Goal: Task Accomplishment & Management: Manage account settings

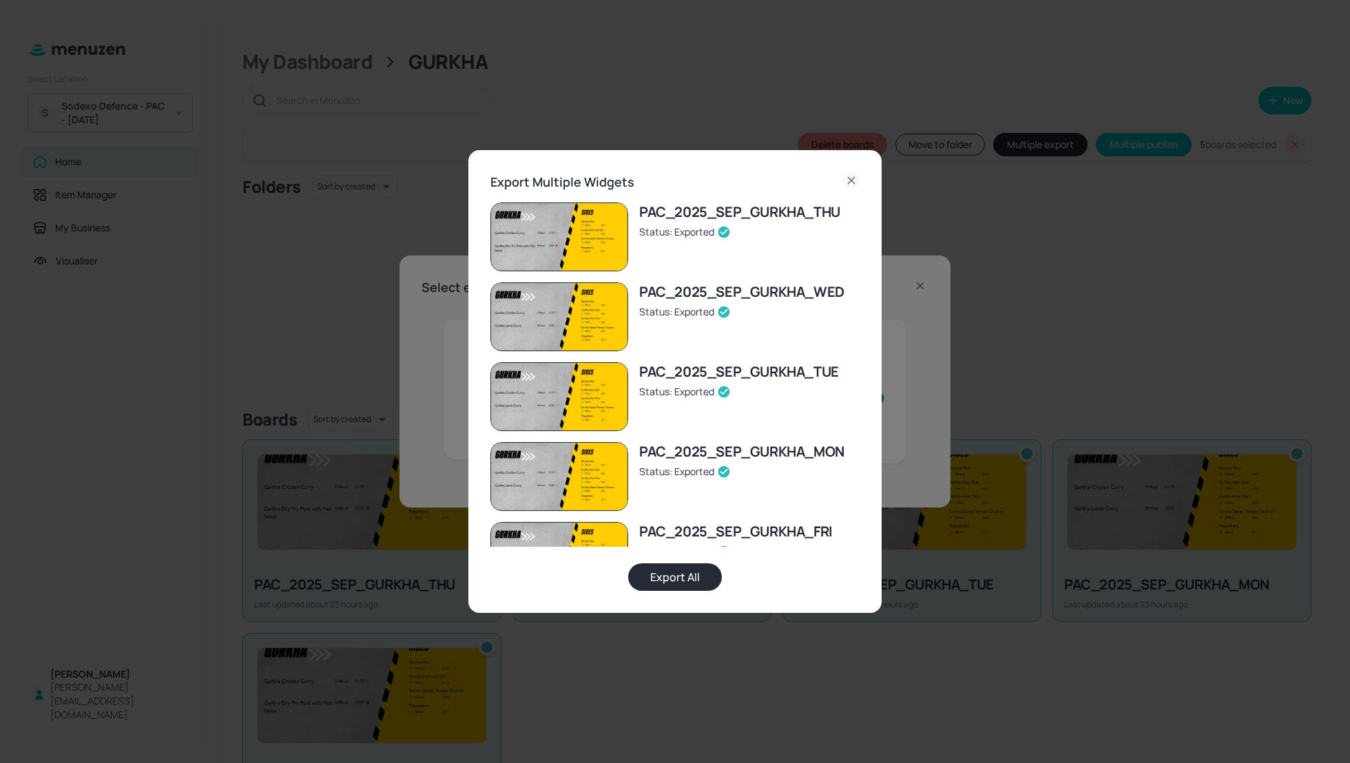
click at [850, 181] on icon at bounding box center [851, 180] width 6 height 6
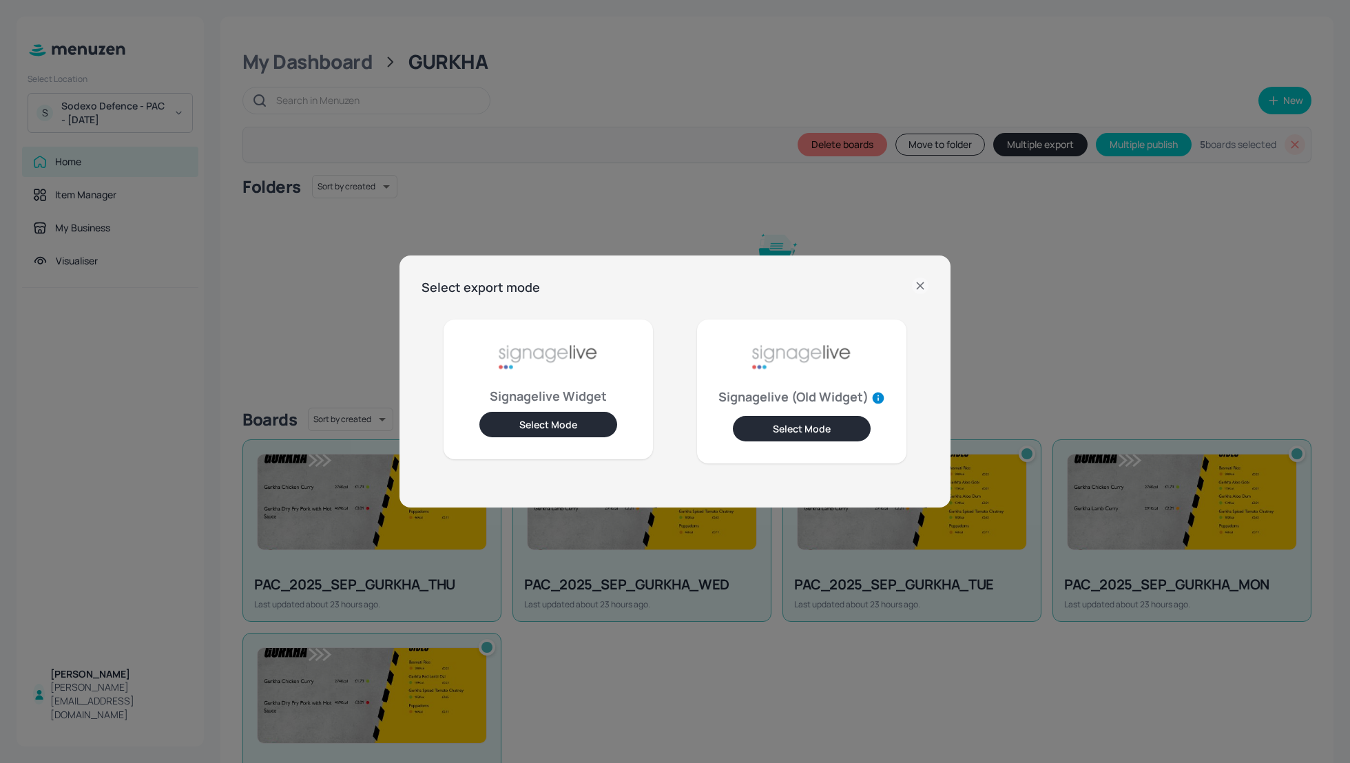
click at [916, 283] on icon at bounding box center [920, 286] width 17 height 17
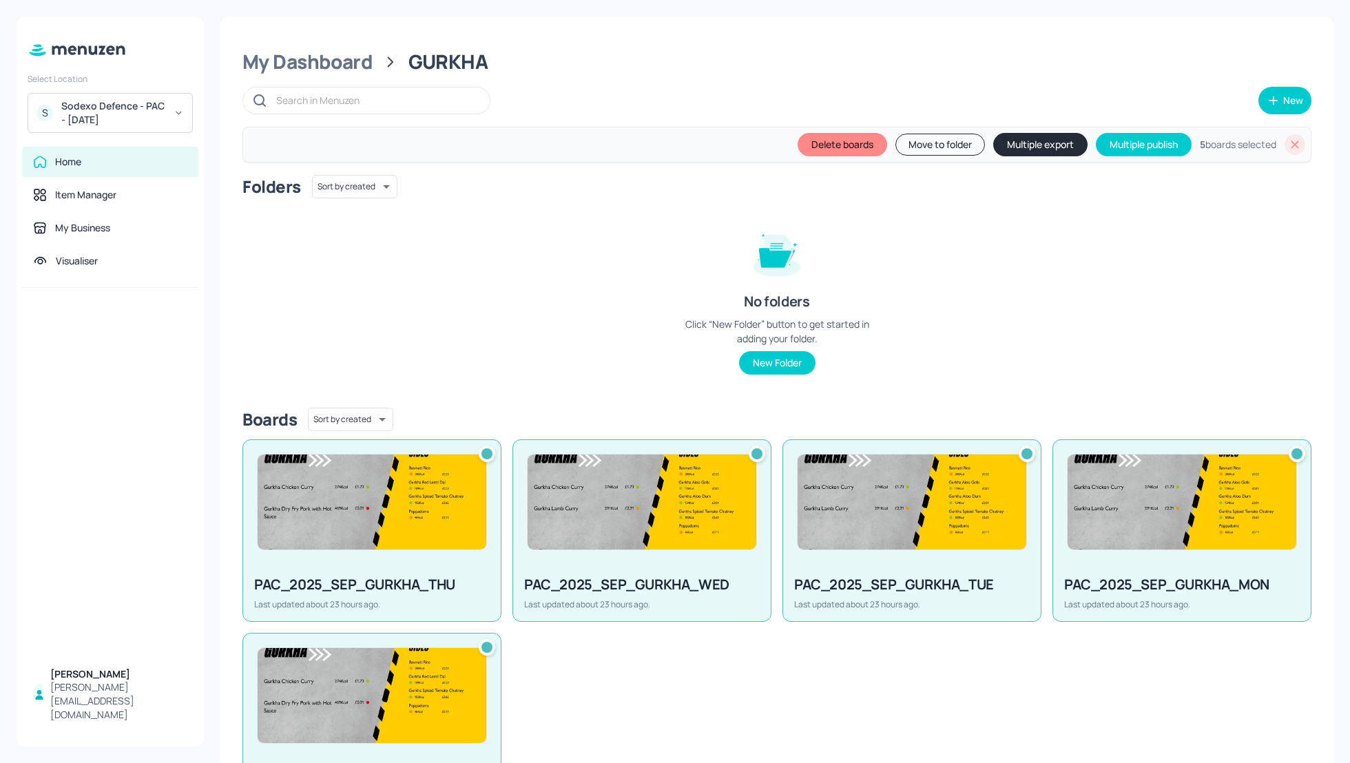
click at [1291, 147] on icon at bounding box center [1295, 145] width 14 height 14
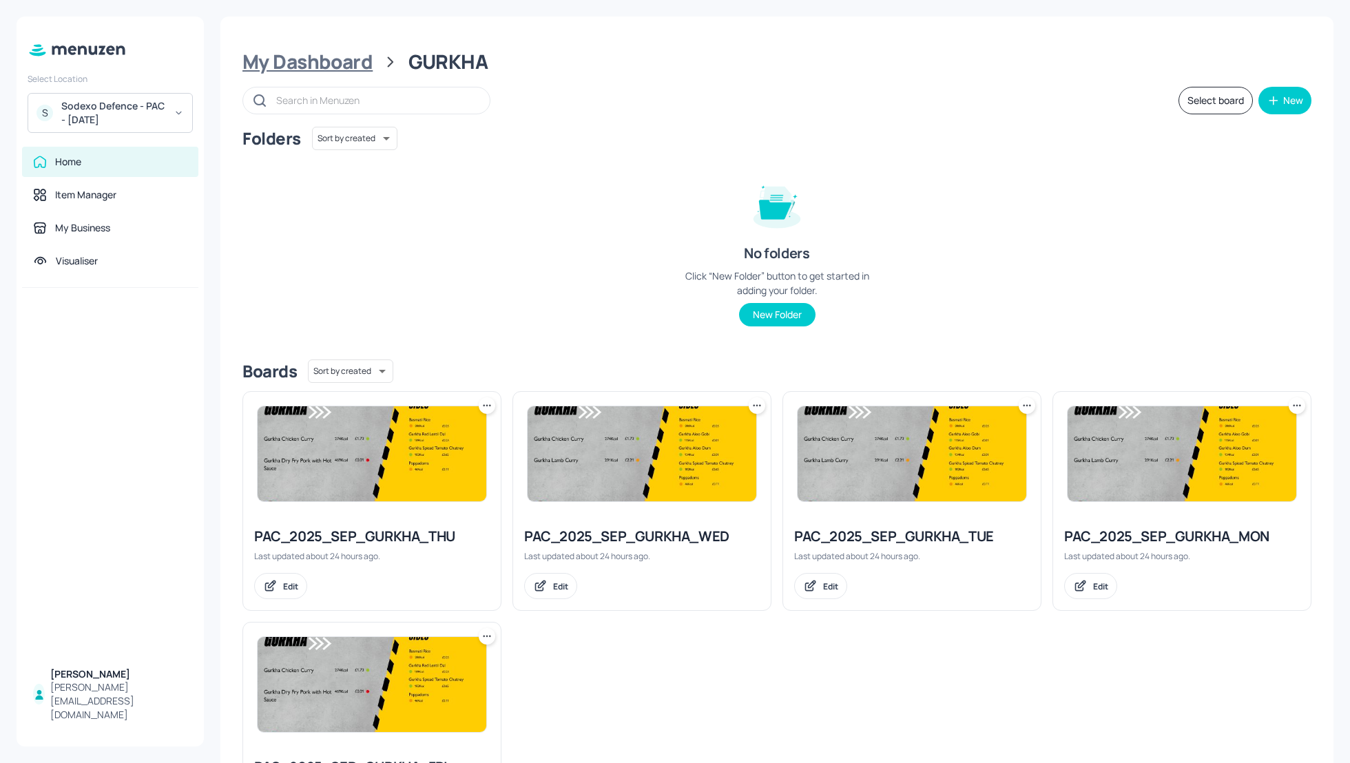
click at [297, 62] on div "My Dashboard" at bounding box center [308, 62] width 130 height 25
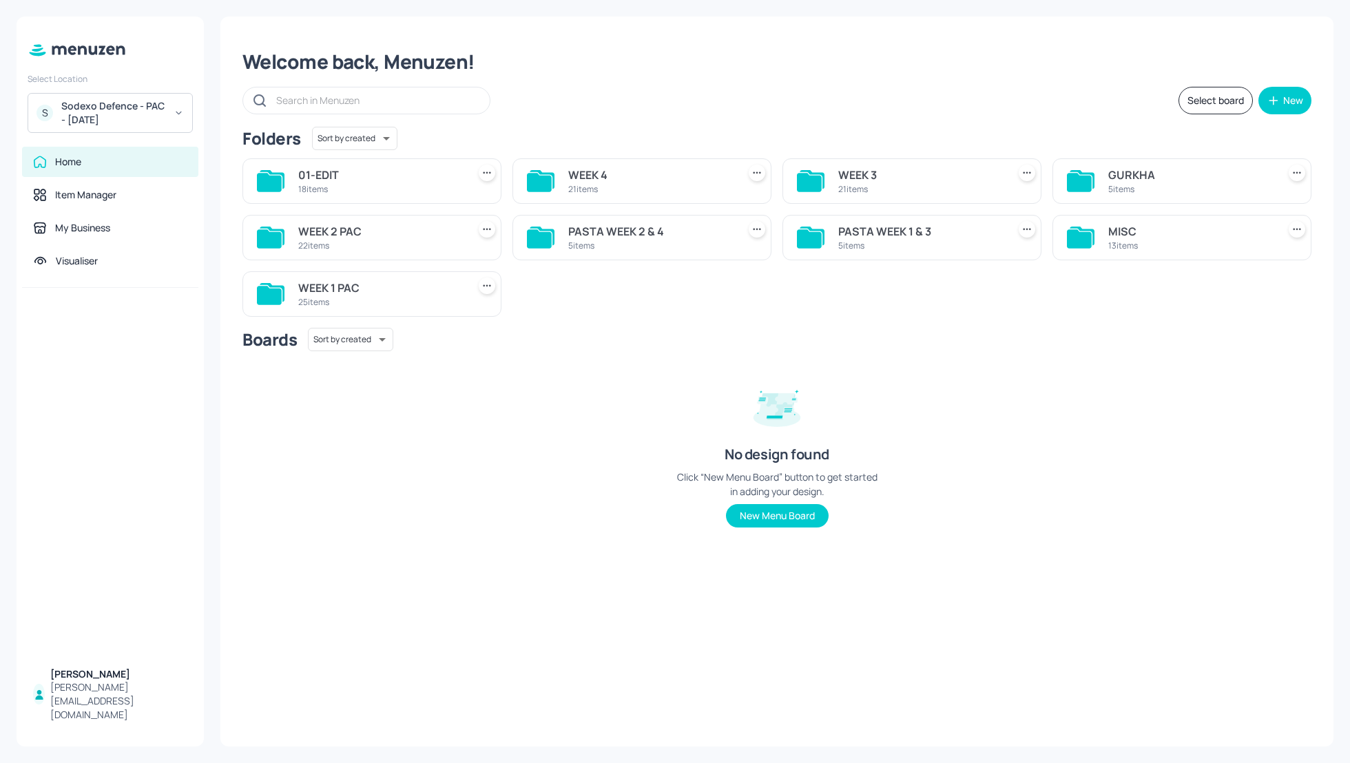
click at [138, 113] on div "Sodexo Defence - PAC - September 2025" at bounding box center [113, 113] width 104 height 28
click at [127, 244] on div "Sodexo Defence - [GEOGRAPHIC_DATA] - MAY - 2025" at bounding box center [123, 255] width 120 height 25
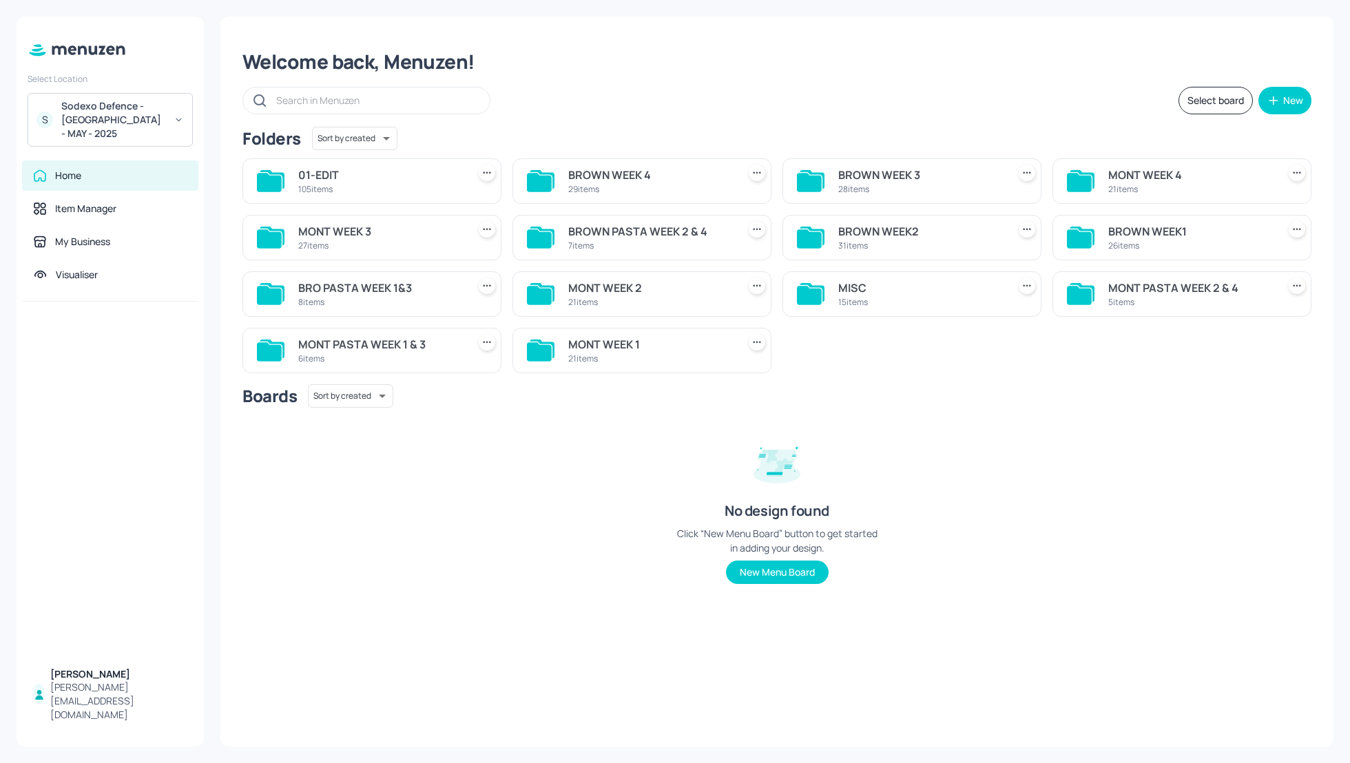
click at [775, 59] on div "Welcome back, Menuzen!" at bounding box center [777, 62] width 1069 height 25
click at [831, 70] on div "Welcome back, Menuzen!" at bounding box center [777, 62] width 1069 height 25
click at [793, 61] on div "Welcome back, Menuzen!" at bounding box center [777, 62] width 1069 height 25
click at [852, 72] on div "Welcome back, Menuzen!" at bounding box center [777, 62] width 1069 height 25
click at [780, 98] on div "Select board New" at bounding box center [777, 101] width 1069 height 28
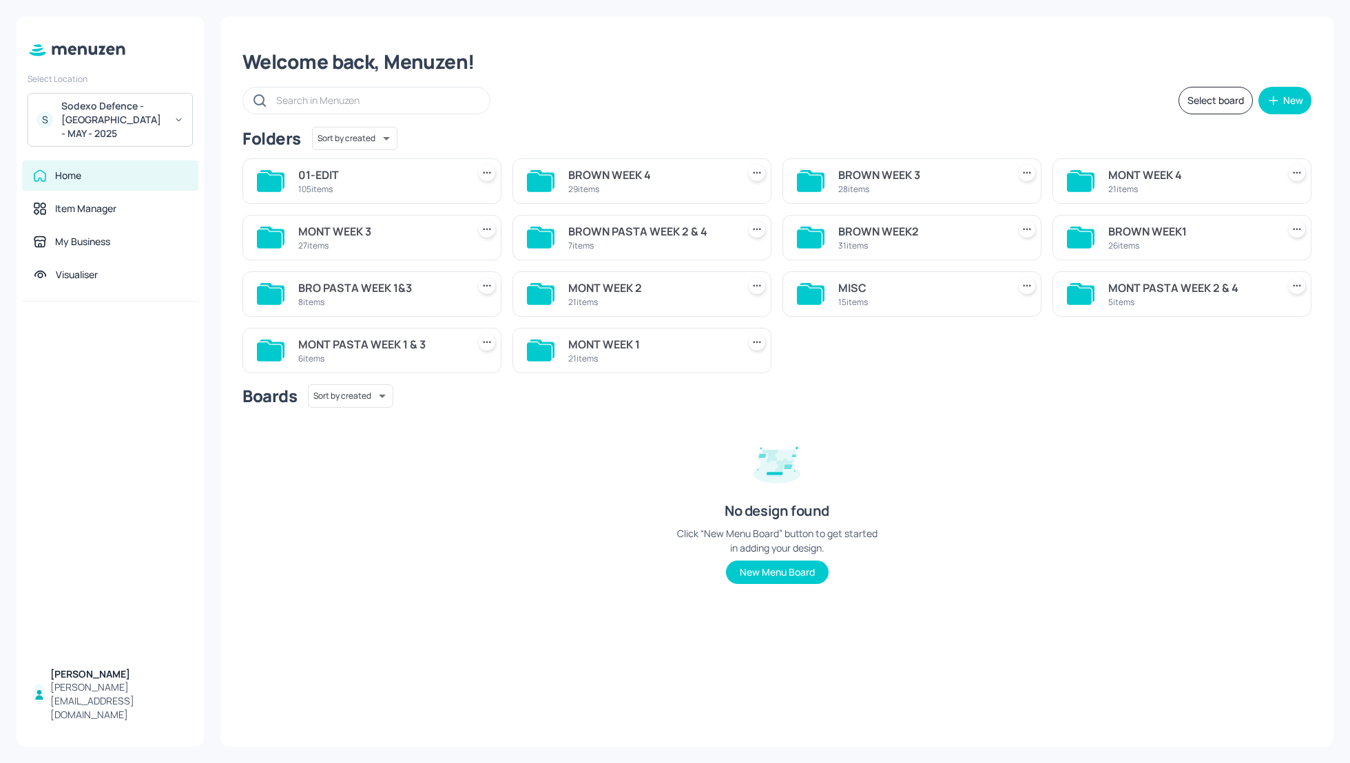
click at [845, 102] on div "Select board New" at bounding box center [777, 101] width 1069 height 28
click at [892, 107] on div "Select board New" at bounding box center [777, 101] width 1069 height 28
click at [1146, 174] on div "MONT WEEK 4" at bounding box center [1191, 175] width 164 height 17
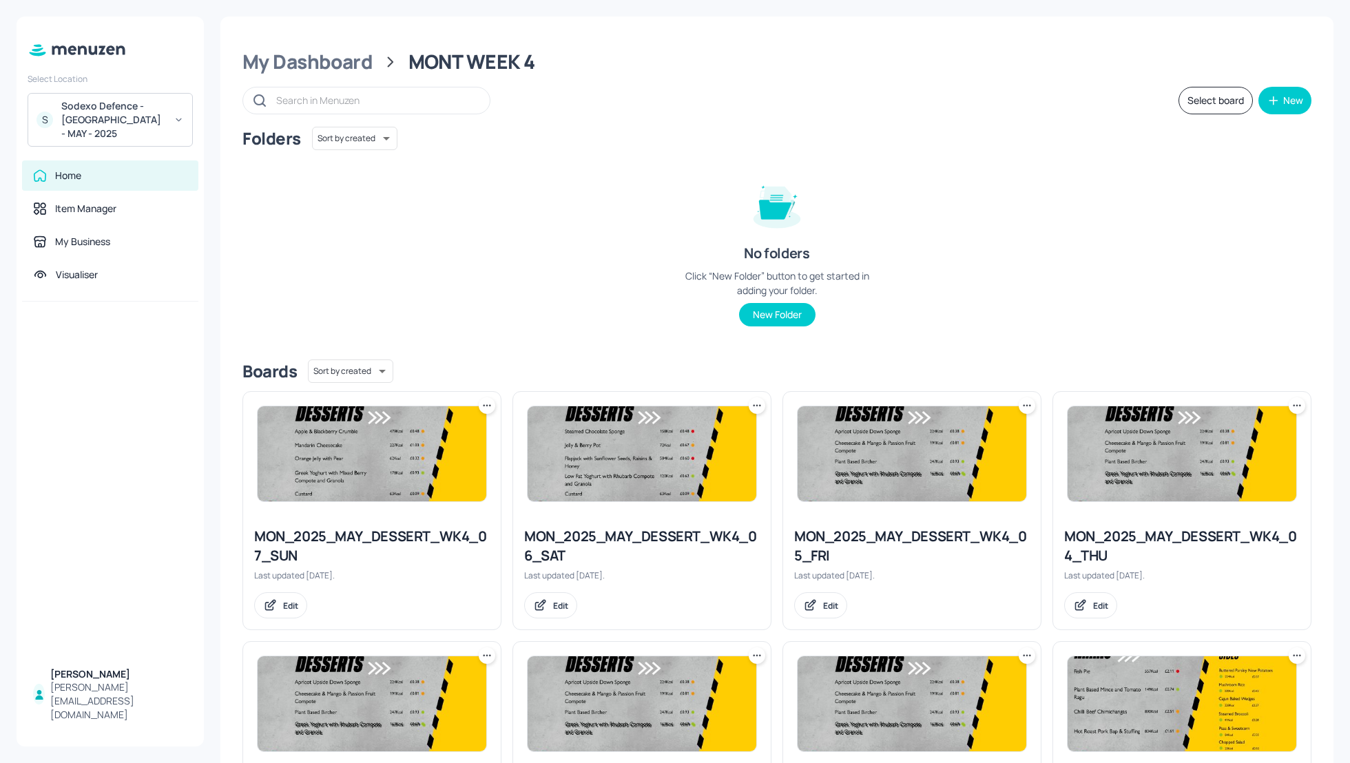
click at [1098, 196] on div "Folders Sort by created id ​ No folders Click “New Folder” button to get starte…" at bounding box center [777, 238] width 1069 height 222
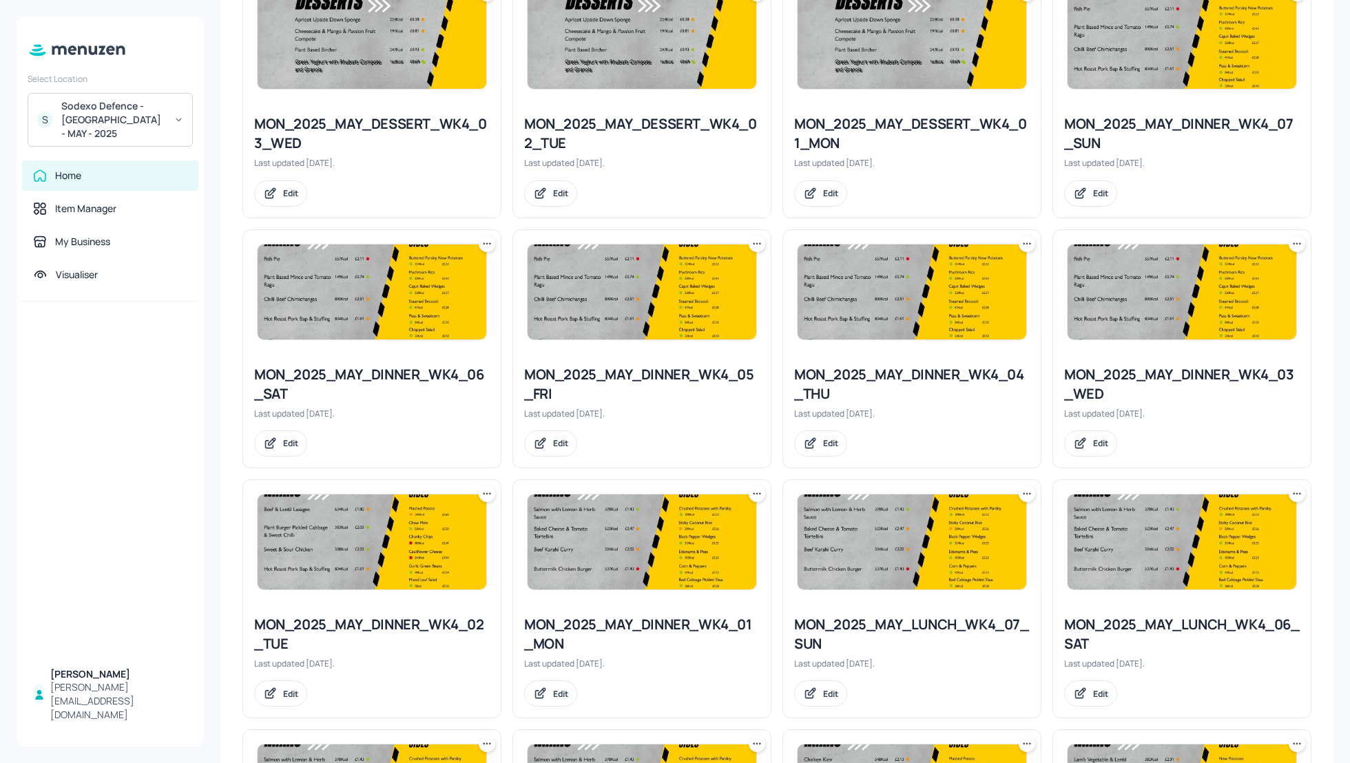
scroll to position [661, 0]
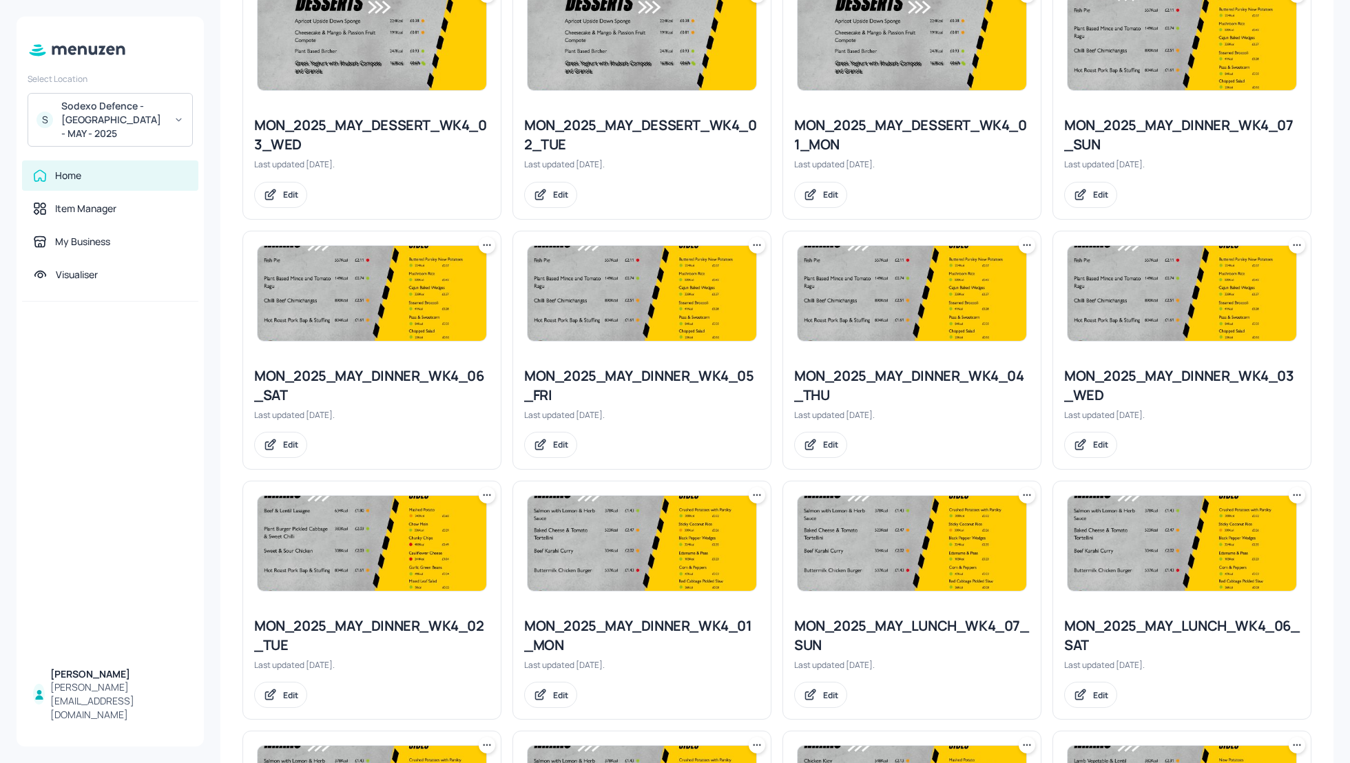
click at [1028, 244] on icon at bounding box center [1027, 245] width 14 height 14
click at [963, 296] on p "Duplicate" at bounding box center [956, 295] width 37 height 12
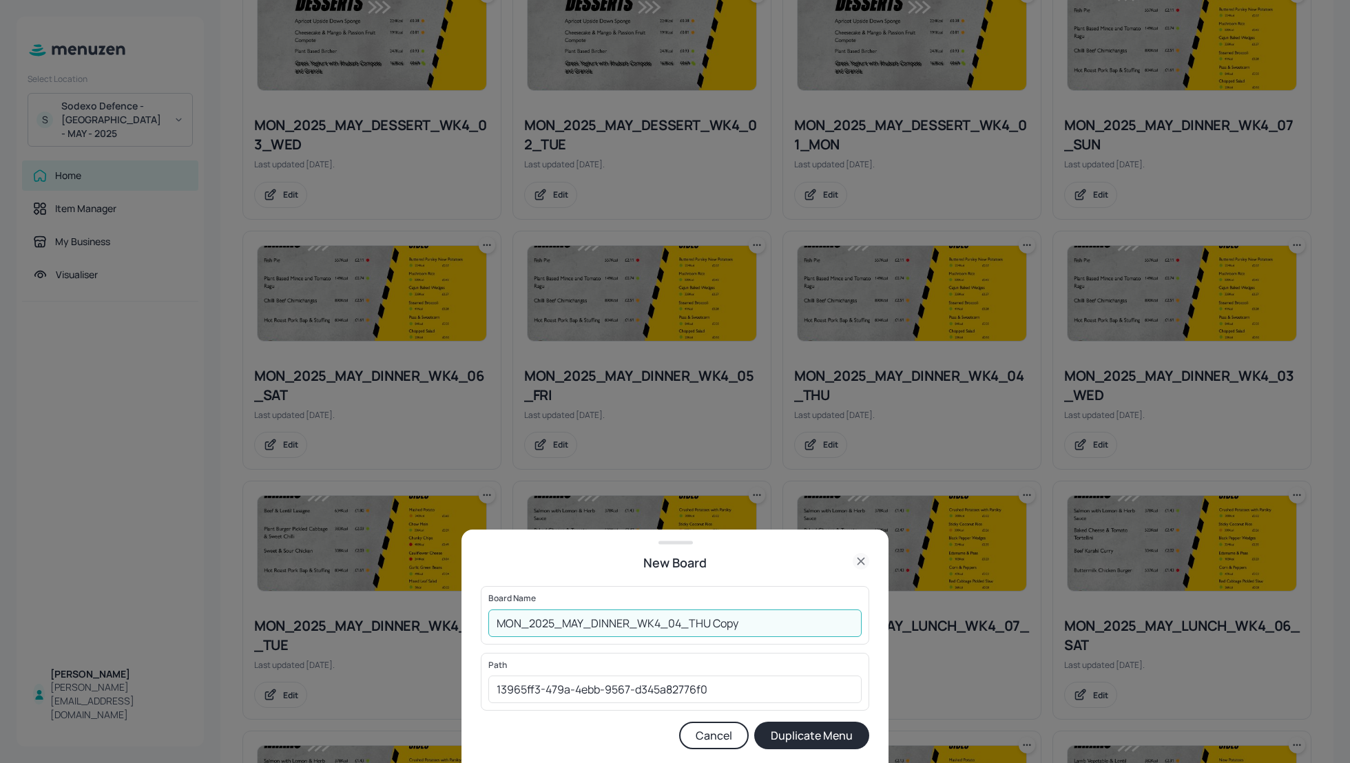
click at [493, 626] on input "MON_2025_MAY_DINNER_WK4_04_THU Copy" at bounding box center [674, 624] width 373 height 28
click at [804, 617] on input "01_EDIT_MON_2025_MAY_DINNER_WK4_04_THU Copy" at bounding box center [674, 624] width 373 height 28
type input "01_EDIT_MON_2025_MAY_DINNER_WK4_04_THU_280825"
click at [811, 733] on button "Duplicate Menu" at bounding box center [811, 736] width 115 height 28
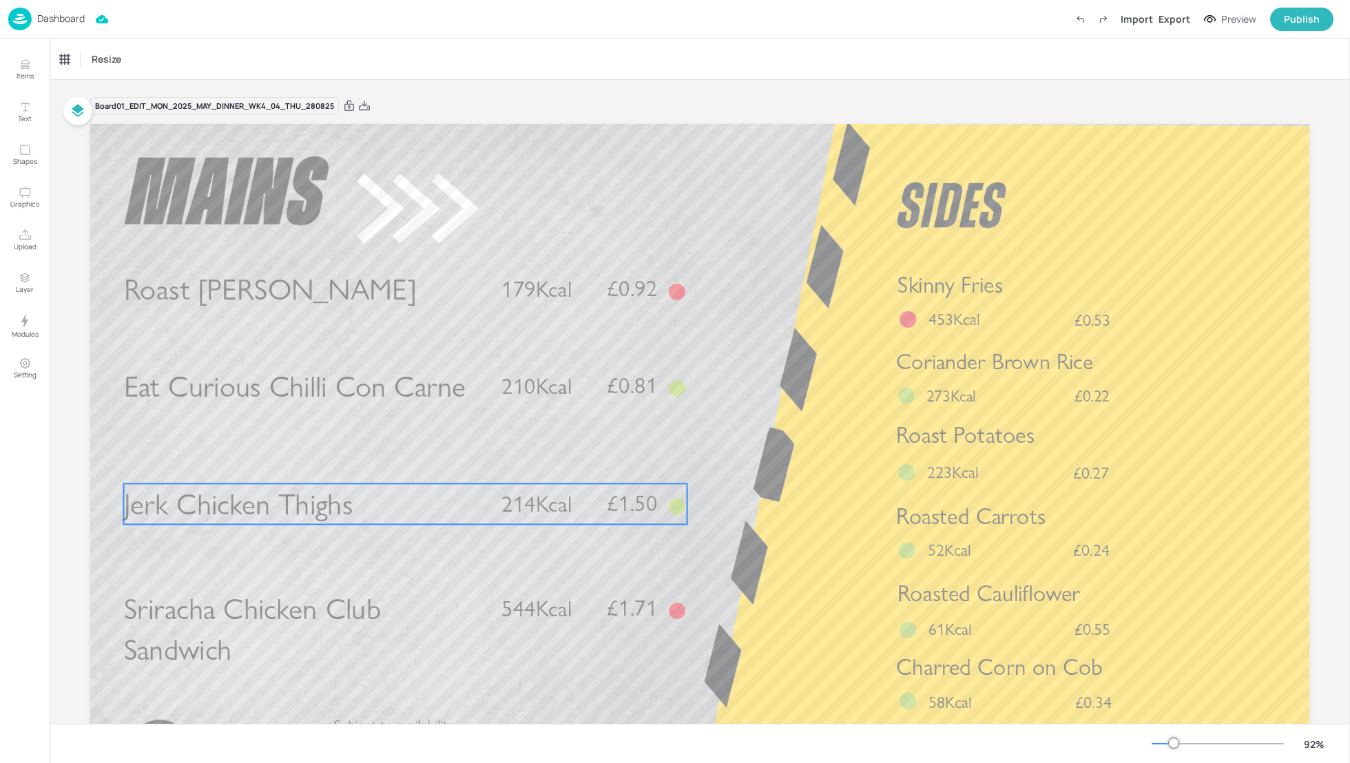
click at [351, 500] on p "Jerk Chicken Thighs" at bounding box center [304, 504] width 361 height 41
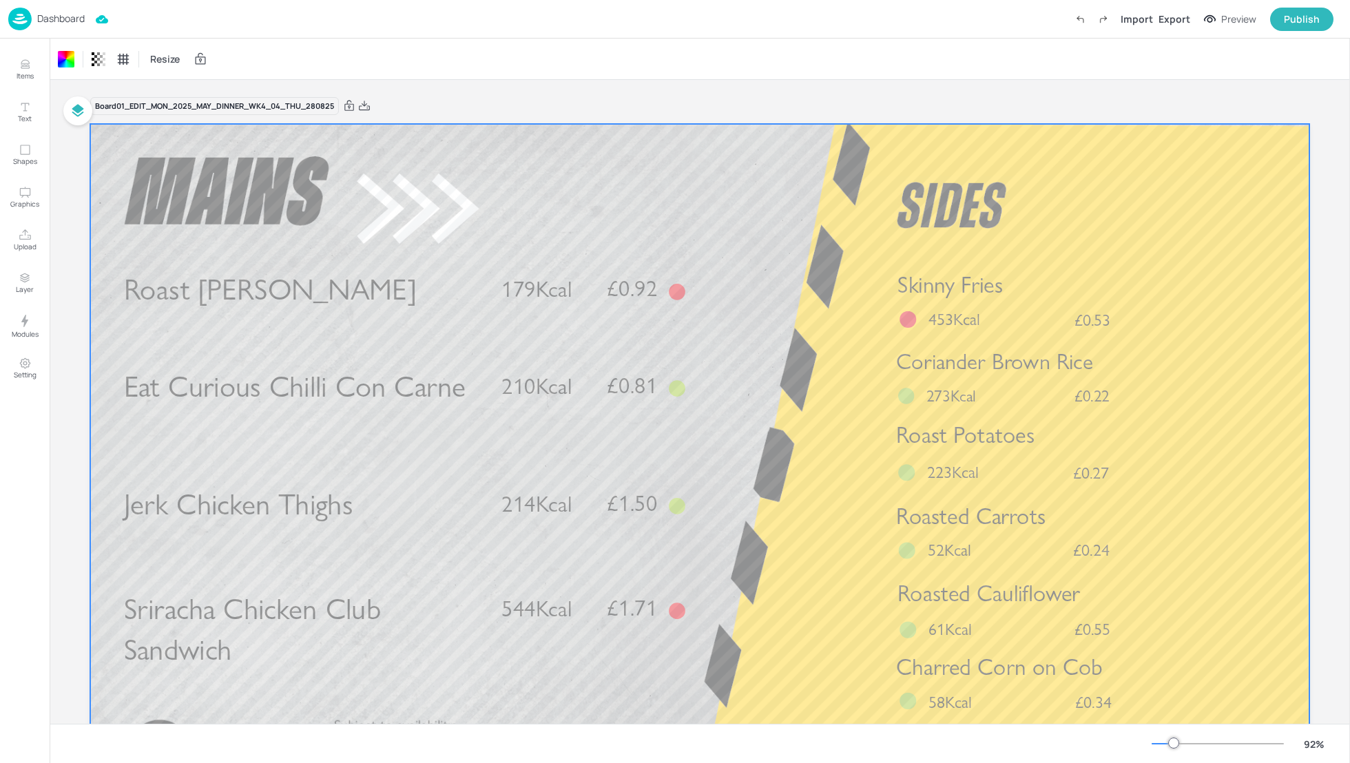
click at [60, 22] on p "Dashboard" at bounding box center [61, 19] width 48 height 10
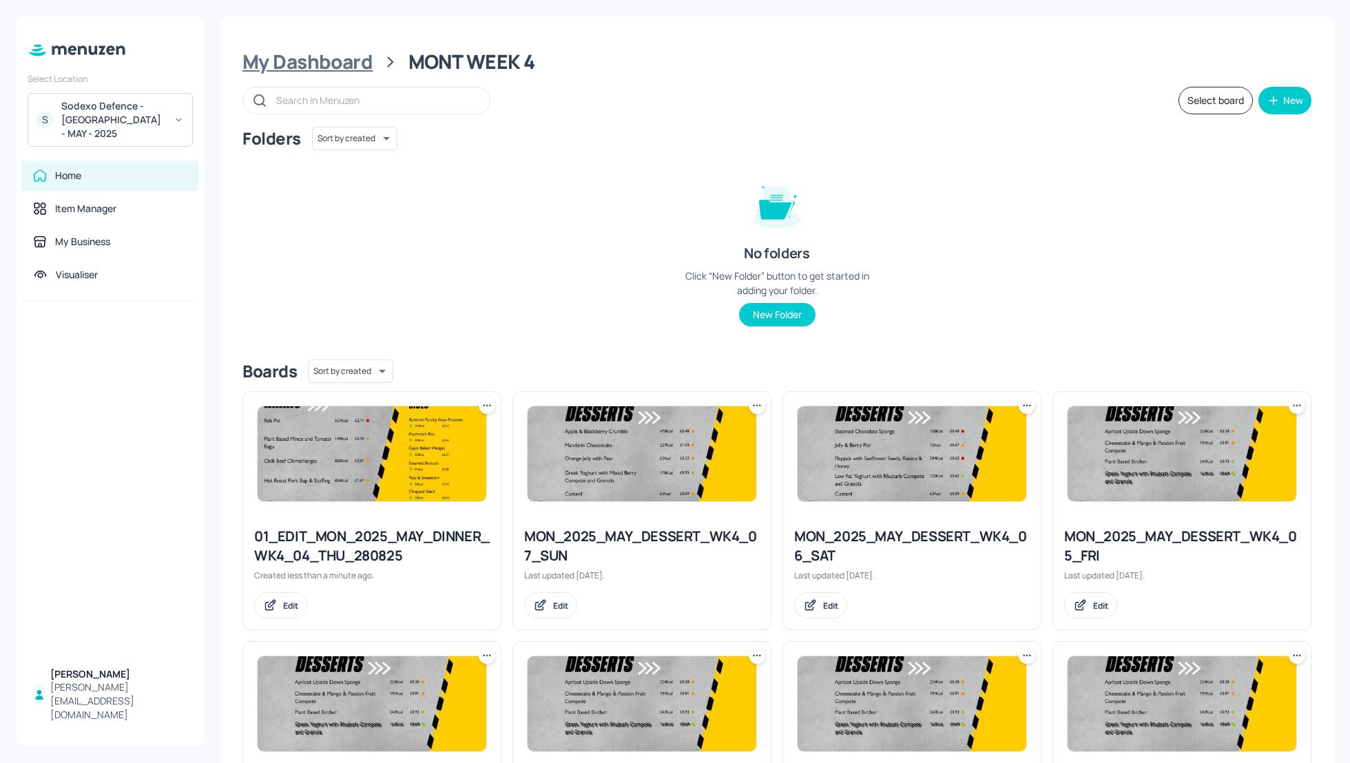
click at [309, 62] on div "My Dashboard" at bounding box center [308, 62] width 130 height 25
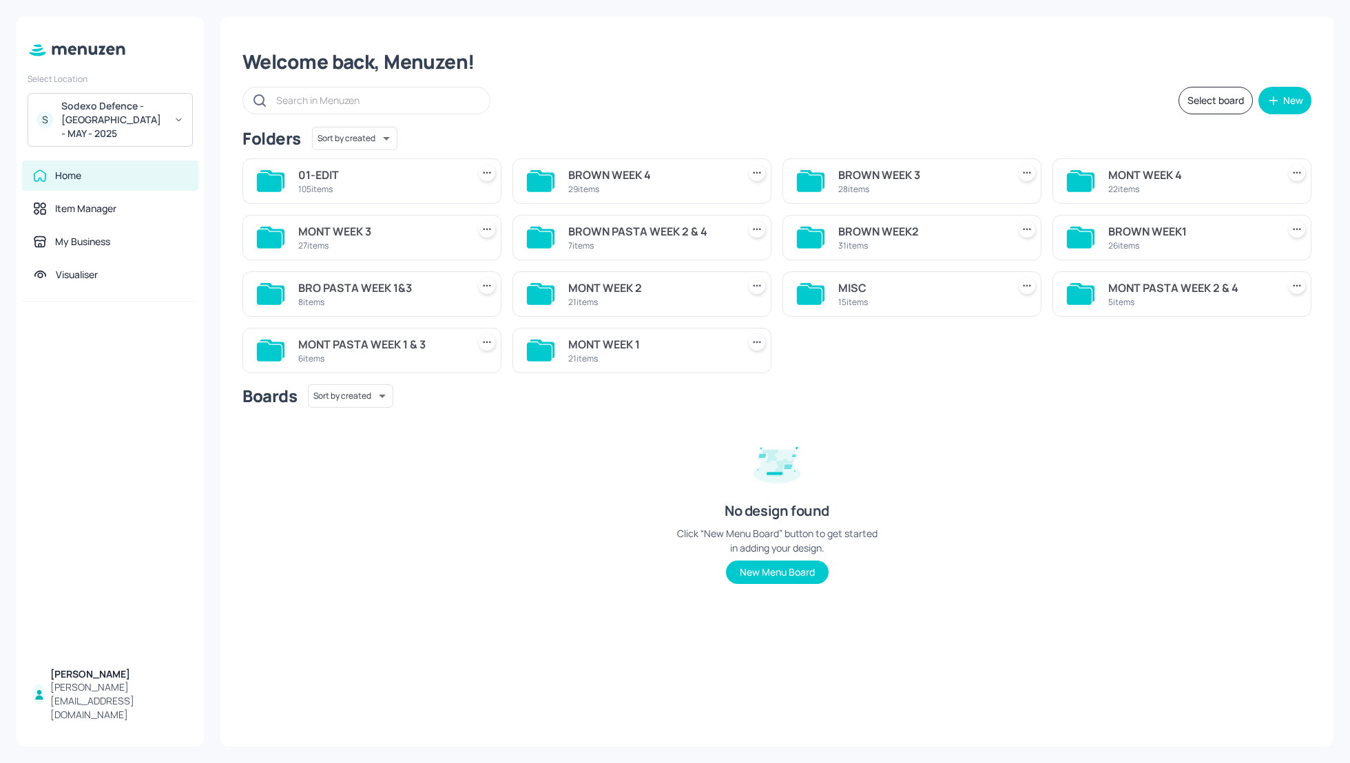
click at [339, 232] on div "MONT WEEK 3" at bounding box center [380, 231] width 164 height 17
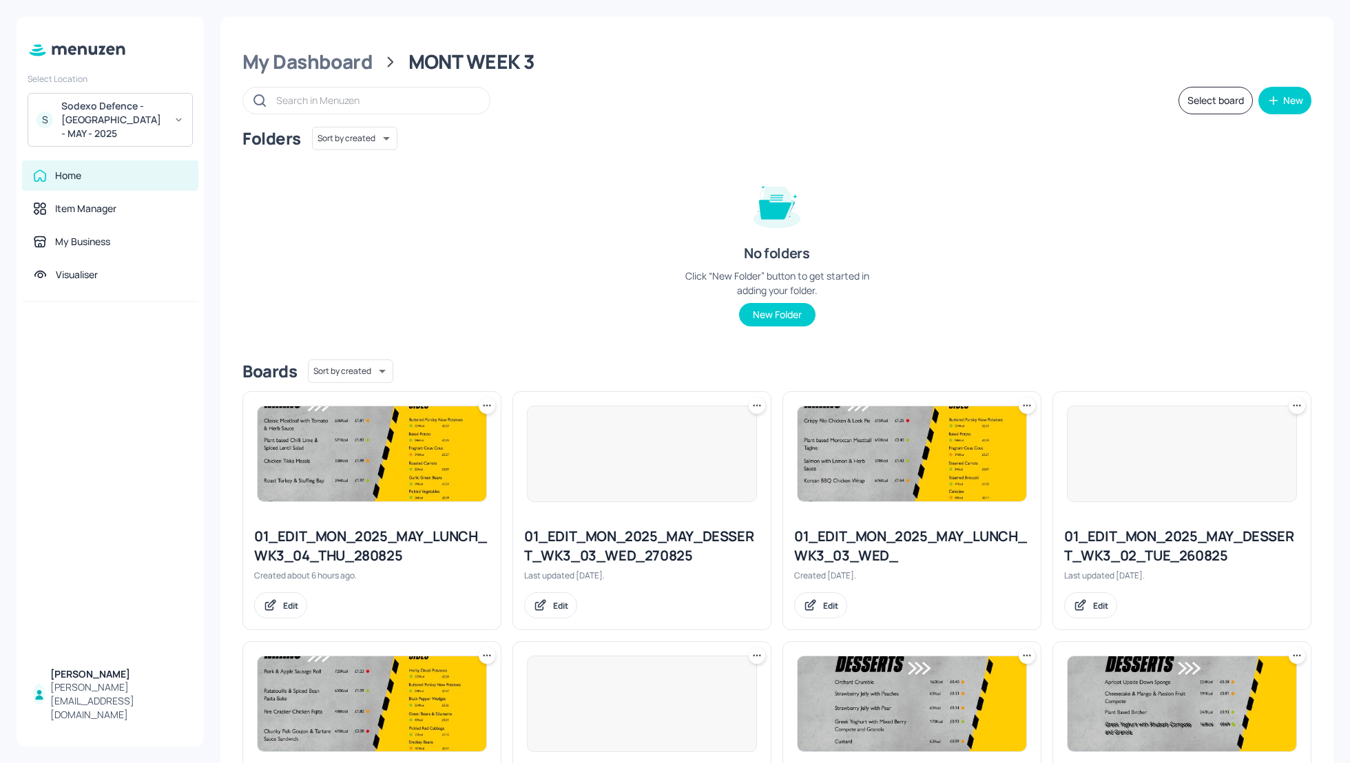
click at [1057, 249] on div "Folders Sort by created id ​ No folders Click “New Folder” button to get starte…" at bounding box center [777, 238] width 1069 height 222
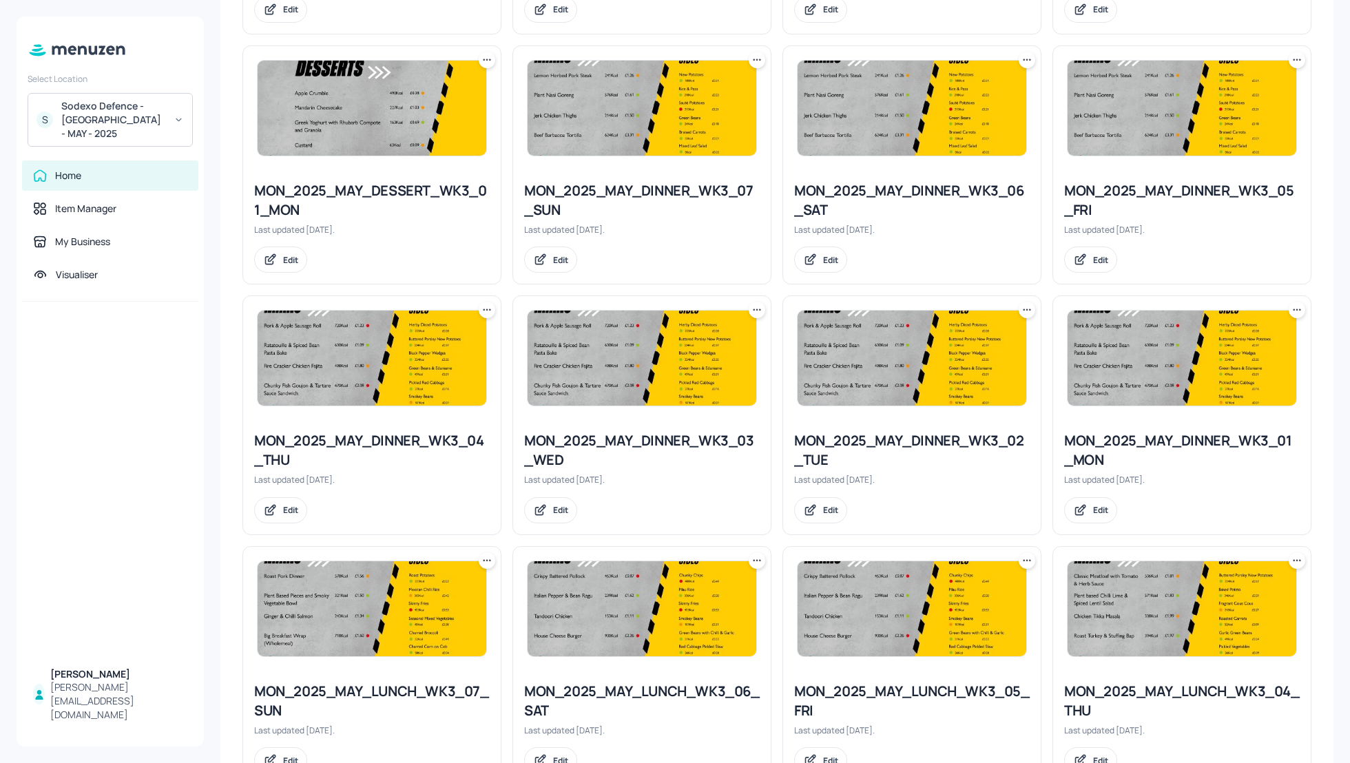
scroll to position [1102, 0]
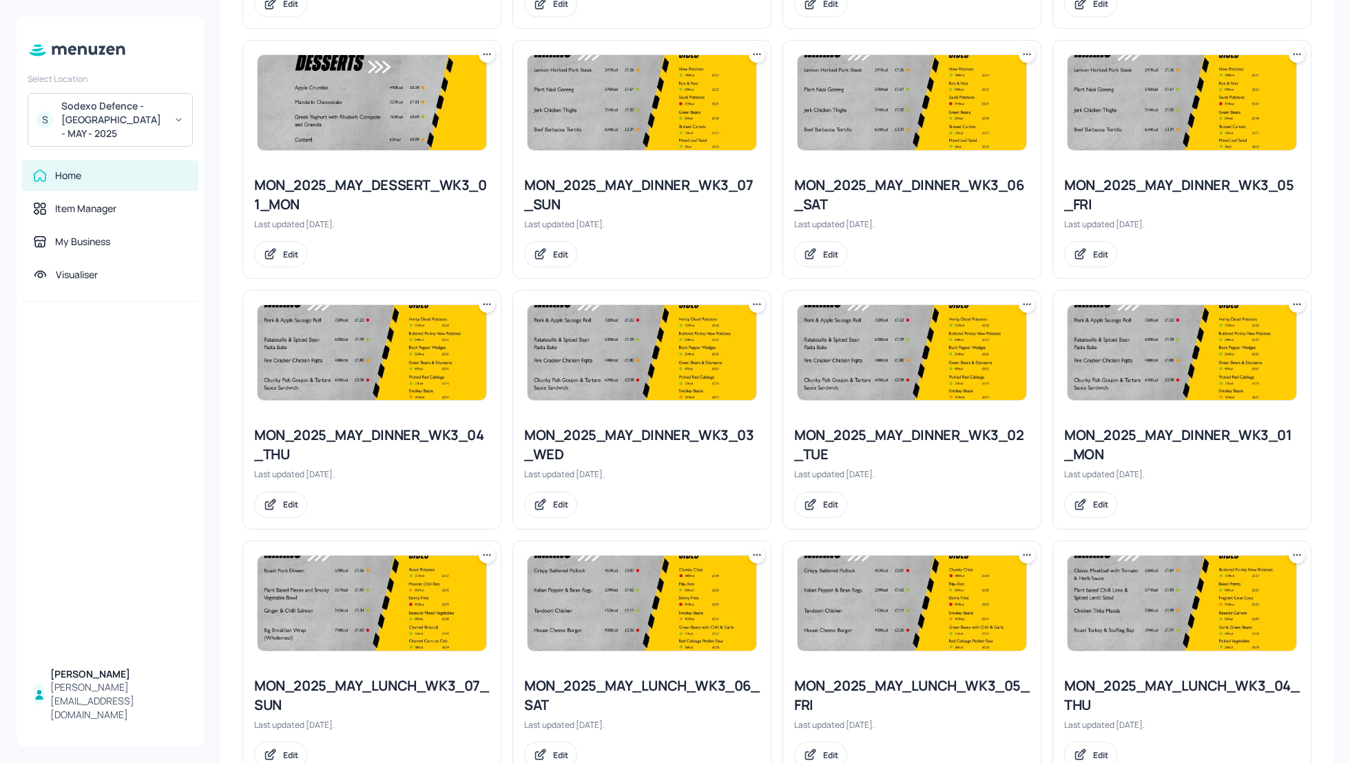
click at [484, 302] on icon at bounding box center [487, 305] width 14 height 14
click at [431, 357] on p "Duplicate" at bounding box center [418, 353] width 37 height 12
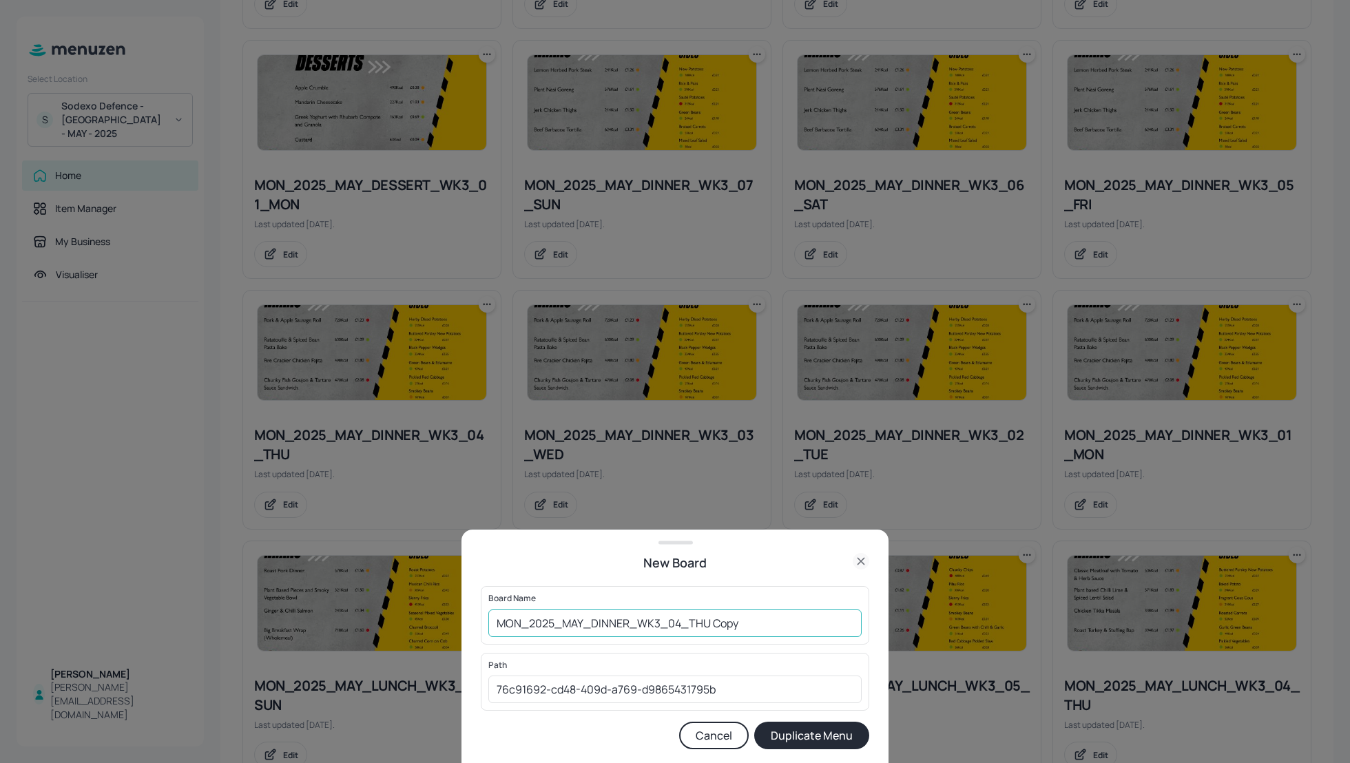
click at [495, 626] on input "MON_2025_MAY_DINNER_WK3_04_THU Copy" at bounding box center [674, 624] width 373 height 28
click at [823, 625] on input "01_EDIT_MON_2025_MAY_DINNER_WK3_04_THU Copy" at bounding box center [674, 624] width 373 height 28
type input "01_EDIT_MON_2025_MAY_DINNER_WK3_04_THU_280825"
click at [834, 726] on button "Duplicate Menu" at bounding box center [811, 736] width 115 height 28
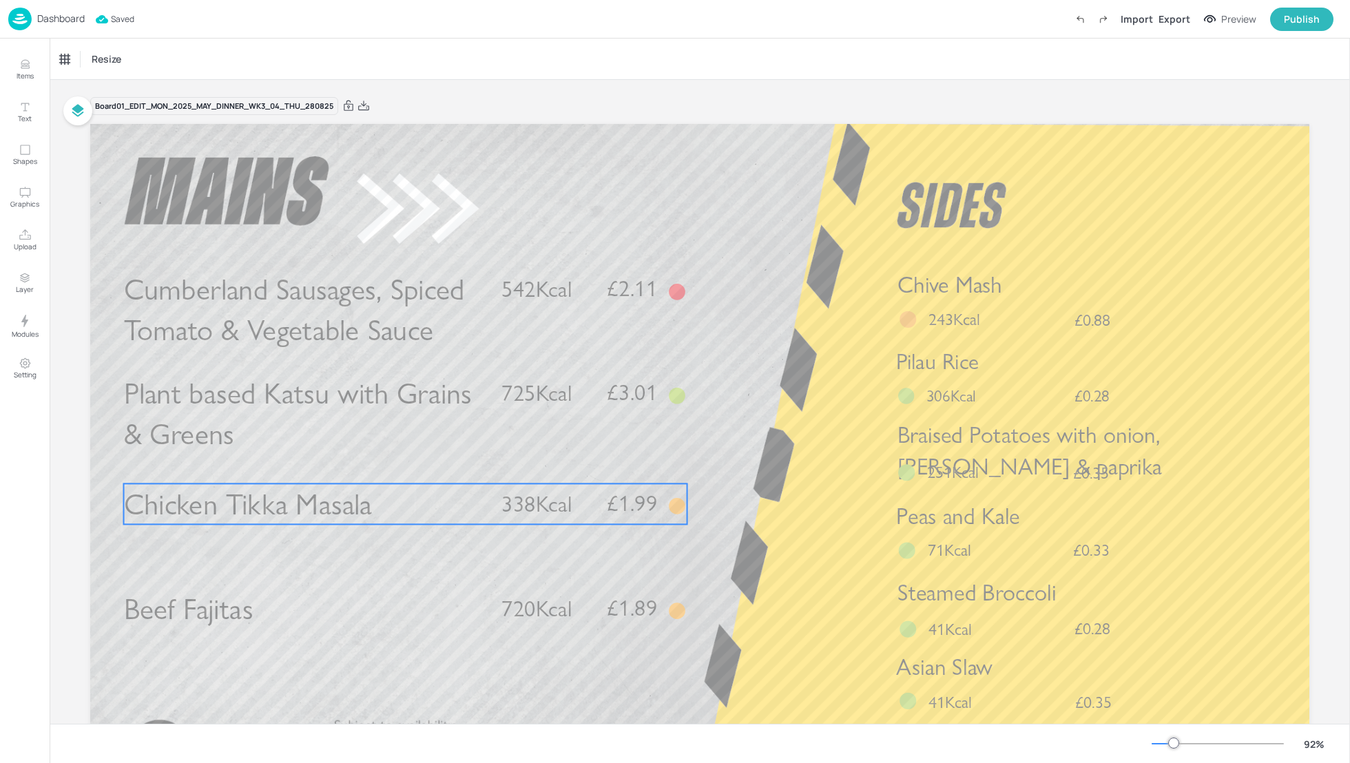
click at [376, 510] on p "Chicken Tikka Masala" at bounding box center [304, 504] width 361 height 41
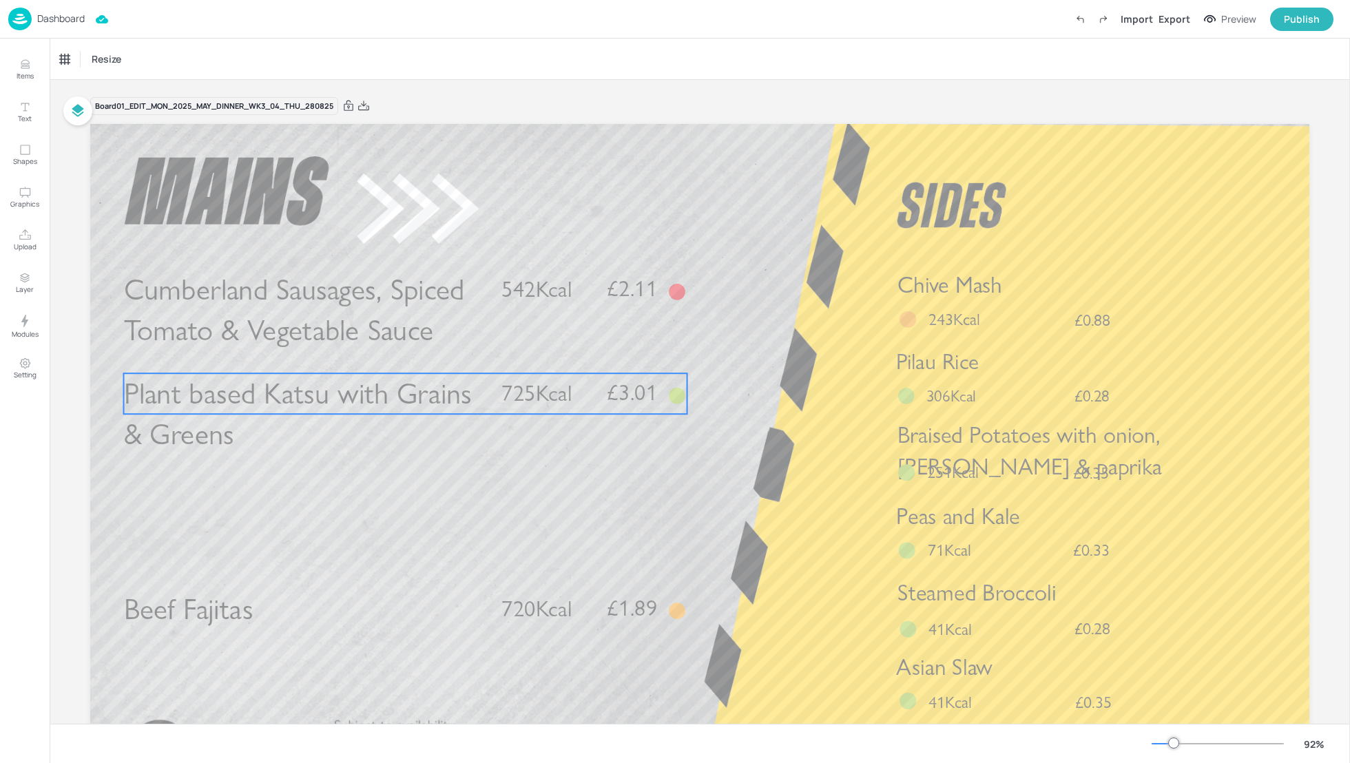
click at [289, 411] on span "Plant based Katsu with Grains & Greens" at bounding box center [298, 414] width 348 height 76
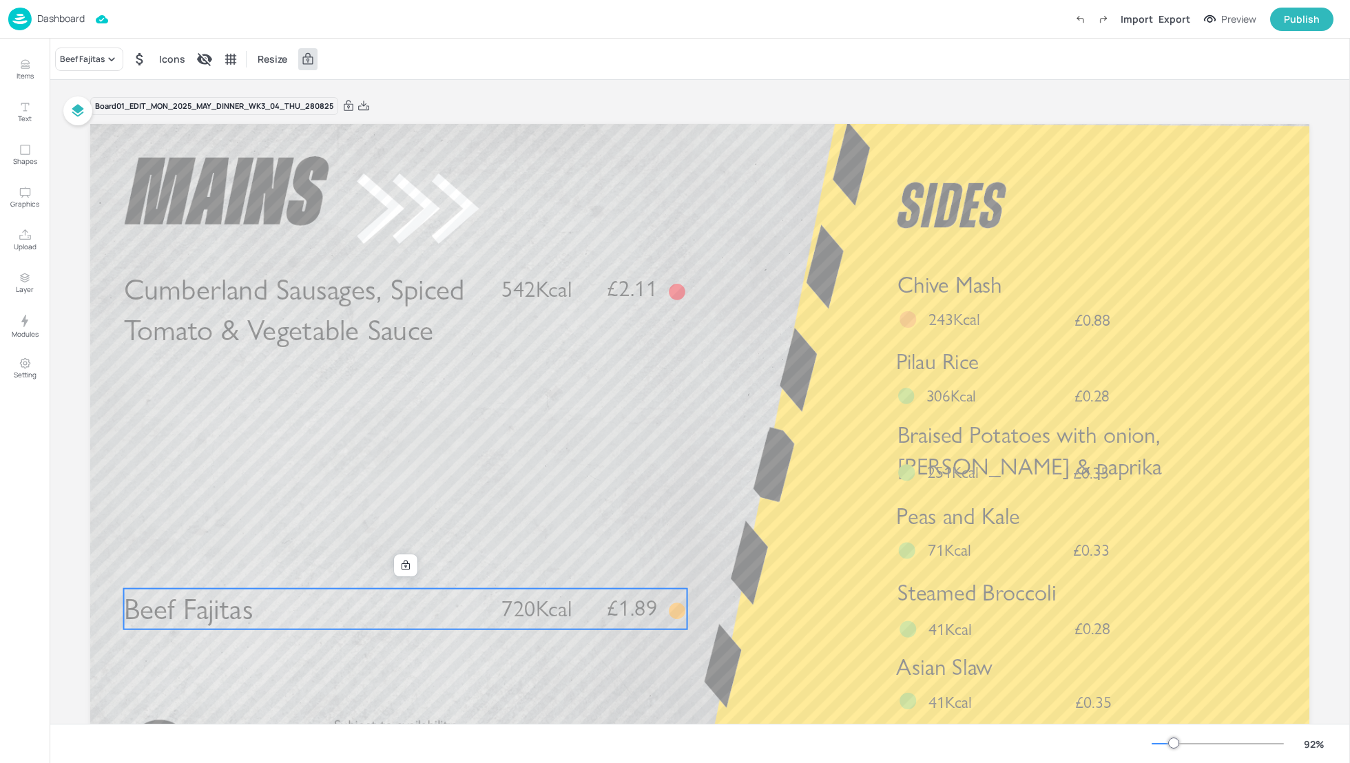
click at [313, 603] on p "Beef Fajitas" at bounding box center [304, 609] width 361 height 41
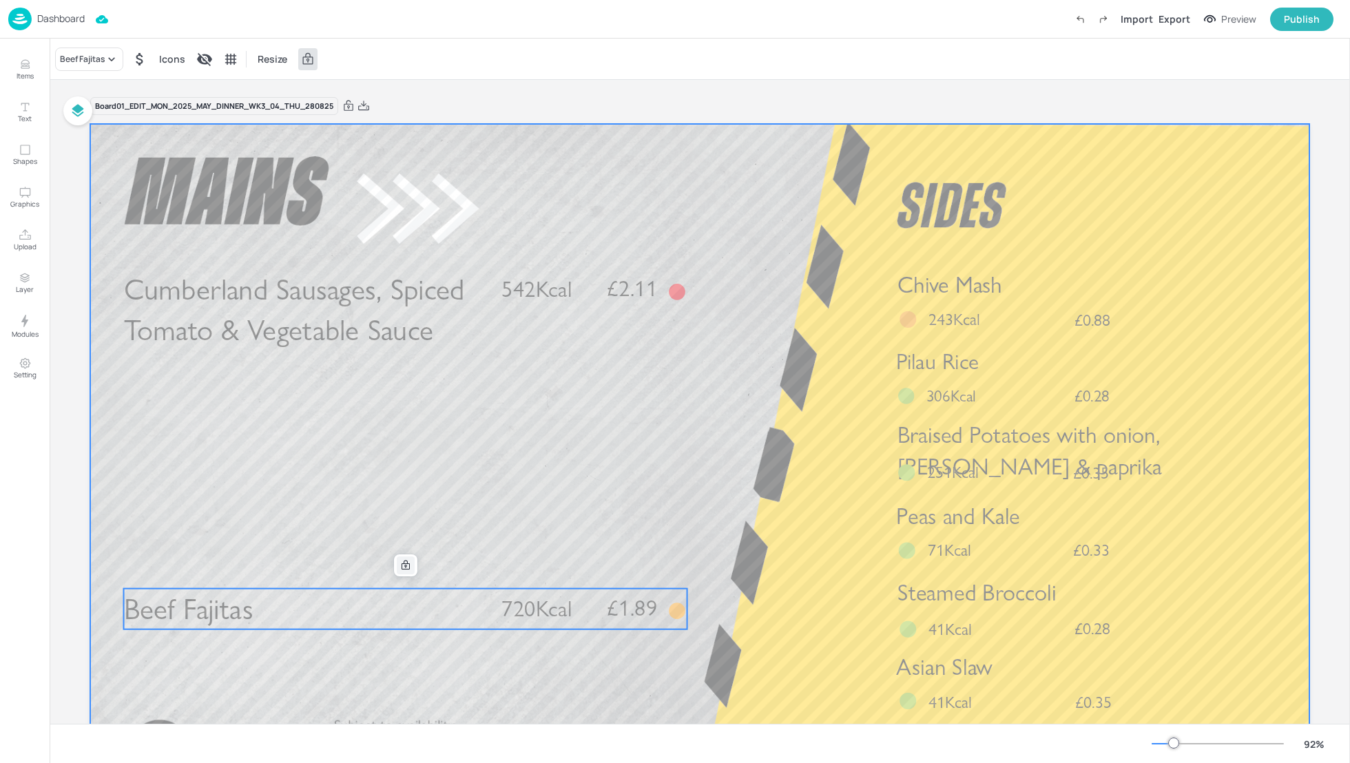
click at [402, 566] on icon at bounding box center [405, 565] width 11 height 11
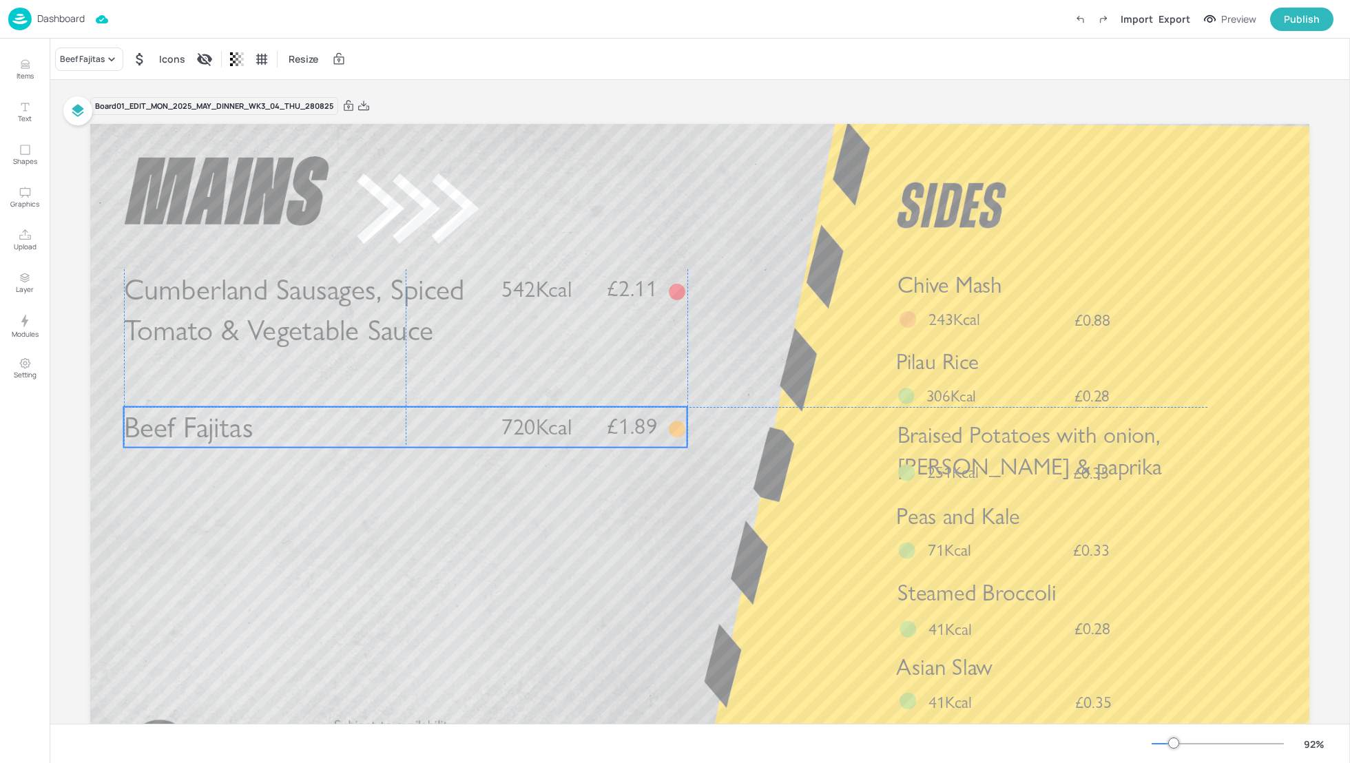
drag, startPoint x: 422, startPoint y: 620, endPoint x: 423, endPoint y: 435, distance: 184.7
click at [423, 435] on p "Beef Fajitas" at bounding box center [304, 427] width 361 height 41
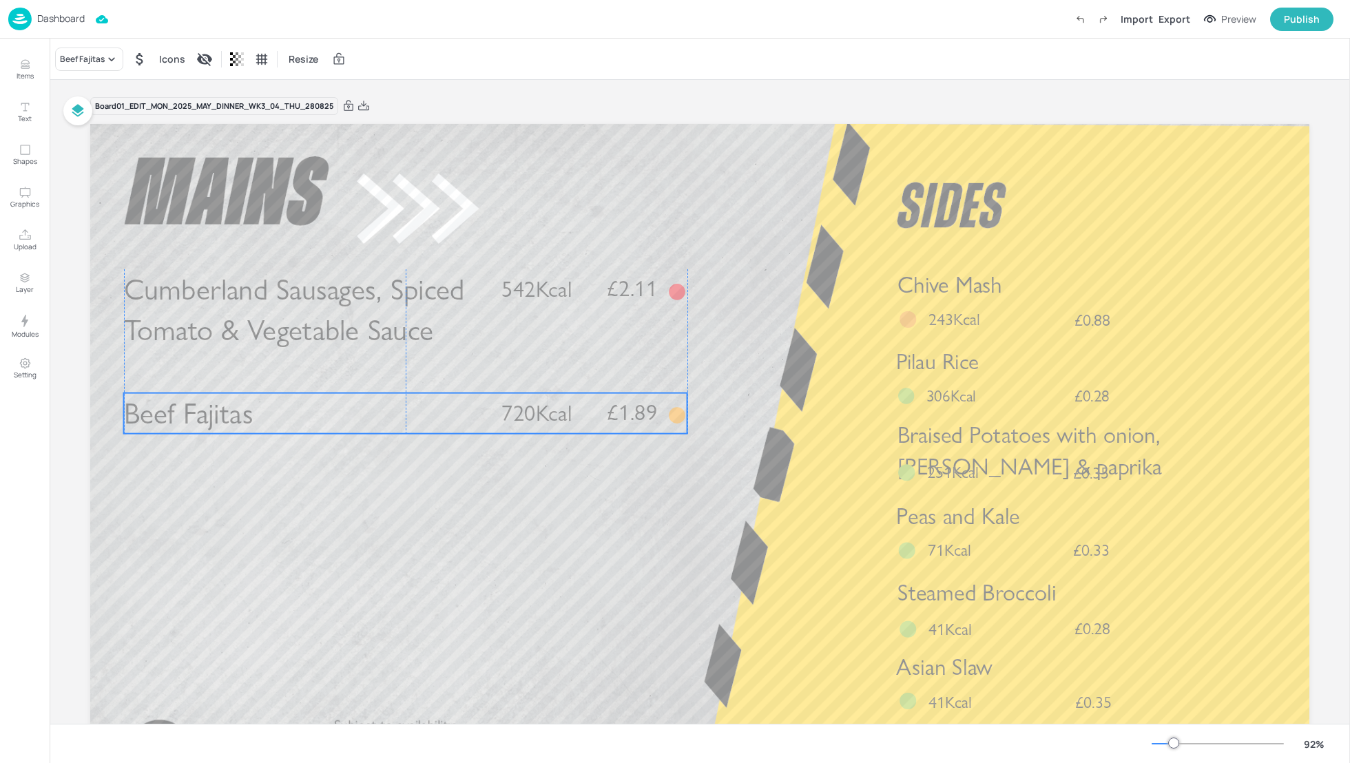
drag, startPoint x: 423, startPoint y: 435, endPoint x: 423, endPoint y: 422, distance: 13.8
click at [423, 422] on p "Beef Fajitas" at bounding box center [304, 413] width 361 height 41
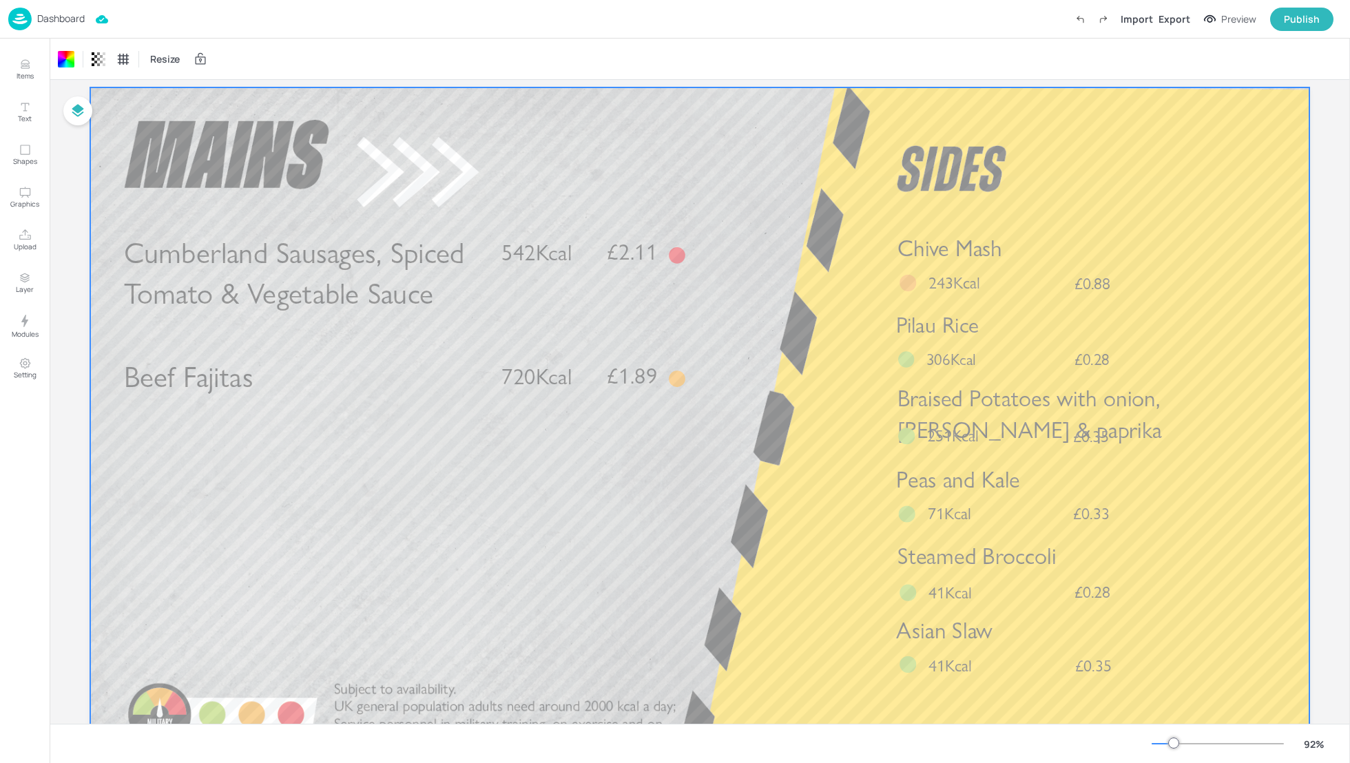
scroll to position [120, 0]
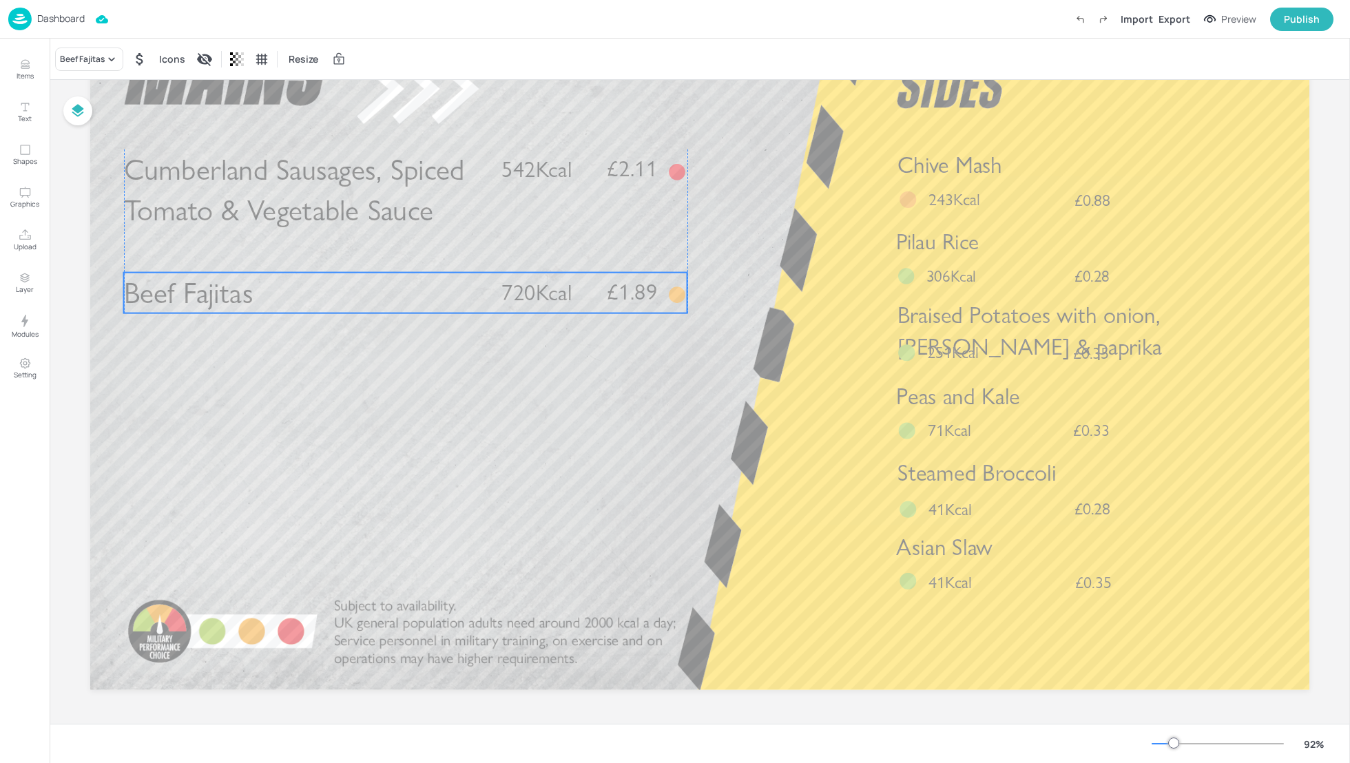
click at [477, 289] on p "Beef Fajitas" at bounding box center [304, 293] width 361 height 41
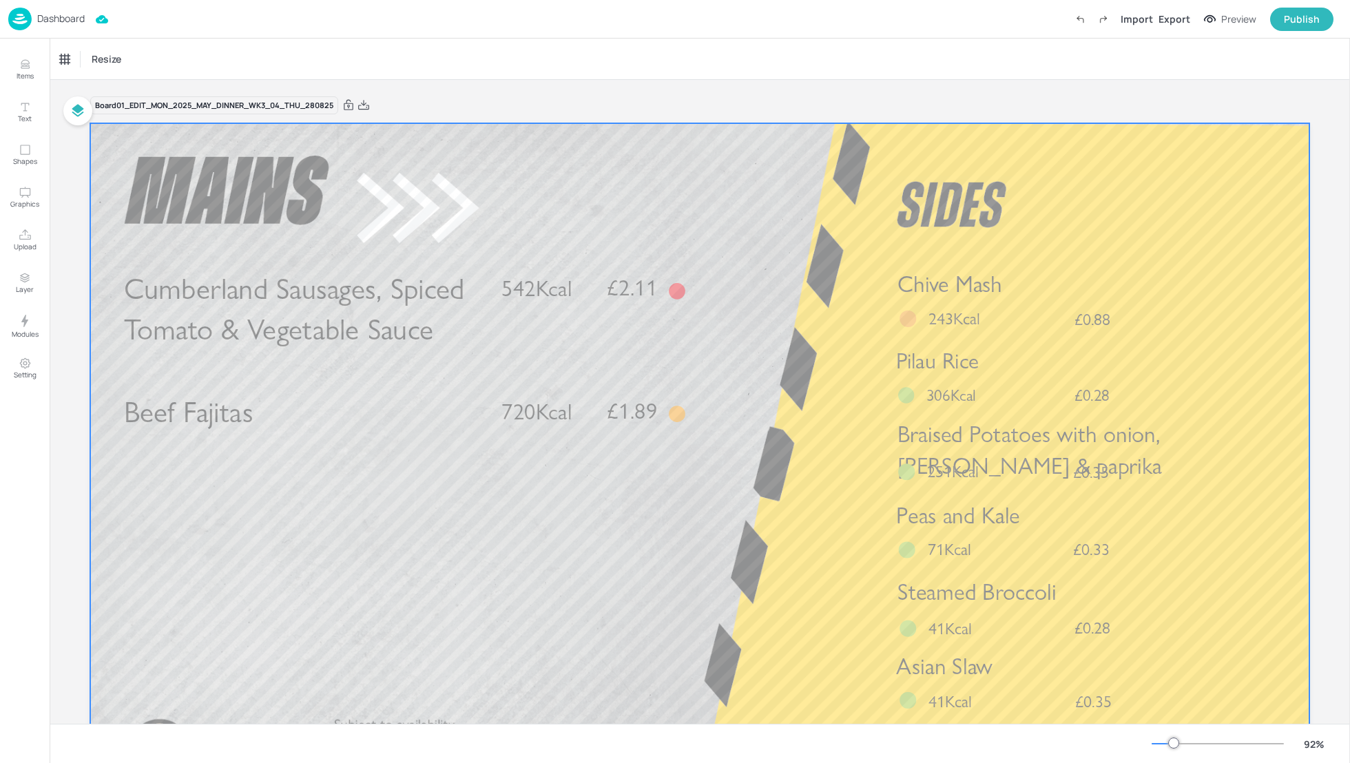
scroll to position [0, 0]
click at [1290, 260] on div at bounding box center [700, 467] width 1220 height 686
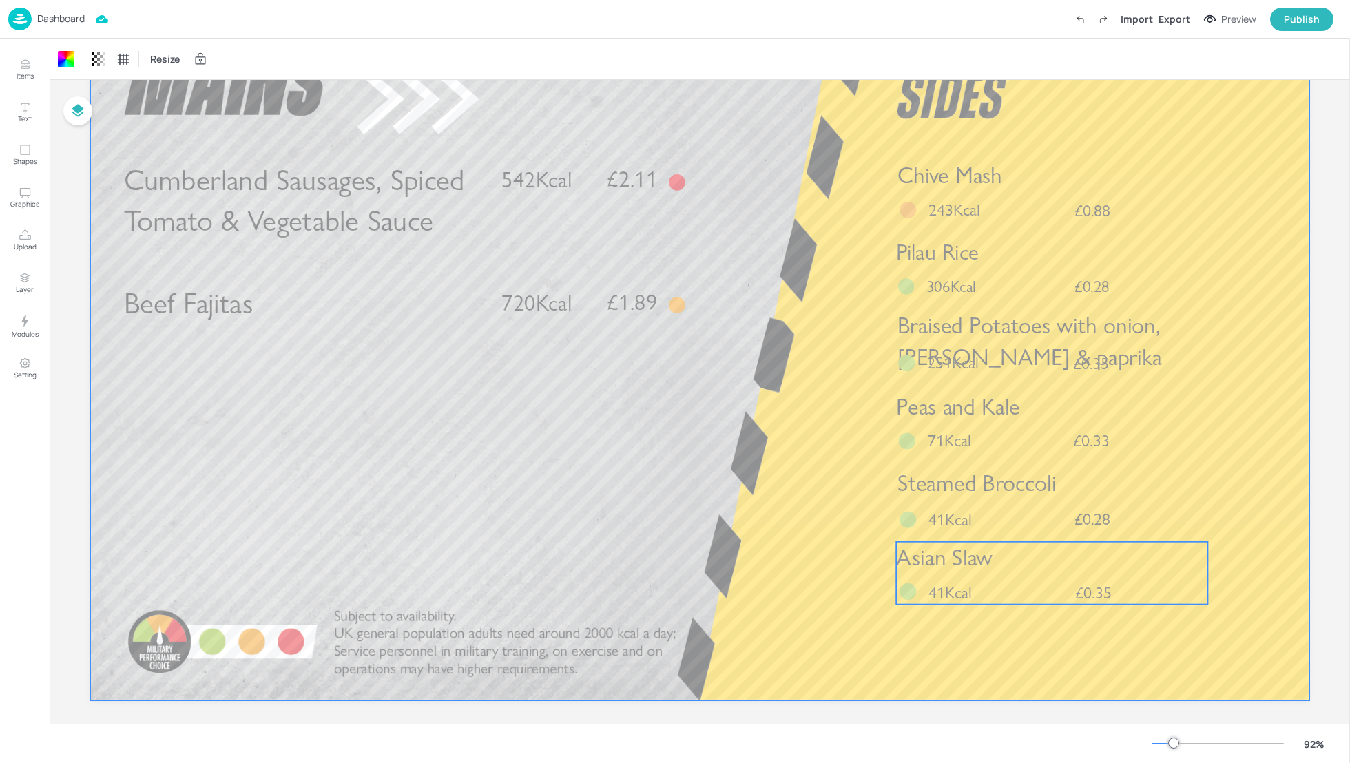
scroll to position [110, 0]
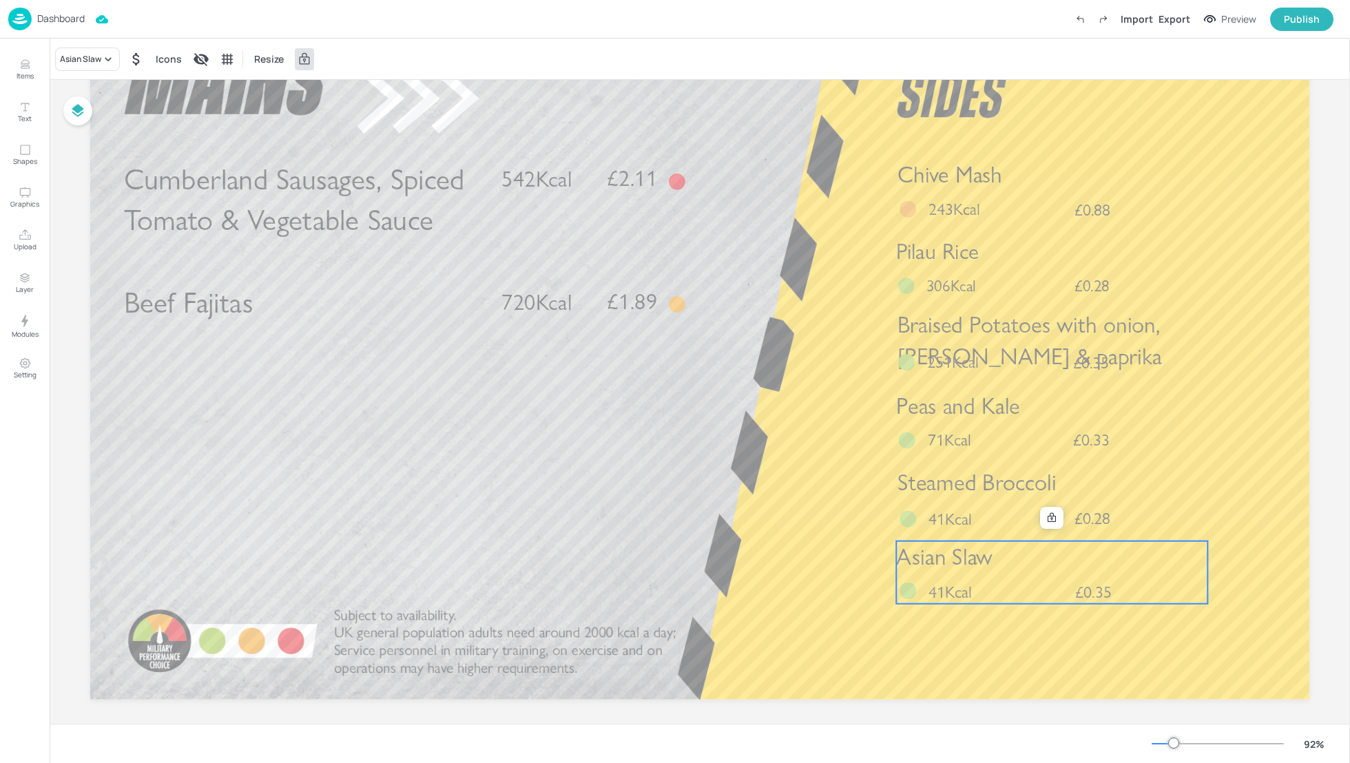
click at [1029, 594] on div "Asian Slaw £0.35 41Kcal" at bounding box center [1051, 573] width 311 height 63
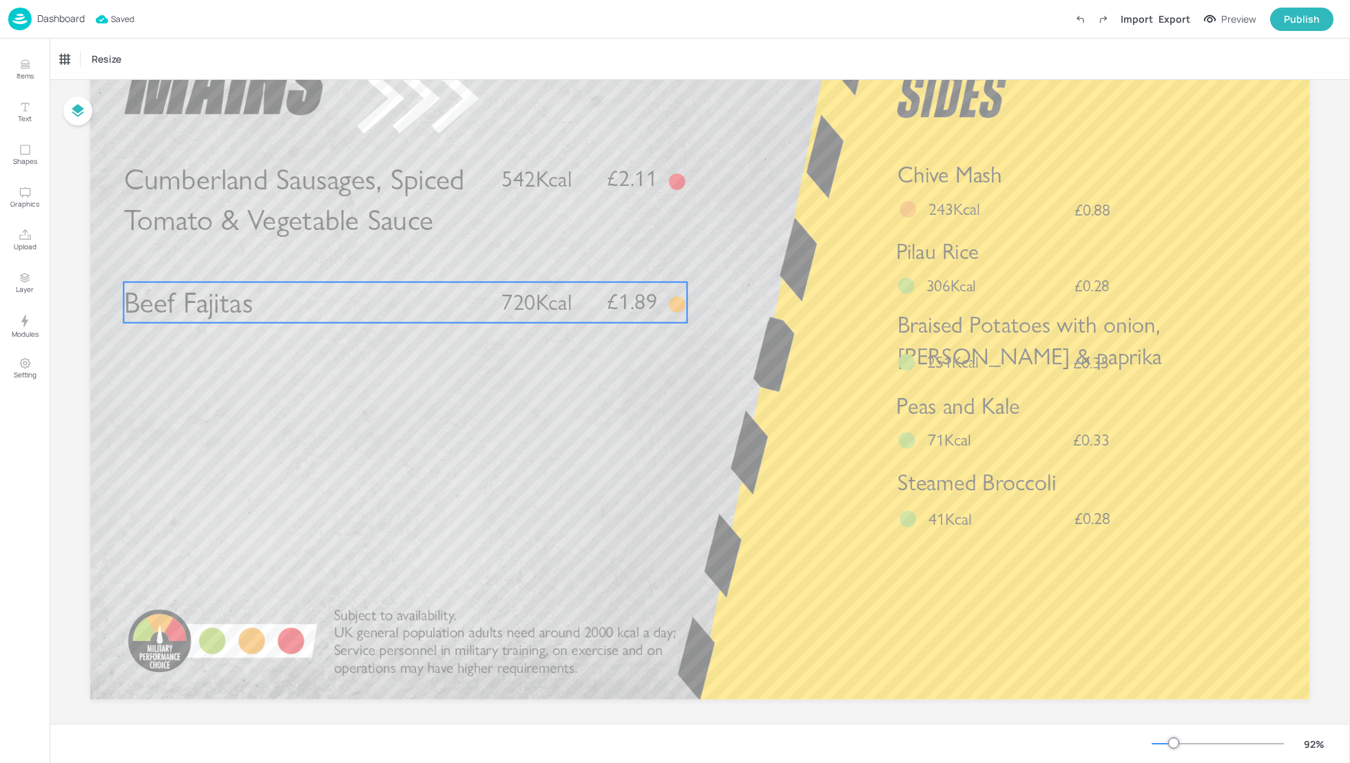
click at [408, 314] on p "Beef Fajitas" at bounding box center [304, 302] width 361 height 41
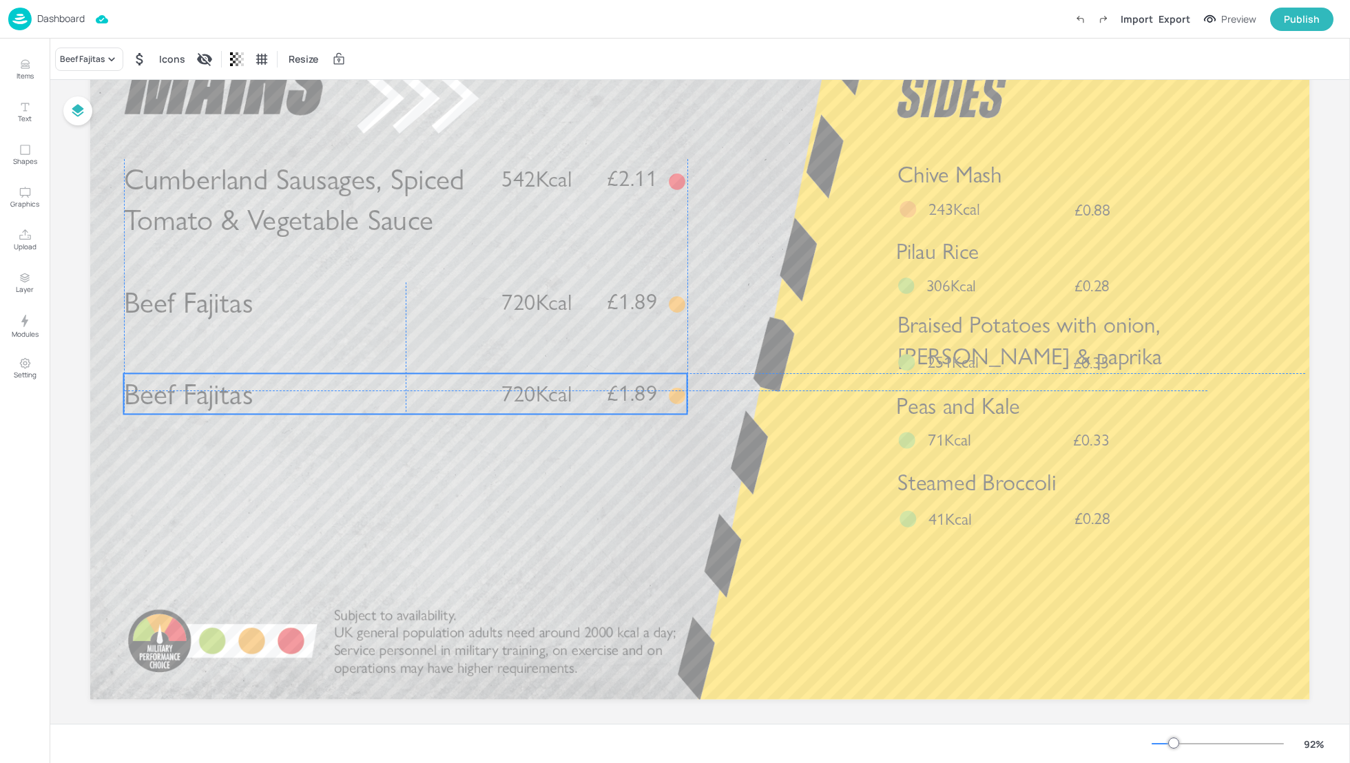
drag, startPoint x: 371, startPoint y: 299, endPoint x: 366, endPoint y: 382, distance: 82.9
click at [366, 382] on p "Beef Fajitas" at bounding box center [304, 393] width 361 height 41
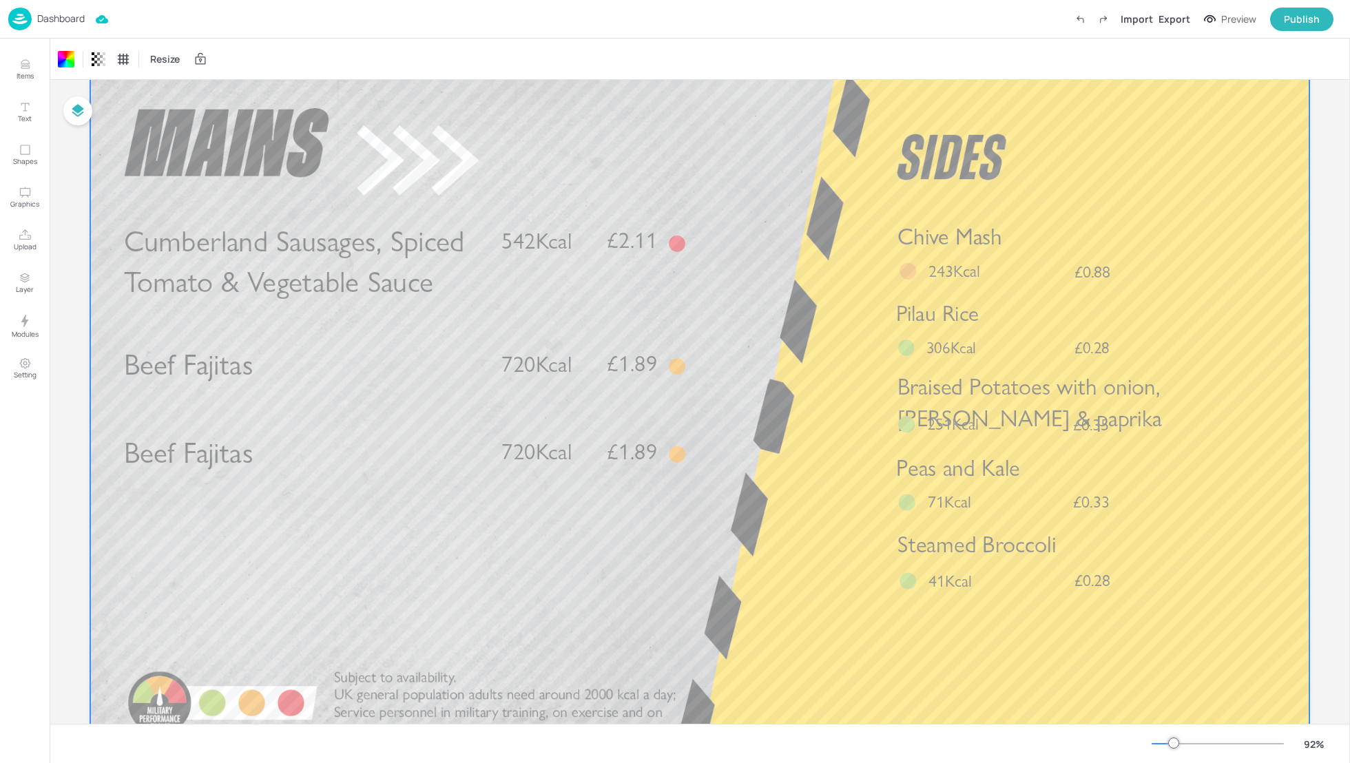
scroll to position [0, 0]
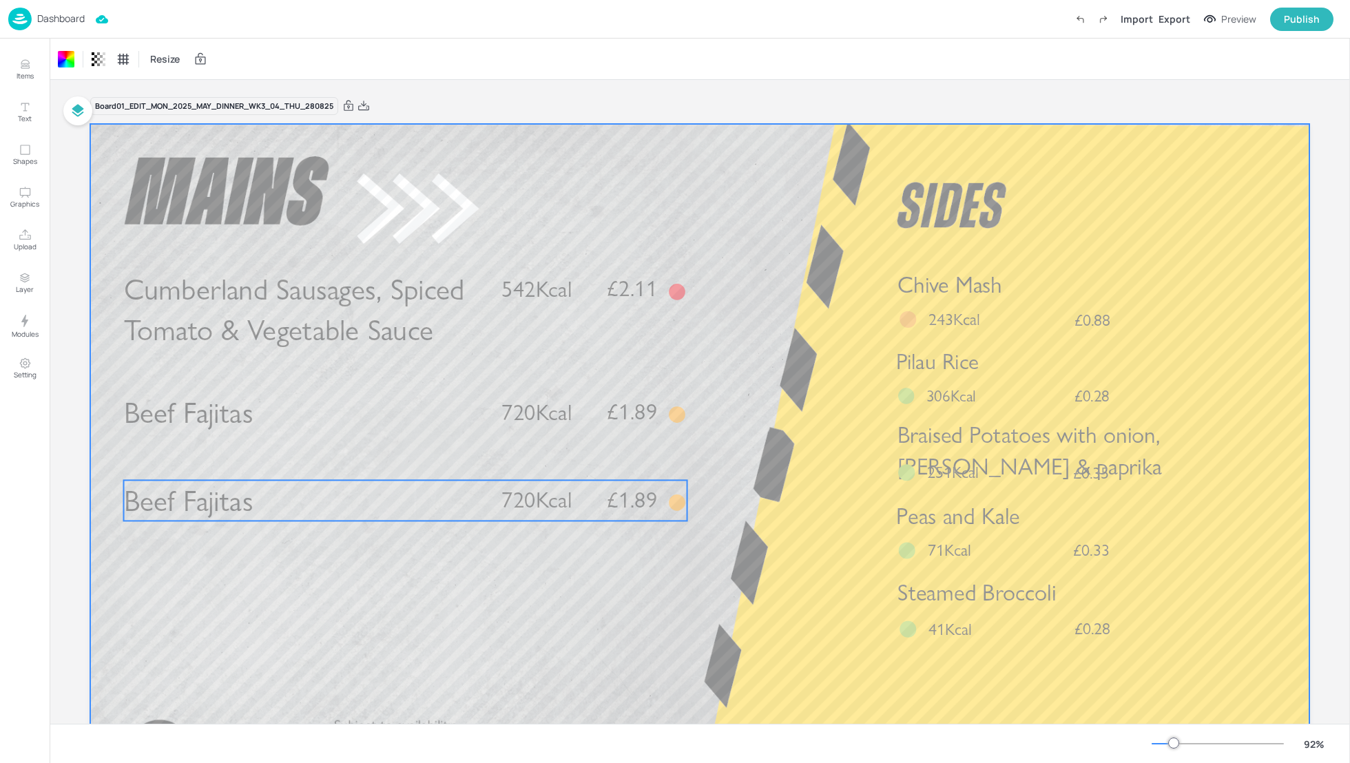
click at [439, 507] on p "Beef Fajitas" at bounding box center [304, 500] width 361 height 41
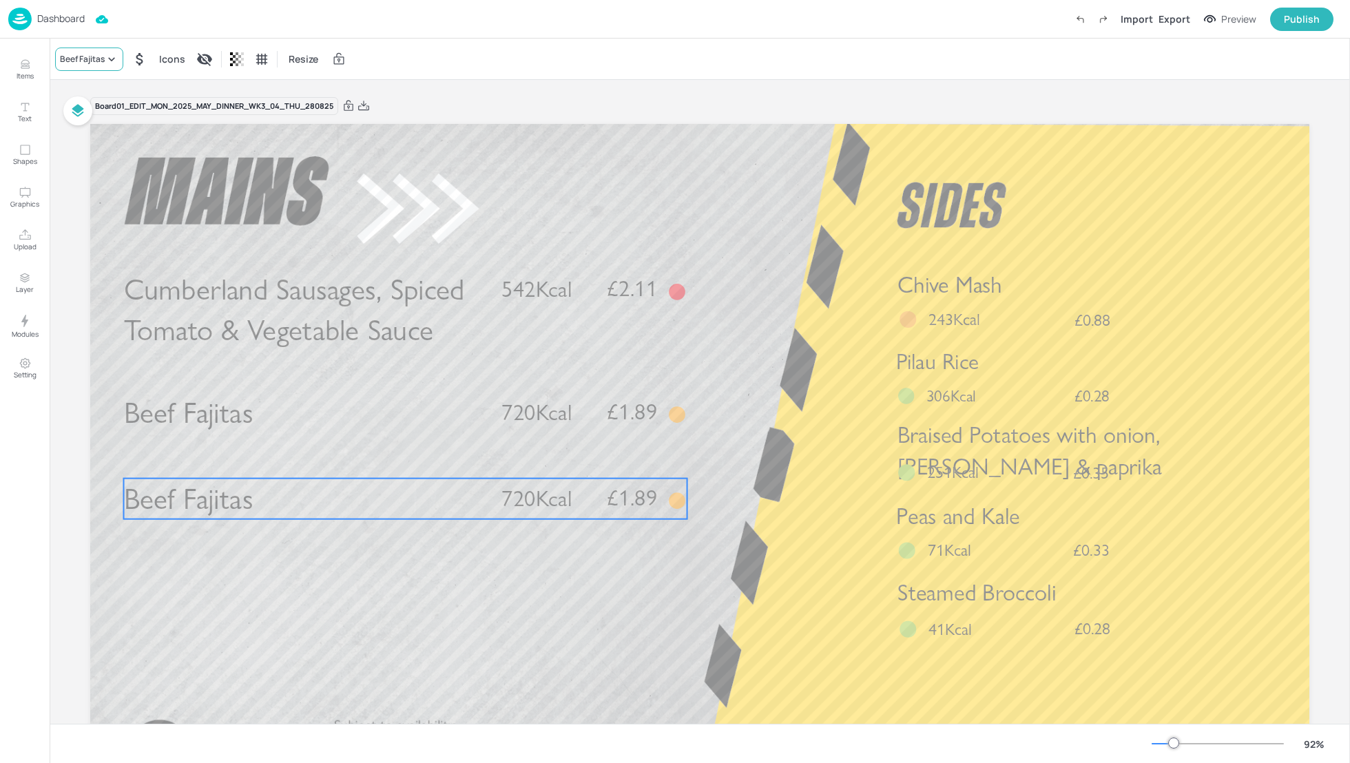
click at [75, 64] on div "Beef Fajitas" at bounding box center [82, 59] width 45 height 12
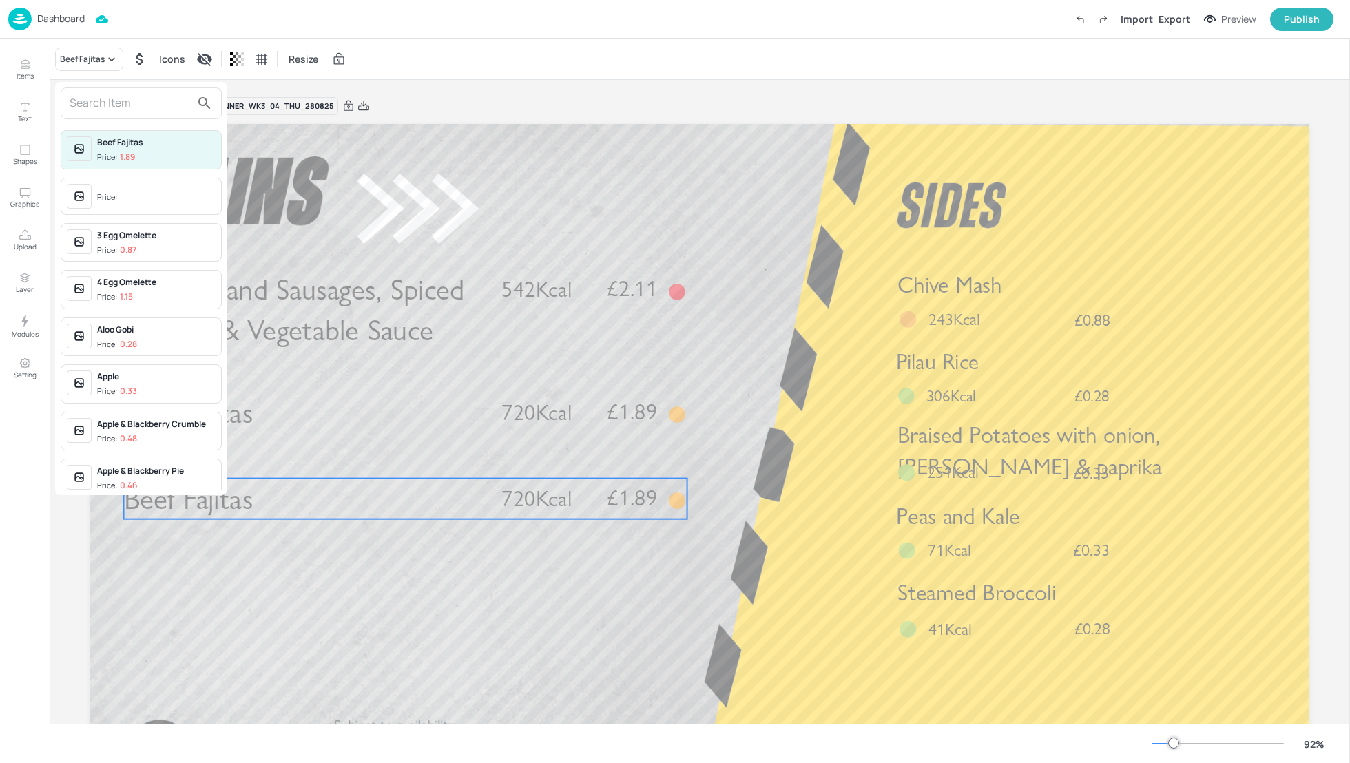
click at [83, 106] on input "text" at bounding box center [130, 103] width 121 height 22
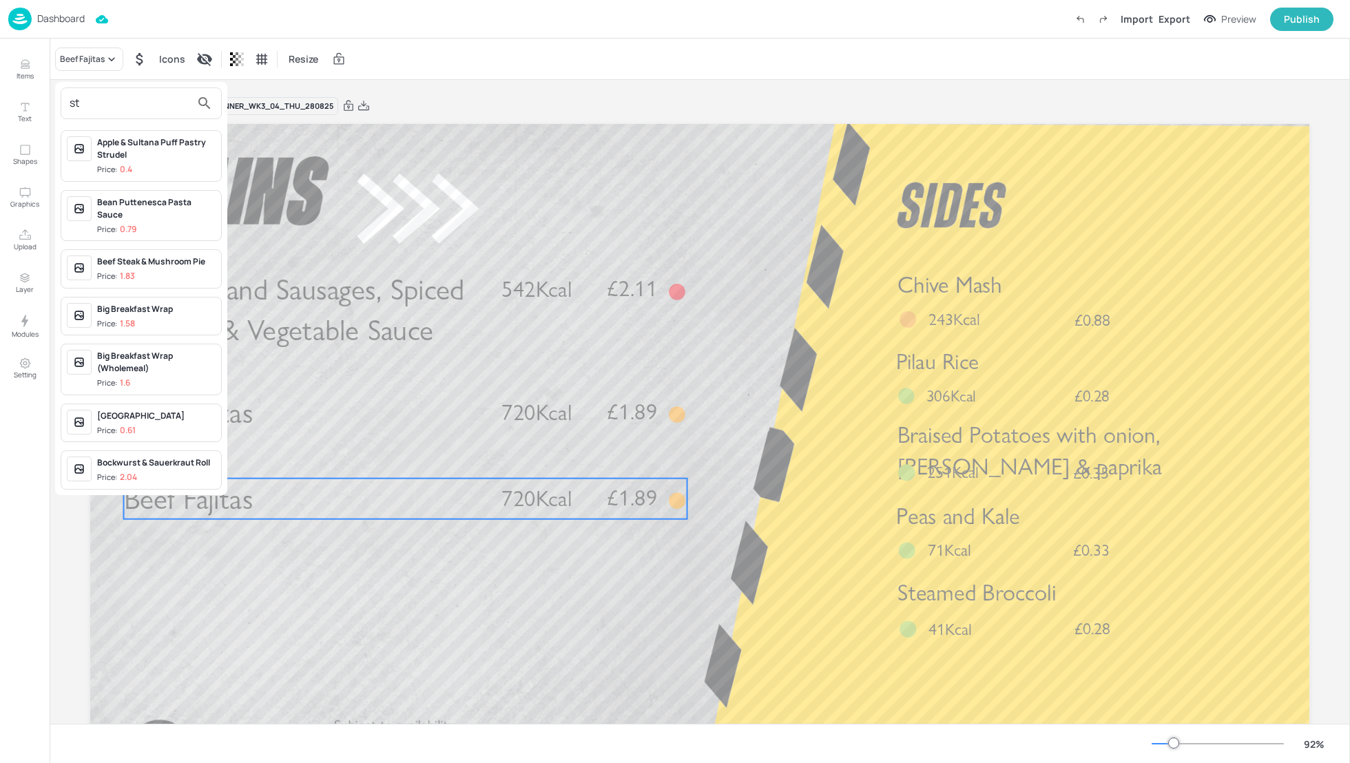
type input "s"
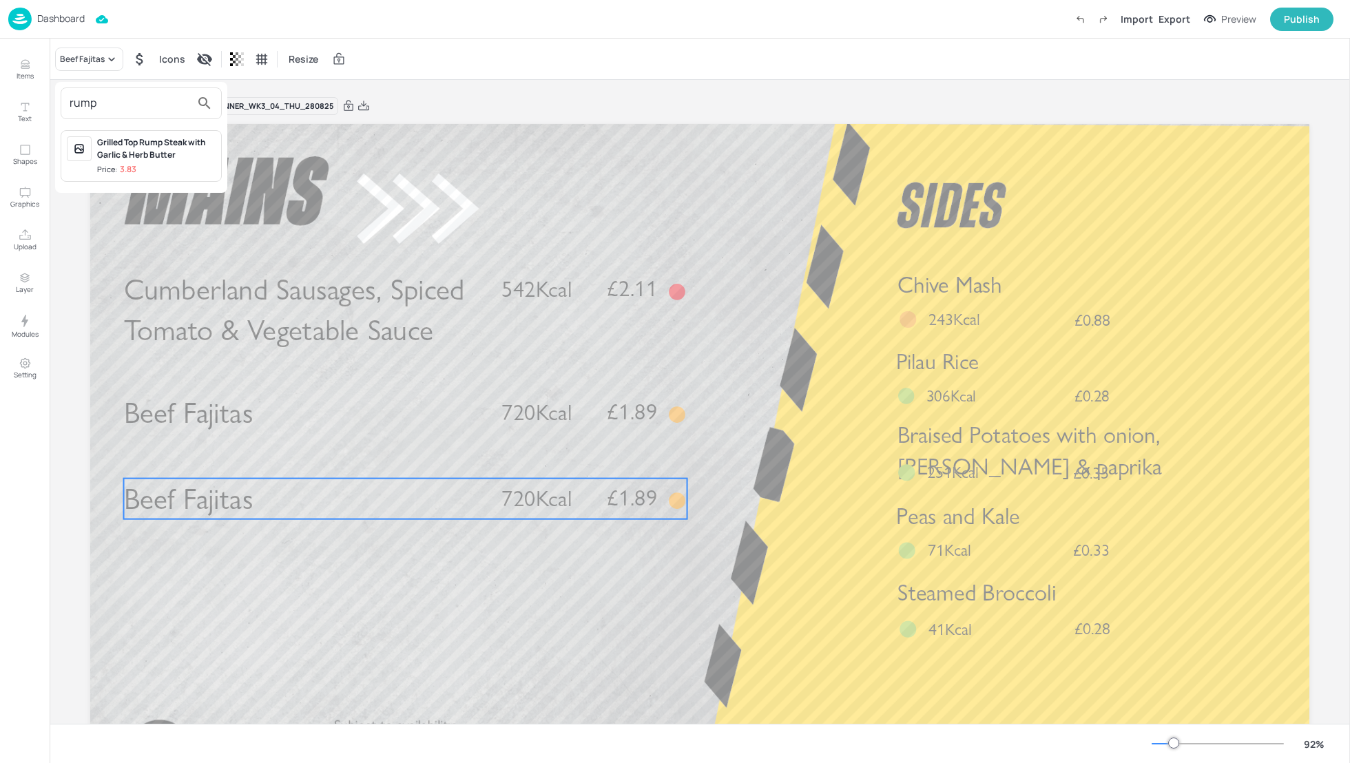
type input "rump"
click at [121, 154] on div "Grilled Top Rump Steak with Garlic & Herb Butter" at bounding box center [156, 148] width 119 height 25
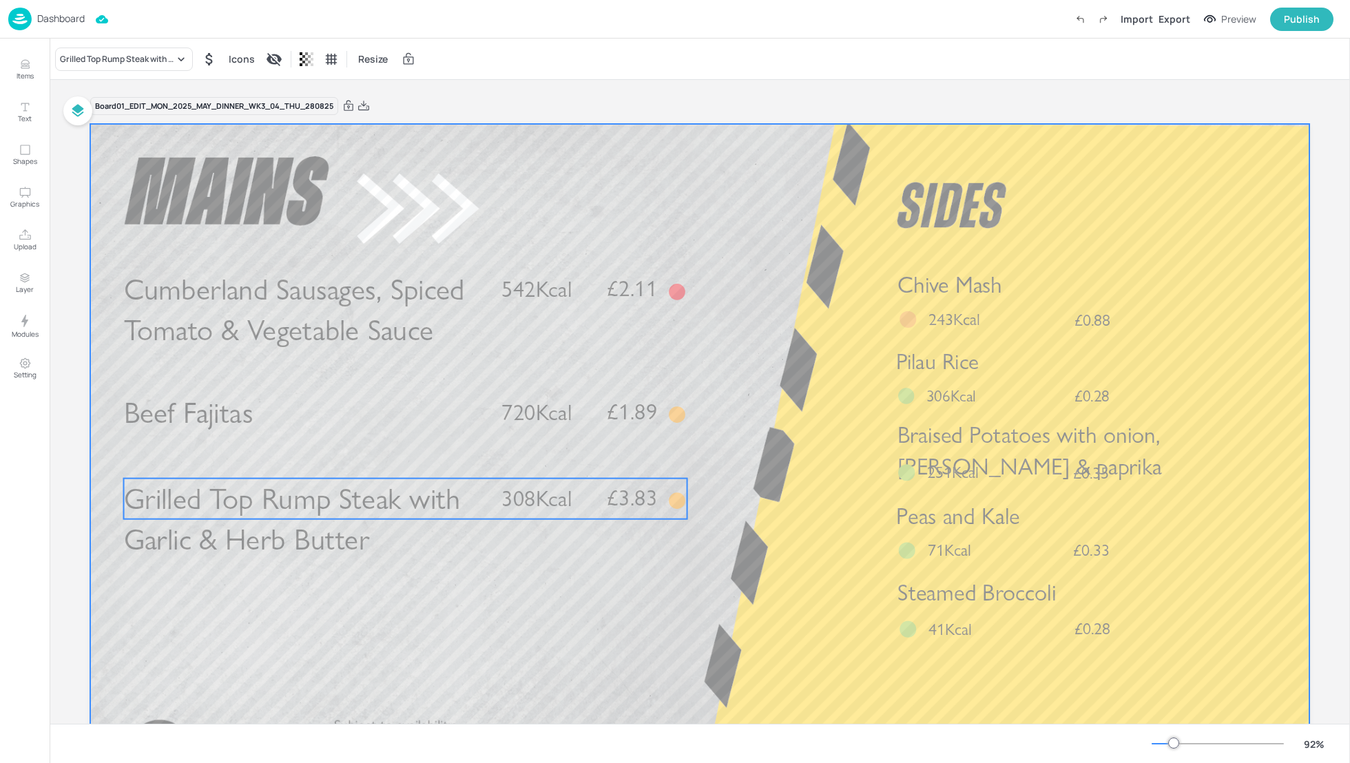
click at [731, 559] on div at bounding box center [700, 467] width 1220 height 686
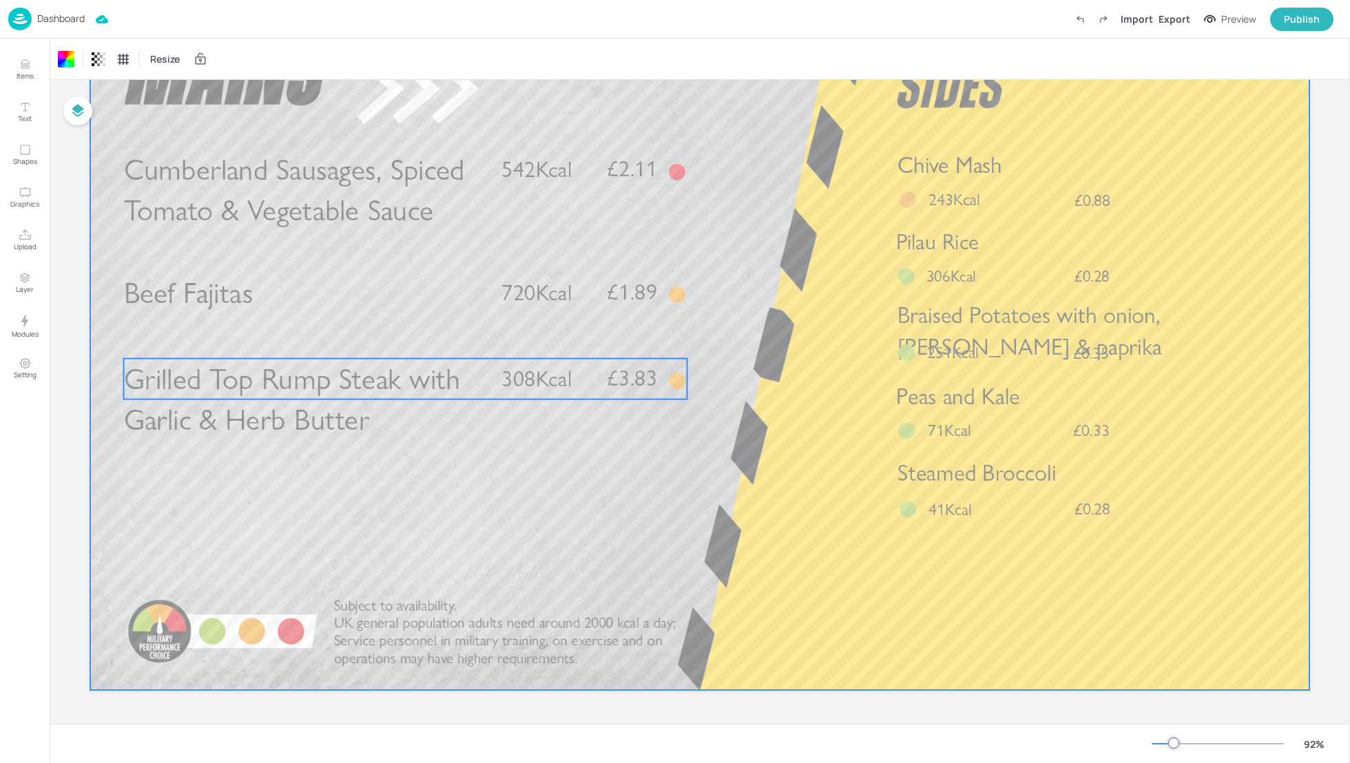
click at [358, 417] on span "Grilled Top Rump Steak with Garlic & Herb Butter" at bounding box center [292, 399] width 337 height 76
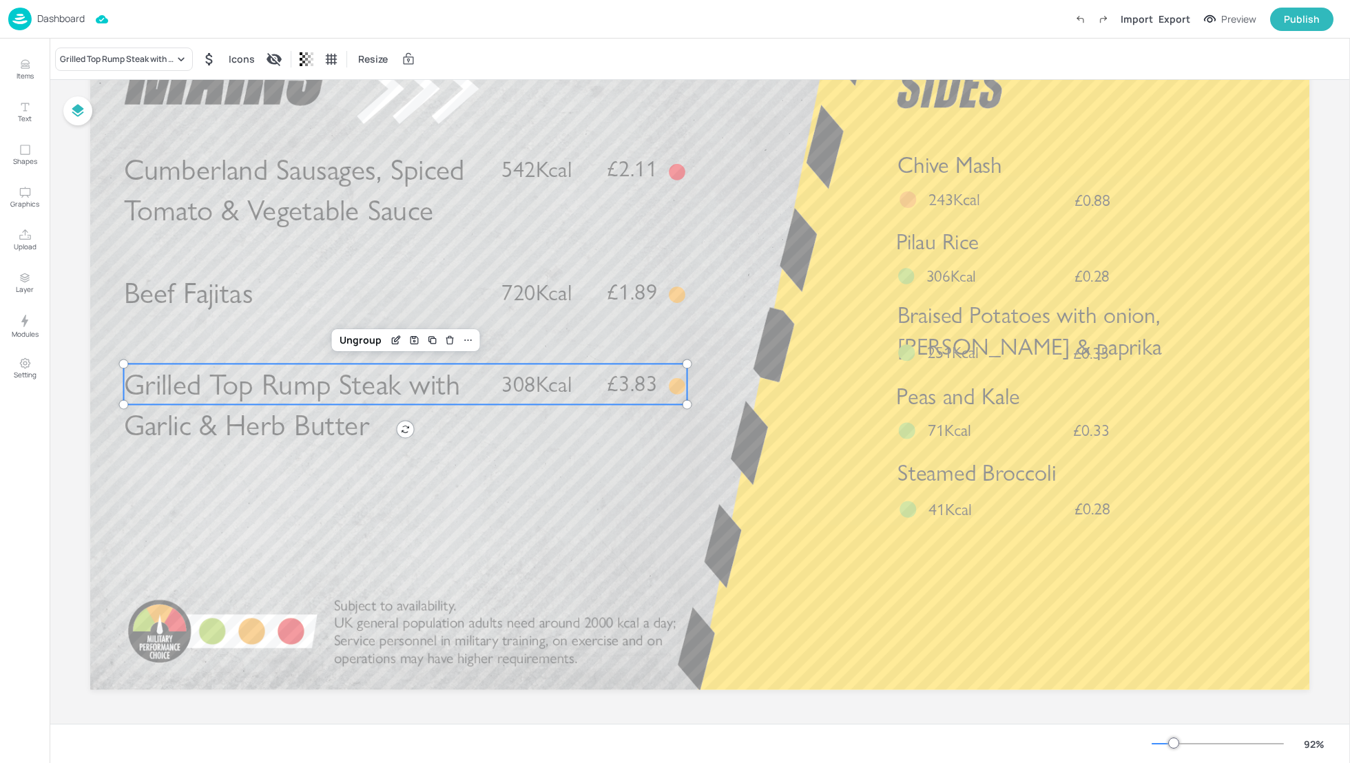
scroll to position [120, 0]
click at [322, 388] on span "Grilled Top Rump Steak with Garlic & Herb Butter" at bounding box center [292, 401] width 337 height 76
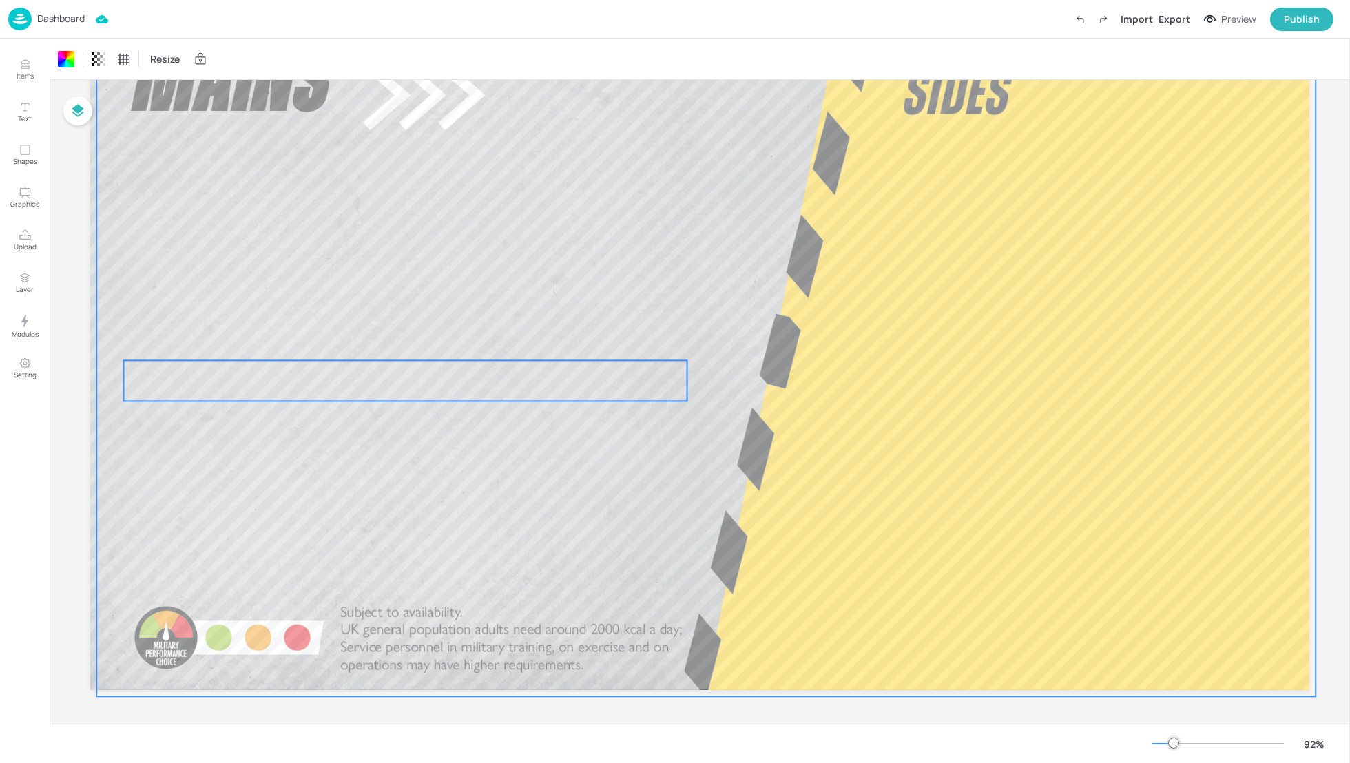
scroll to position [124, 0]
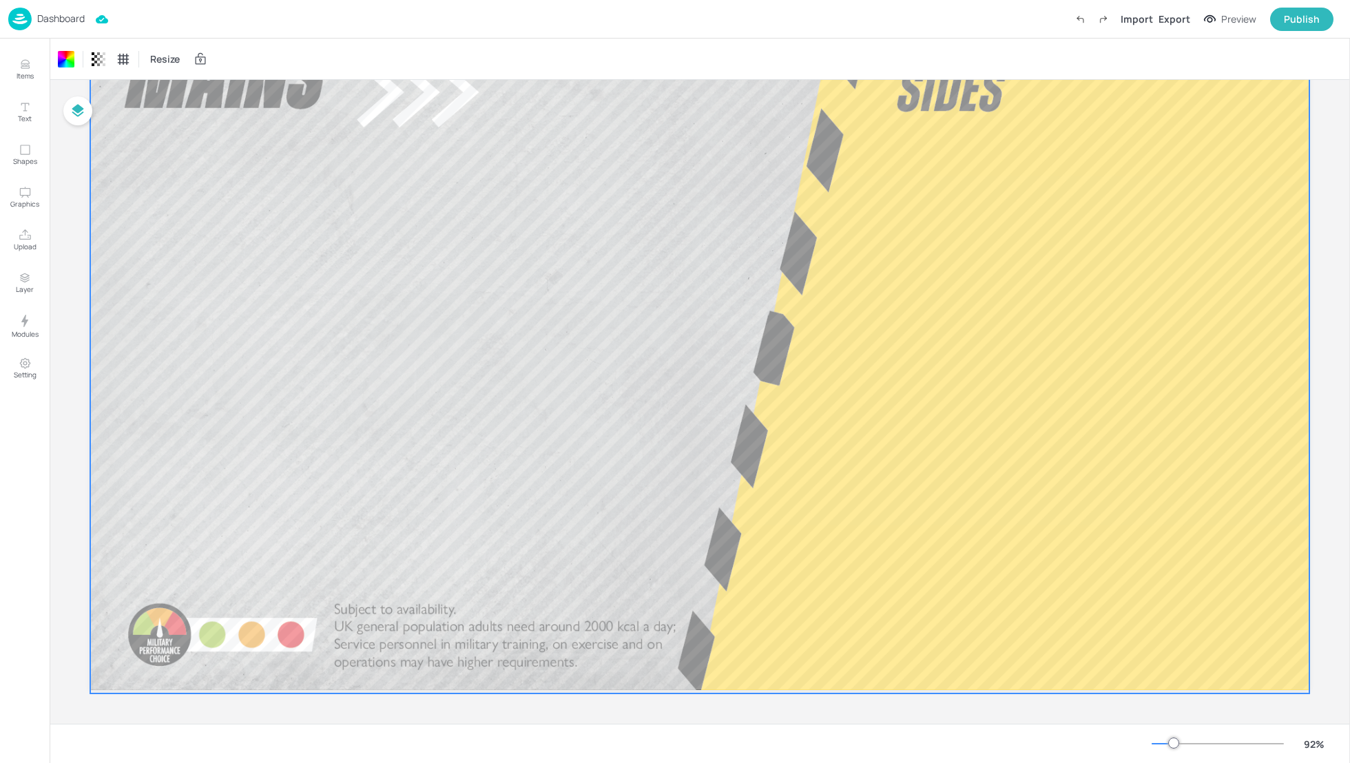
click at [169, 336] on div at bounding box center [700, 351] width 1220 height 686
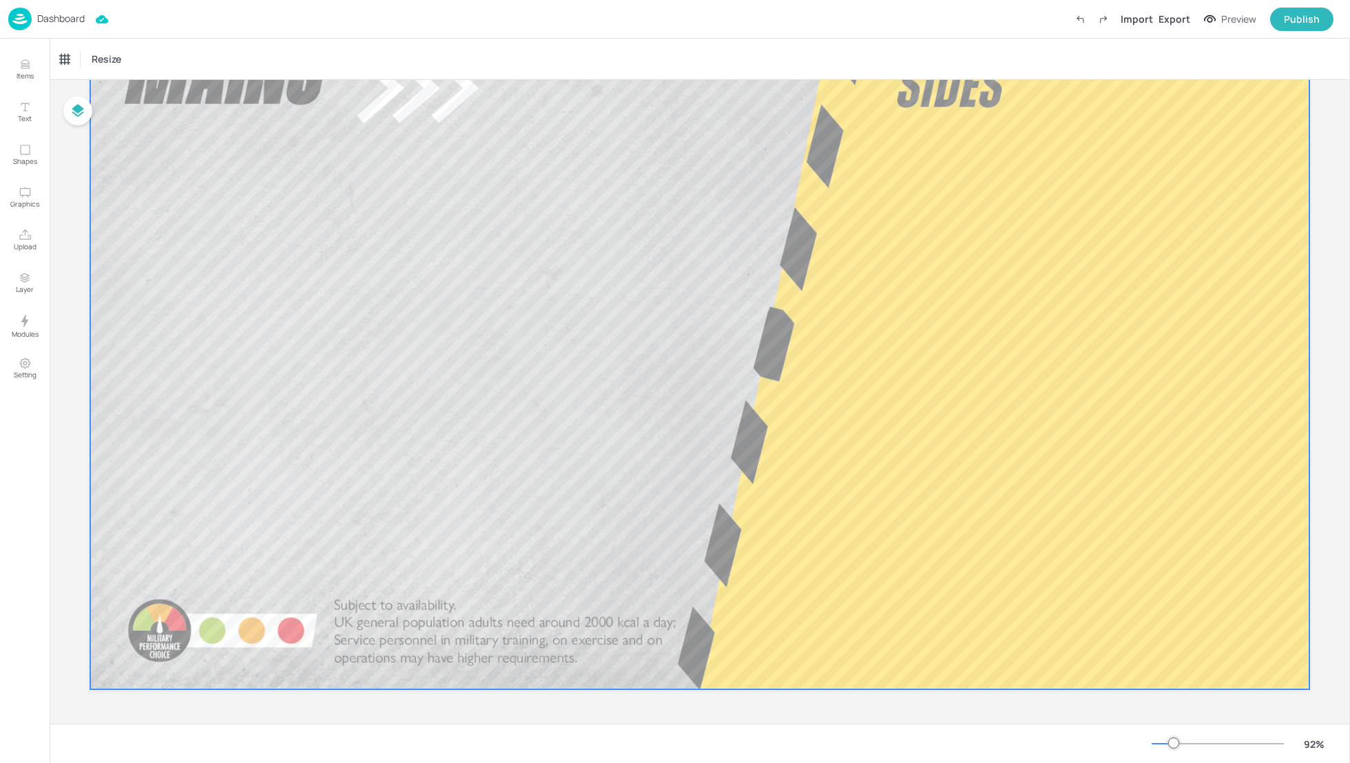
click at [411, 386] on div at bounding box center [406, 380] width 564 height 41
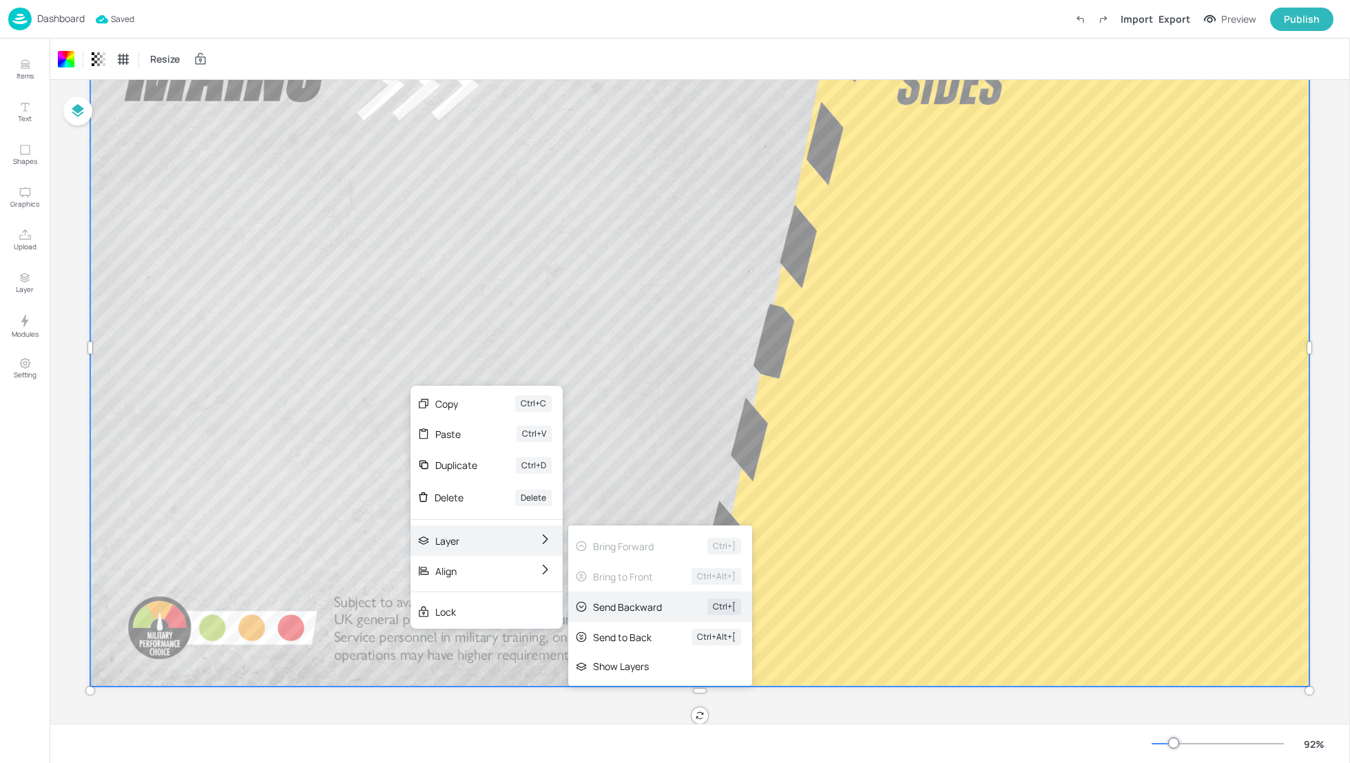
click at [604, 598] on div "Send Backward Ctrl+[" at bounding box center [660, 607] width 184 height 30
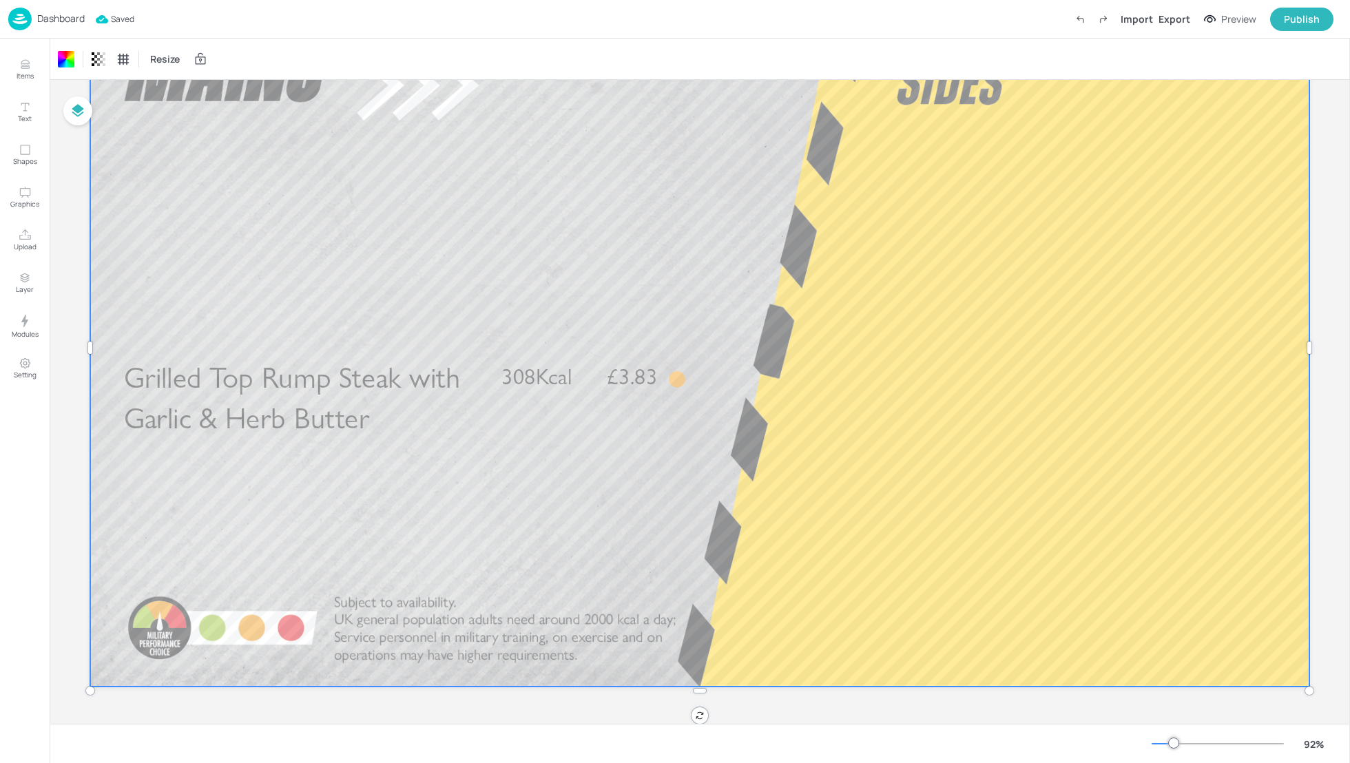
click at [524, 509] on div at bounding box center [700, 344] width 1220 height 686
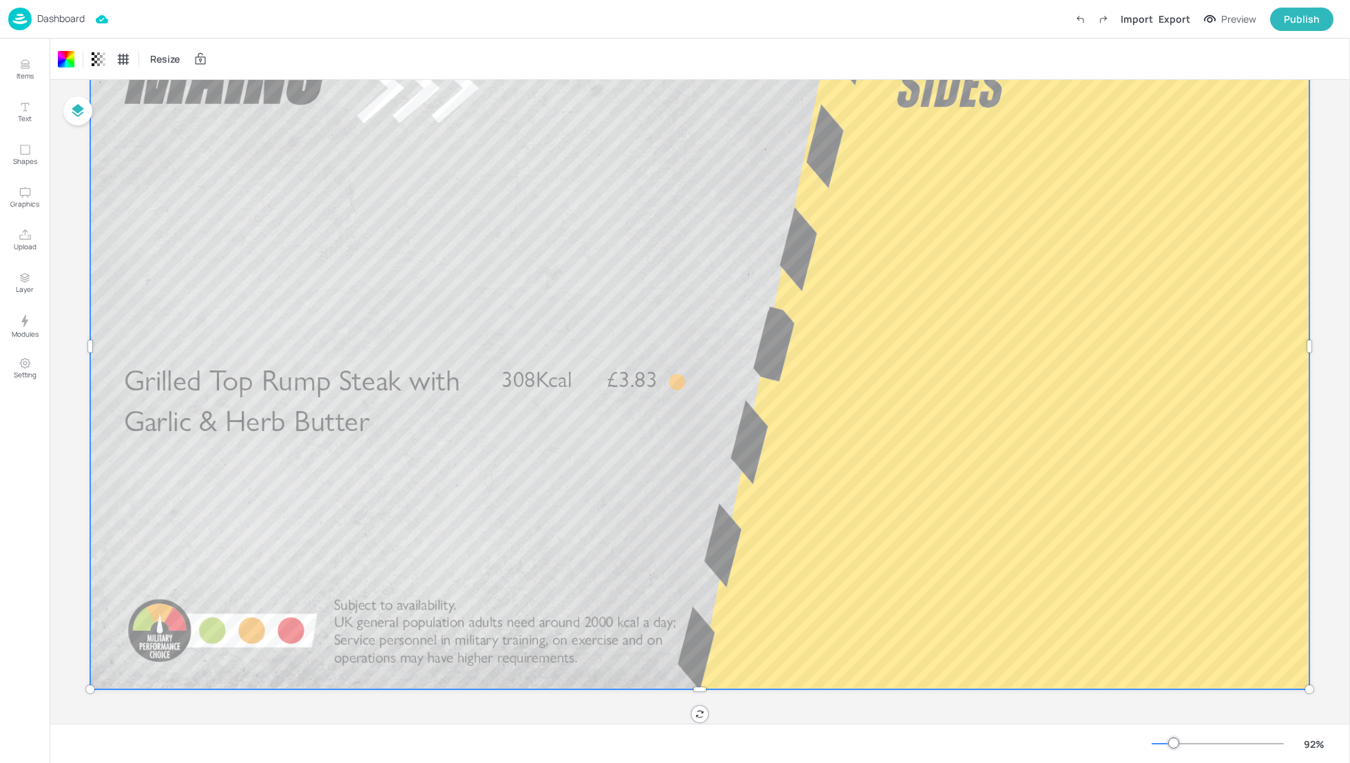
click at [65, 643] on div "Board 01_EDIT_MON_2025_MAY_DINNER_WK3_04_THU_280825 Cumberland Sausages, Spiced…" at bounding box center [700, 341] width 1297 height 765
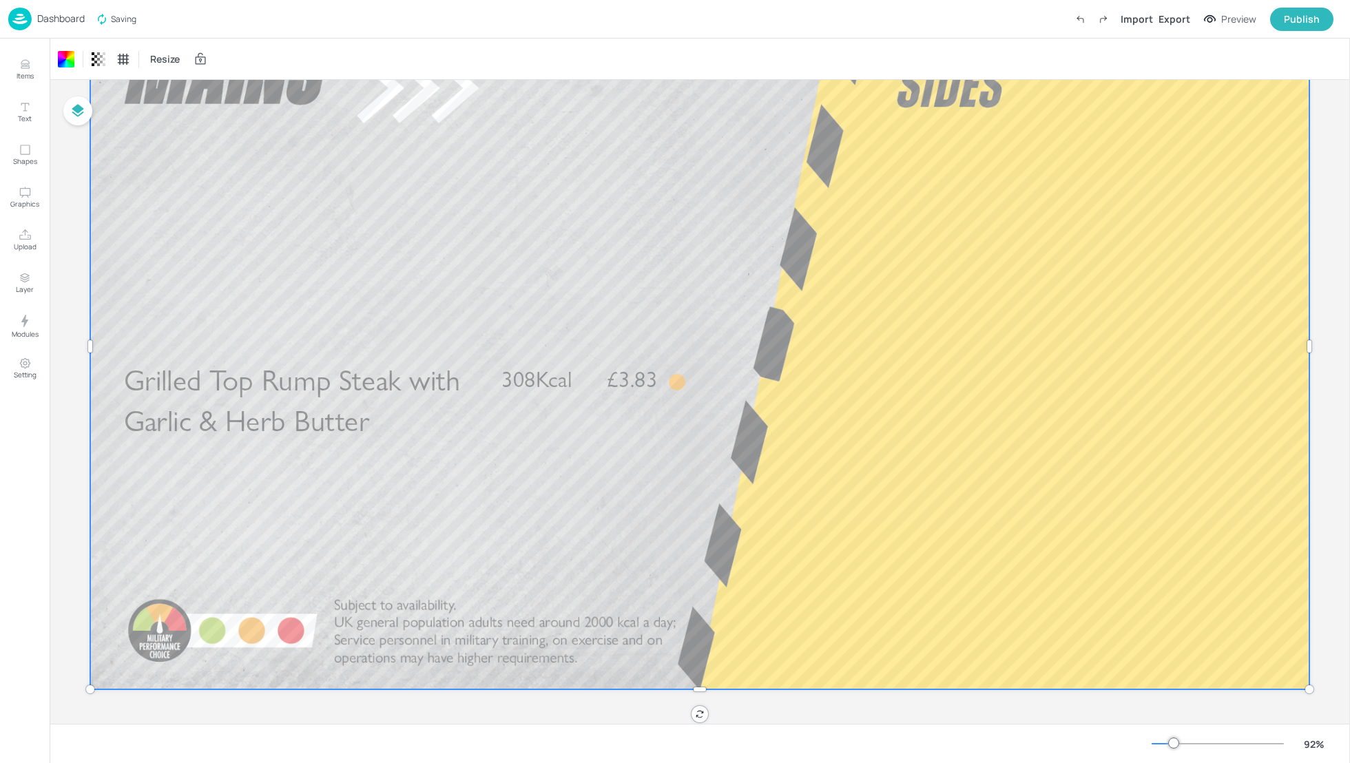
click at [65, 643] on div "Board 01_EDIT_MON_2025_MAY_DINNER_WK3_04_THU_280825 Cumberland Sausages, Spiced…" at bounding box center [700, 341] width 1297 height 765
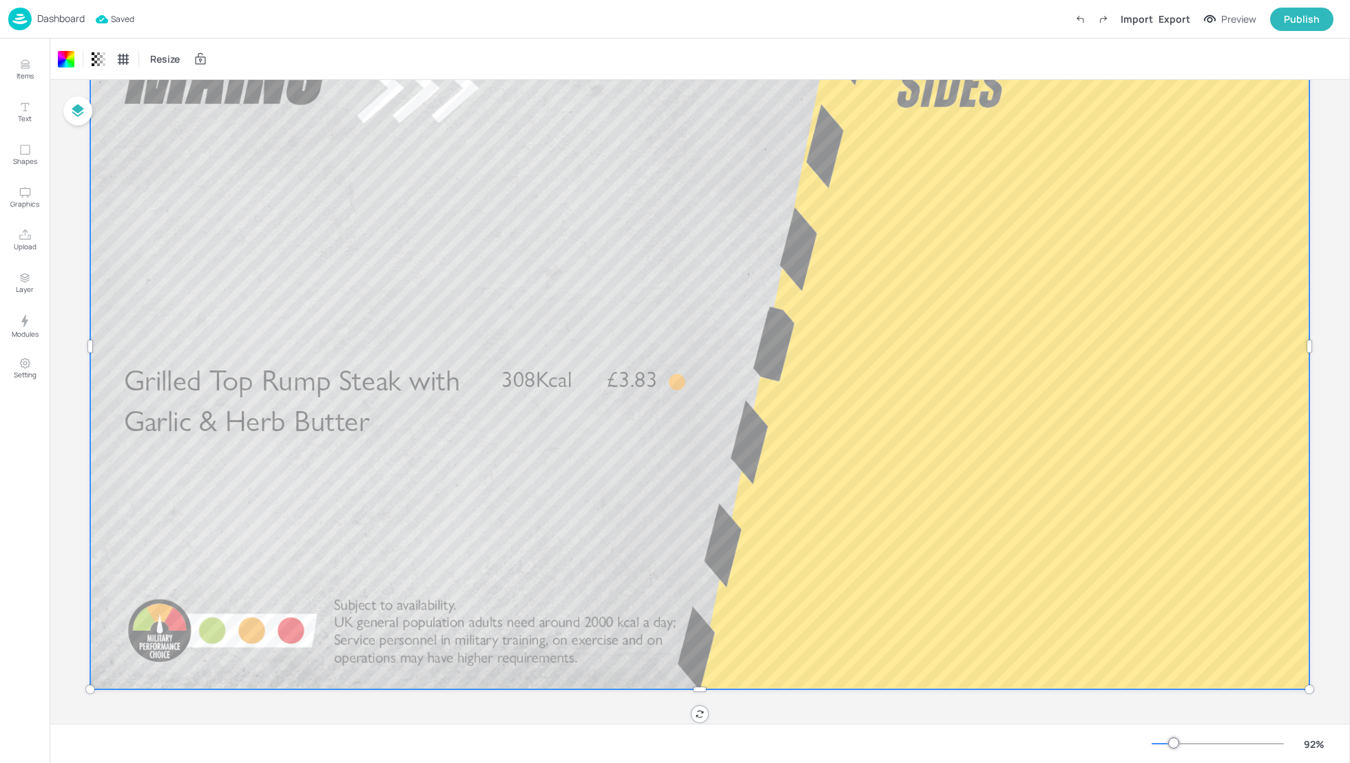
click at [56, 135] on div "Board 01_EDIT_MON_2025_MAY_DINNER_WK3_04_THU_280825 Cumberland Sausages, Spiced…" at bounding box center [700, 341] width 1297 height 765
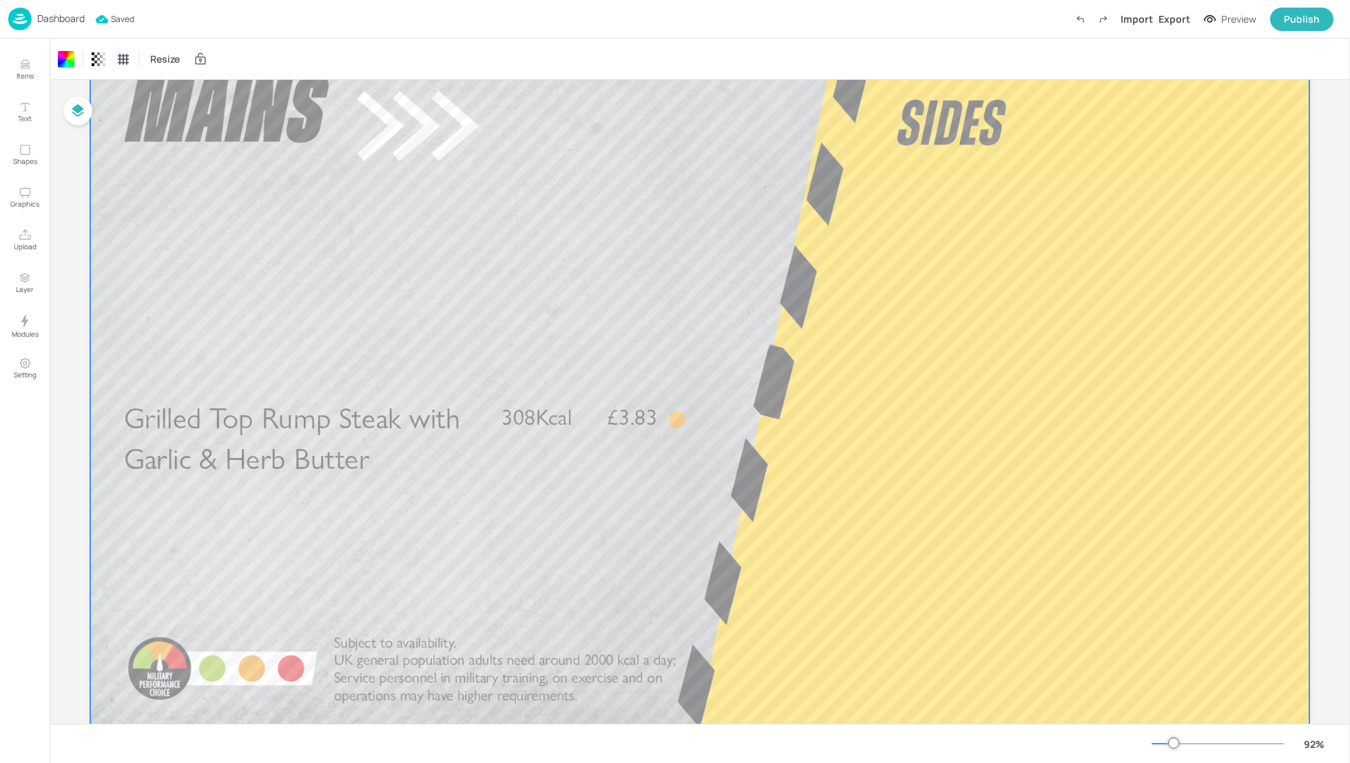
scroll to position [0, 0]
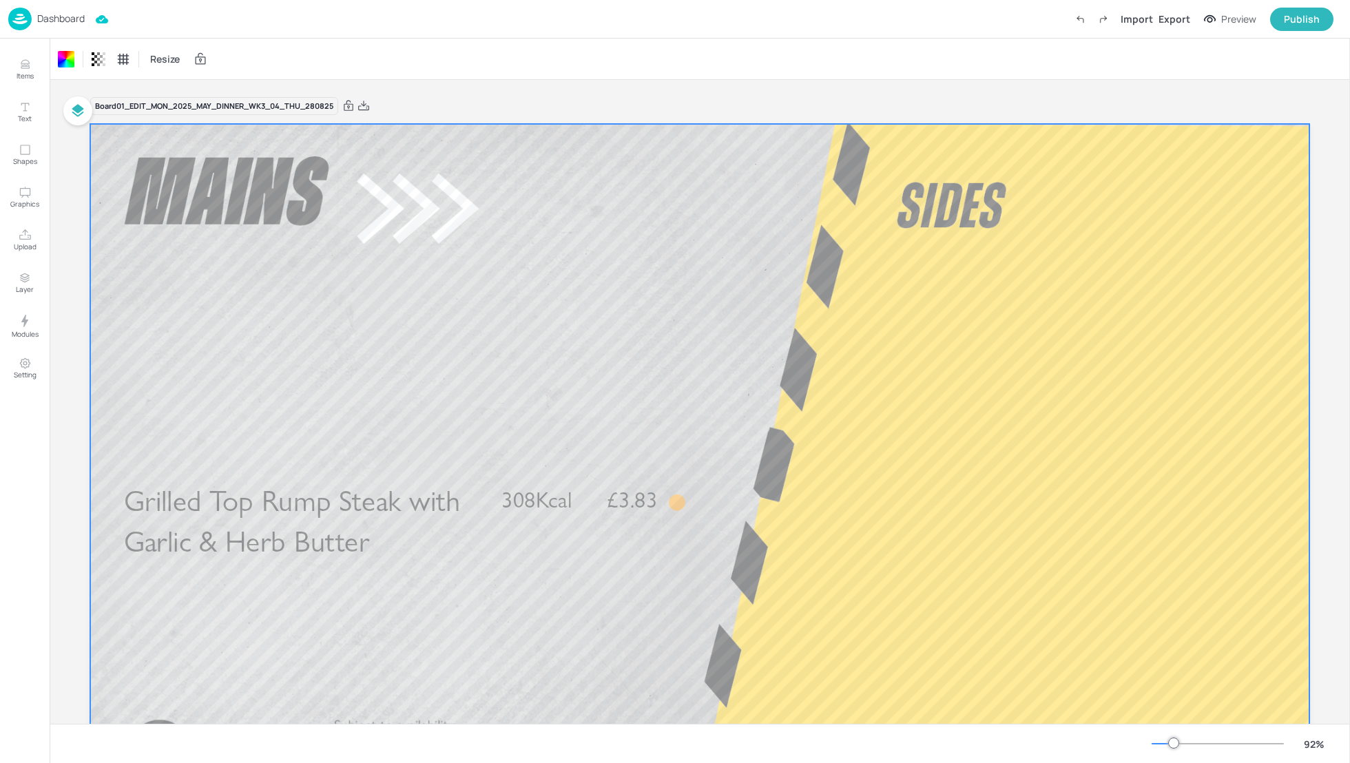
click at [418, 92] on div "Board 01_EDIT_MON_2025_MAY_DINNER_WK3_04_THU_280825 Cumberland Sausages, Spiced…" at bounding box center [700, 462] width 1220 height 765
click at [433, 99] on div "Board 01_EDIT_MON_2025_MAY_DINNER_WK3_04_THU_280825" at bounding box center [700, 105] width 1220 height 19
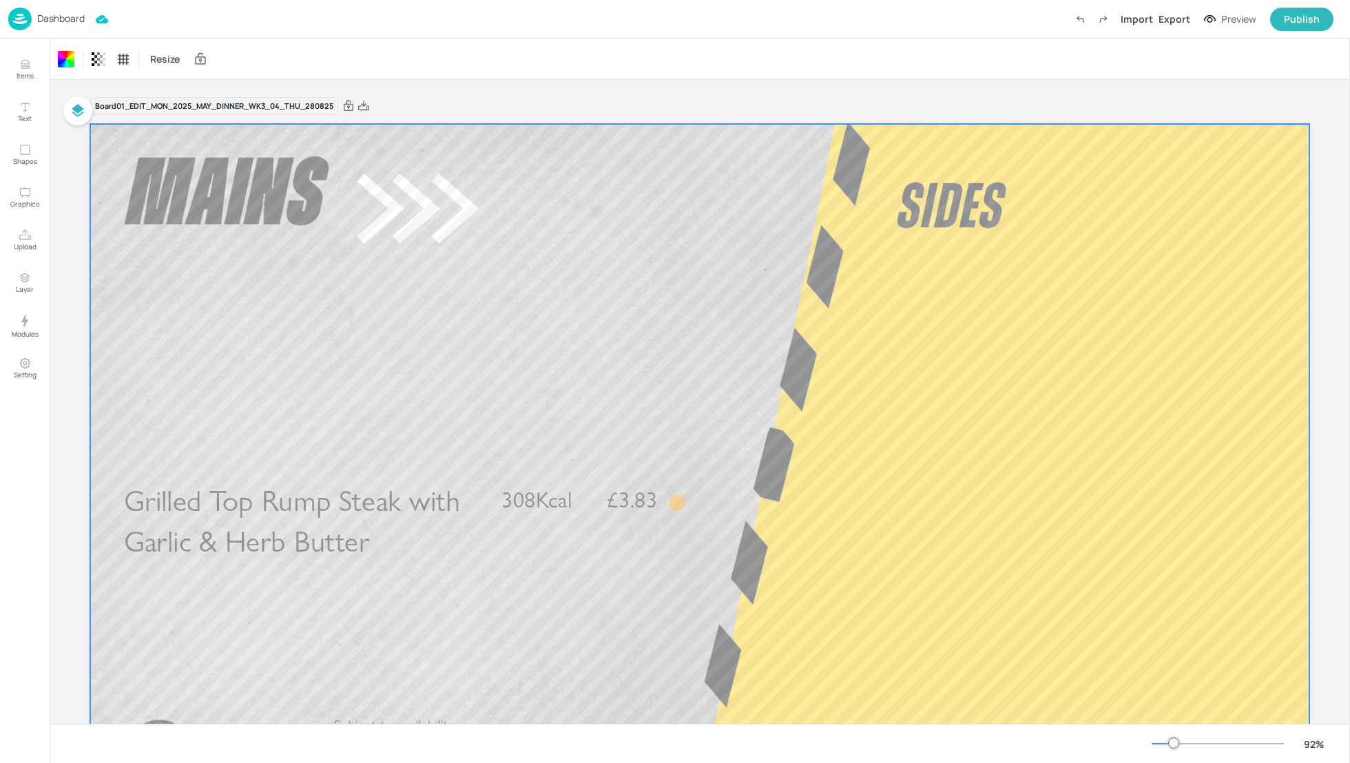
click at [433, 99] on div "Board 01_EDIT_MON_2025_MAY_DINNER_WK3_04_THU_280825" at bounding box center [700, 105] width 1220 height 19
click at [464, 311] on div at bounding box center [700, 467] width 1220 height 686
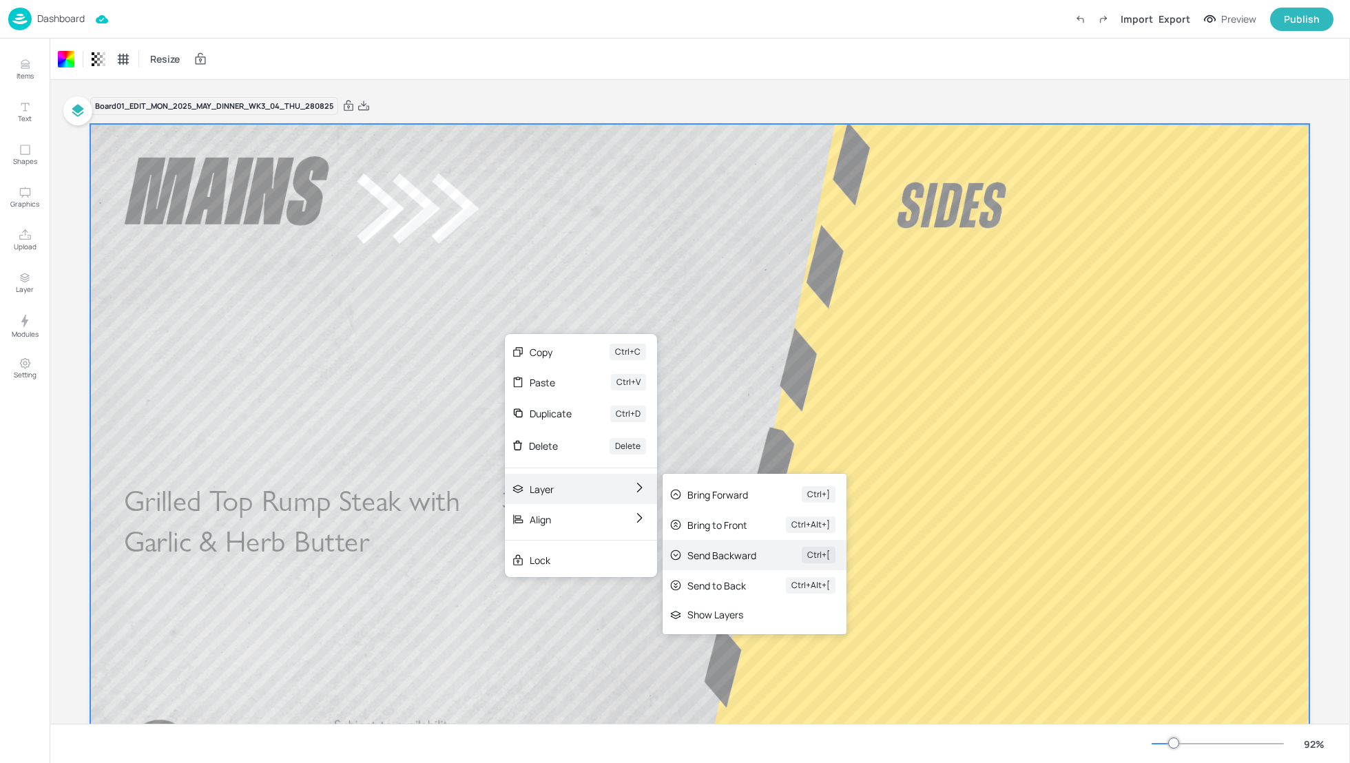
click at [732, 559] on div "Send Backward" at bounding box center [726, 555] width 76 height 14
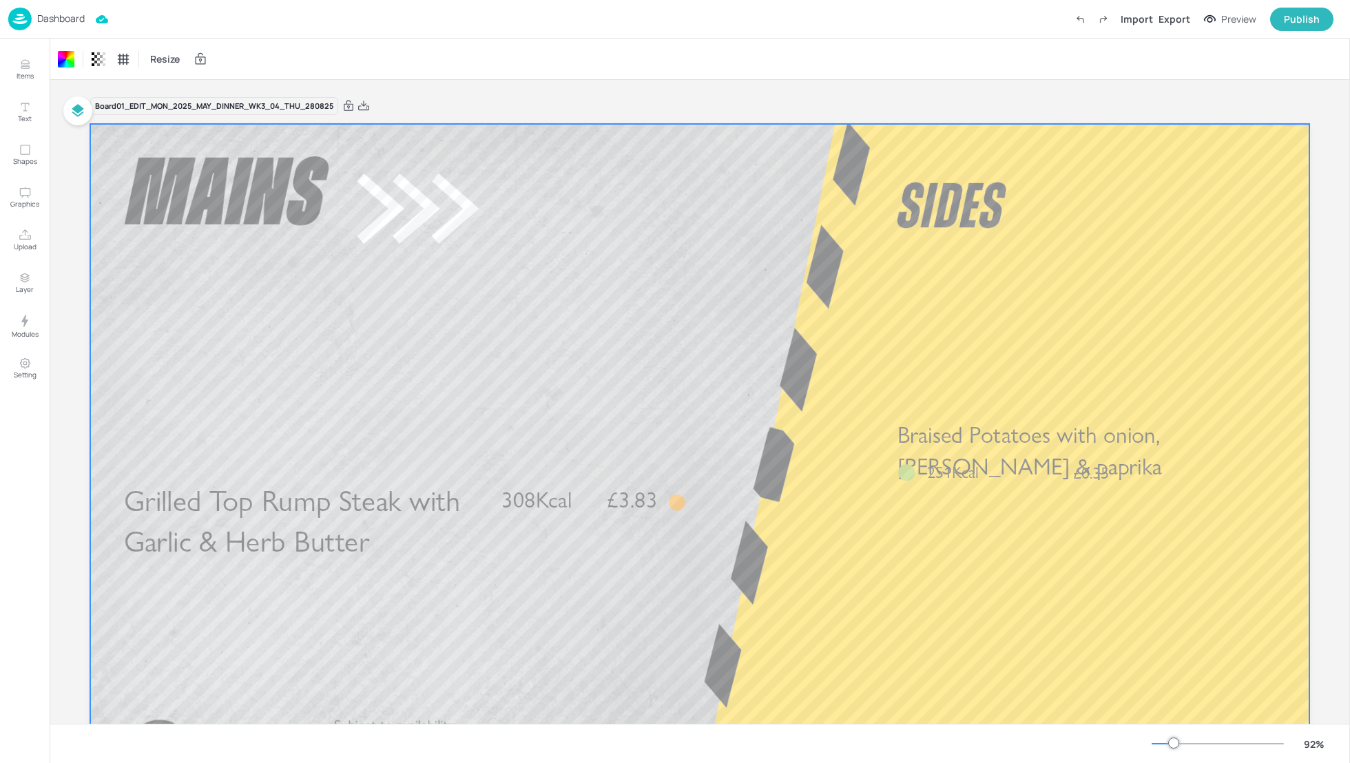
click at [59, 21] on p "Dashboard" at bounding box center [61, 19] width 48 height 10
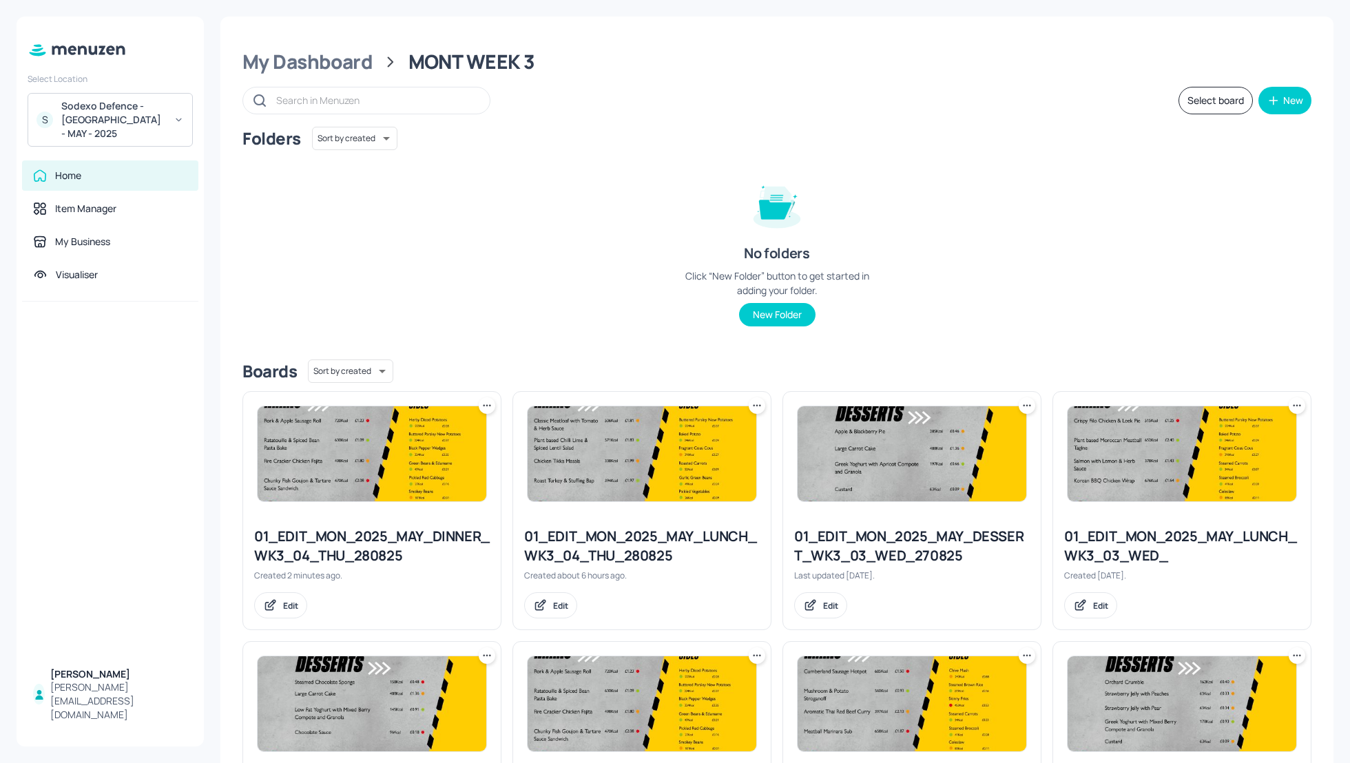
click at [404, 546] on div "01_EDIT_MON_2025_MAY_DINNER_WK3_04_THU_280825" at bounding box center [372, 546] width 236 height 39
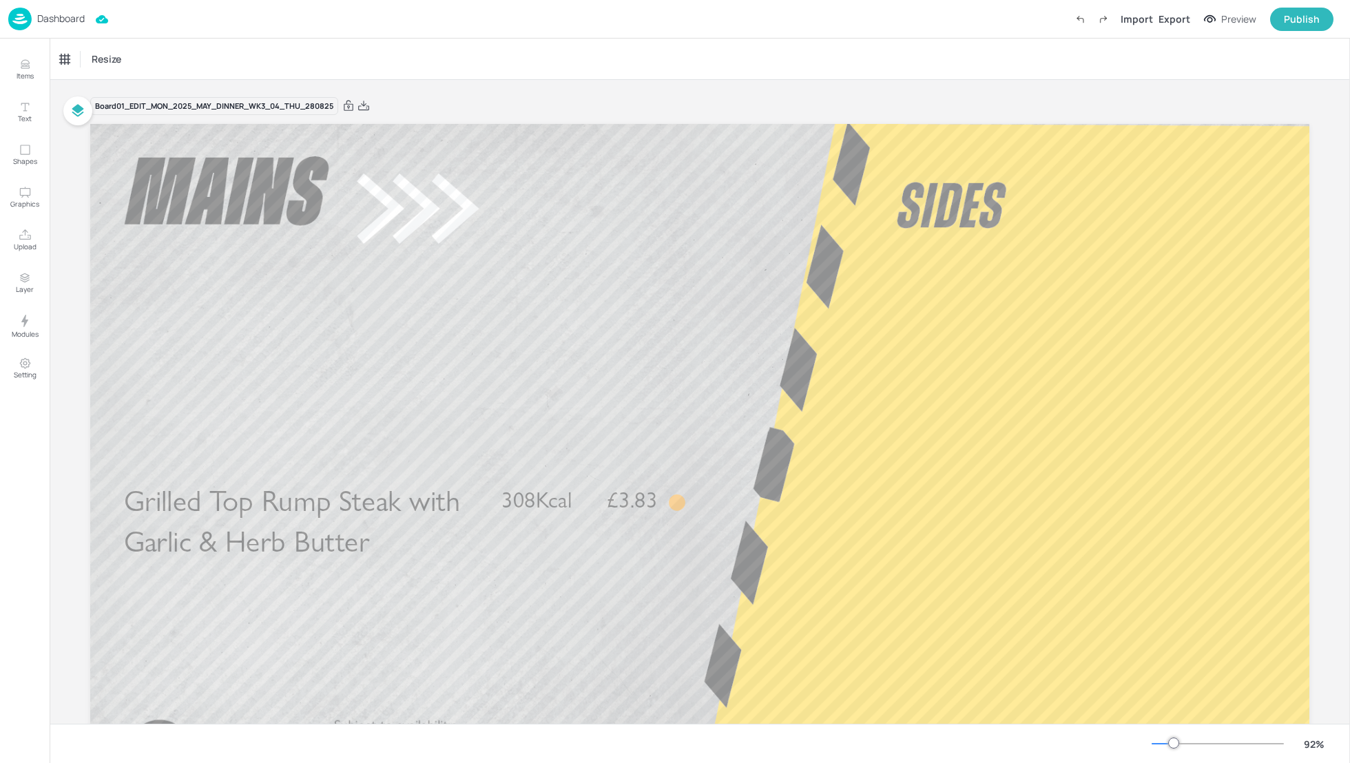
click at [57, 25] on div "Dashboard" at bounding box center [46, 19] width 76 height 23
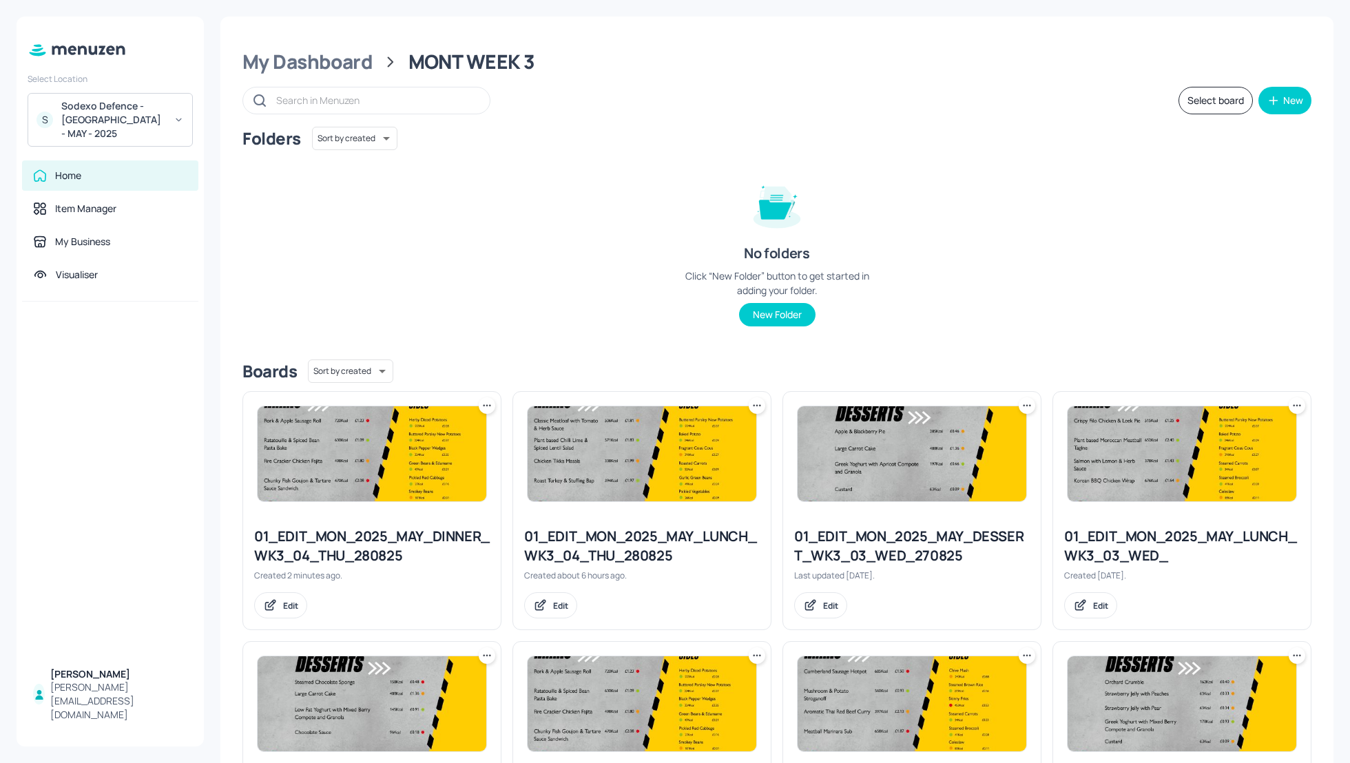
click at [488, 402] on icon at bounding box center [487, 406] width 14 height 14
click at [425, 511] on div "Delete" at bounding box center [434, 504] width 110 height 23
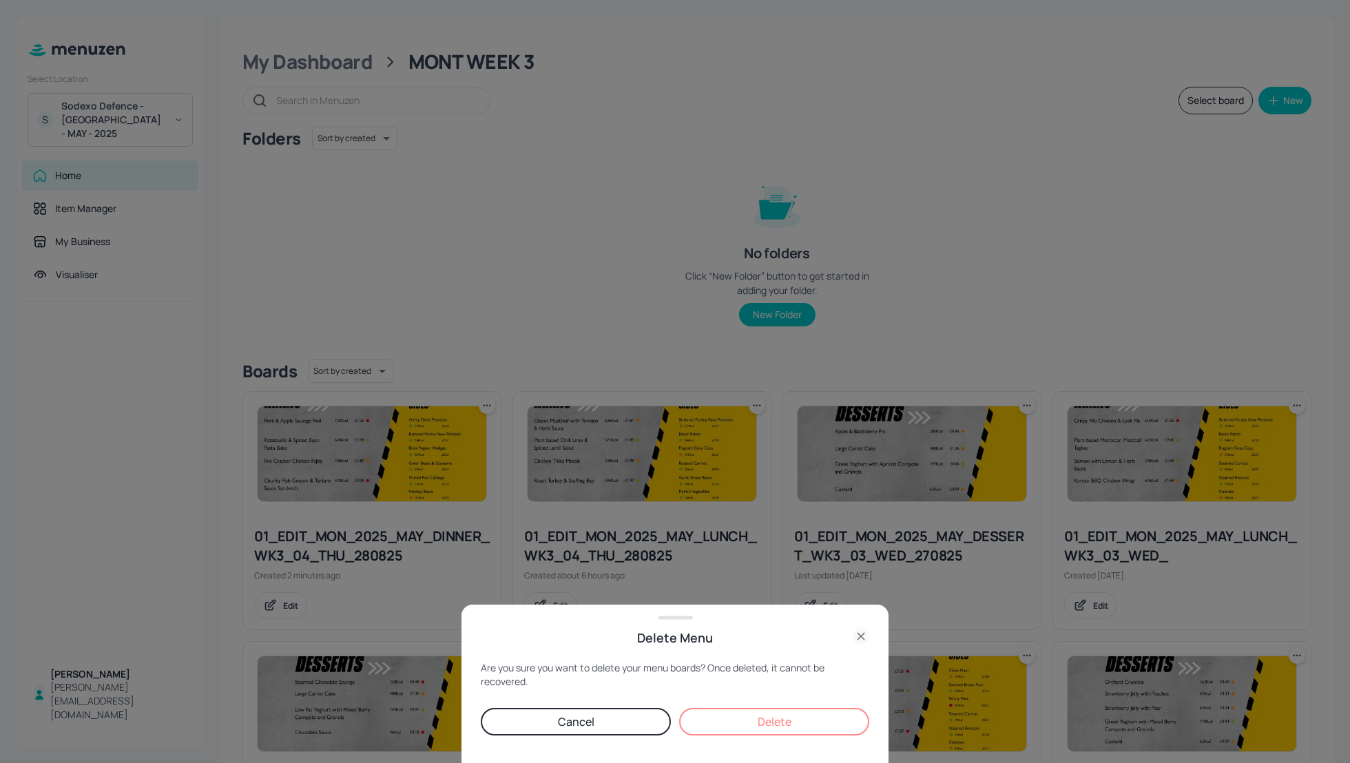
click at [781, 717] on button "Delete" at bounding box center [774, 722] width 190 height 28
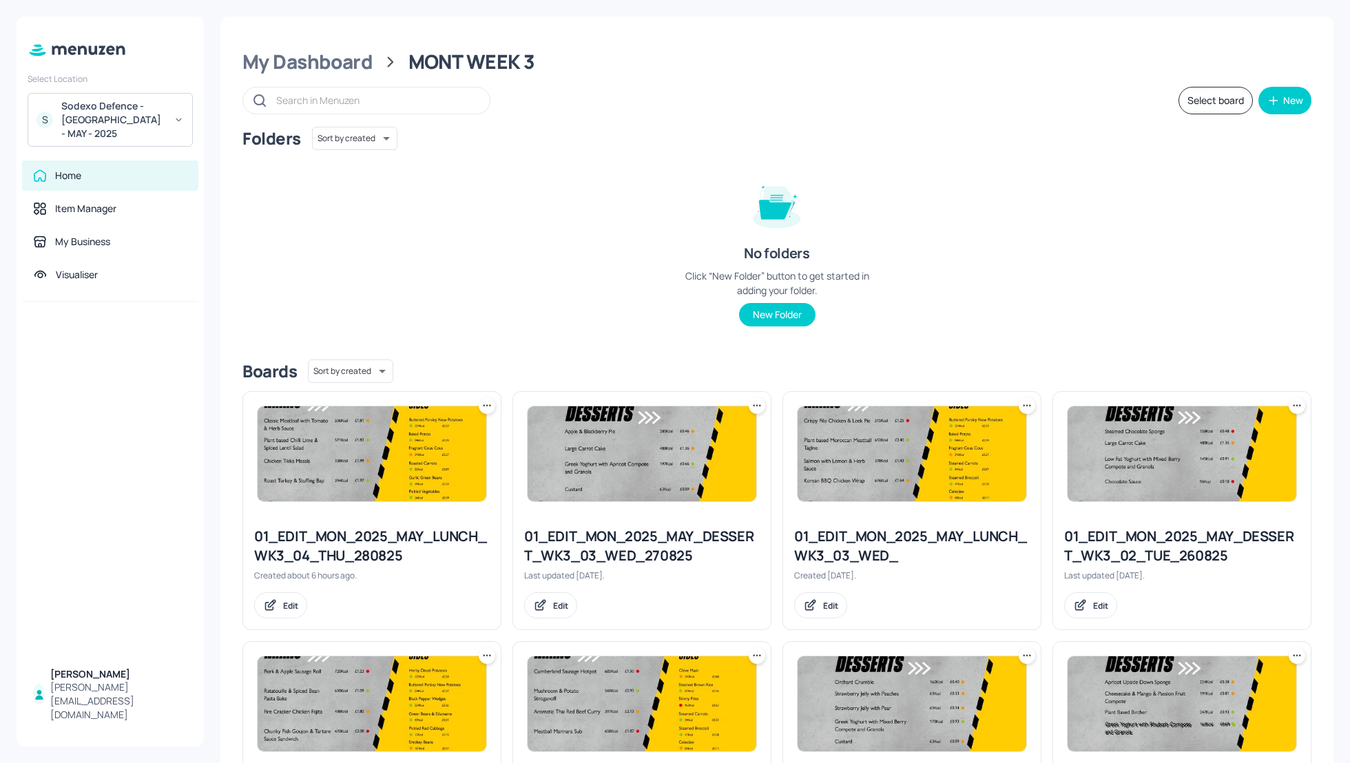
click at [1042, 254] on div "Folders Sort by created id ​ No folders Click “New Folder” button to get starte…" at bounding box center [777, 238] width 1069 height 222
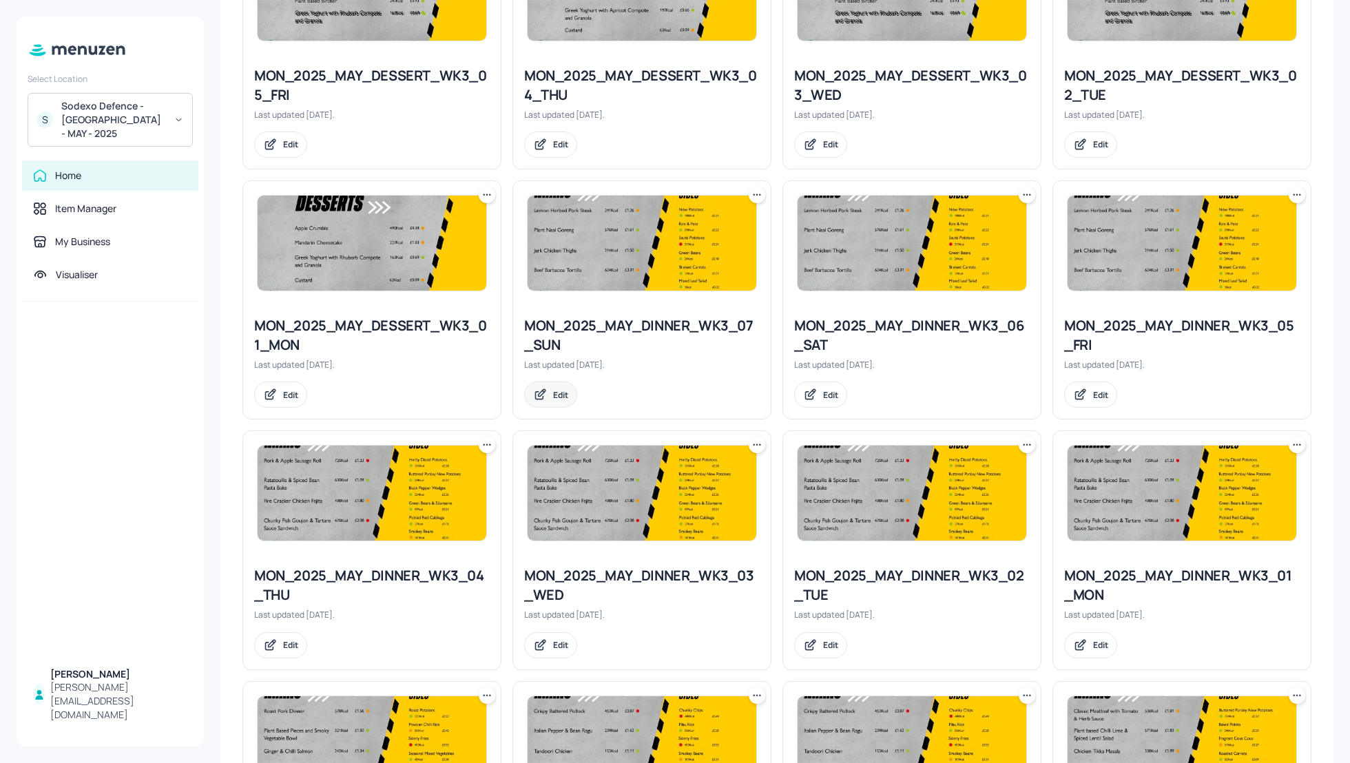
scroll to position [960, 0]
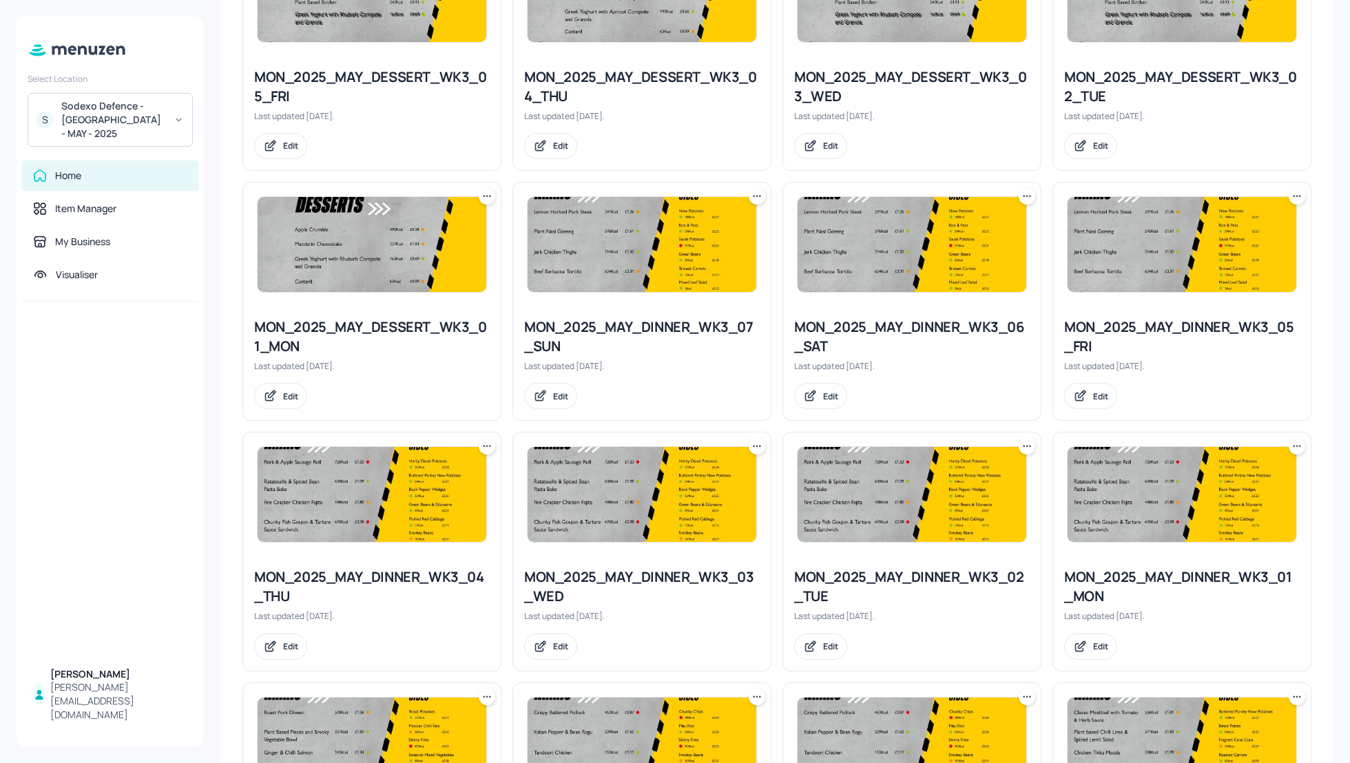
click at [488, 446] on icon at bounding box center [487, 447] width 14 height 14
click at [426, 494] on p "Duplicate" at bounding box center [418, 494] width 37 height 12
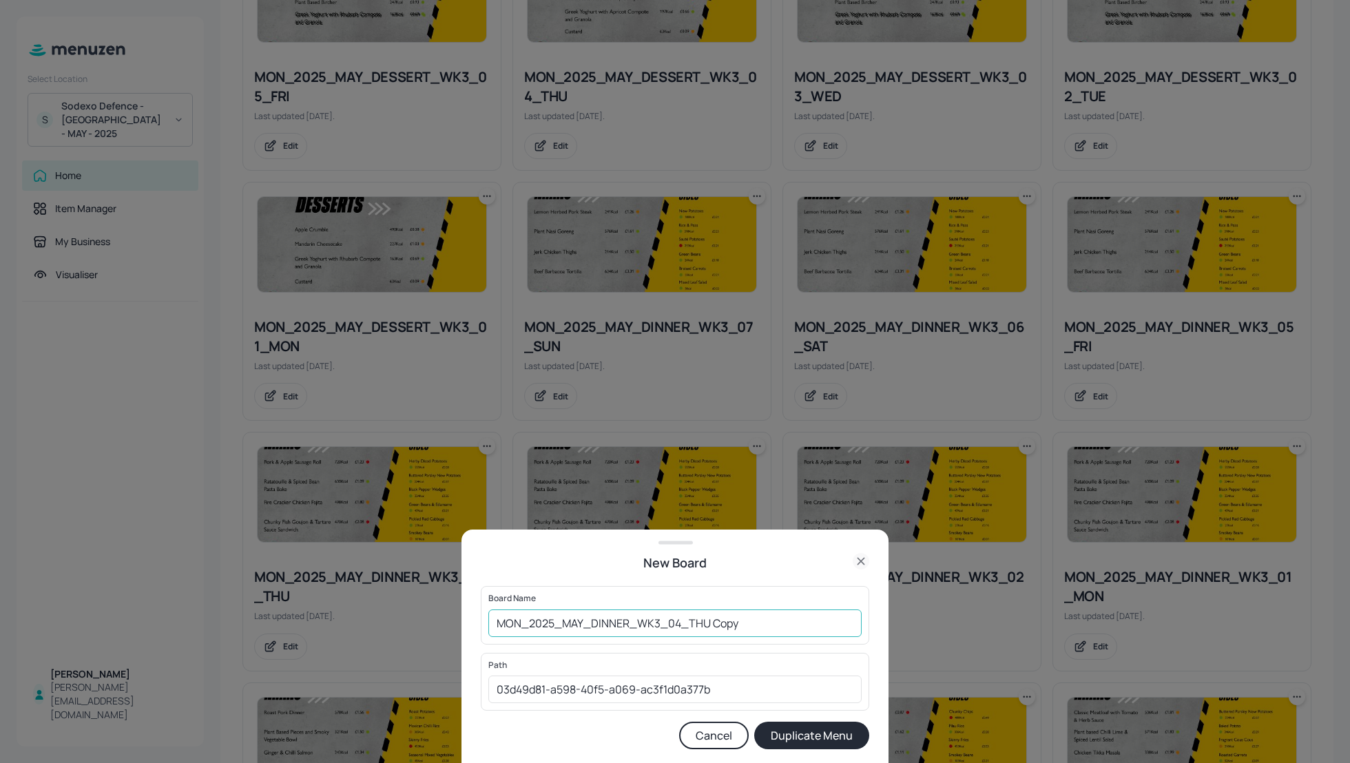
click at [493, 619] on input "MON_2025_MAY_DINNER_WK3_04_THU Copy" at bounding box center [674, 624] width 373 height 28
click at [793, 626] on input "01_EDIT_MON_2025_MAY_DINNER_WK3_04_THU Copy" at bounding box center [674, 624] width 373 height 28
type input "01_EDIT_MON_2025_MAY_DINNER_WK3_04_THU_250825"
click at [831, 738] on button "Duplicate Menu" at bounding box center [811, 736] width 115 height 28
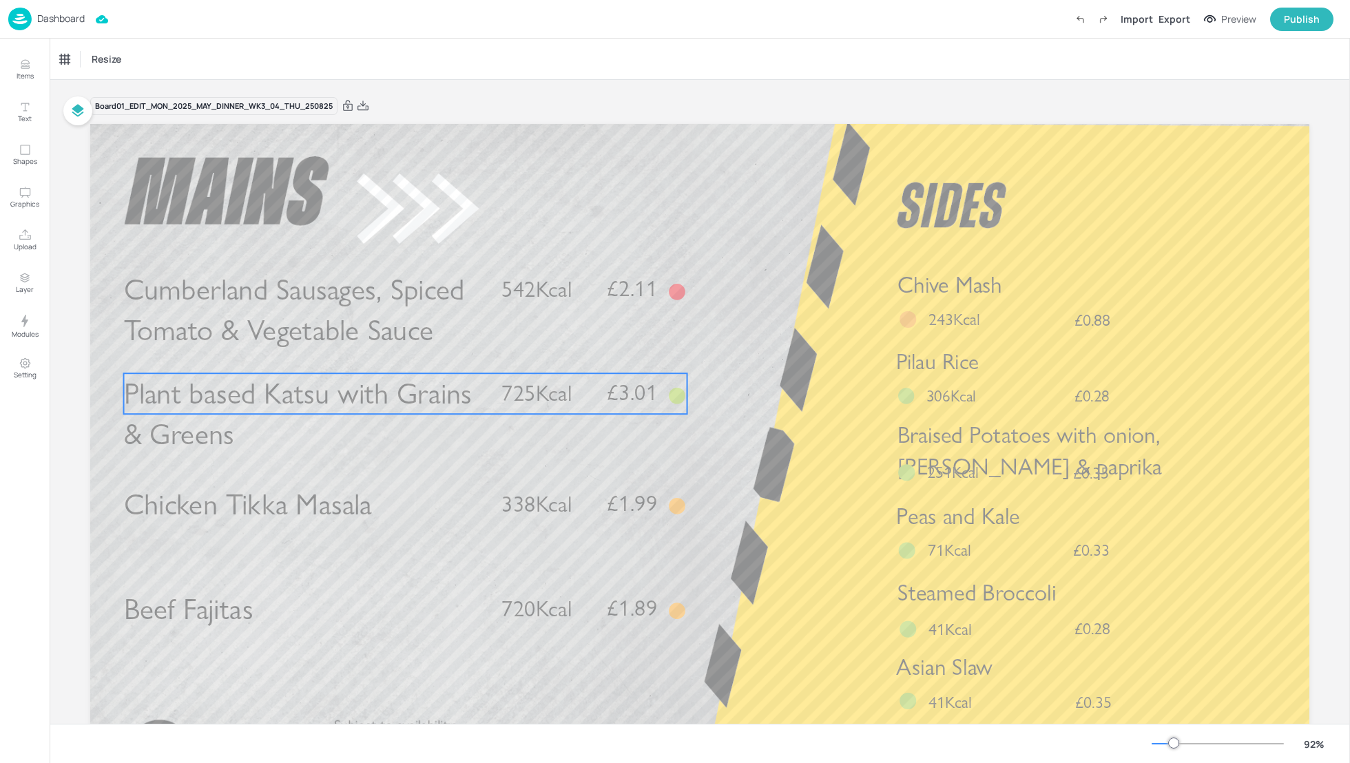
click at [340, 400] on span "Plant based Katsu with Grains & Greens" at bounding box center [298, 414] width 348 height 76
click at [105, 46] on div "Plant based Katsu with Grains & Greens Icons Resize" at bounding box center [700, 59] width 1301 height 41
click at [105, 68] on div "Plant based Katsu with Grains & Greens" at bounding box center [124, 59] width 138 height 23
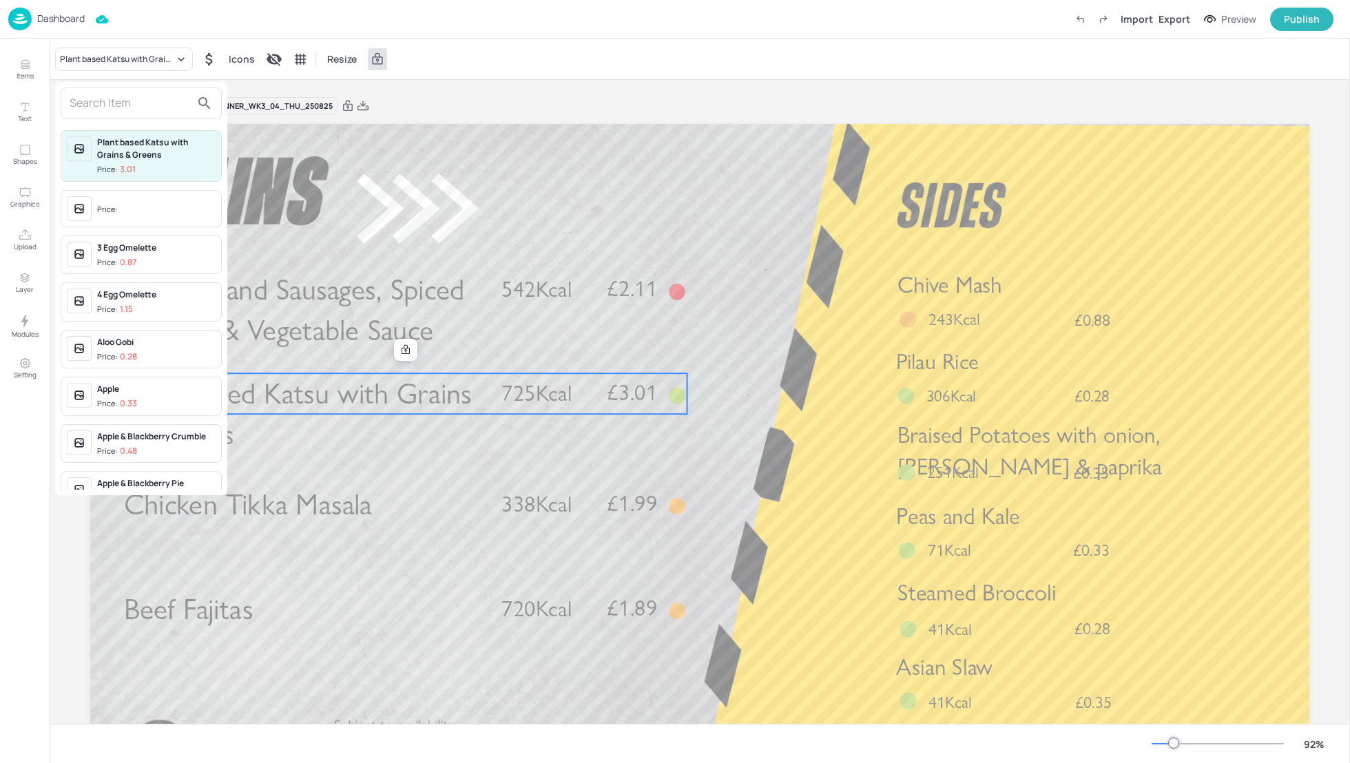
click at [109, 112] on input "text" at bounding box center [130, 103] width 121 height 22
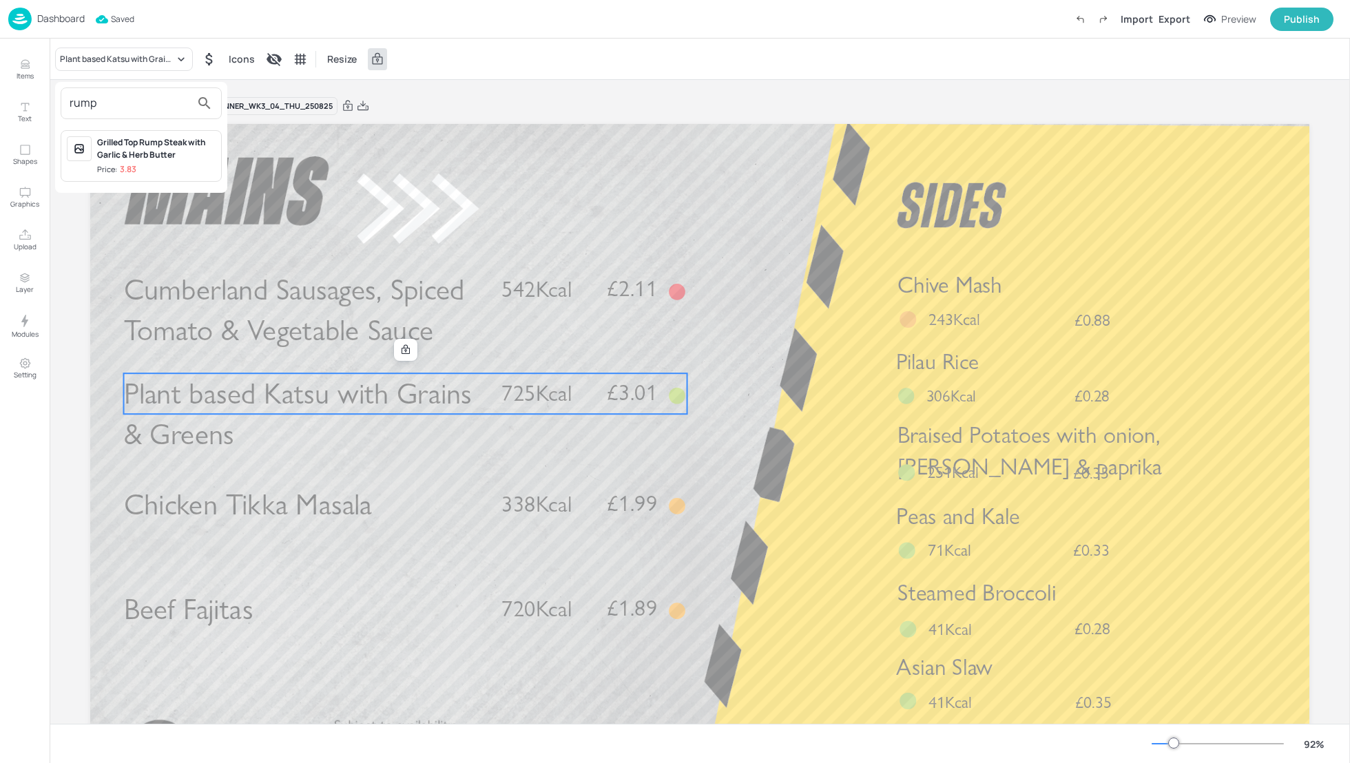
type input "rump"
click at [154, 147] on div "Grilled Top Rump Steak with Garlic & Herb Butter" at bounding box center [156, 148] width 119 height 25
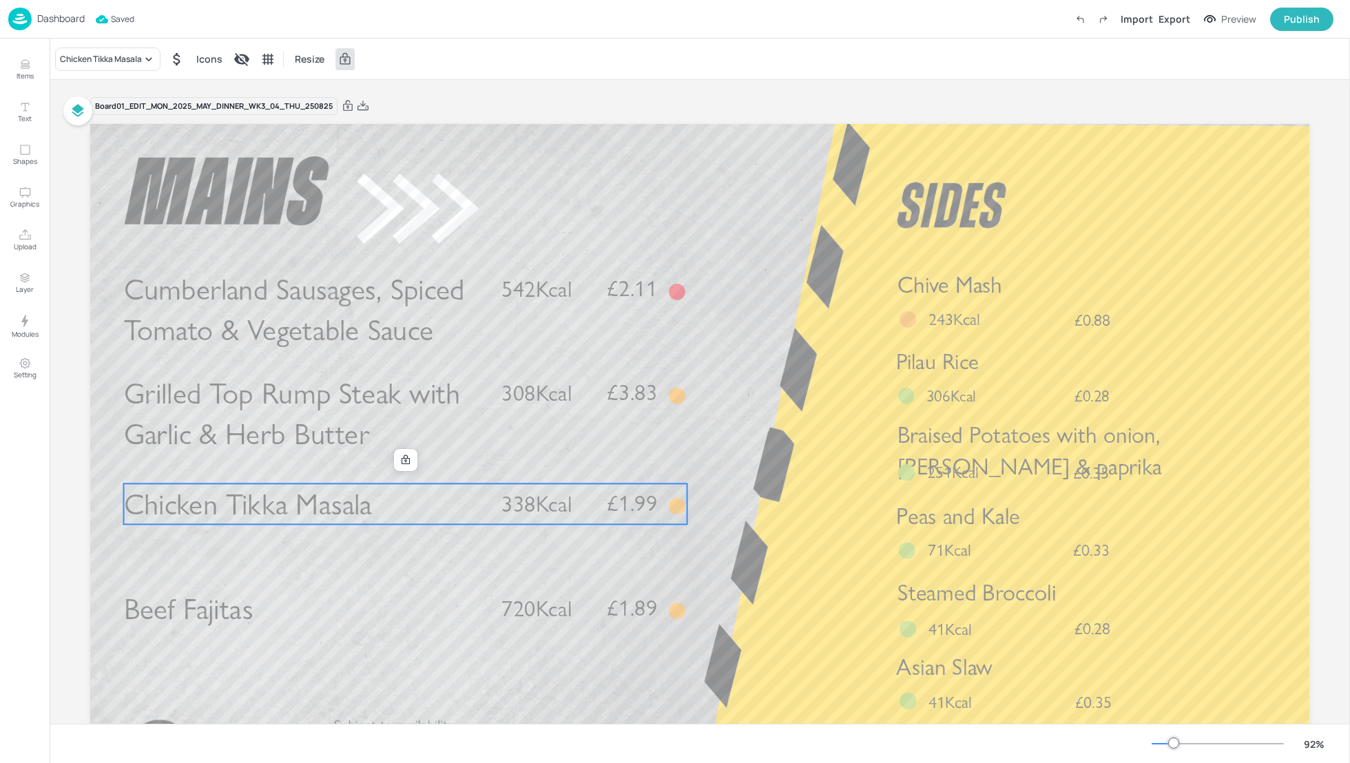
click at [313, 504] on span "Chicken Tikka Masala" at bounding box center [248, 504] width 248 height 36
click at [121, 59] on div "Chicken Tikka Masala" at bounding box center [101, 59] width 82 height 12
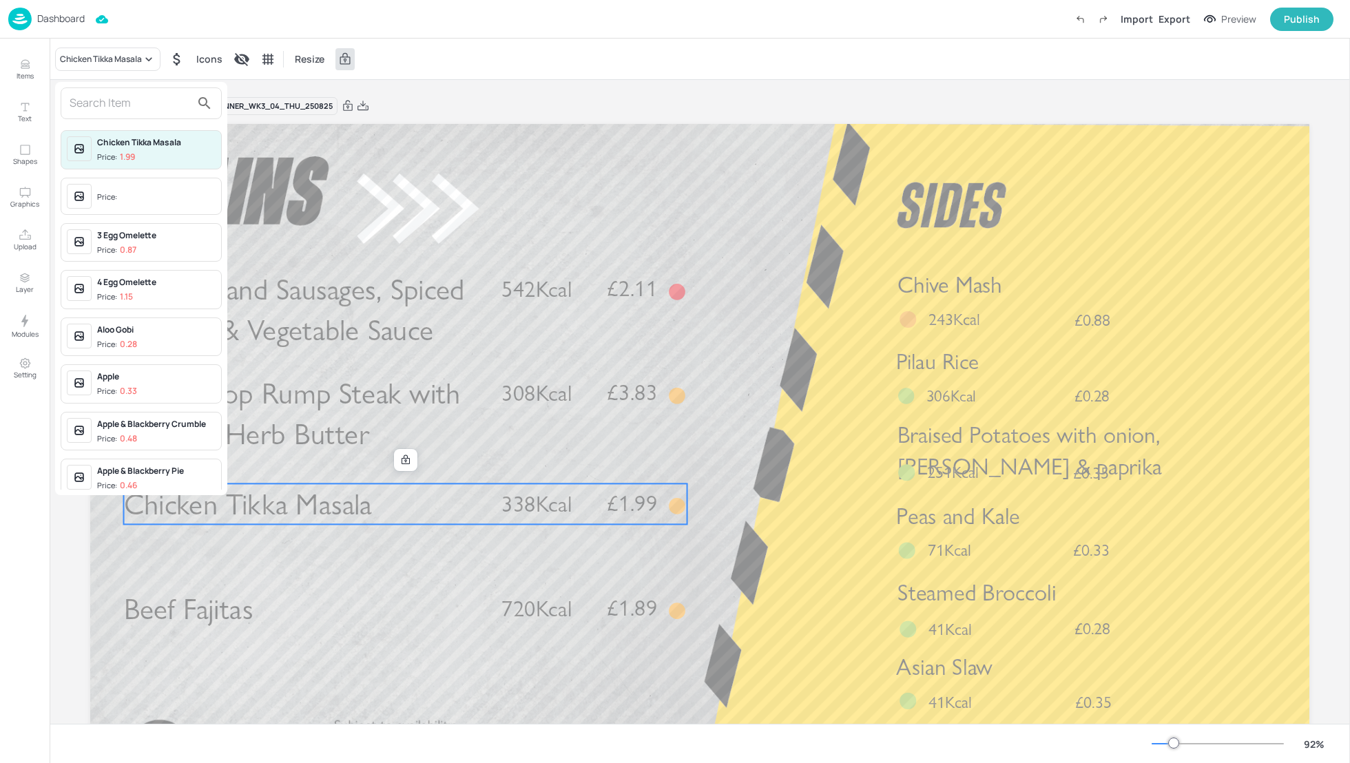
click at [112, 102] on input "text" at bounding box center [130, 103] width 121 height 22
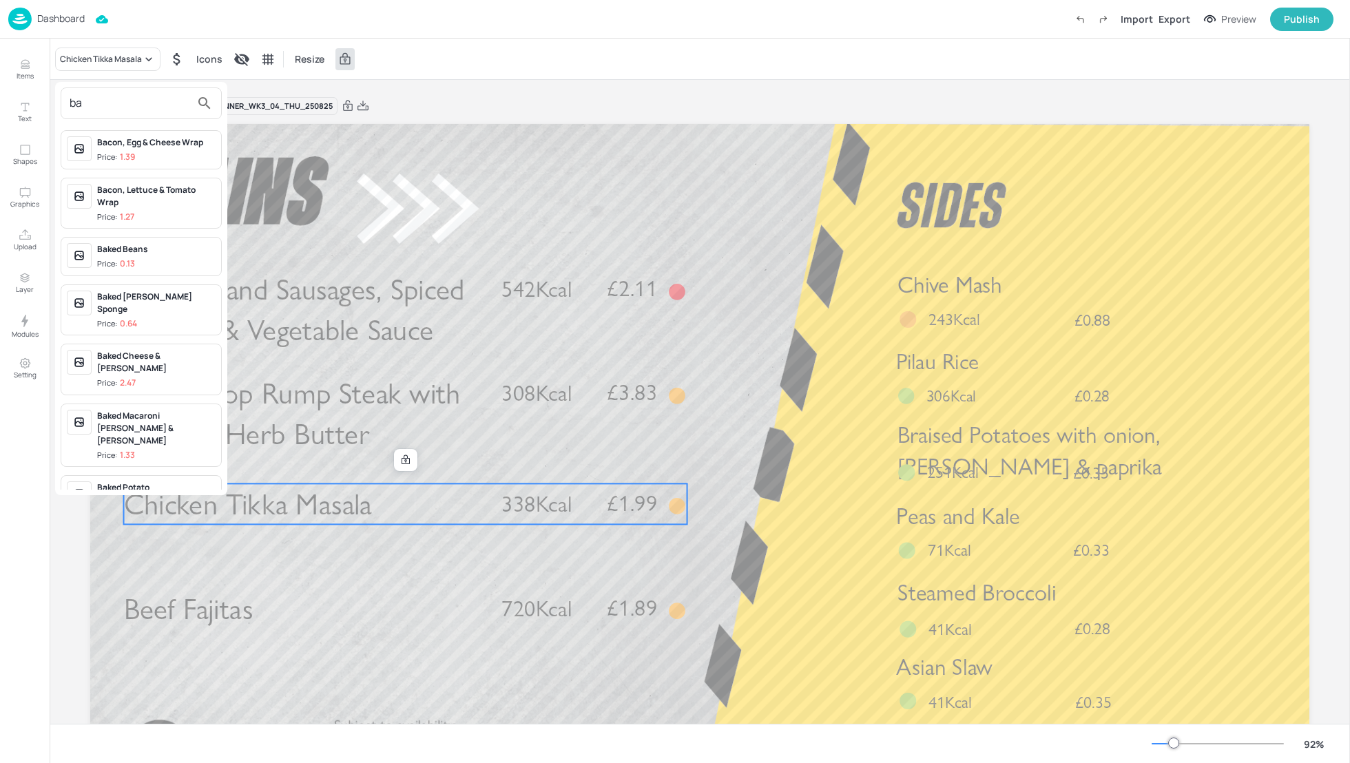
type input "b"
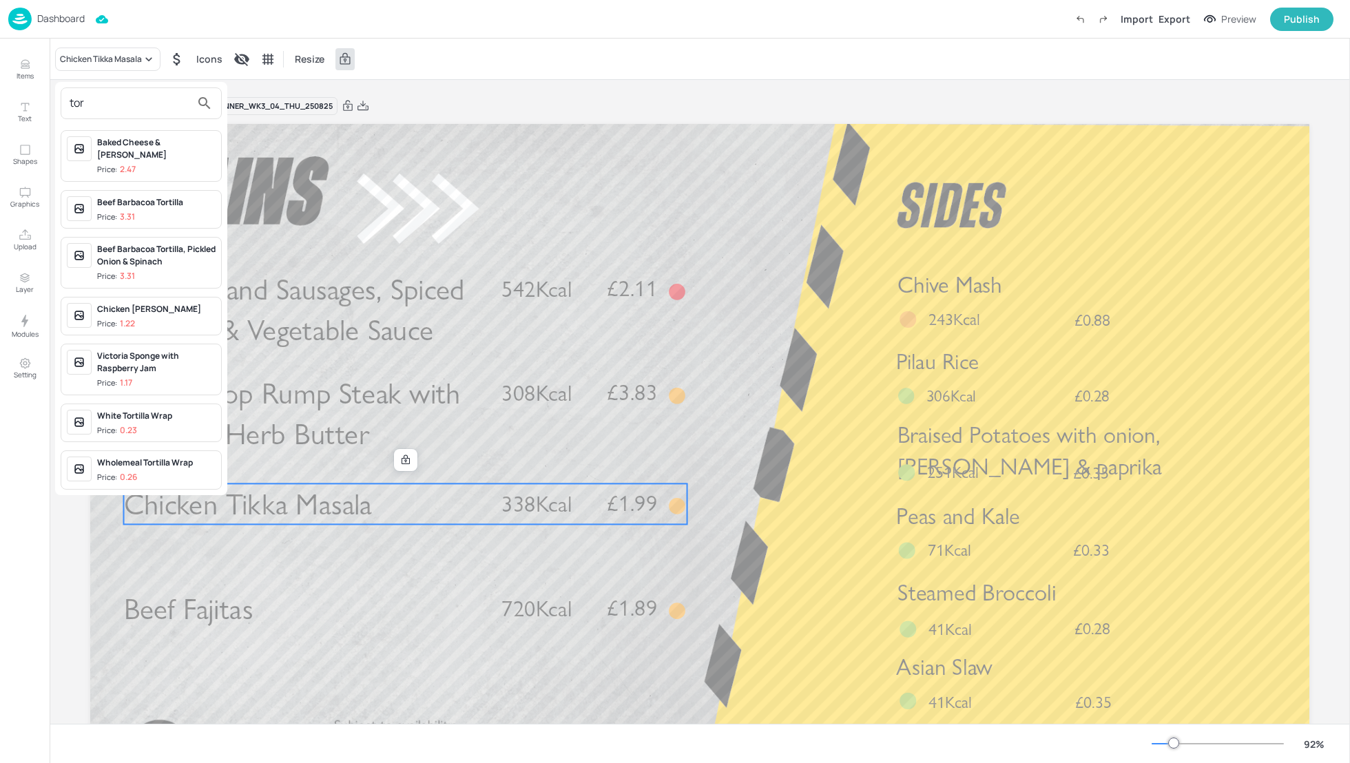
type input "tor"
click at [114, 148] on div "Baked Cheese & [PERSON_NAME]" at bounding box center [156, 147] width 119 height 25
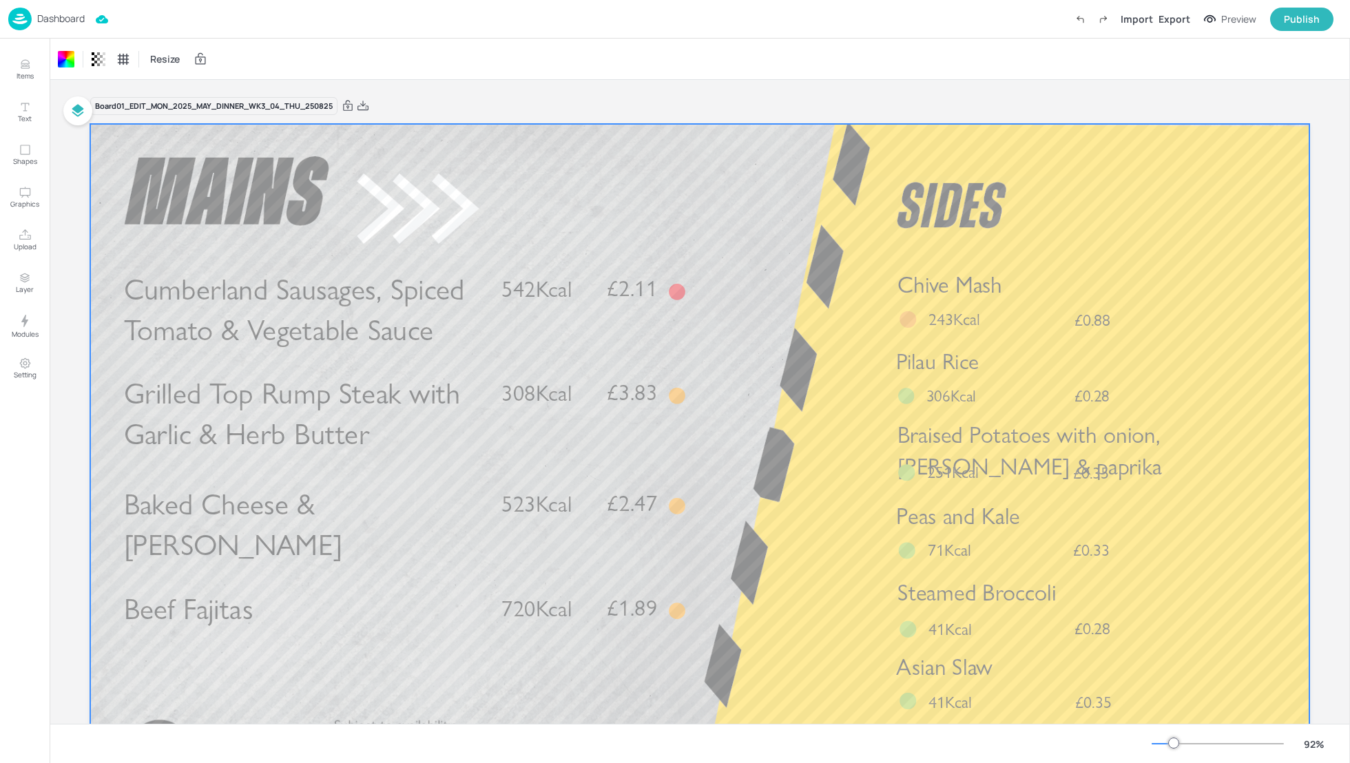
scroll to position [37, 0]
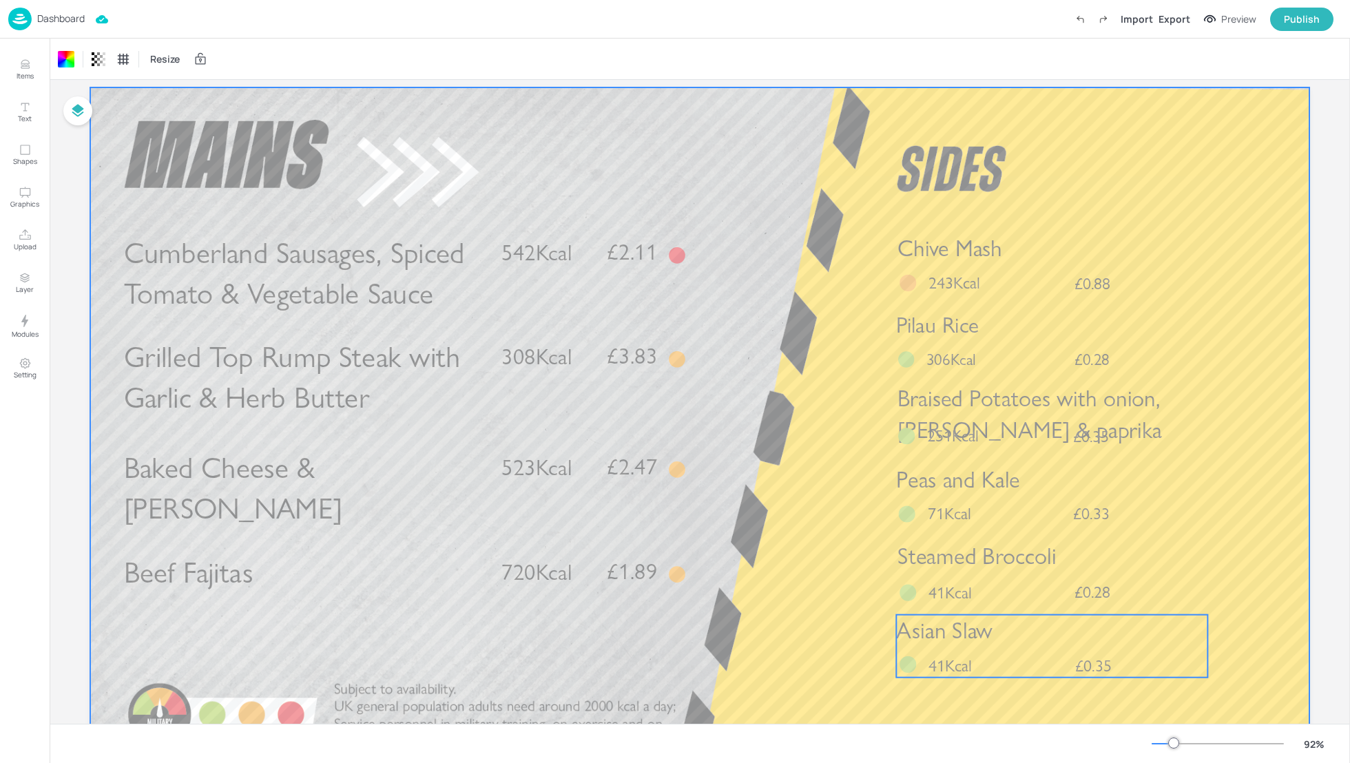
click at [982, 640] on span "Asian Slaw" at bounding box center [944, 631] width 96 height 28
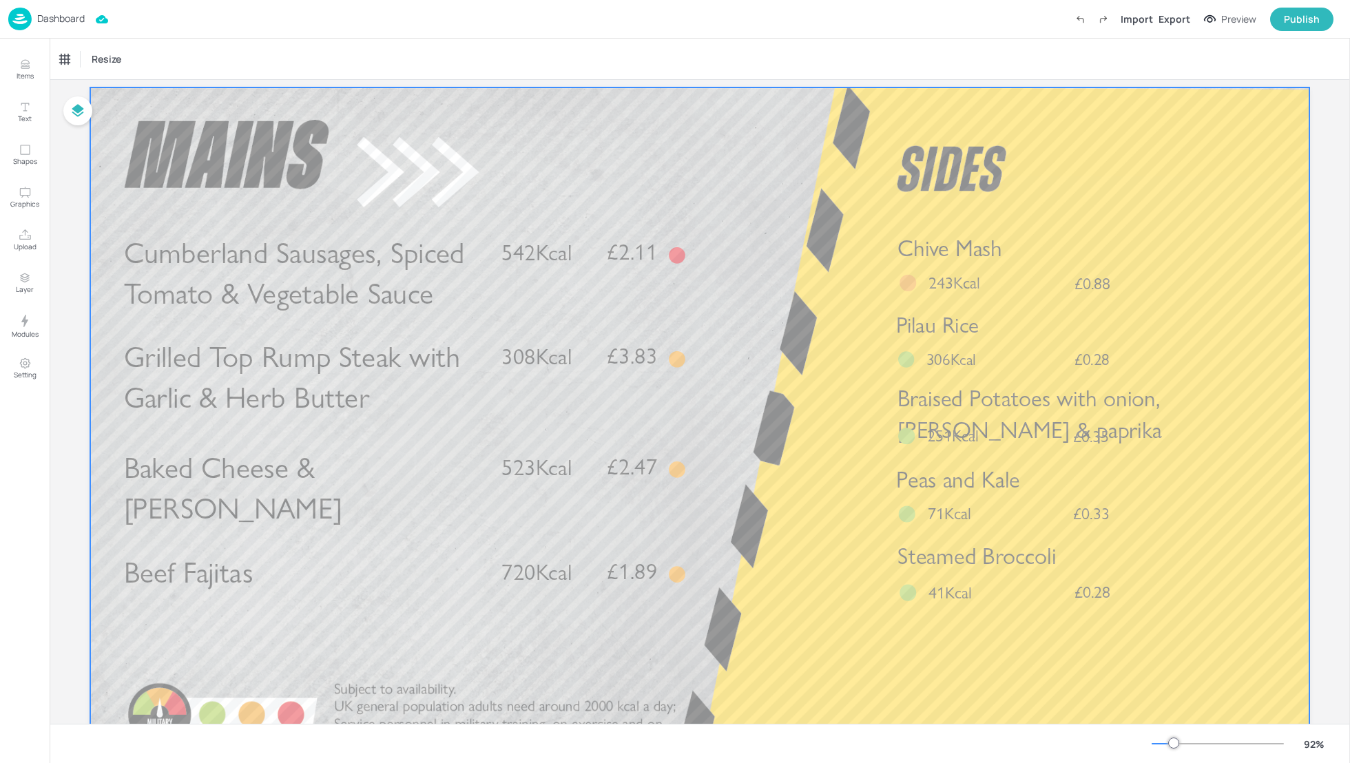
click at [851, 635] on div at bounding box center [700, 431] width 1220 height 686
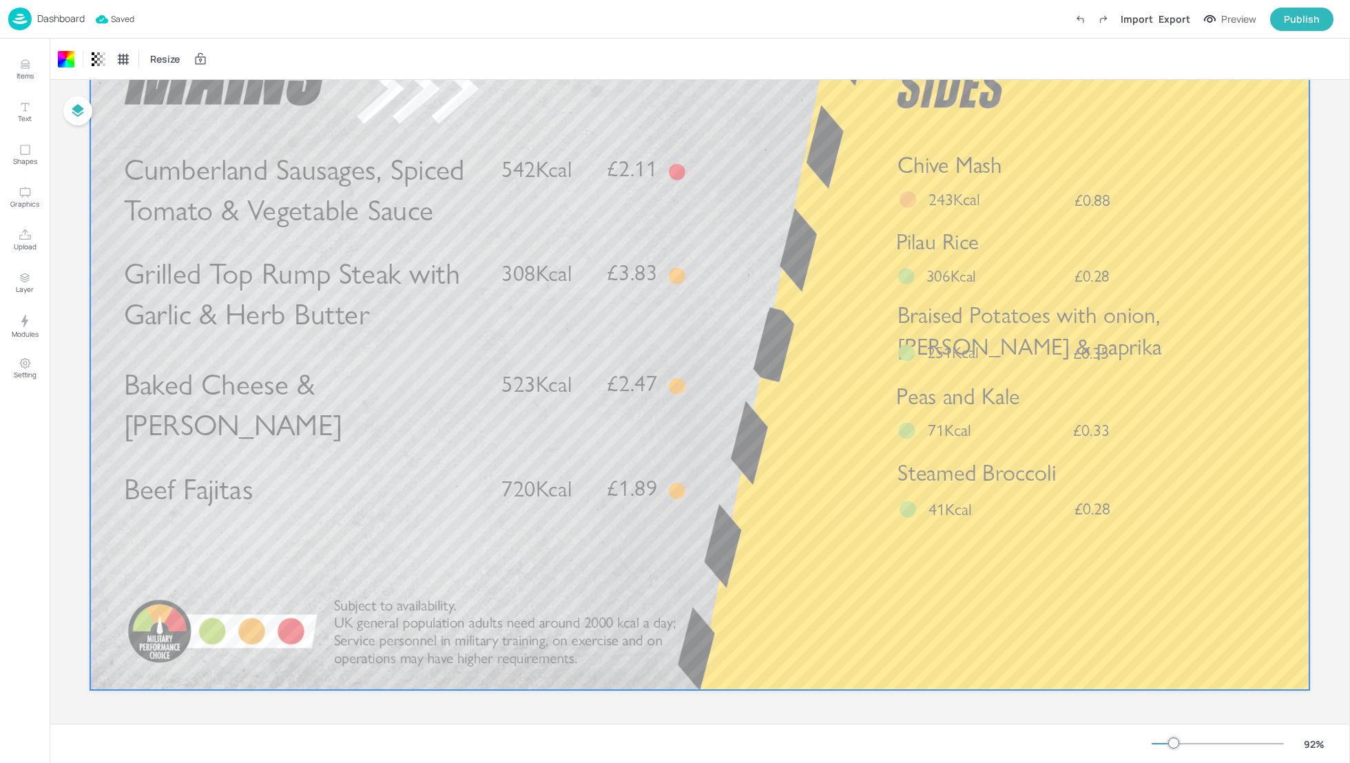
scroll to position [0, 0]
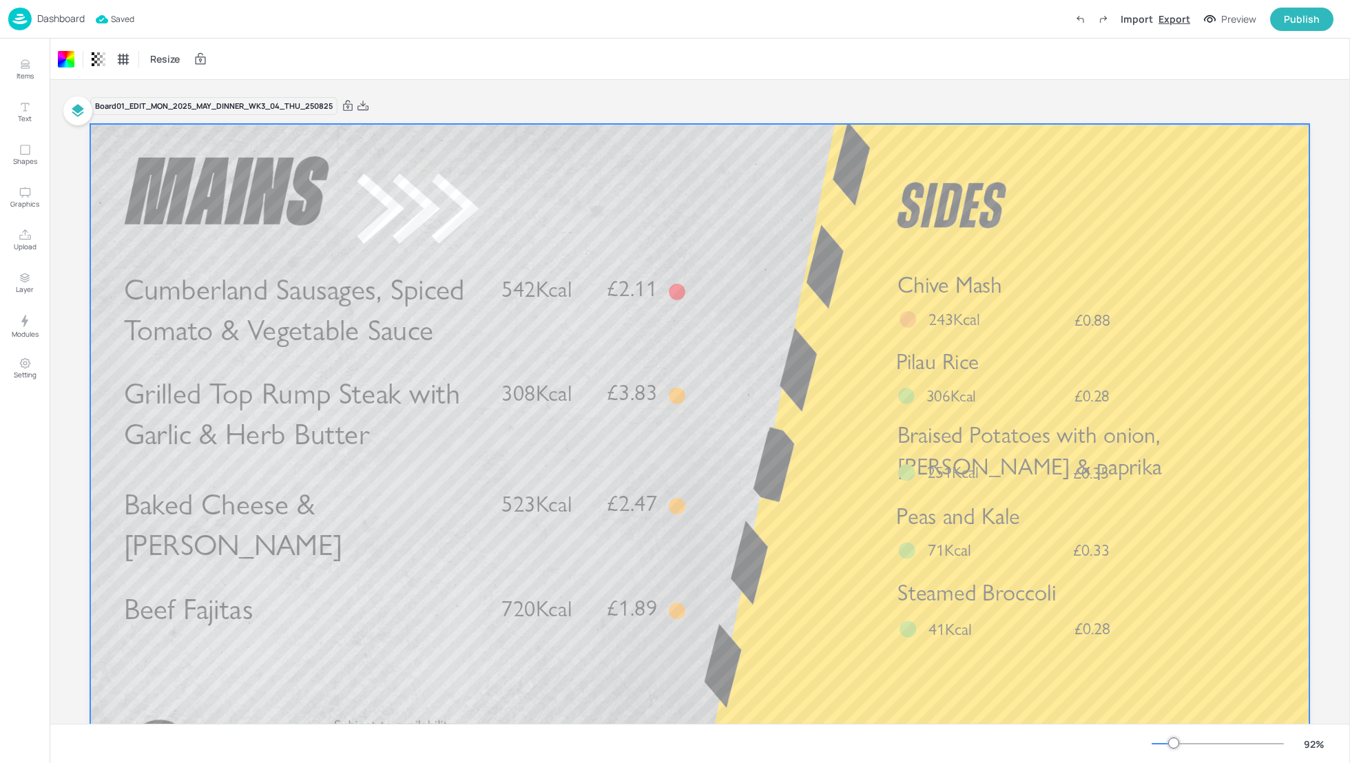
click at [1175, 19] on div "Export" at bounding box center [1175, 19] width 32 height 14
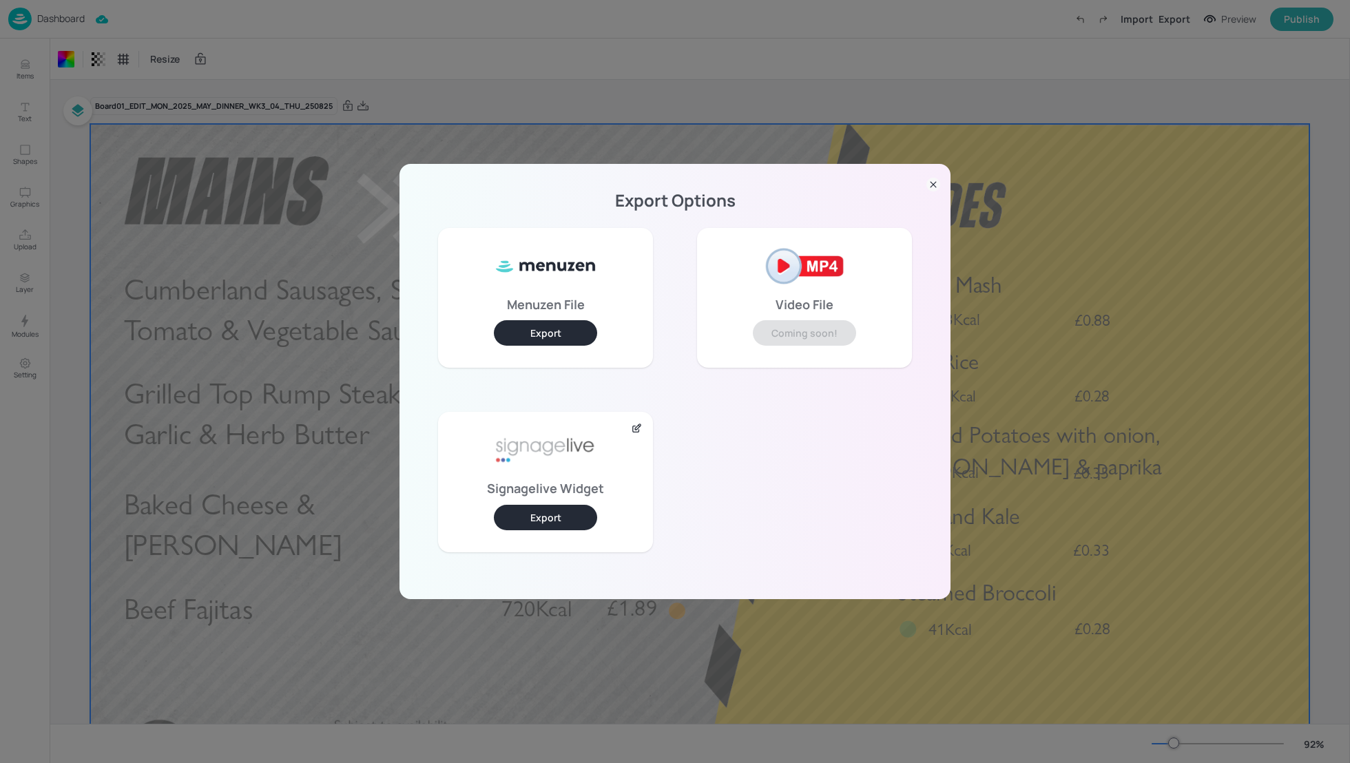
click at [562, 511] on button "Export" at bounding box center [545, 517] width 103 height 25
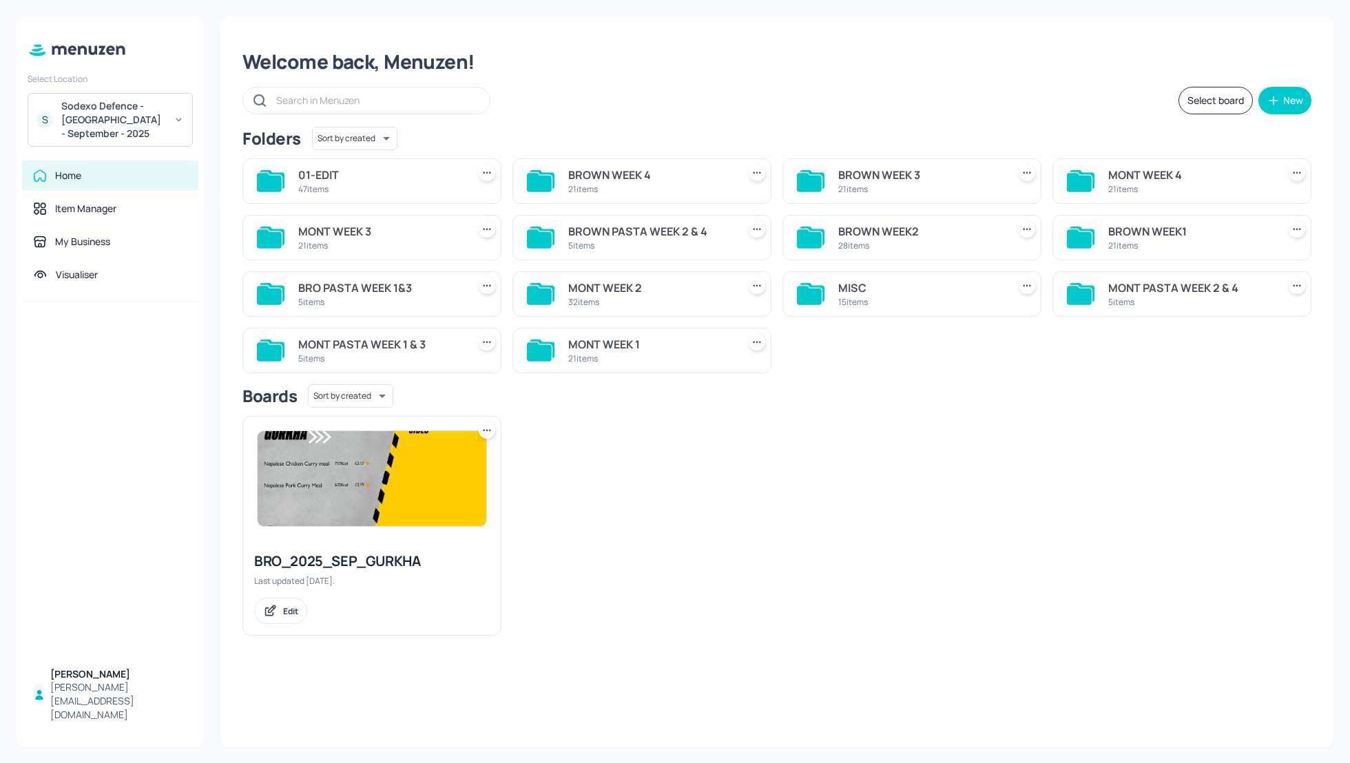
click at [859, 287] on div "MISC" at bounding box center [920, 288] width 164 height 17
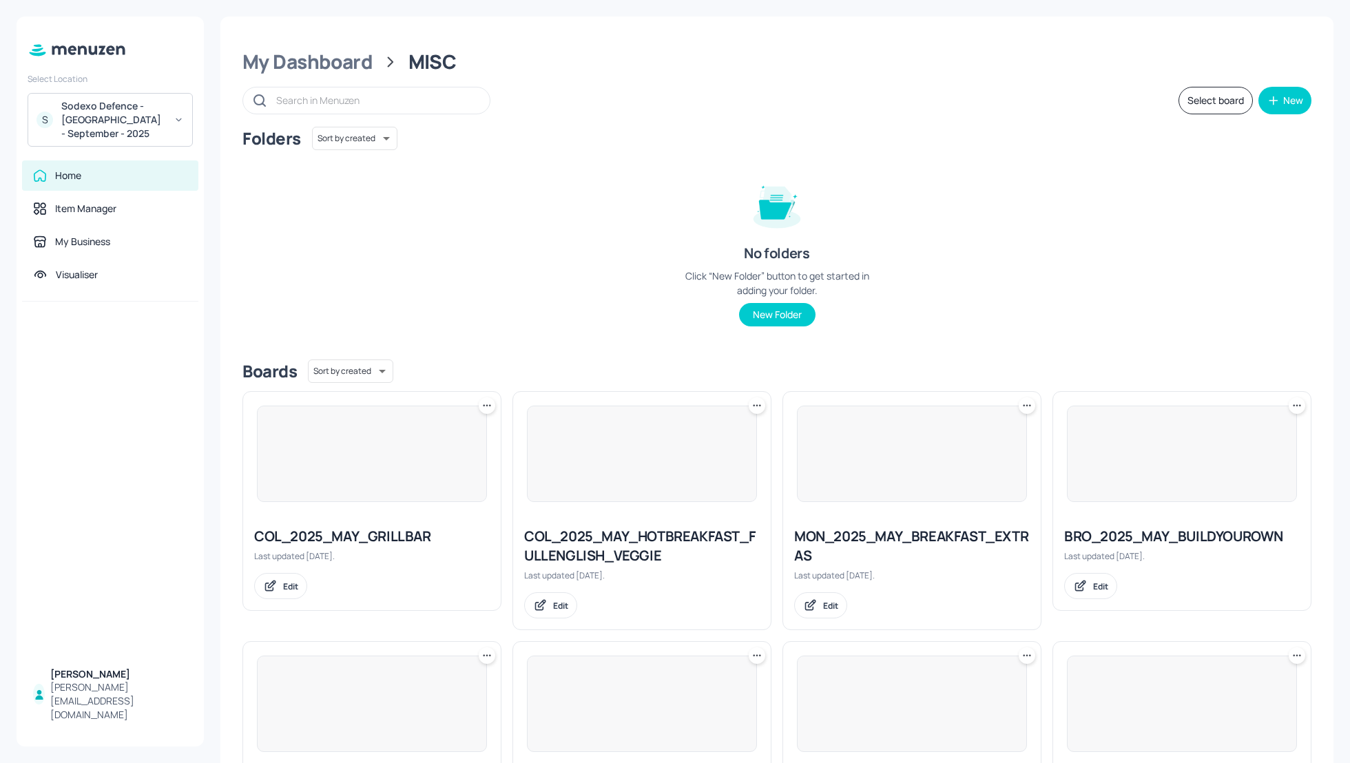
click at [918, 253] on div "Folders Sort by created id ​ No folders Click “New Folder” button to get starte…" at bounding box center [777, 238] width 1069 height 222
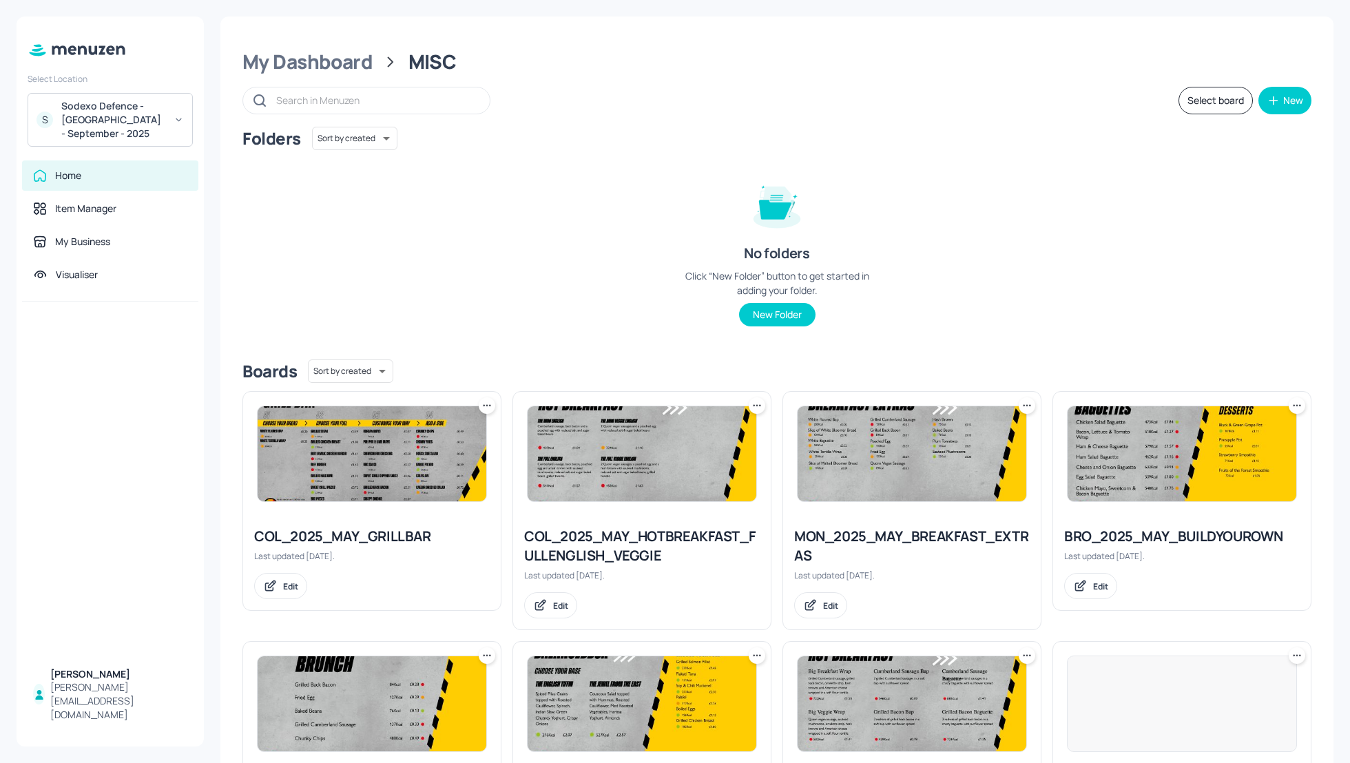
click at [1190, 101] on button "Select board" at bounding box center [1216, 101] width 74 height 28
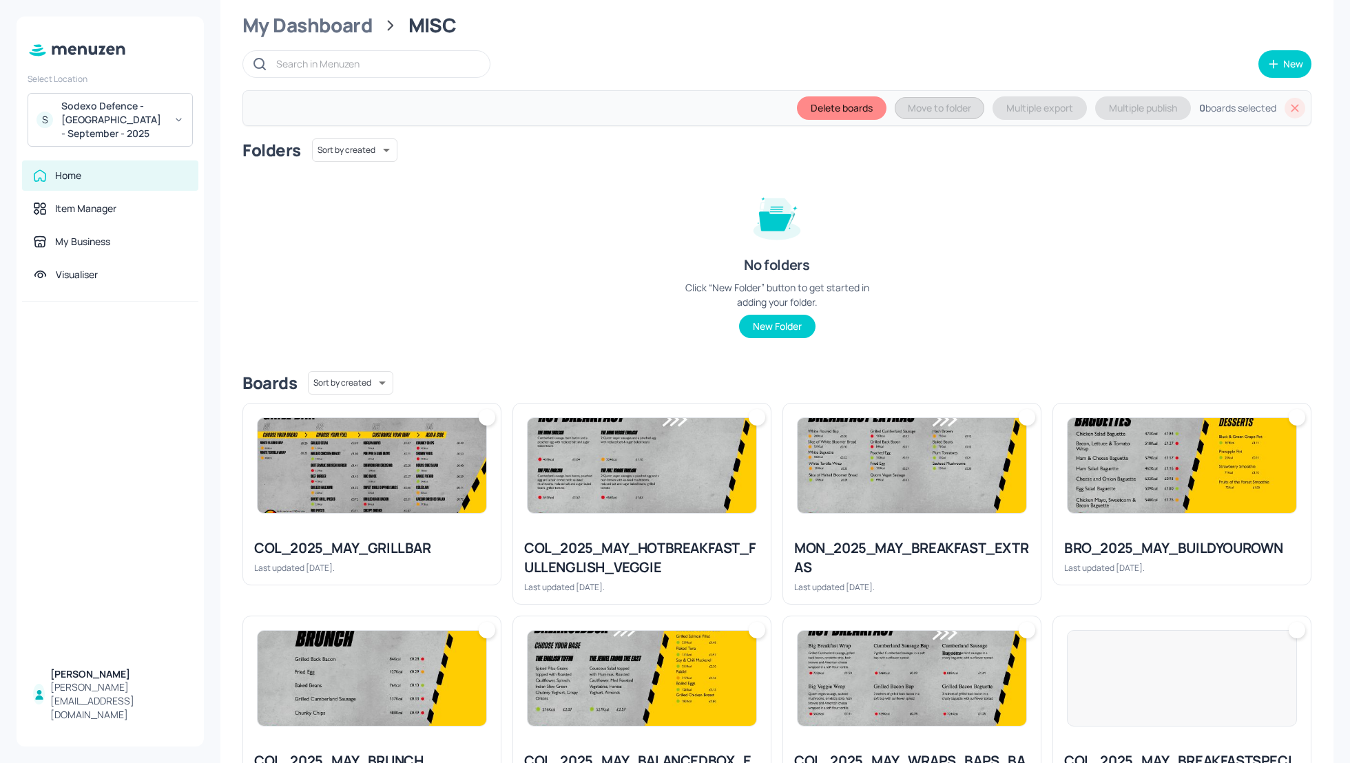
click at [397, 462] on img at bounding box center [372, 465] width 229 height 95
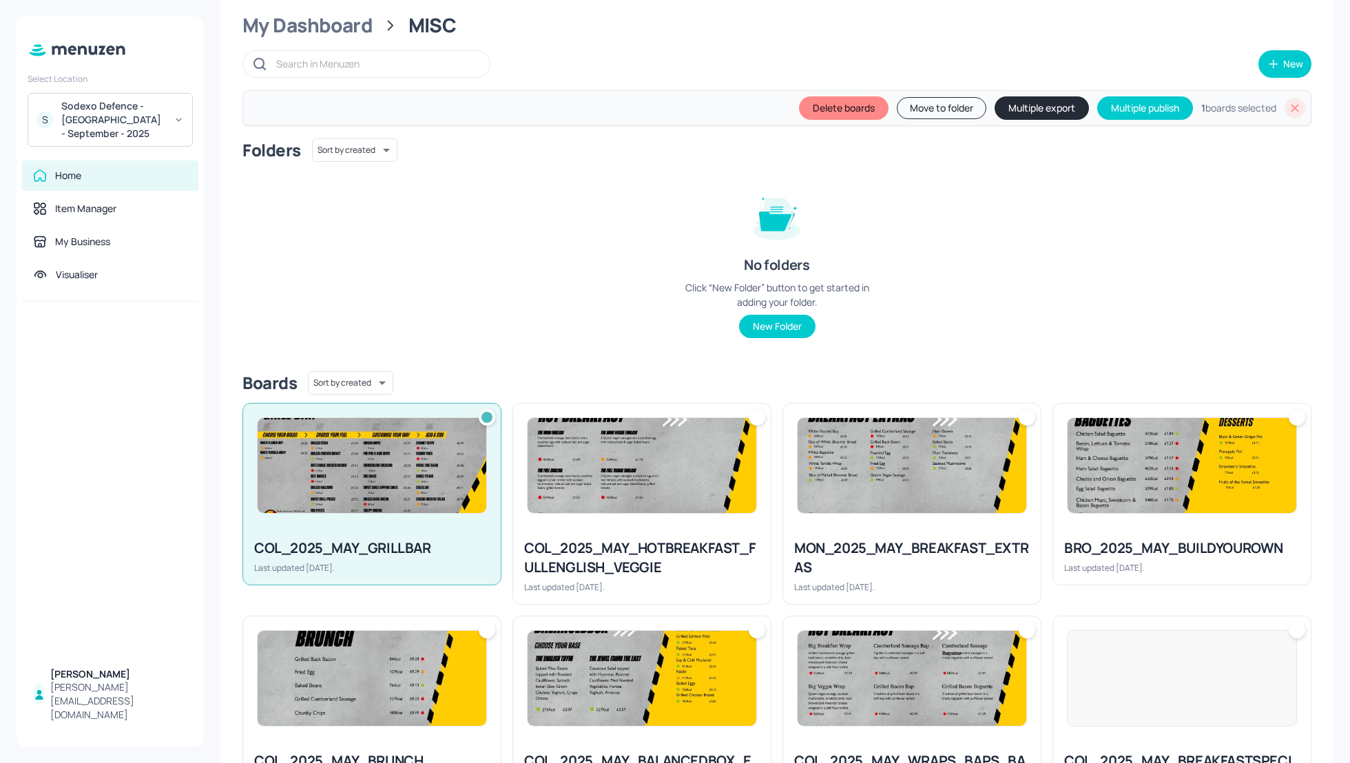
click at [659, 488] on img at bounding box center [642, 465] width 229 height 95
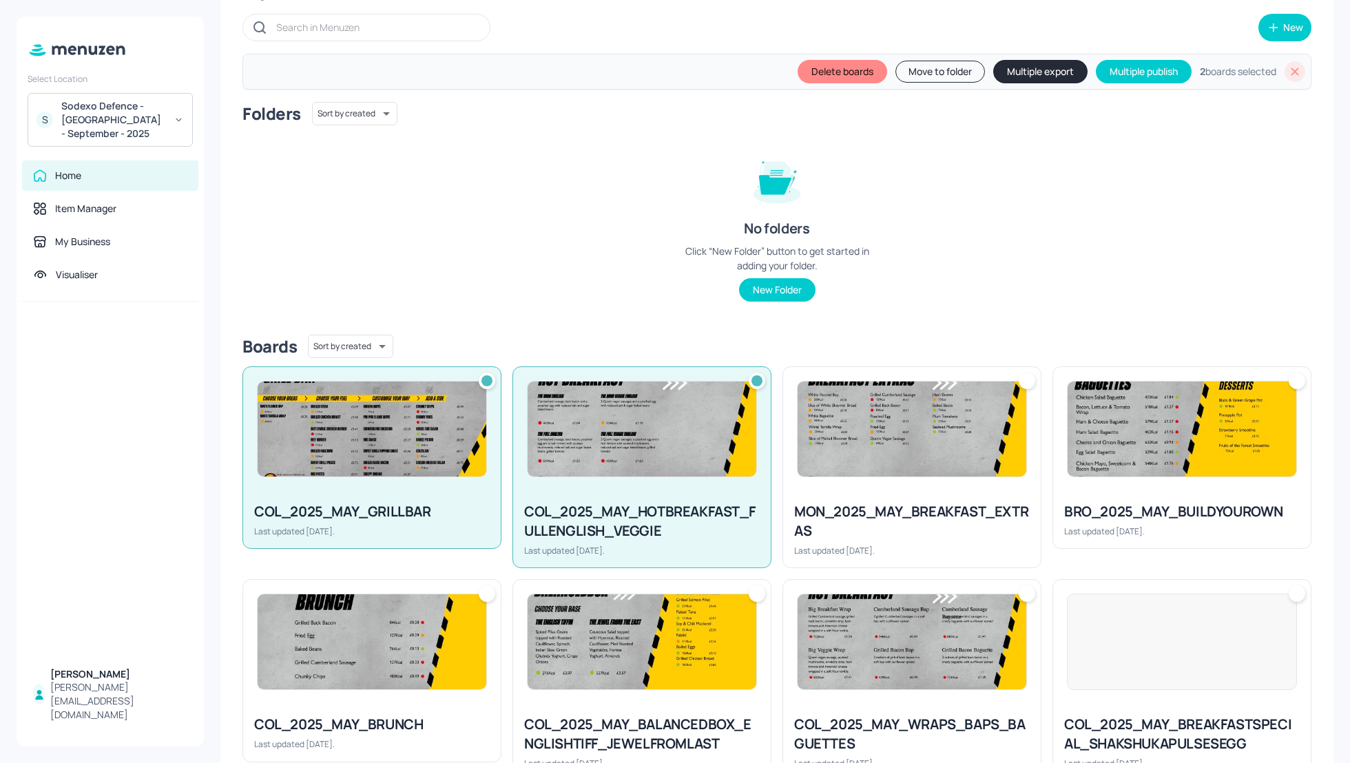
click at [954, 455] on img at bounding box center [912, 429] width 229 height 95
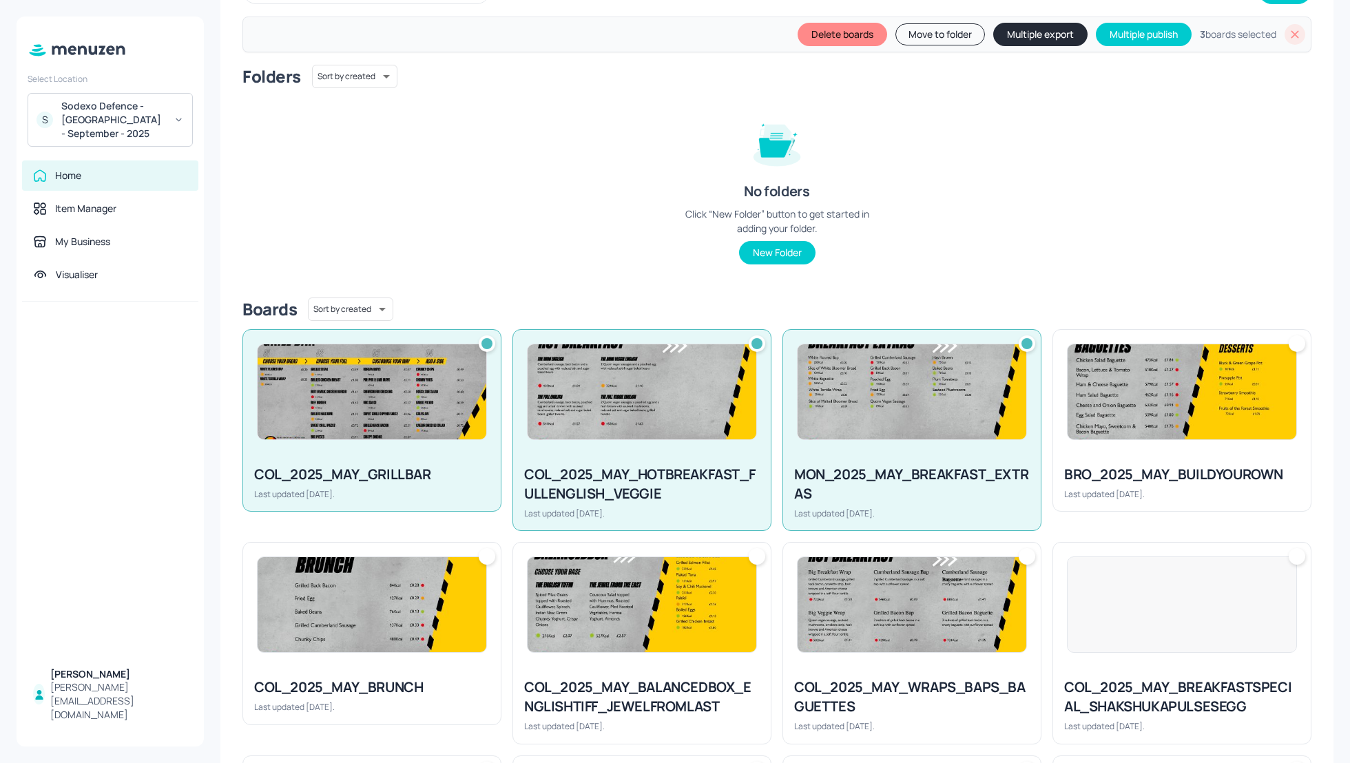
click at [1180, 444] on div at bounding box center [1182, 392] width 258 height 124
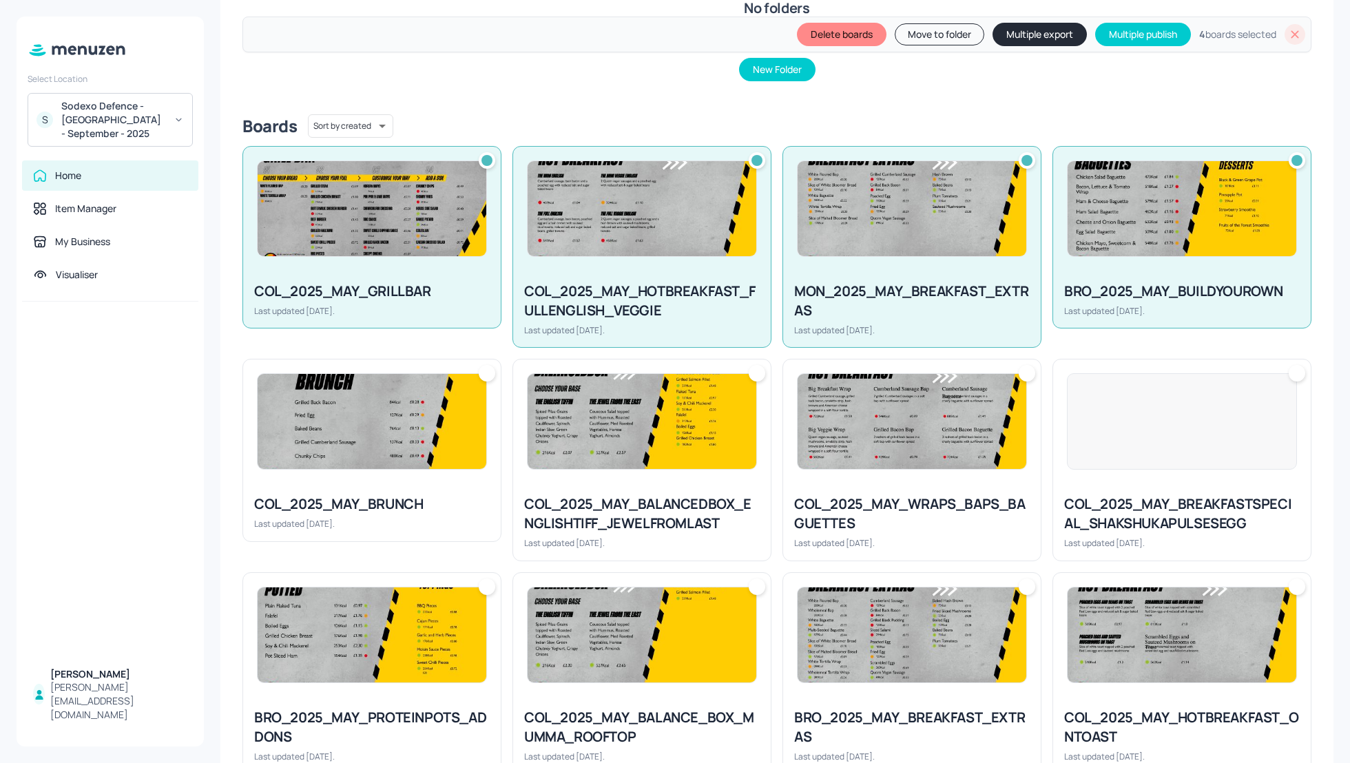
click at [475, 484] on div "COL_2025_MAY_BRUNCH Last updated [DATE]." at bounding box center [372, 512] width 258 height 57
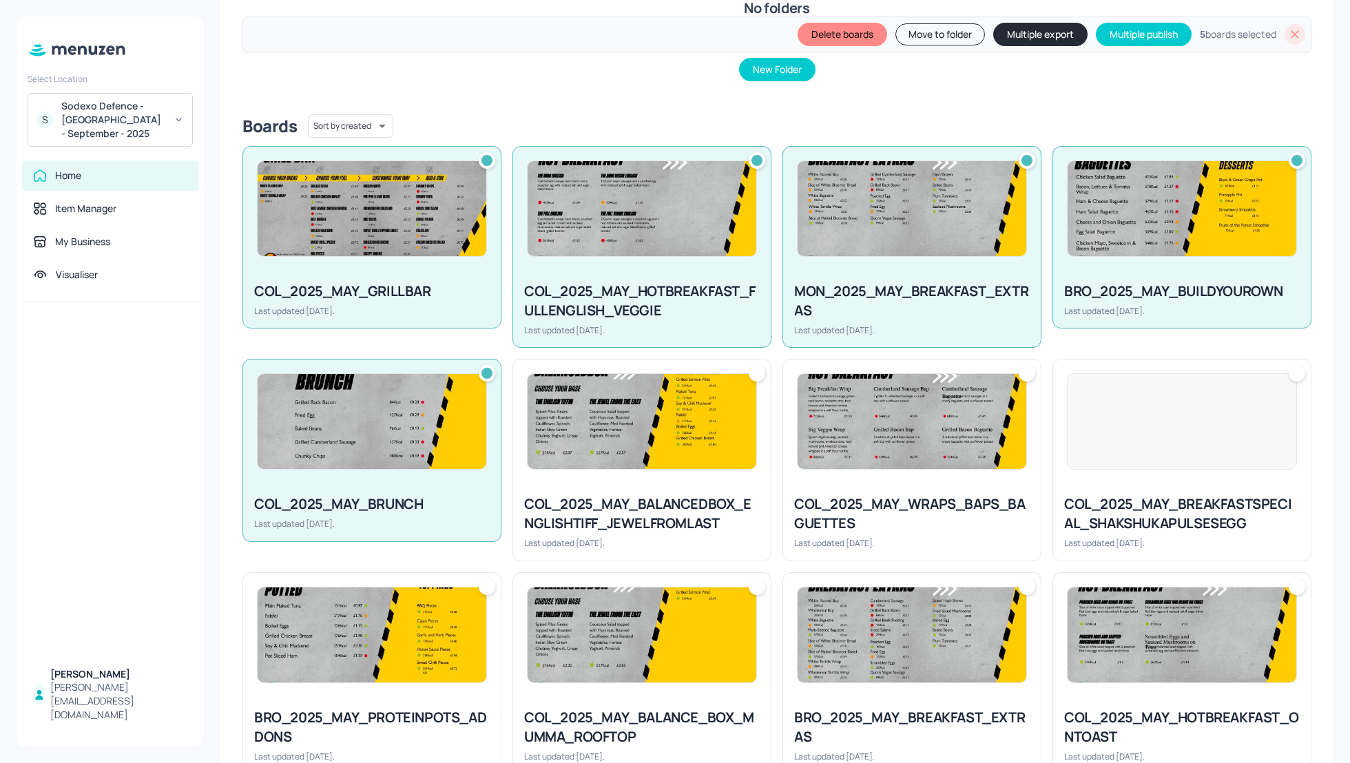
click at [665, 484] on div "COL_2025_MAY_BALANCEDBOX_ENGLISHTIFF_JEWELFROMLAST Last updated [DATE]." at bounding box center [642, 522] width 258 height 76
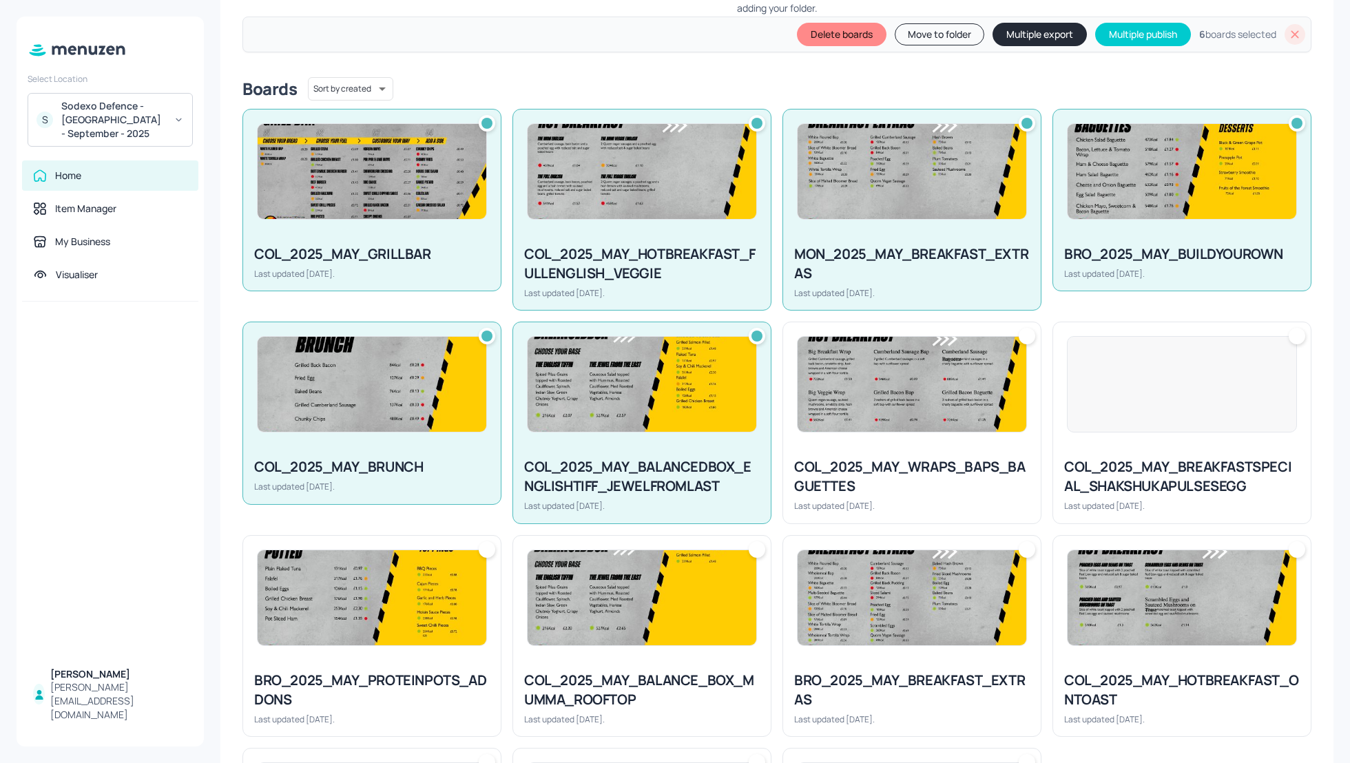
click at [936, 458] on div "COL_2025_MAY_WRAPS_BAPS_BAGUETTES" at bounding box center [912, 476] width 236 height 39
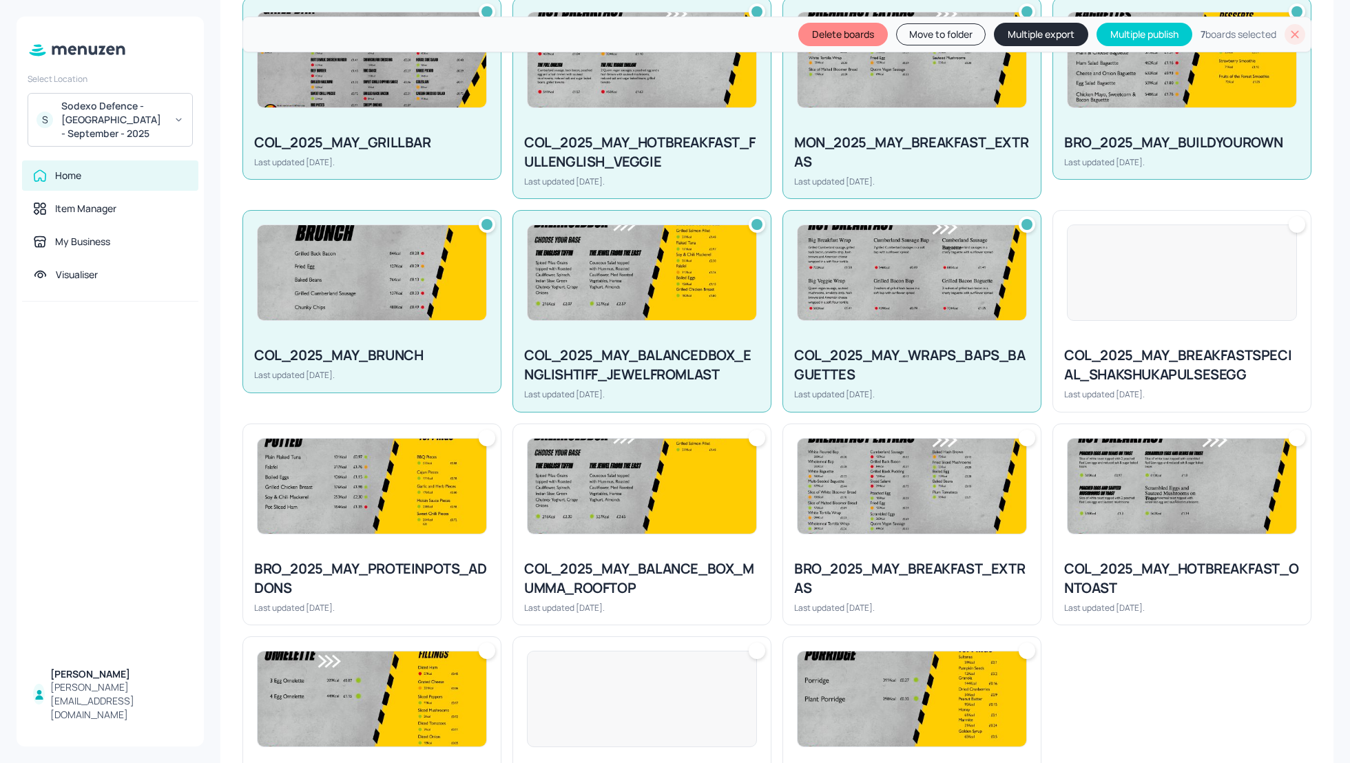
scroll to position [477, 0]
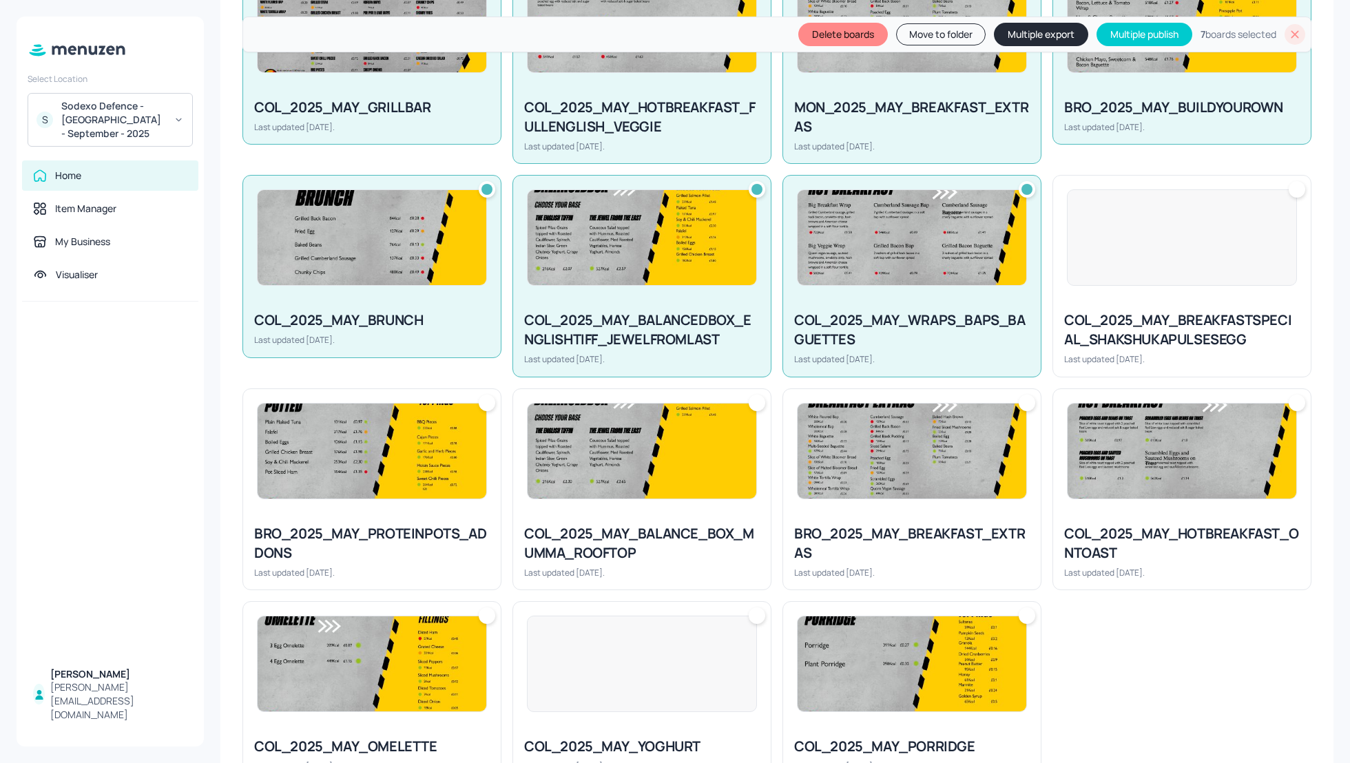
click at [379, 474] on img at bounding box center [372, 451] width 229 height 95
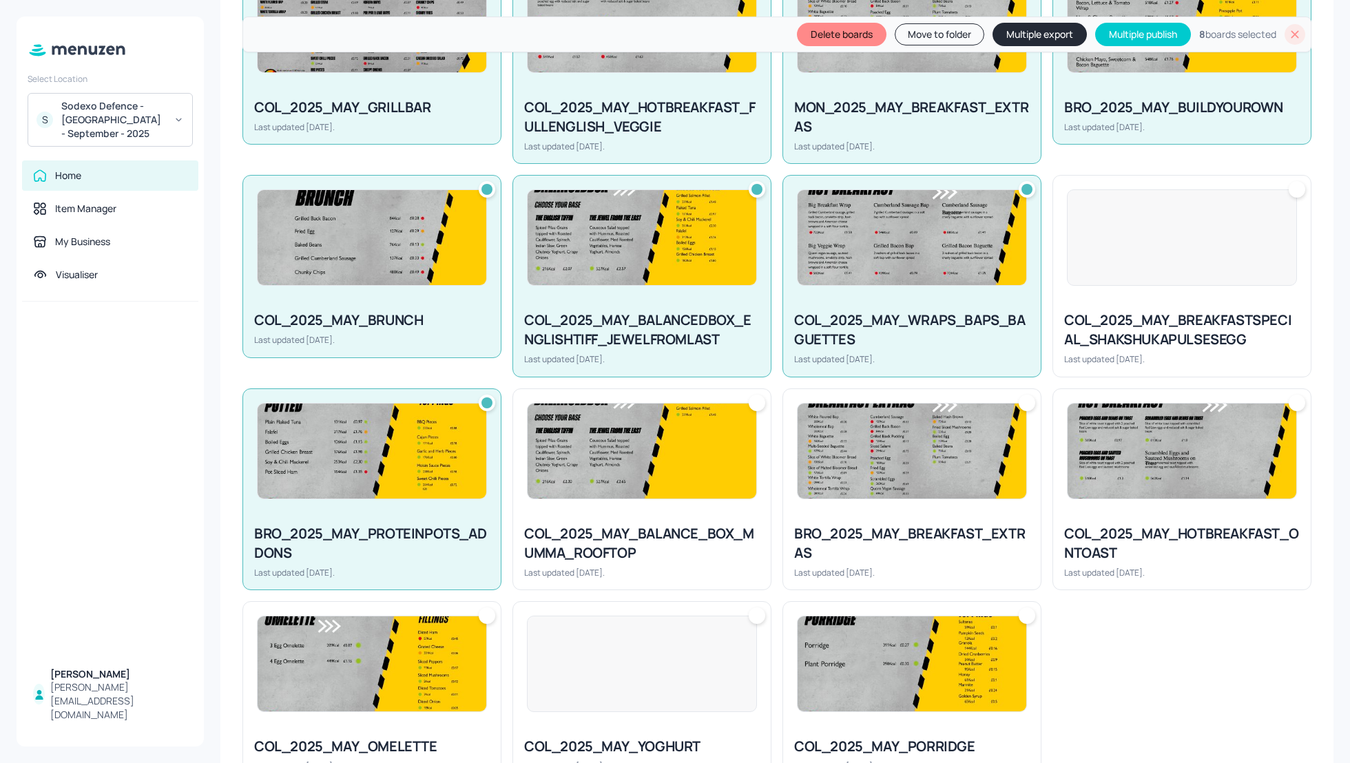
click at [640, 502] on div at bounding box center [642, 451] width 258 height 124
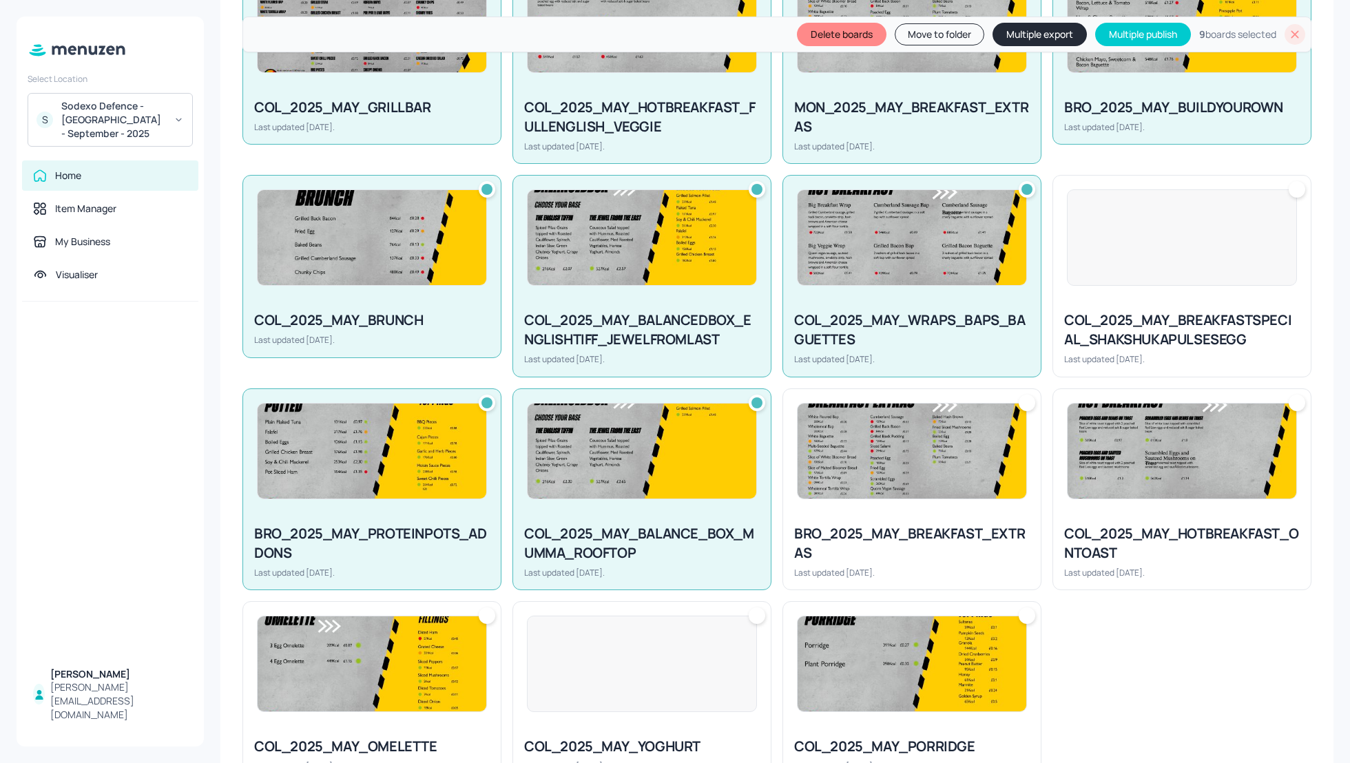
click at [936, 497] on div at bounding box center [912, 451] width 258 height 124
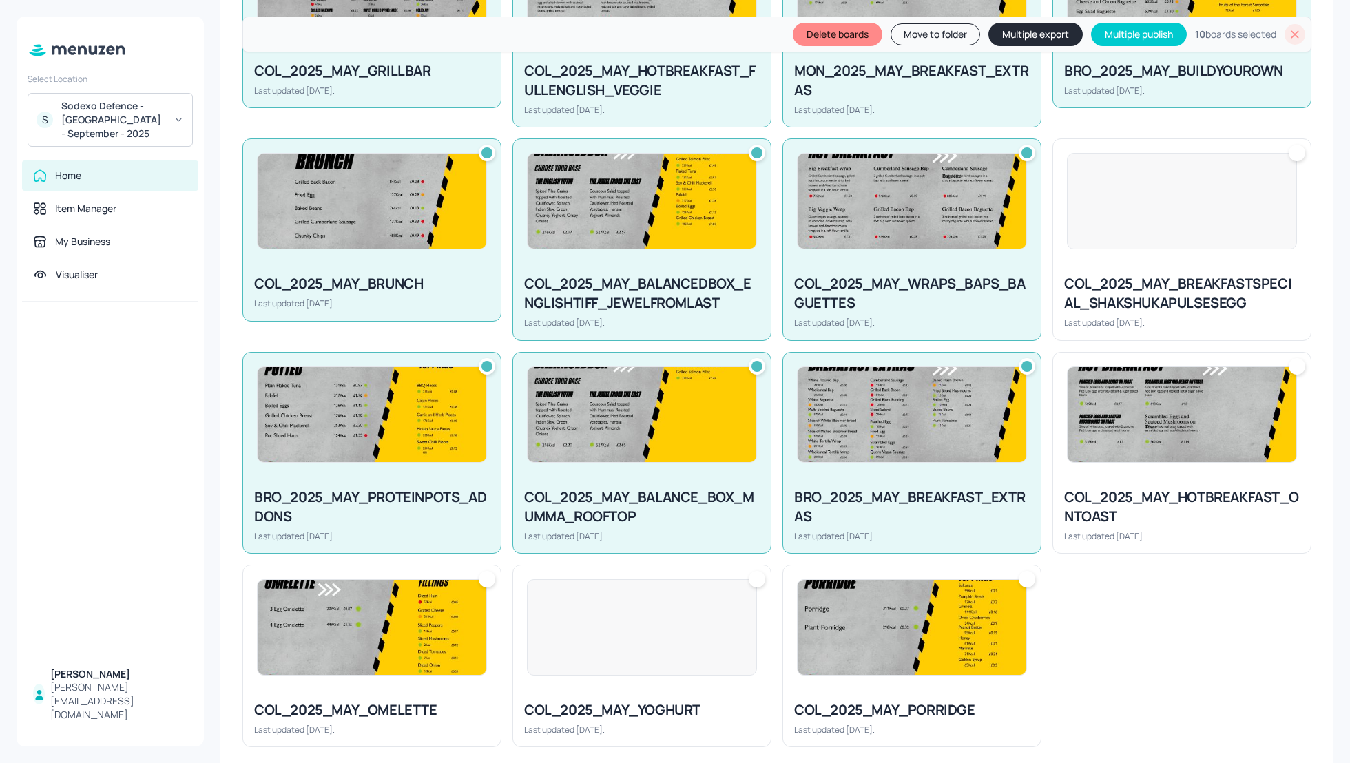
click at [1183, 489] on div "COL_2025_MAY_HOTBREAKFAST_ONTOAST" at bounding box center [1182, 507] width 236 height 39
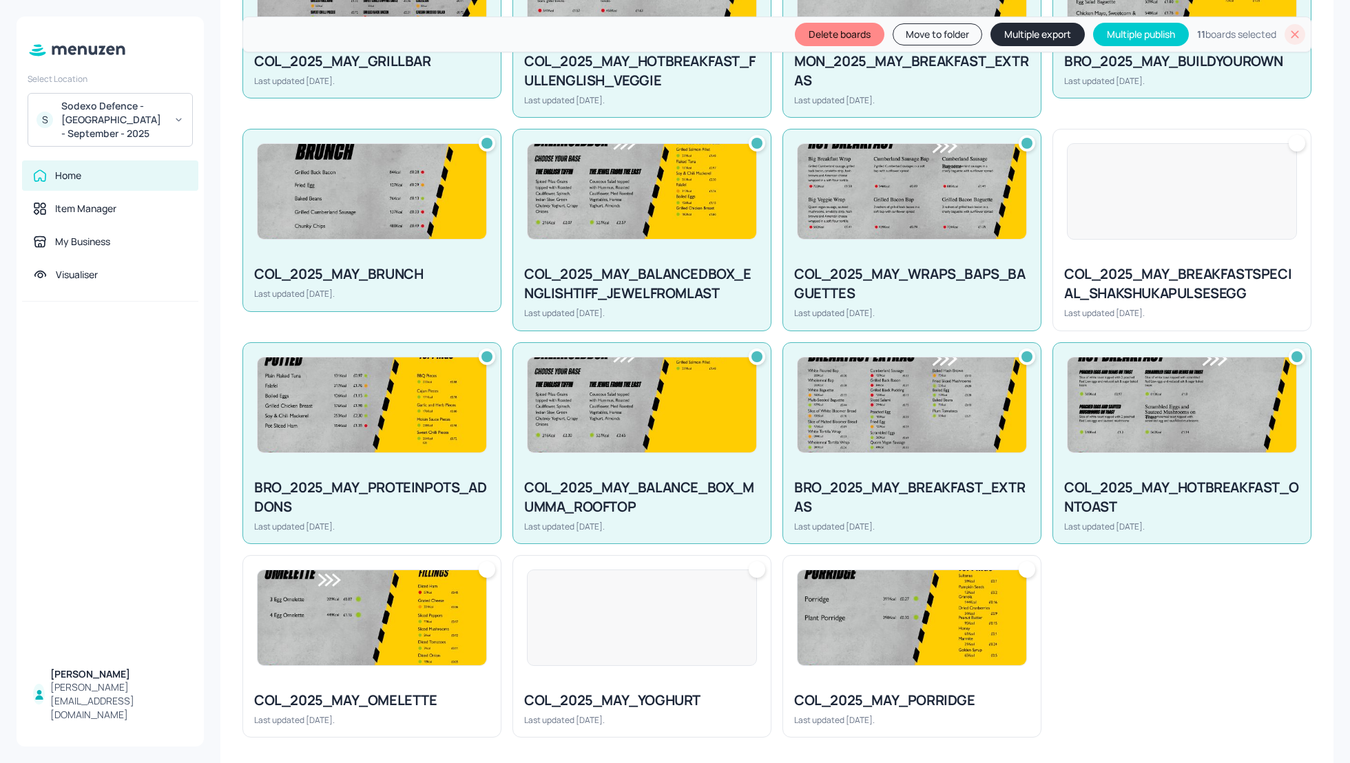
scroll to position [529, 0]
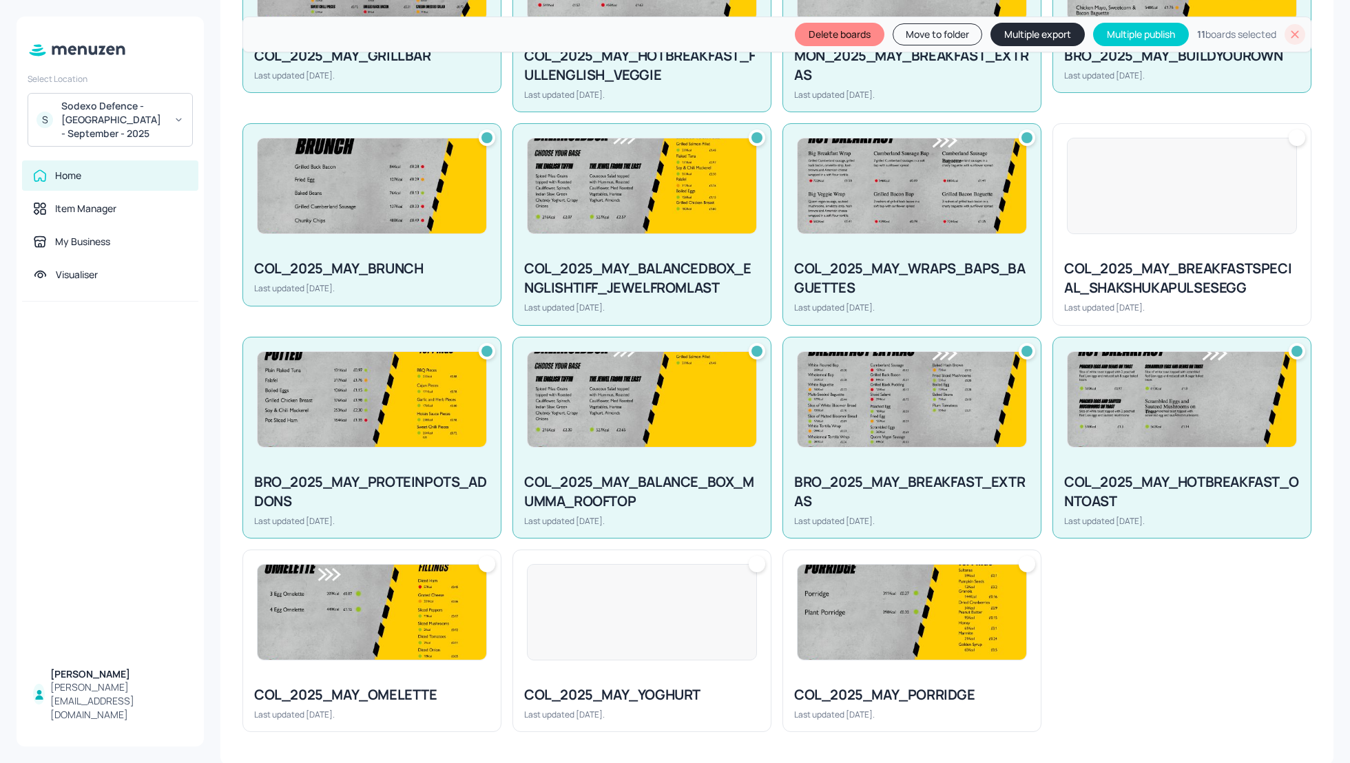
click at [955, 598] on img at bounding box center [912, 612] width 229 height 95
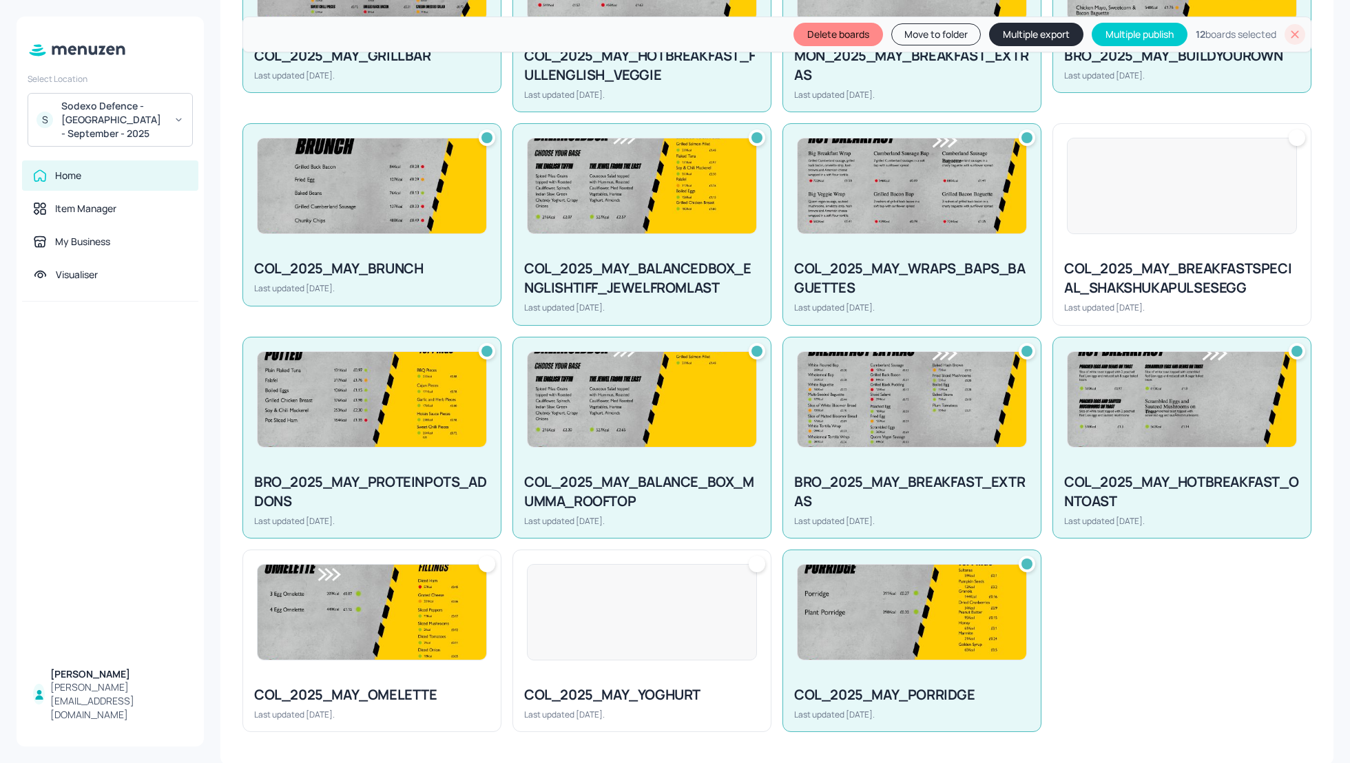
click at [672, 639] on div at bounding box center [642, 612] width 230 height 96
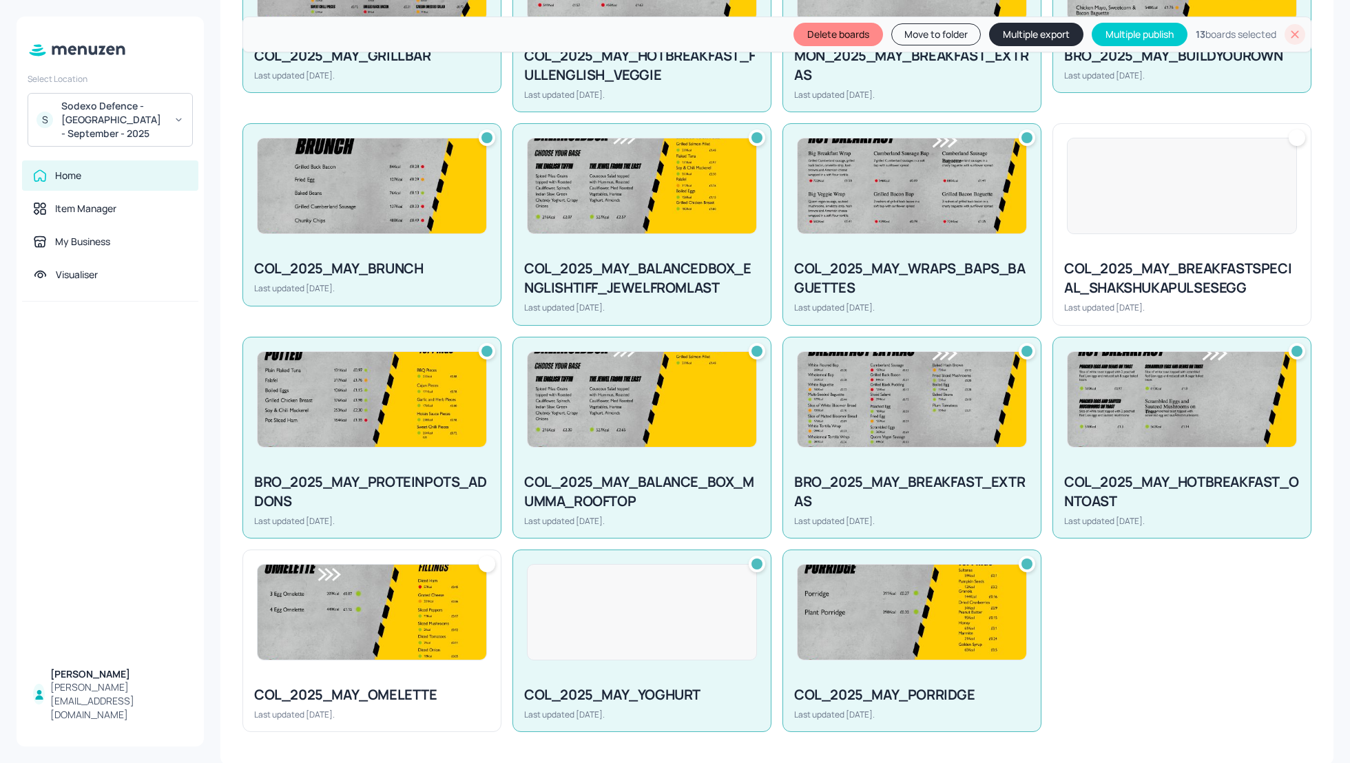
click at [414, 637] on img at bounding box center [372, 612] width 229 height 95
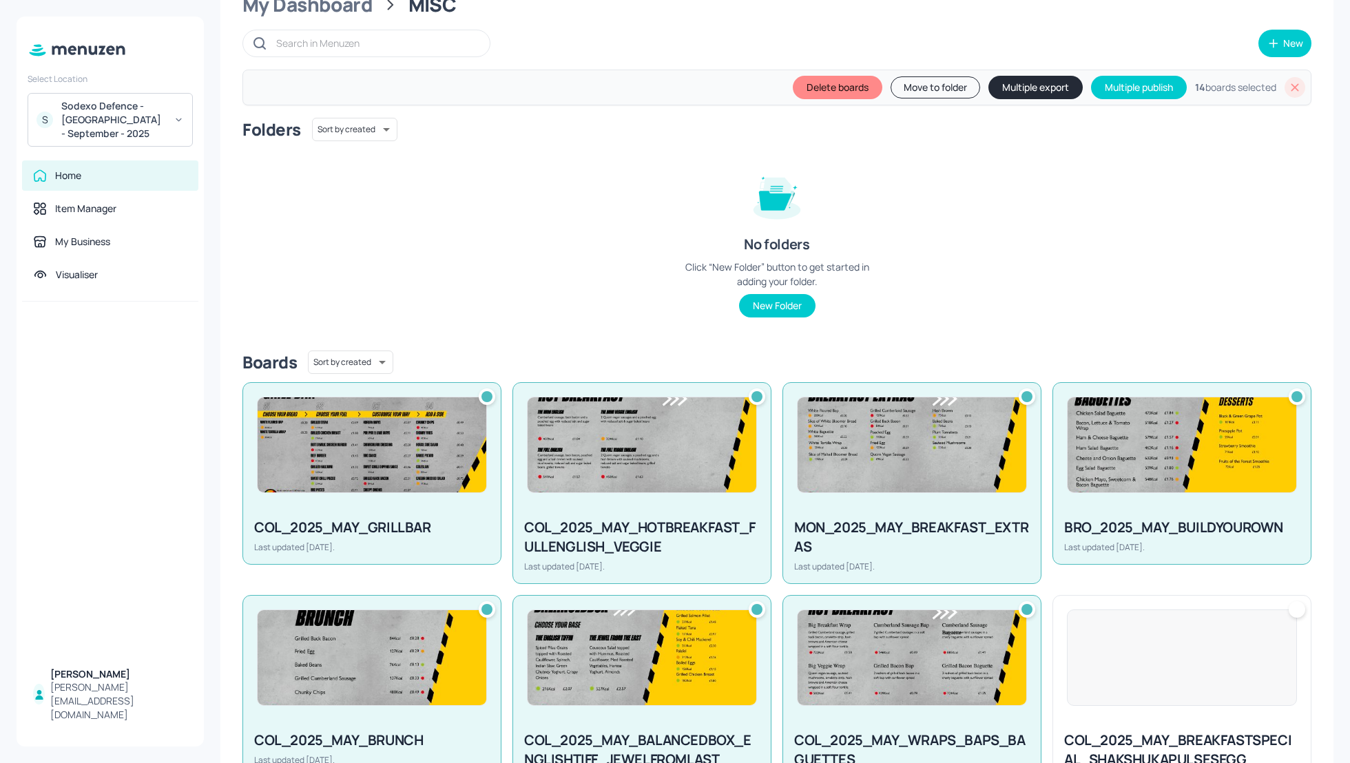
scroll to position [0, 0]
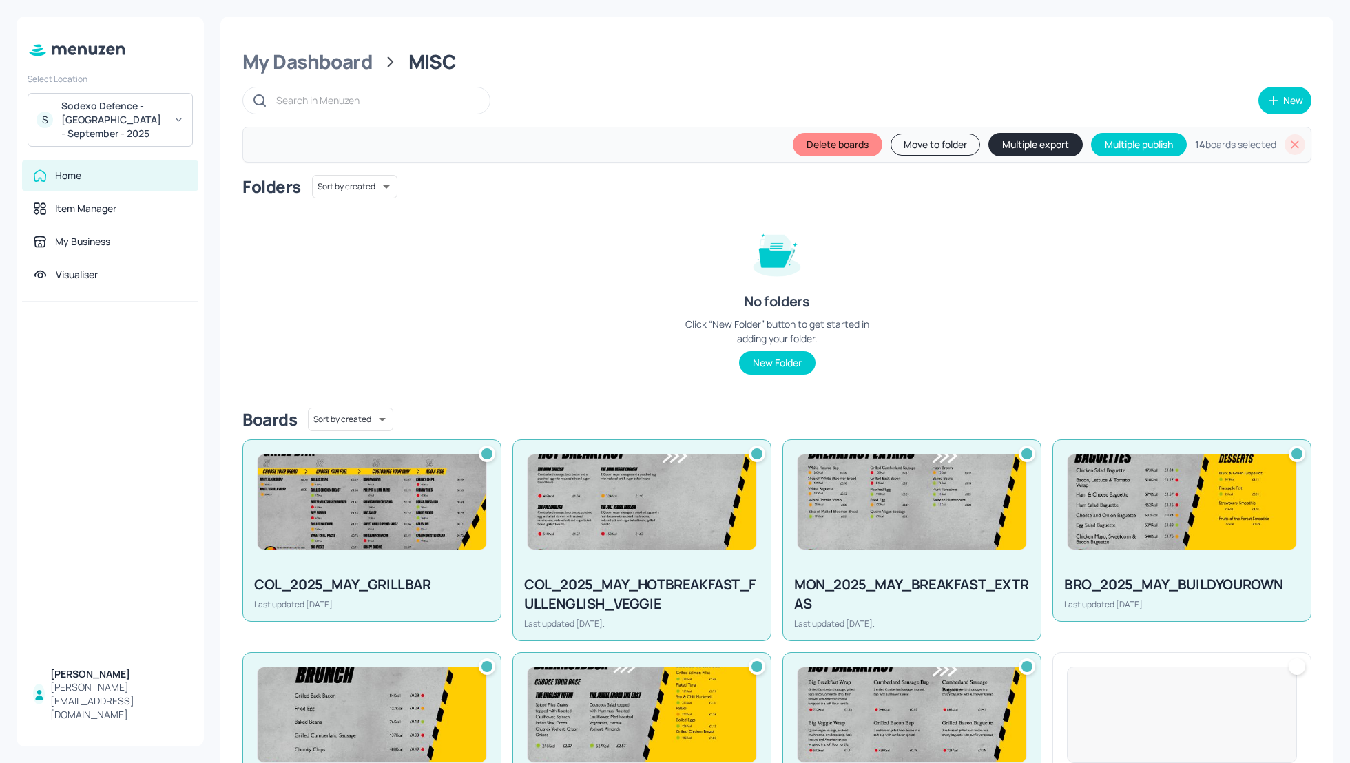
click at [1013, 145] on button "Multiple export" at bounding box center [1036, 144] width 94 height 23
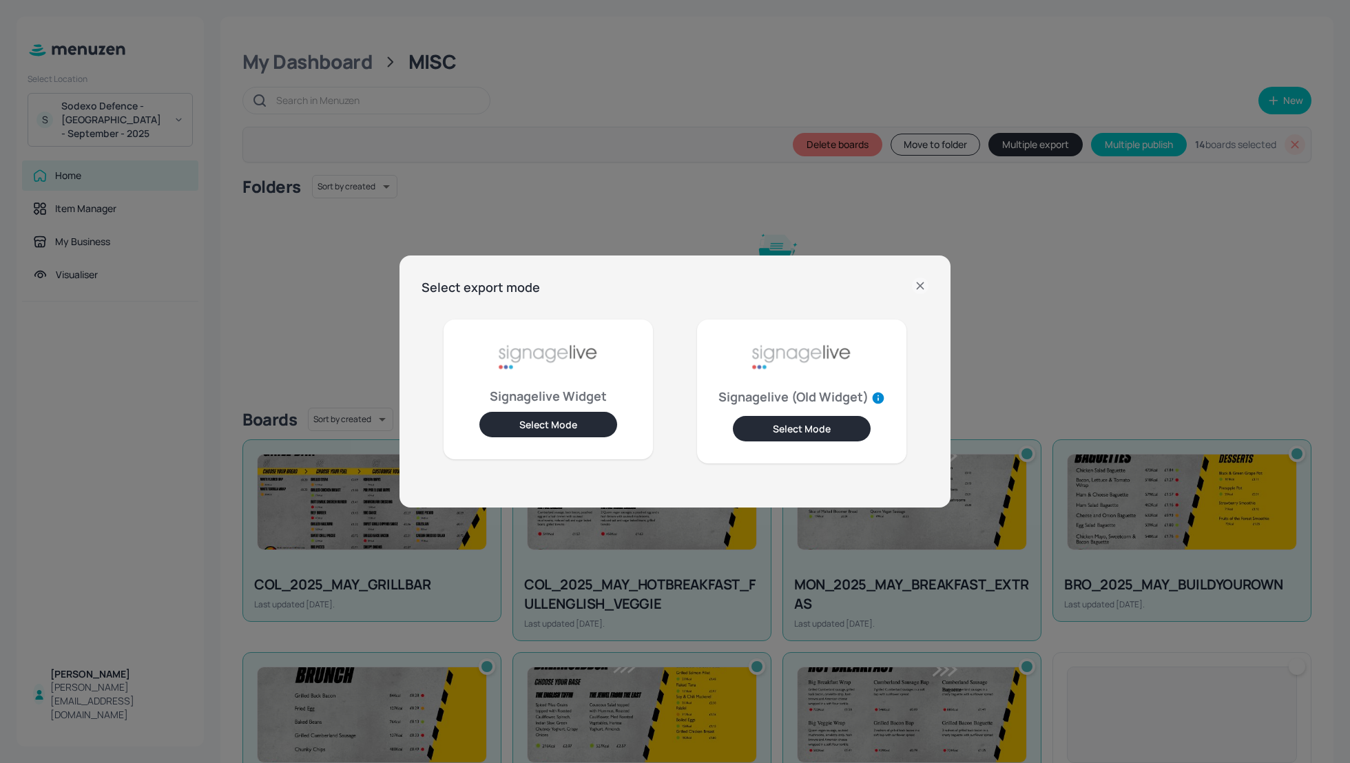
click at [586, 424] on button "Select Mode" at bounding box center [549, 424] width 138 height 25
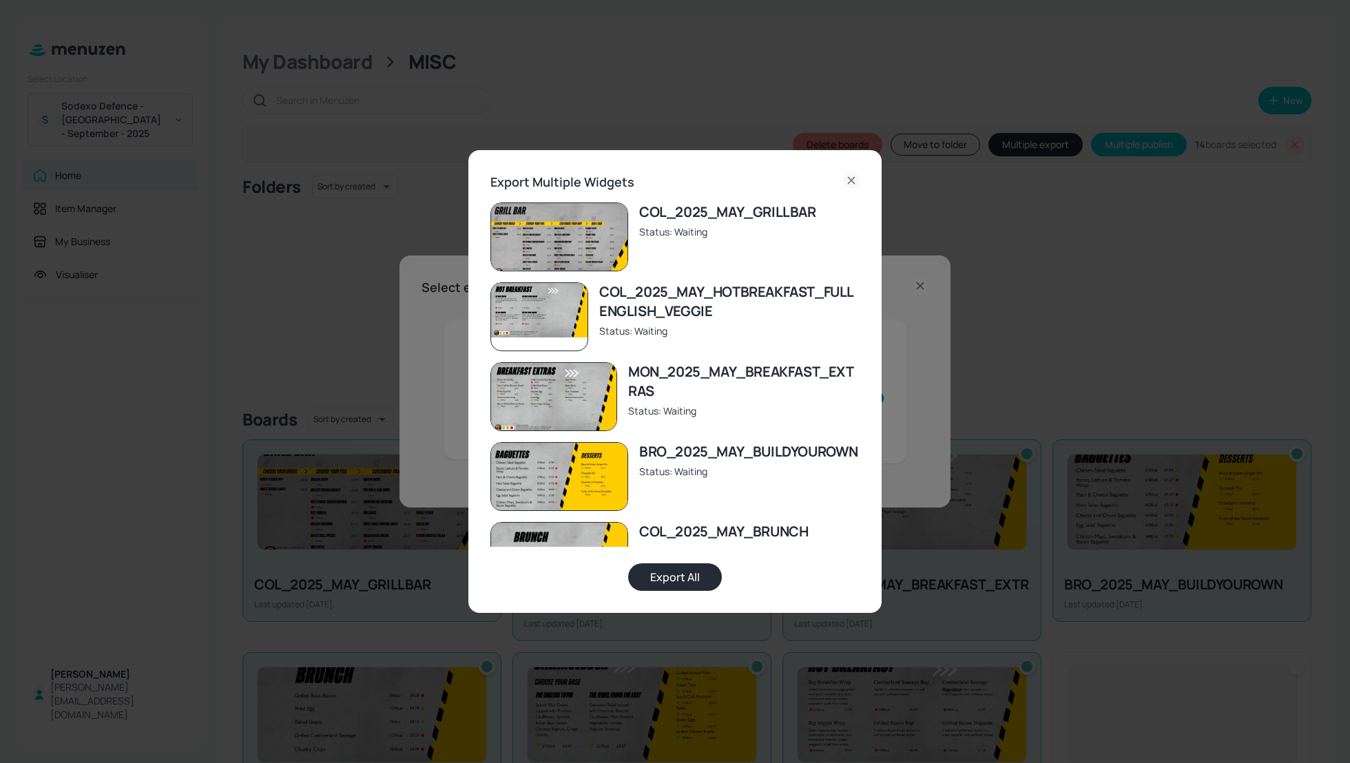
click at [672, 573] on button "Export All" at bounding box center [675, 578] width 94 height 28
click at [851, 178] on icon at bounding box center [851, 180] width 17 height 17
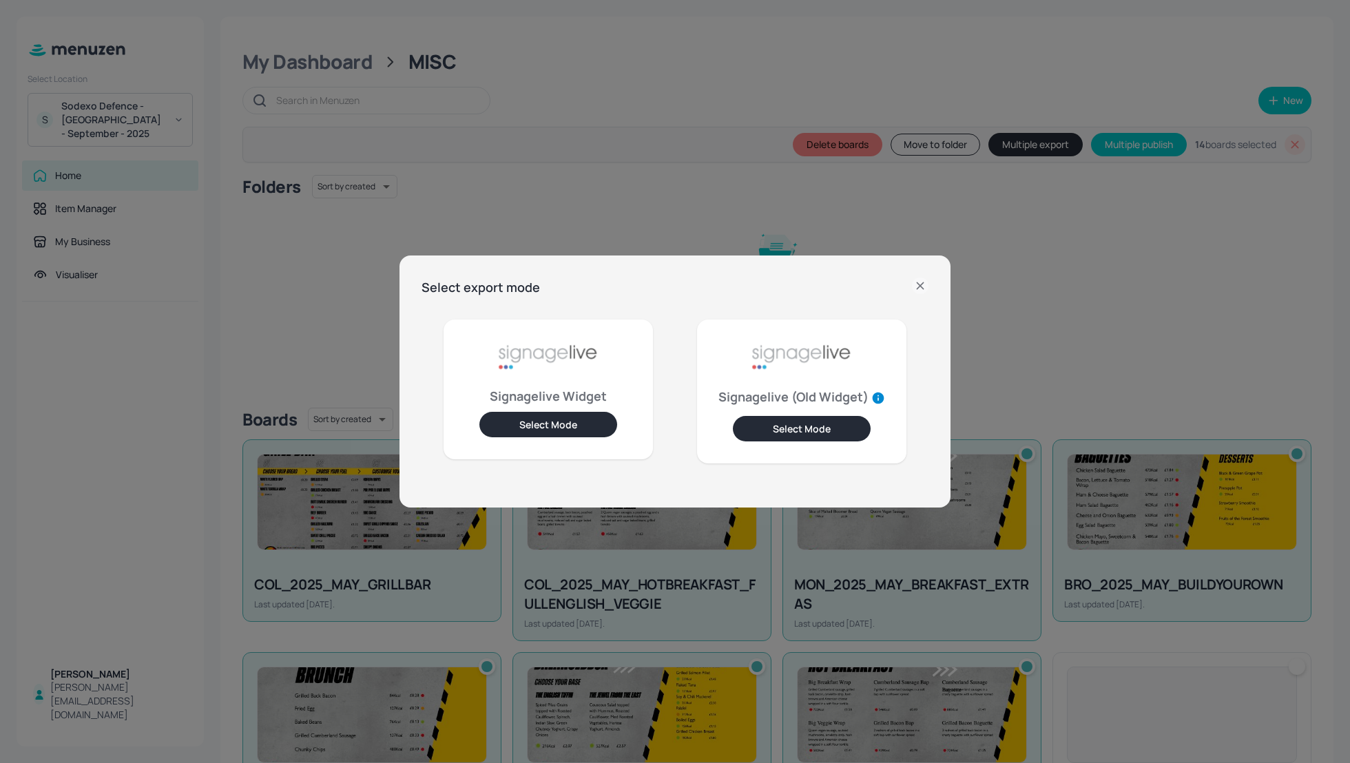
click at [923, 287] on icon at bounding box center [920, 286] width 17 height 17
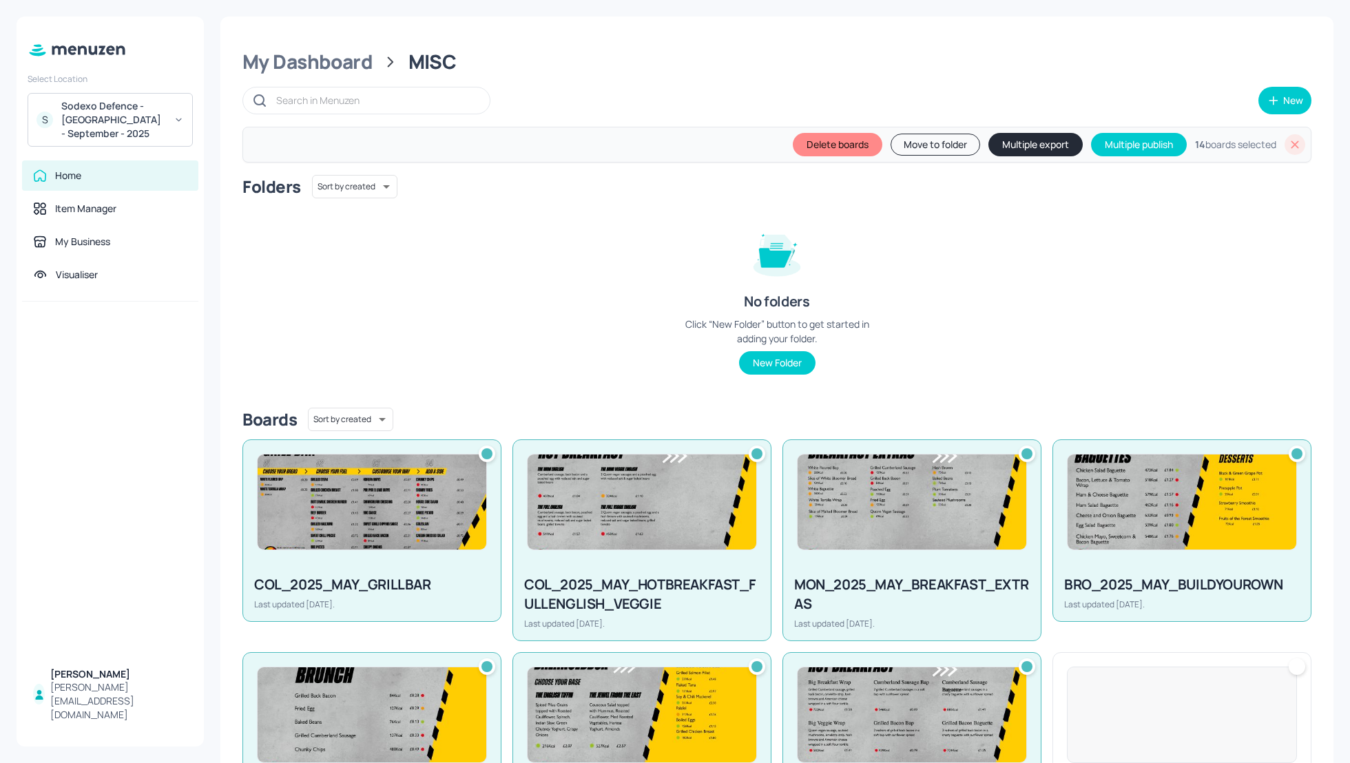
click at [1063, 285] on div "Folders Sort by created id ​ No folders Click “New Folder” button to get starte…" at bounding box center [777, 286] width 1069 height 222
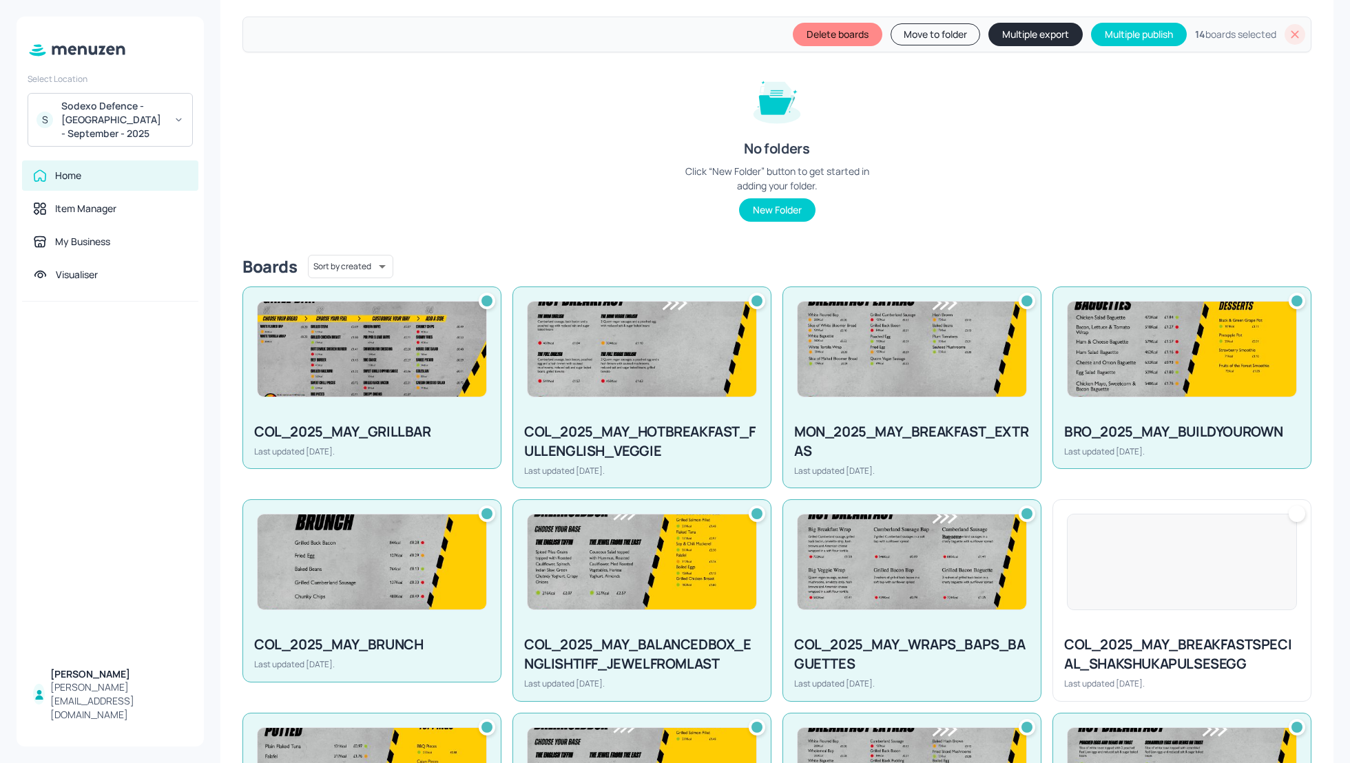
scroll to position [125, 0]
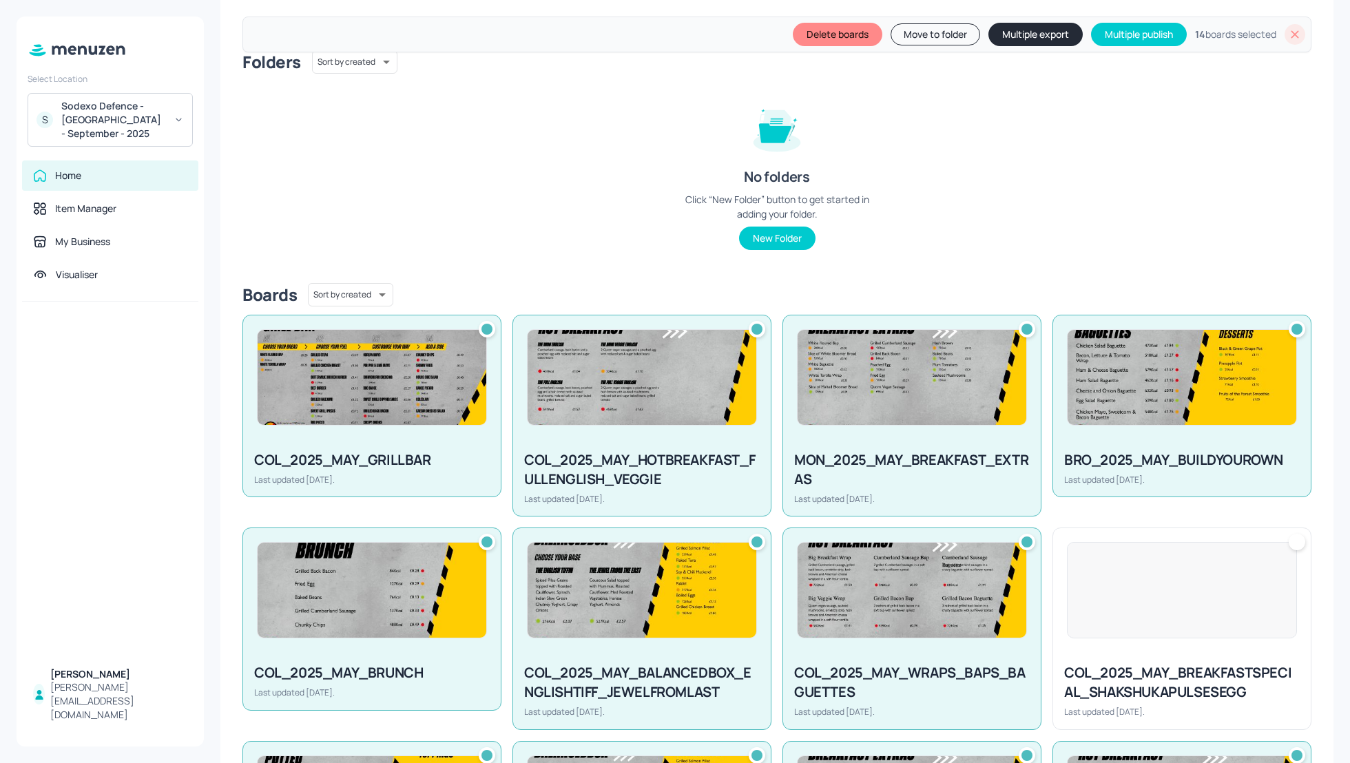
click at [1297, 34] on icon at bounding box center [1295, 35] width 14 height 14
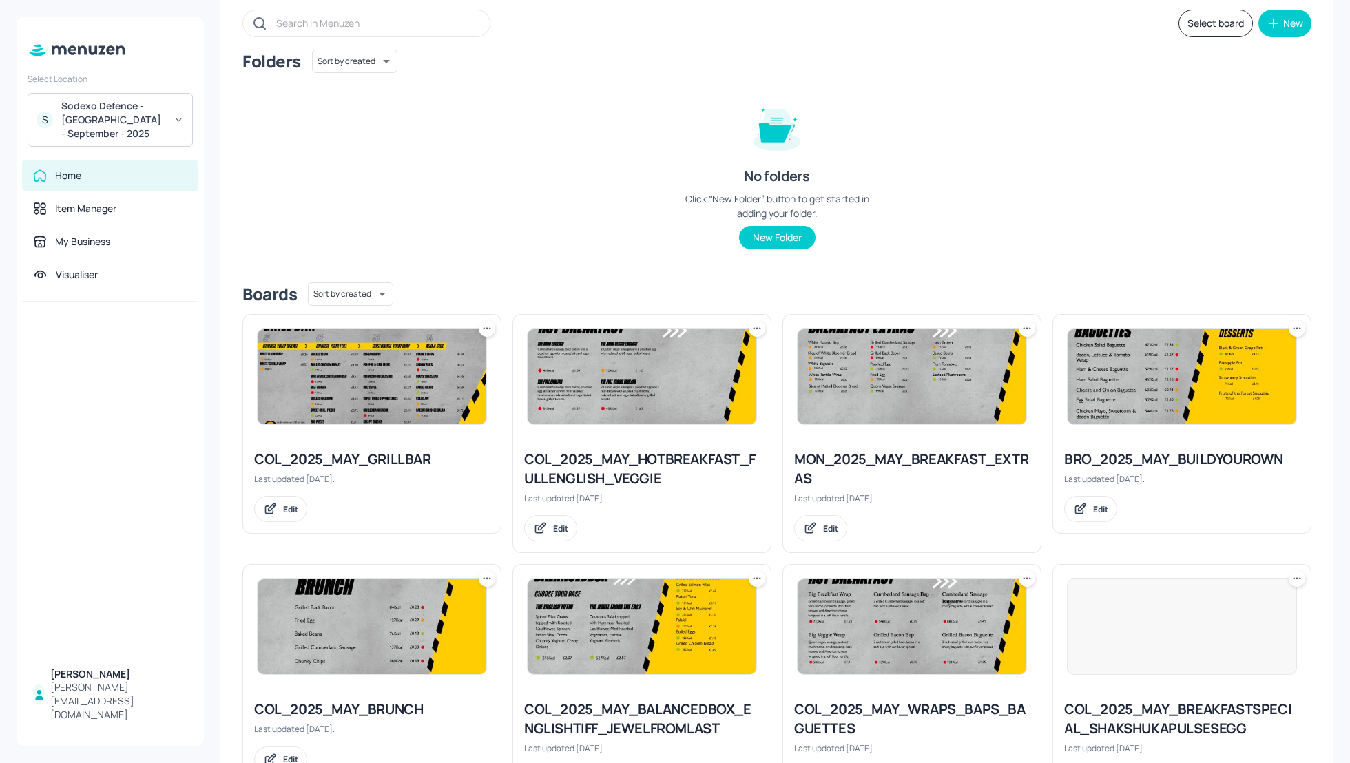
click at [486, 338] on div at bounding box center [372, 377] width 230 height 96
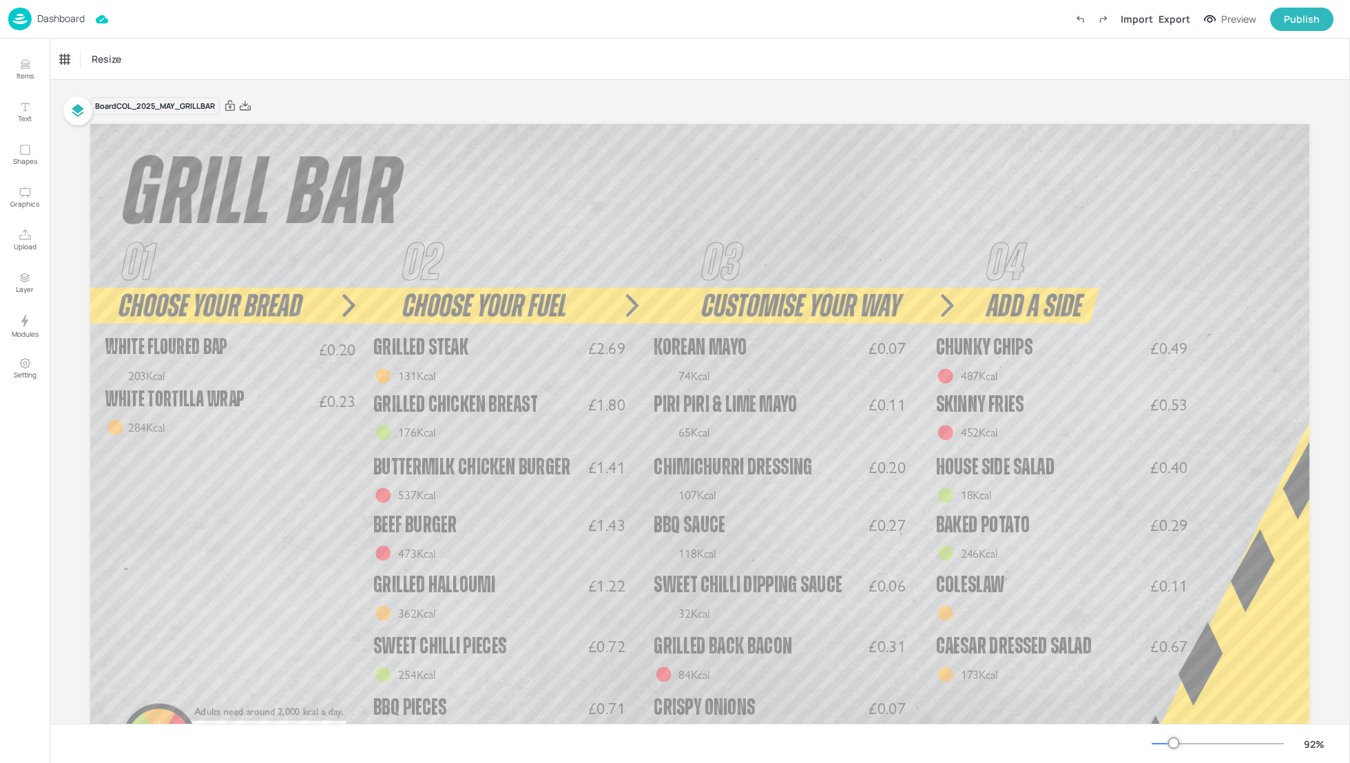
click at [63, 21] on p "Dashboard" at bounding box center [61, 19] width 48 height 10
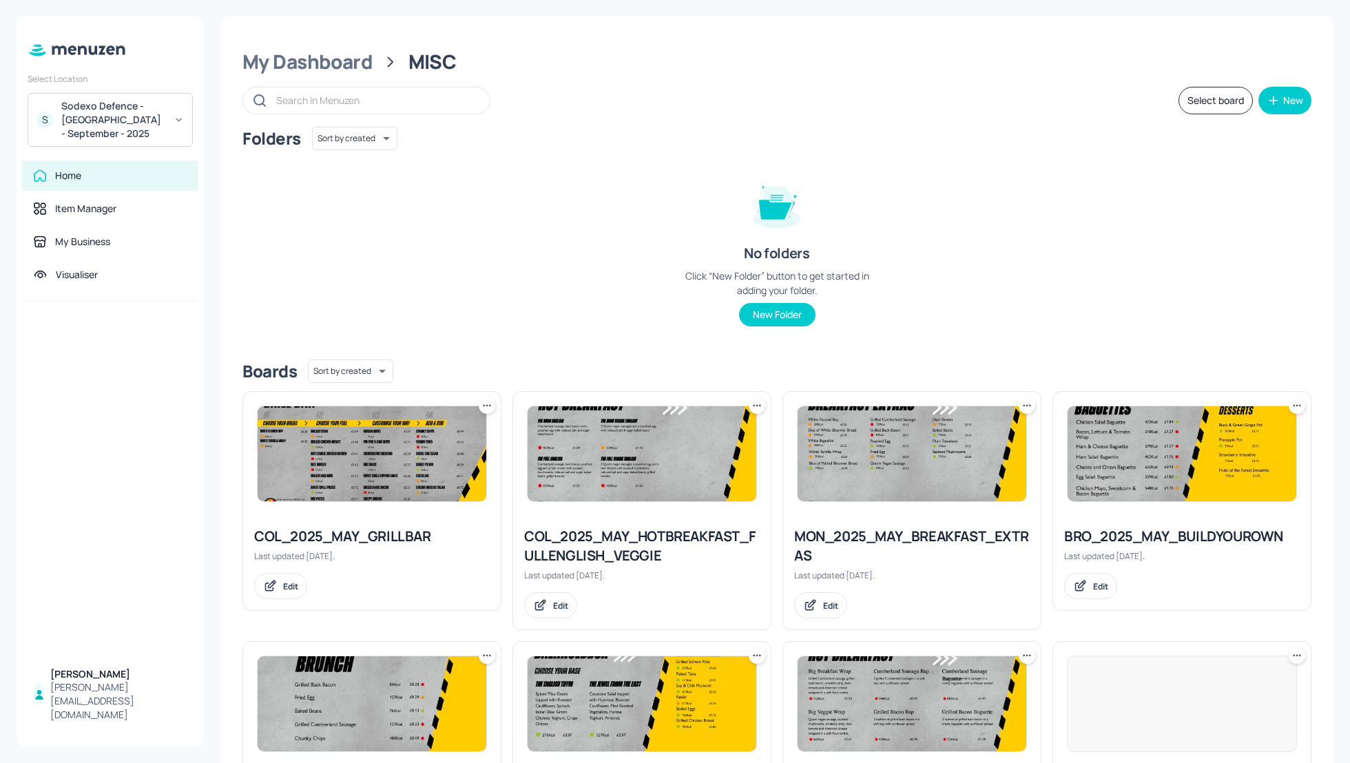
click at [799, 158] on div "Folders Sort by created id ​ No folders Click “New Folder” button to get starte…" at bounding box center [777, 238] width 1069 height 222
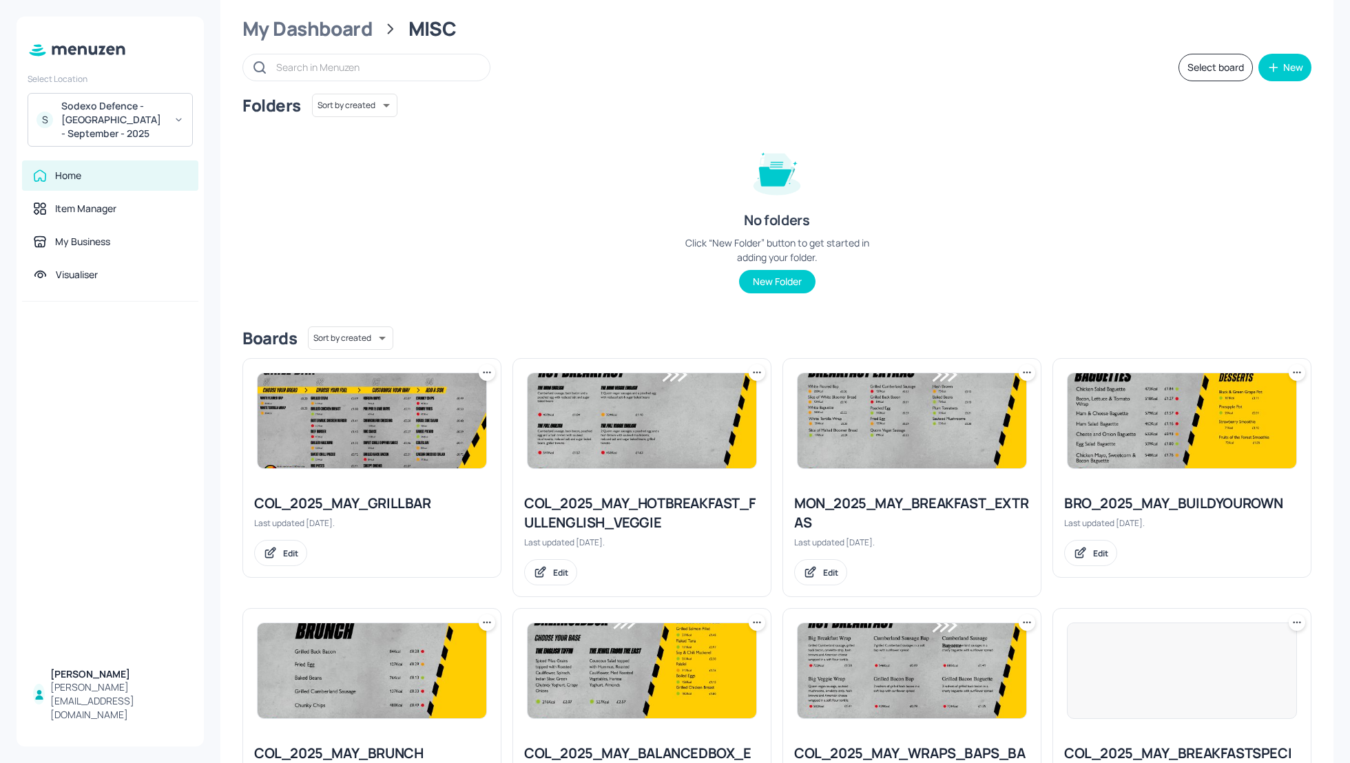
scroll to position [37, 0]
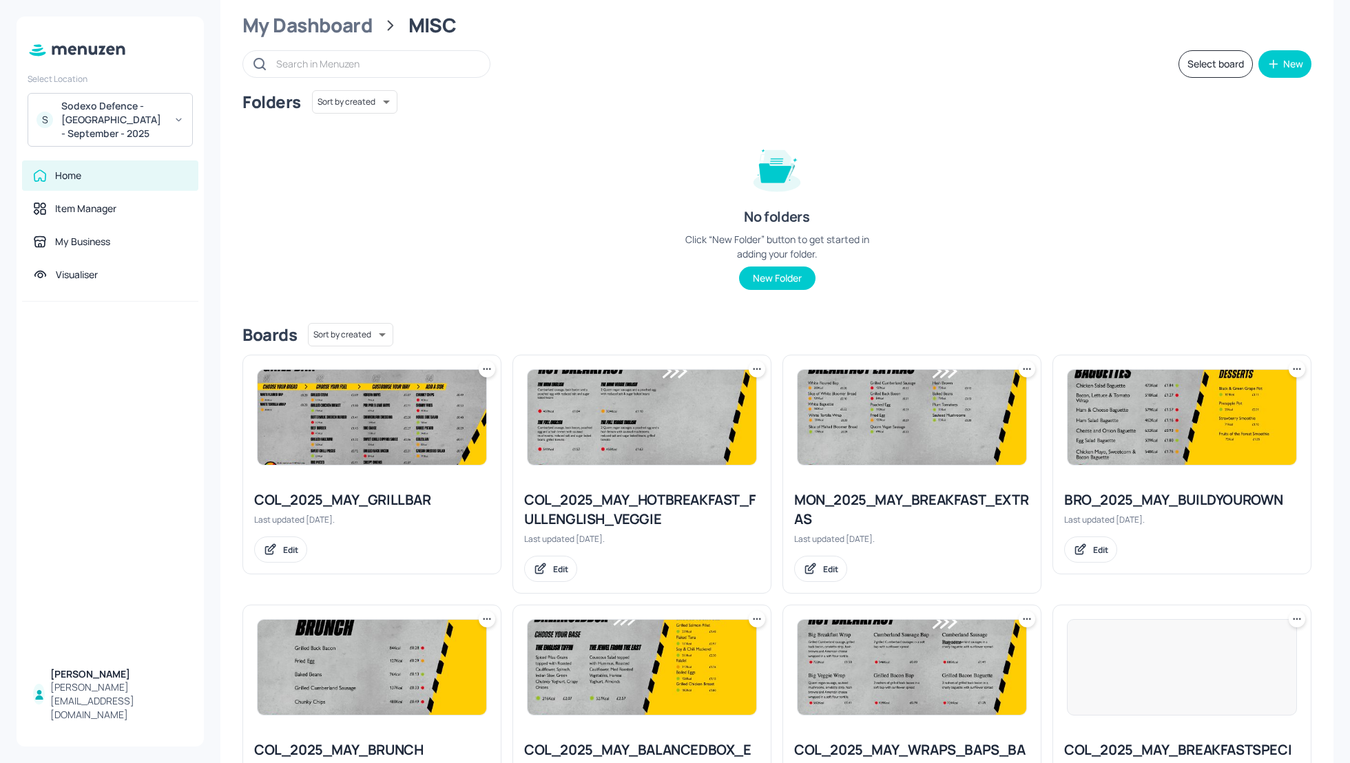
click at [488, 366] on icon at bounding box center [487, 369] width 14 height 14
click at [420, 400] on p "Rename" at bounding box center [416, 397] width 32 height 12
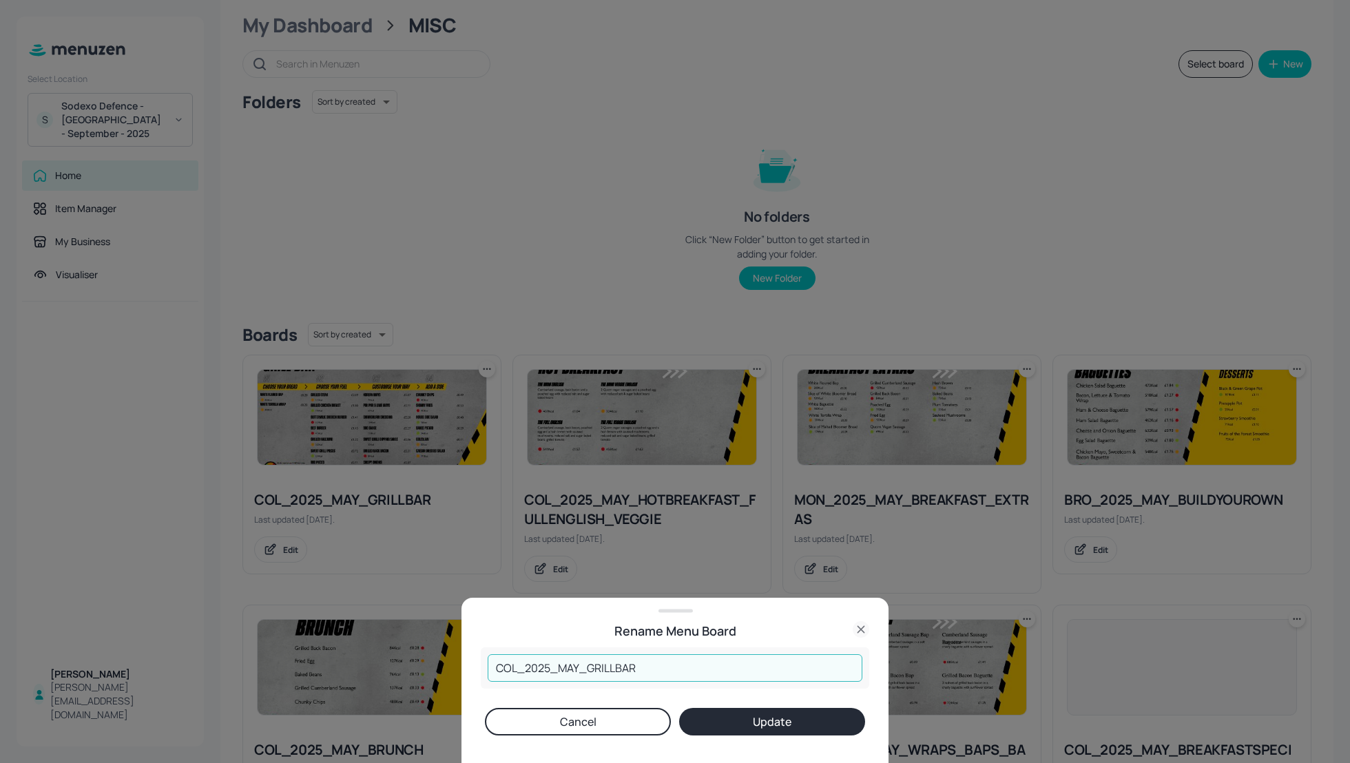
drag, startPoint x: 581, startPoint y: 661, endPoint x: 561, endPoint y: 664, distance: 20.3
click at [561, 664] on input "COL_2025_MAY_GRILLBAR" at bounding box center [675, 669] width 375 height 28
type input "COL_2025_SEP_GRILLBAR"
click at [754, 728] on button "Update" at bounding box center [772, 722] width 186 height 28
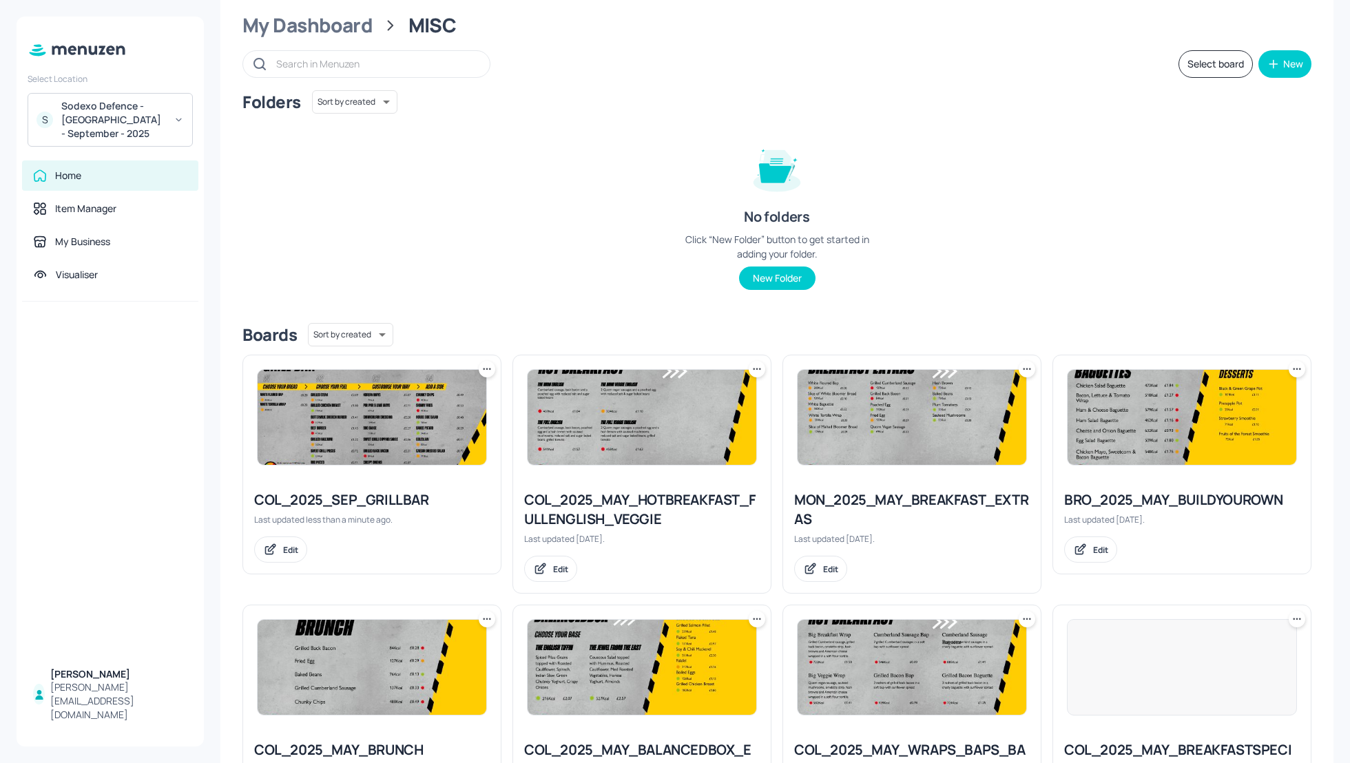
click at [753, 364] on icon at bounding box center [757, 369] width 14 height 14
click at [710, 392] on div "Rename" at bounding box center [703, 396] width 110 height 23
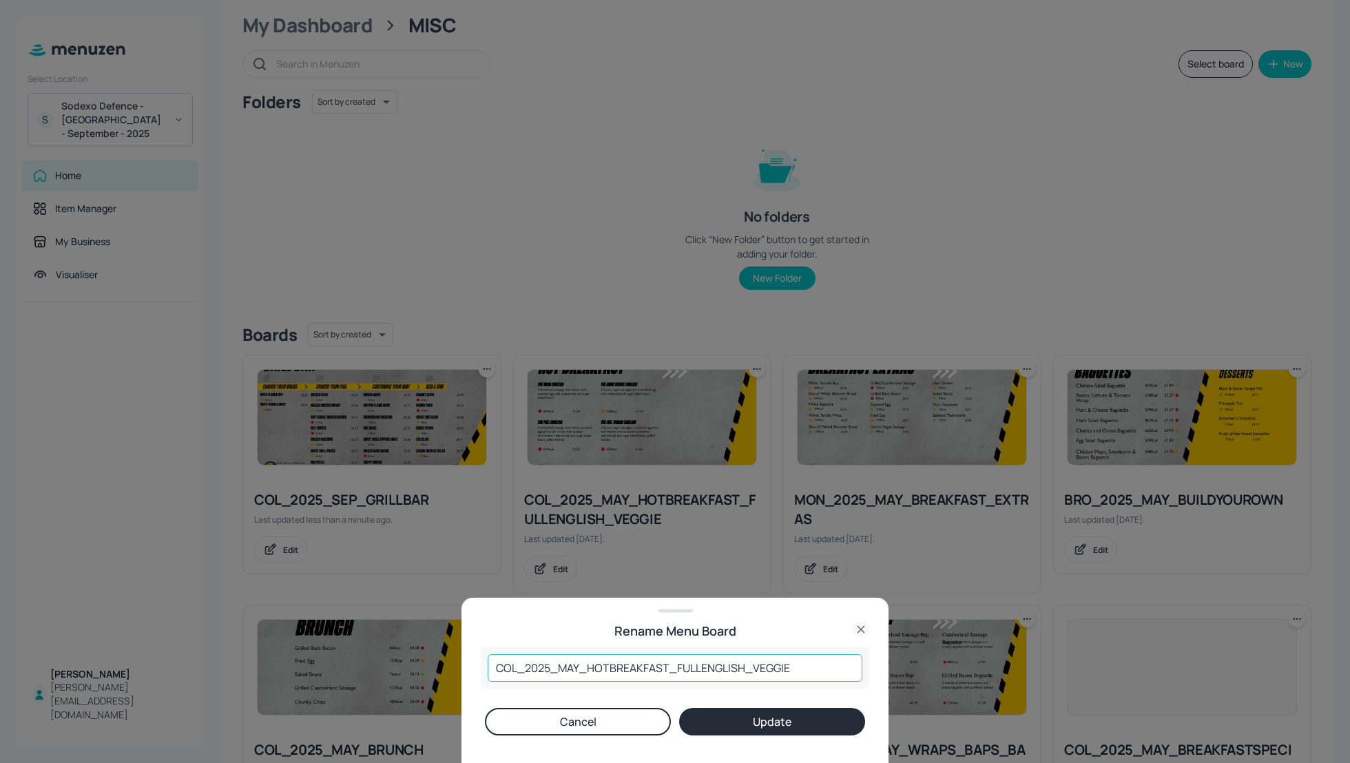
click at [580, 661] on input "COL_2025_MAY_HOTBREAKFAST_FULLENGLISH_VEGGIE" at bounding box center [675, 669] width 375 height 28
type input "COL_2025_SEP_HOTBREAKFAST_FULLENGLISH_VEGGIE"
click at [748, 719] on button "Update" at bounding box center [772, 722] width 186 height 28
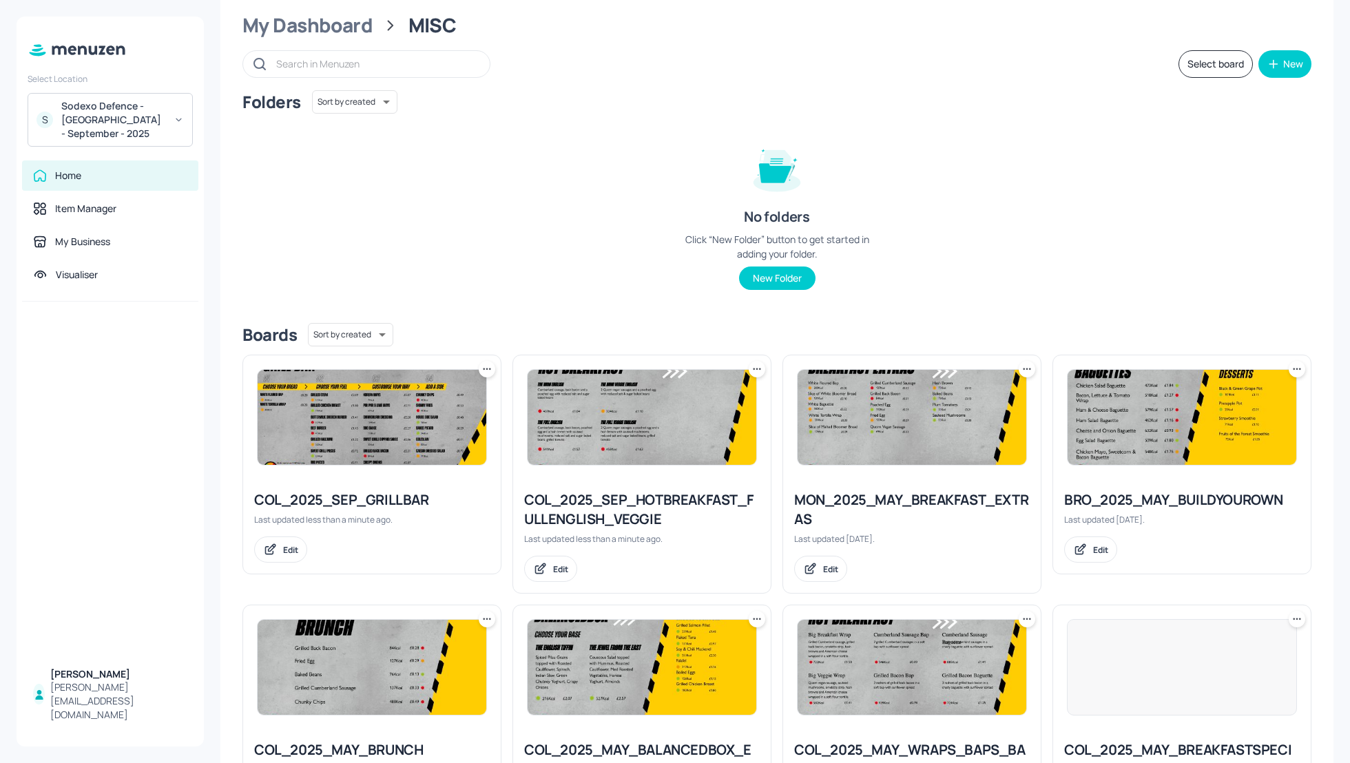
click at [1027, 367] on icon at bounding box center [1027, 369] width 14 height 14
click at [976, 402] on div "Rename" at bounding box center [972, 396] width 110 height 23
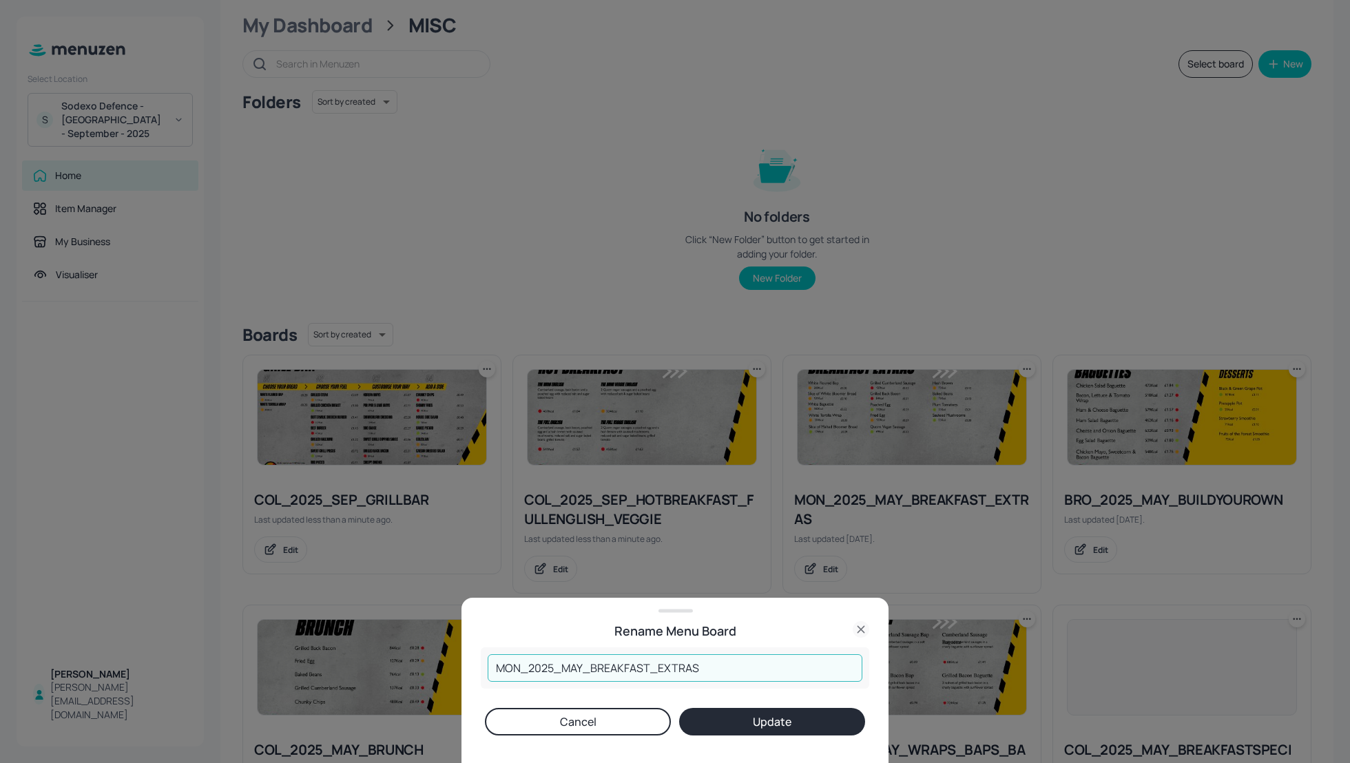
click at [582, 664] on input "MON_2025_MAY_BREAKFAST_EXTRAS" at bounding box center [675, 669] width 375 height 28
type input "MON_2025_SEP_BREAKFAST_EXTRAS"
click at [764, 717] on button "Update" at bounding box center [772, 722] width 186 height 28
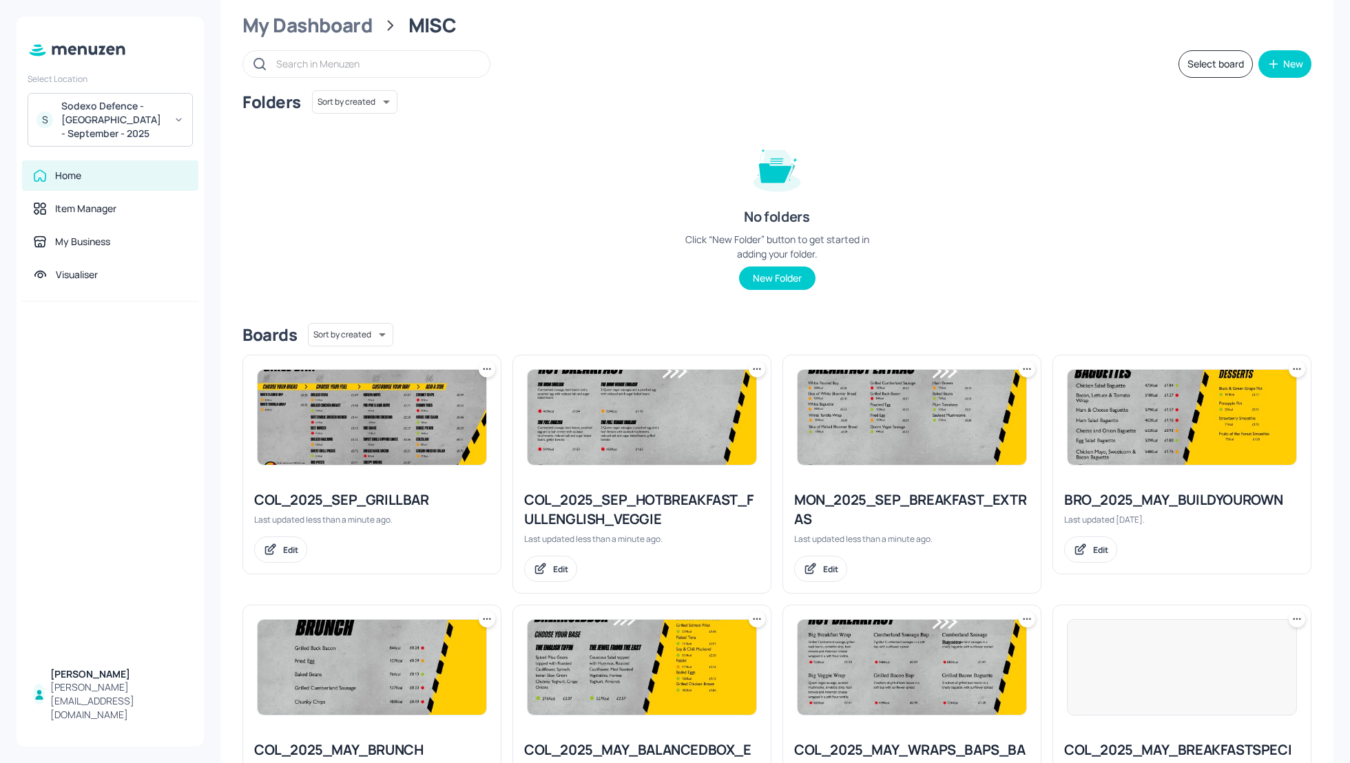
click at [1293, 367] on icon at bounding box center [1297, 369] width 14 height 14
click at [1233, 395] on p "Rename" at bounding box center [1222, 397] width 32 height 12
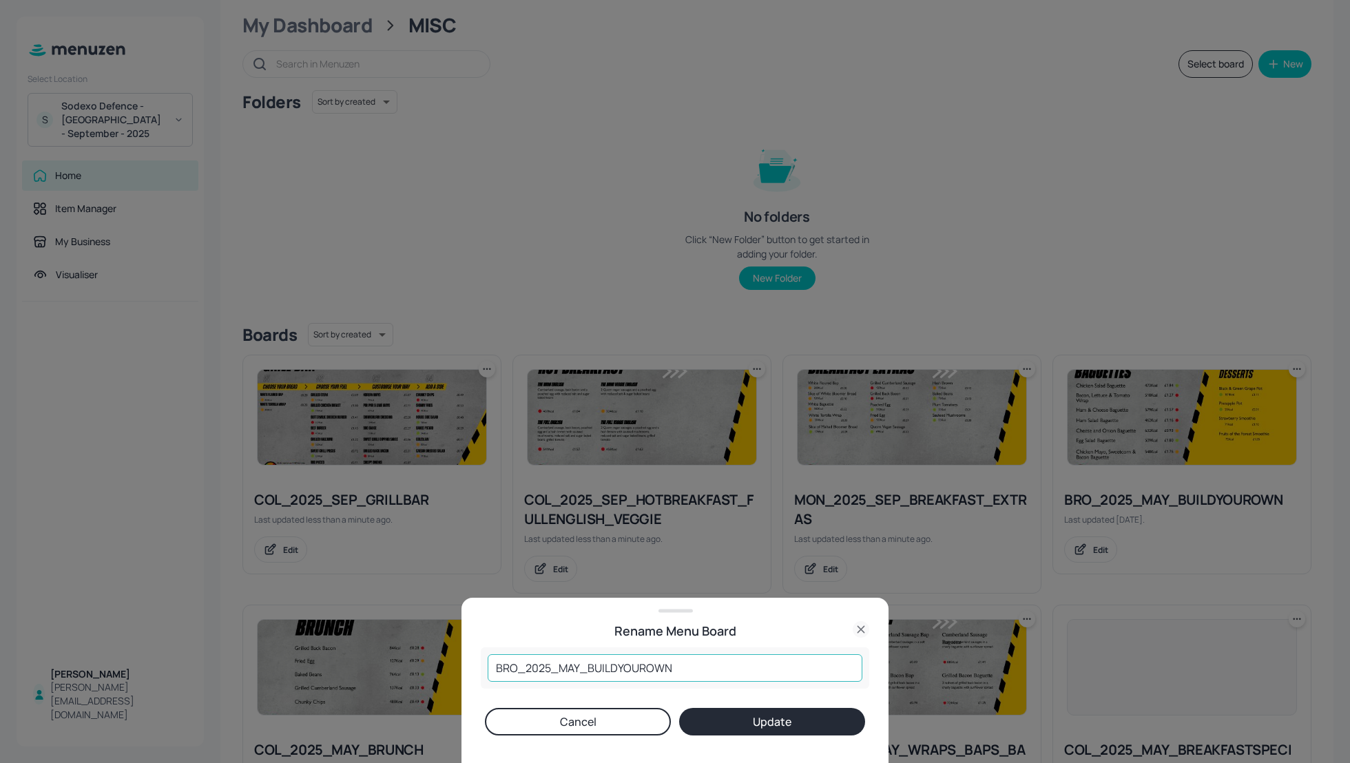
click at [579, 665] on input "BRO_2025_MAY_BUILDYOUROWN" at bounding box center [675, 669] width 375 height 28
type input "BRO_2025_SEP_BUILDYOUROWN"
click at [770, 731] on button "Update" at bounding box center [772, 722] width 186 height 28
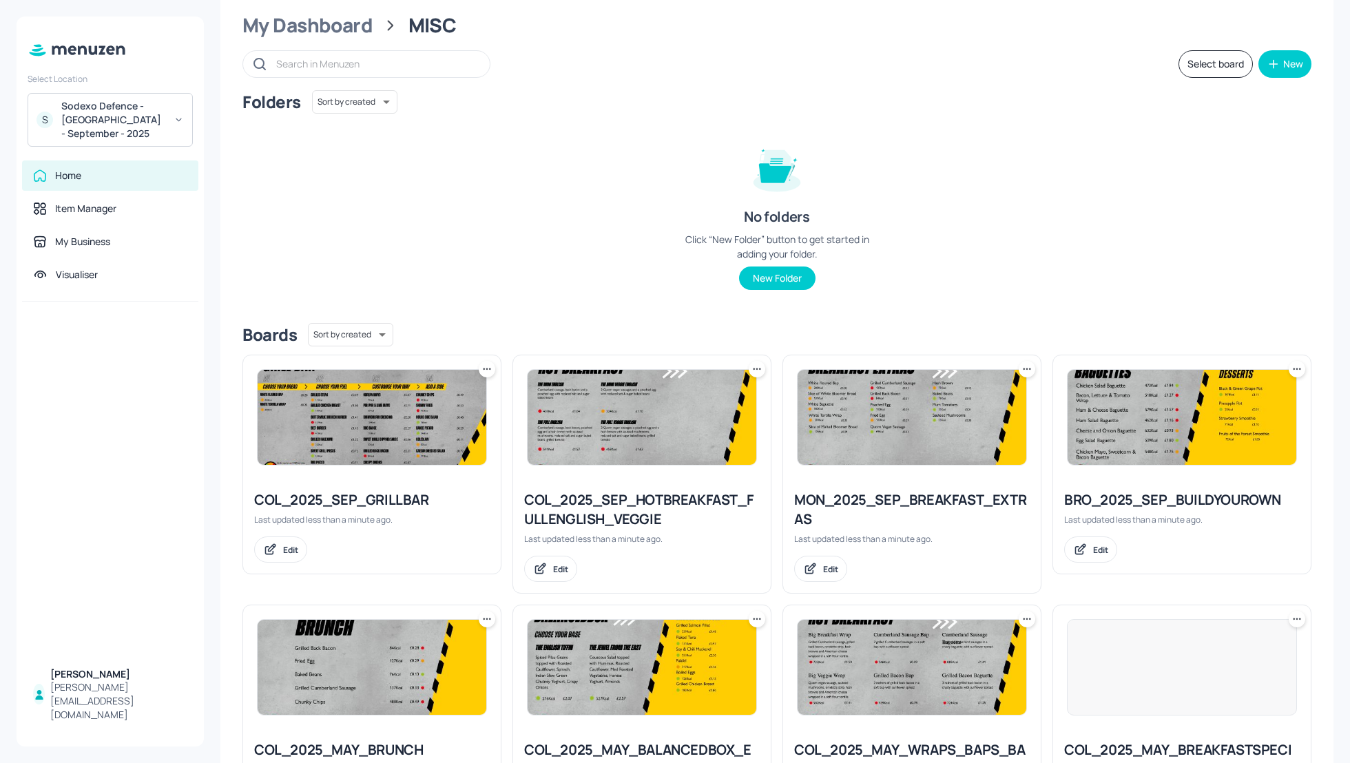
click at [1306, 265] on div "Folders Sort by created id ​ No folders Click “New Folder” button to get starte…" at bounding box center [777, 201] width 1069 height 222
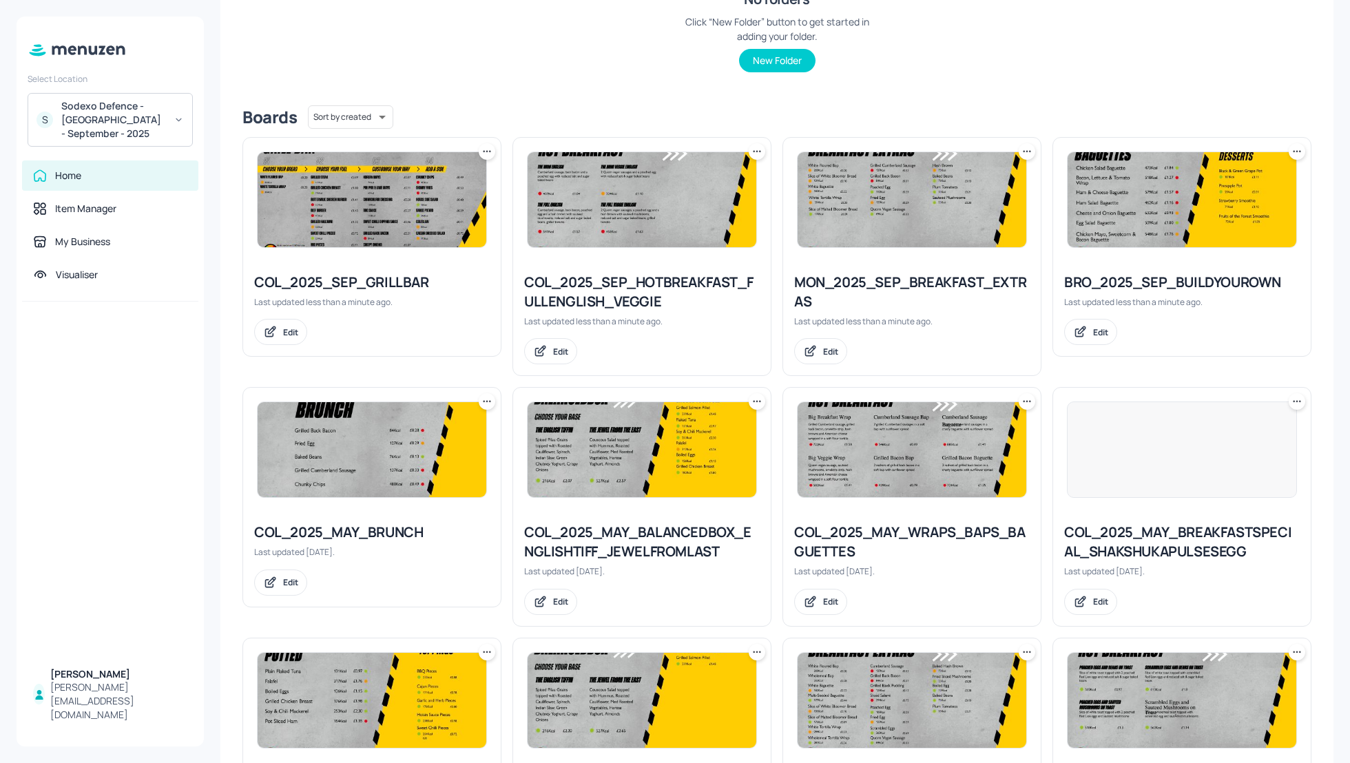
scroll to position [257, 0]
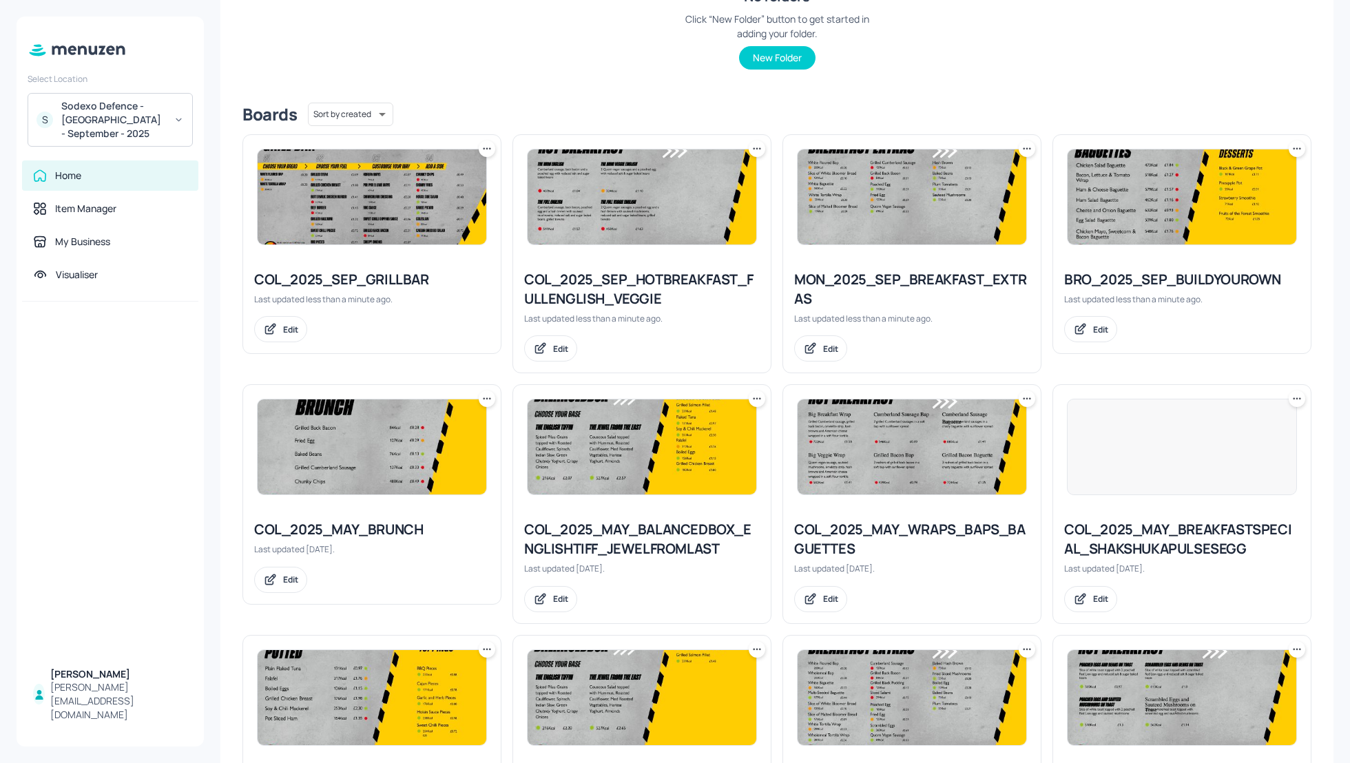
click at [486, 398] on icon at bounding box center [487, 399] width 14 height 14
click at [422, 429] on p "Rename" at bounding box center [416, 426] width 32 height 12
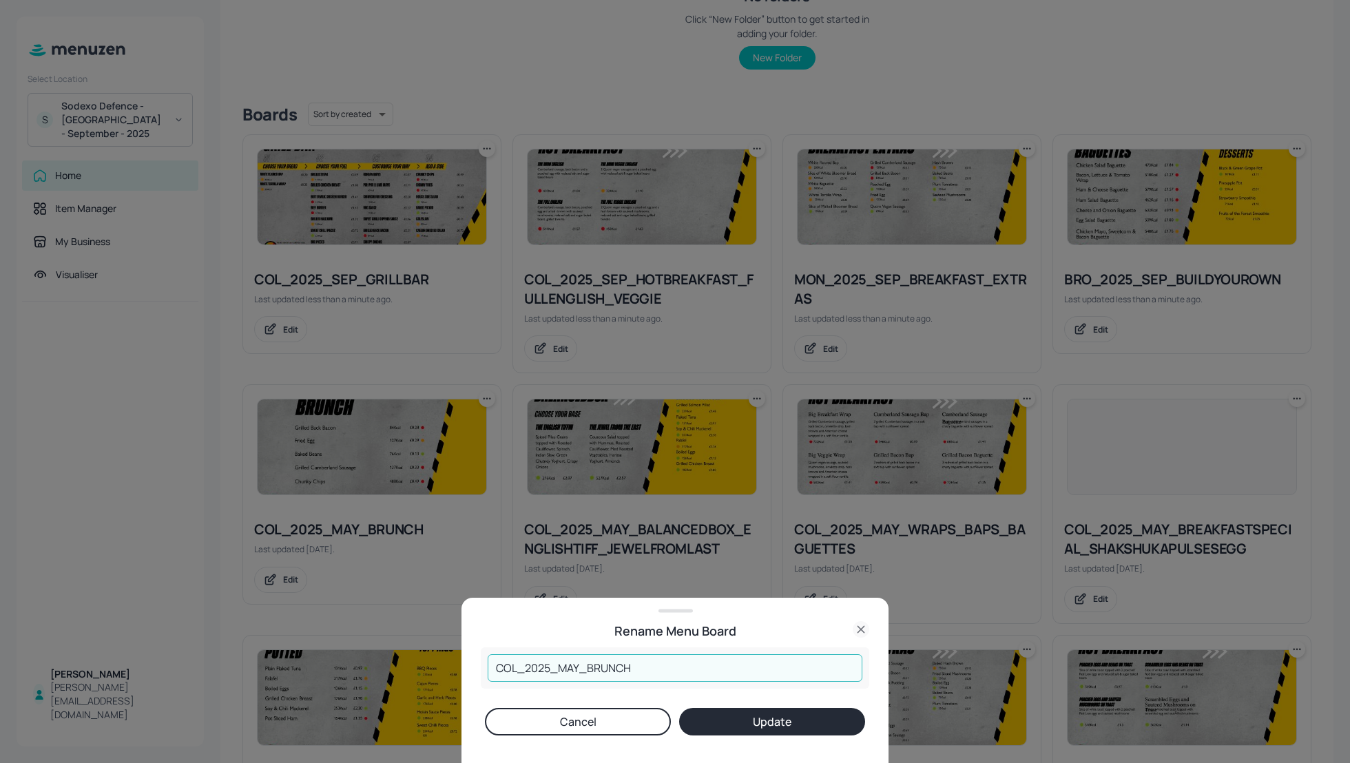
click at [577, 667] on input "COL_2025_MAY_BRUNCH" at bounding box center [675, 669] width 375 height 28
type input "COL_2025_SEP_BRUNCH"
click at [765, 711] on button "Update" at bounding box center [772, 722] width 186 height 28
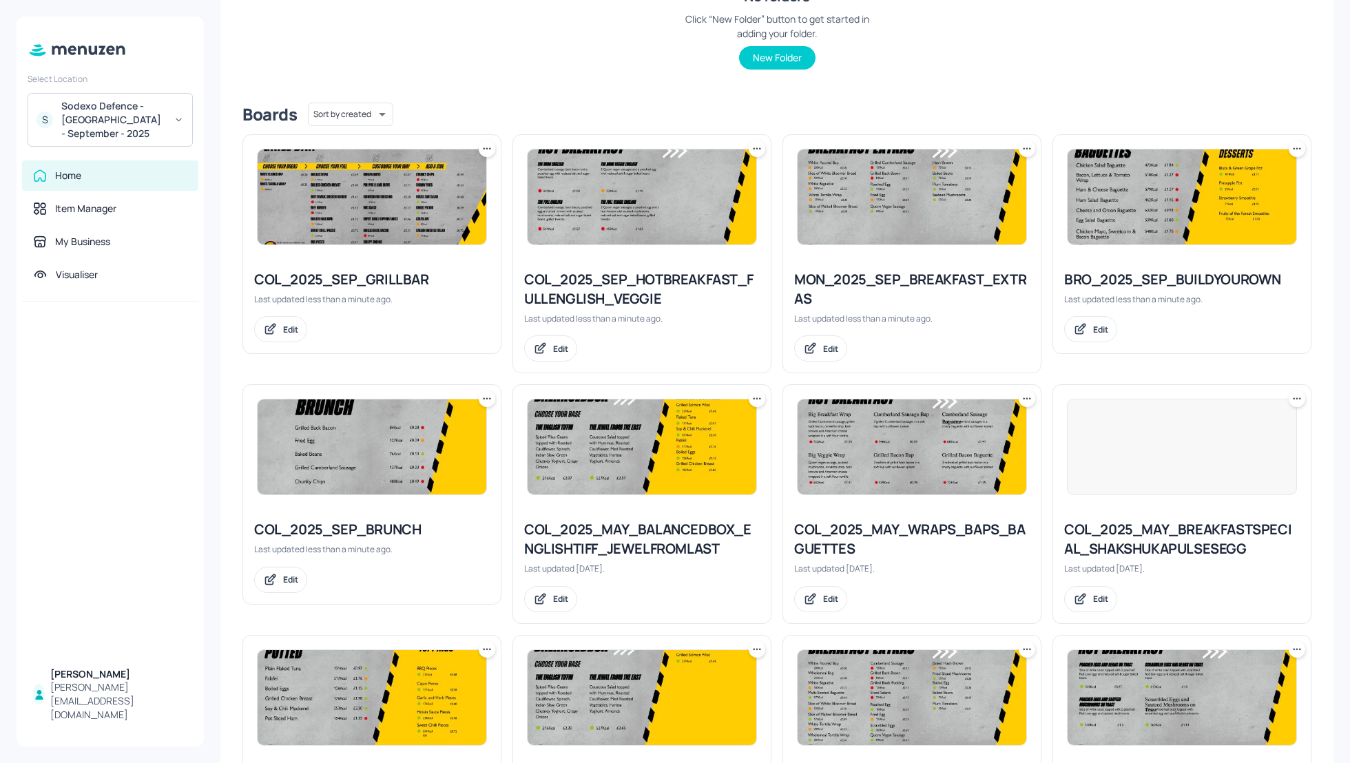
click at [757, 400] on icon at bounding box center [757, 399] width 14 height 14
click at [709, 433] on div "Rename" at bounding box center [703, 425] width 110 height 23
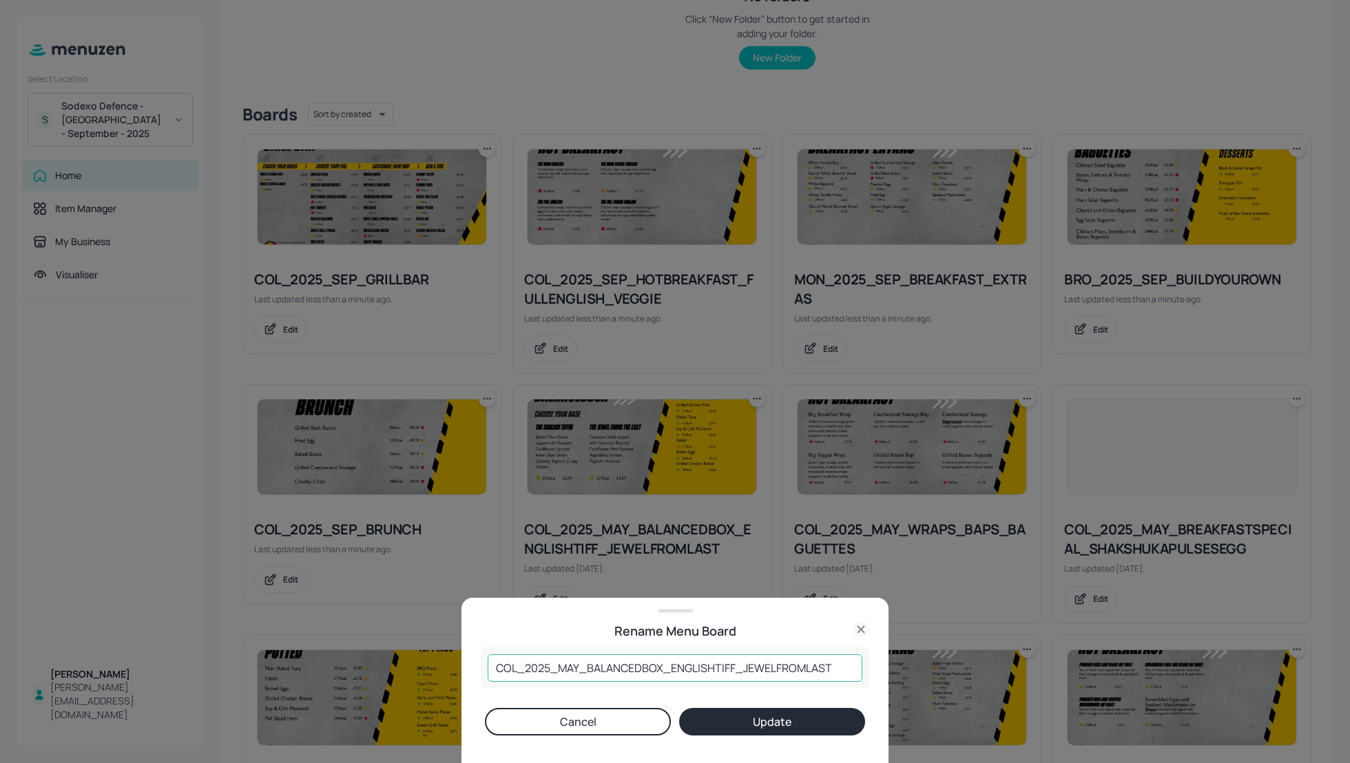
click at [579, 666] on input "COL_2025_MAY_BALANCEDBOX_ENGLISHTIFF_JEWELFROMLAST" at bounding box center [675, 669] width 375 height 28
type input "COL_2025_SEP_BALANCEDBOX_ENGLISHTIFF_JEWELFROMLAST"
click at [789, 727] on button "Update" at bounding box center [772, 722] width 186 height 28
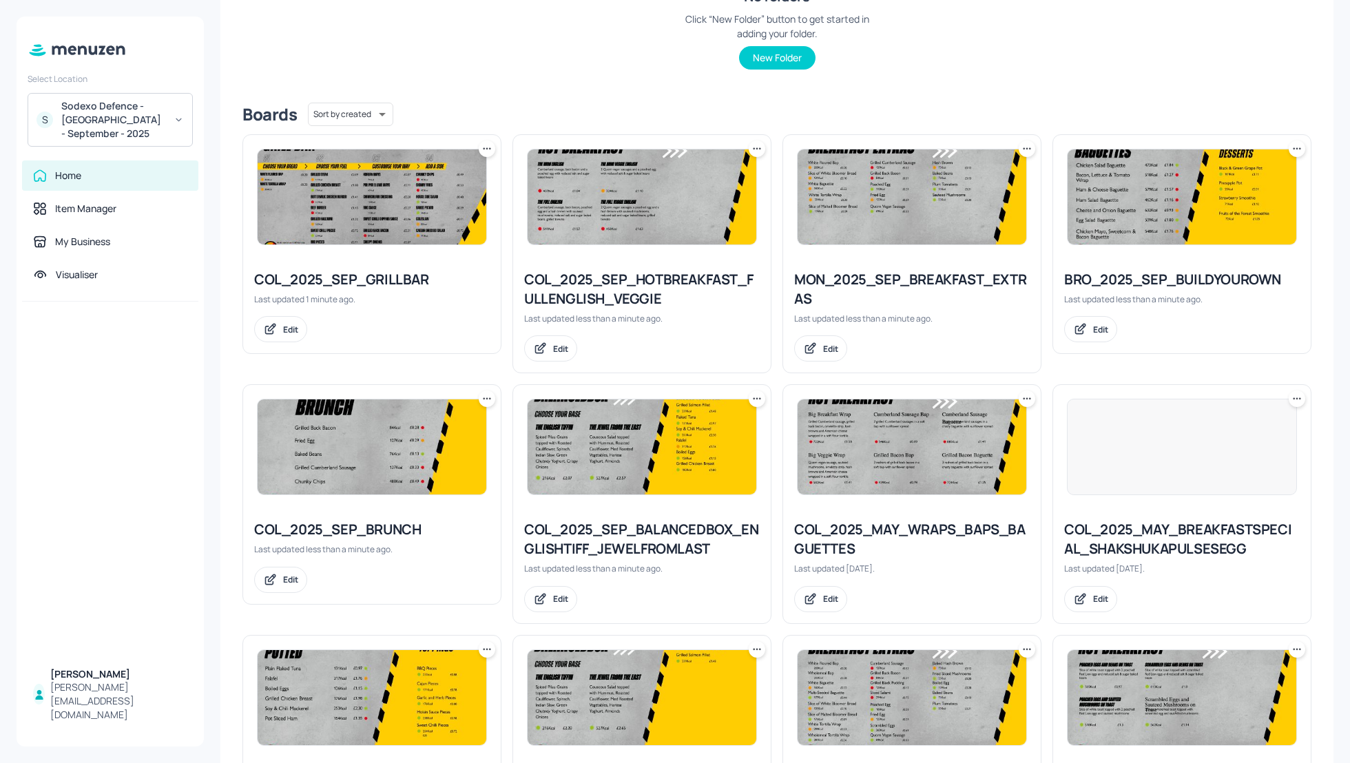
click at [1023, 401] on icon at bounding box center [1027, 399] width 14 height 14
click at [980, 418] on div "Rename" at bounding box center [972, 425] width 110 height 23
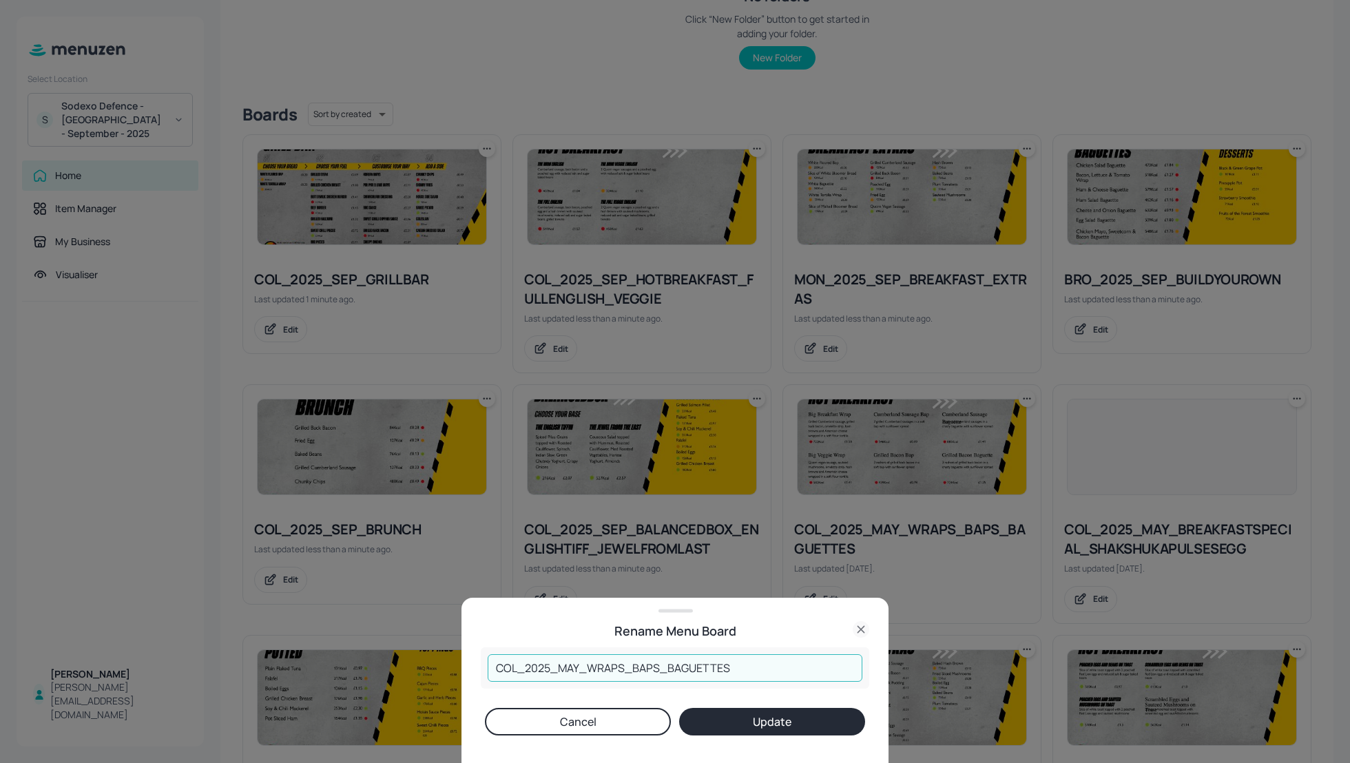
click at [578, 666] on input "COL_2025_MAY_WRAPS_BAPS_BAGUETTES" at bounding box center [675, 669] width 375 height 28
type input "COL_2025_SEP_WRAPS_BAPS_BAGUETTES"
click at [741, 716] on button "Update" at bounding box center [772, 722] width 186 height 28
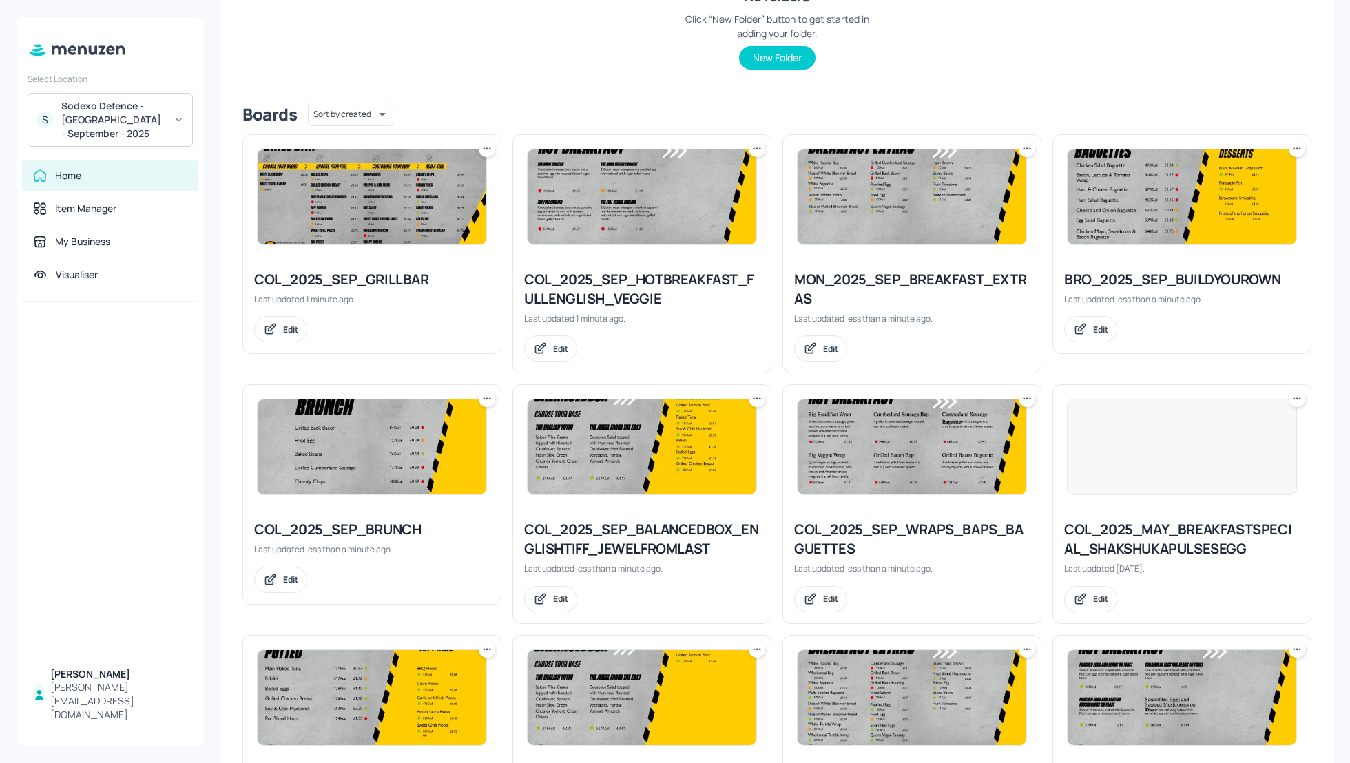
click at [1299, 401] on icon at bounding box center [1297, 399] width 14 height 14
click at [1231, 419] on div "Rename" at bounding box center [1241, 425] width 110 height 23
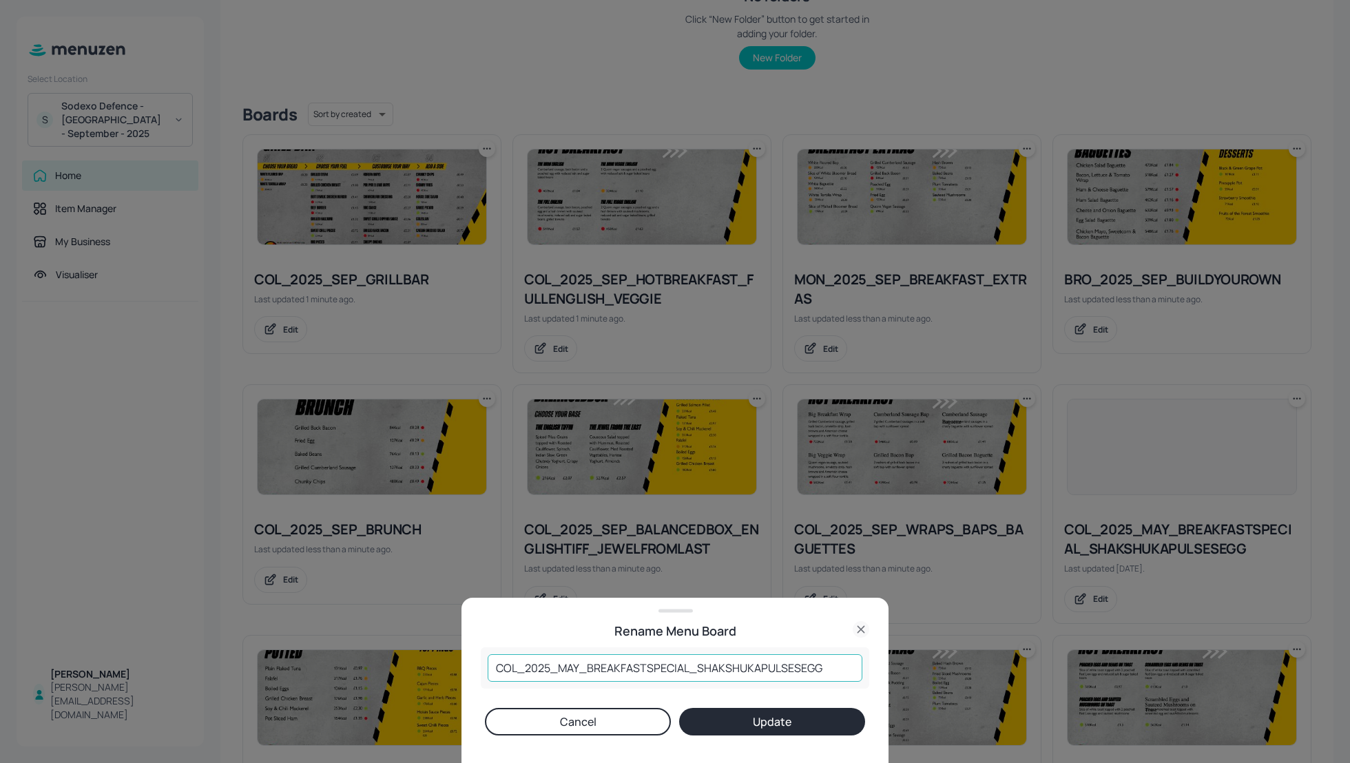
click at [580, 666] on input "COL_2025_MAY_BREAKFASTSPECIAL_SHAKSHUKAPULSESEGG" at bounding box center [675, 669] width 375 height 28
type input "COL_2025_SEP_BREAKFASTSPECIAL_SHAKSHUKAPULSESEGG"
click at [762, 726] on button "Update" at bounding box center [772, 722] width 186 height 28
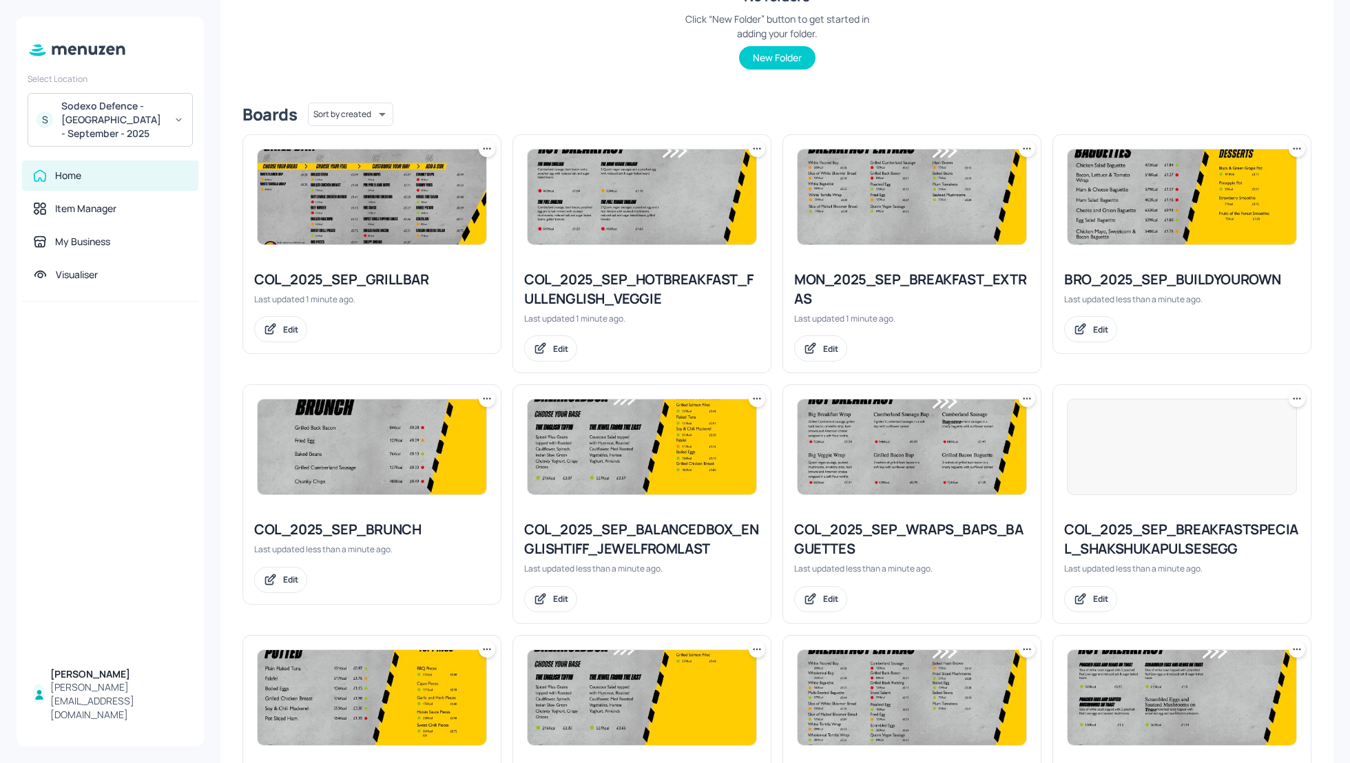
click at [220, 486] on div "My Dashboard MISC Select board New Folders Sort by created id ​ No folders Clic…" at bounding box center [777, 381] width 1146 height 763
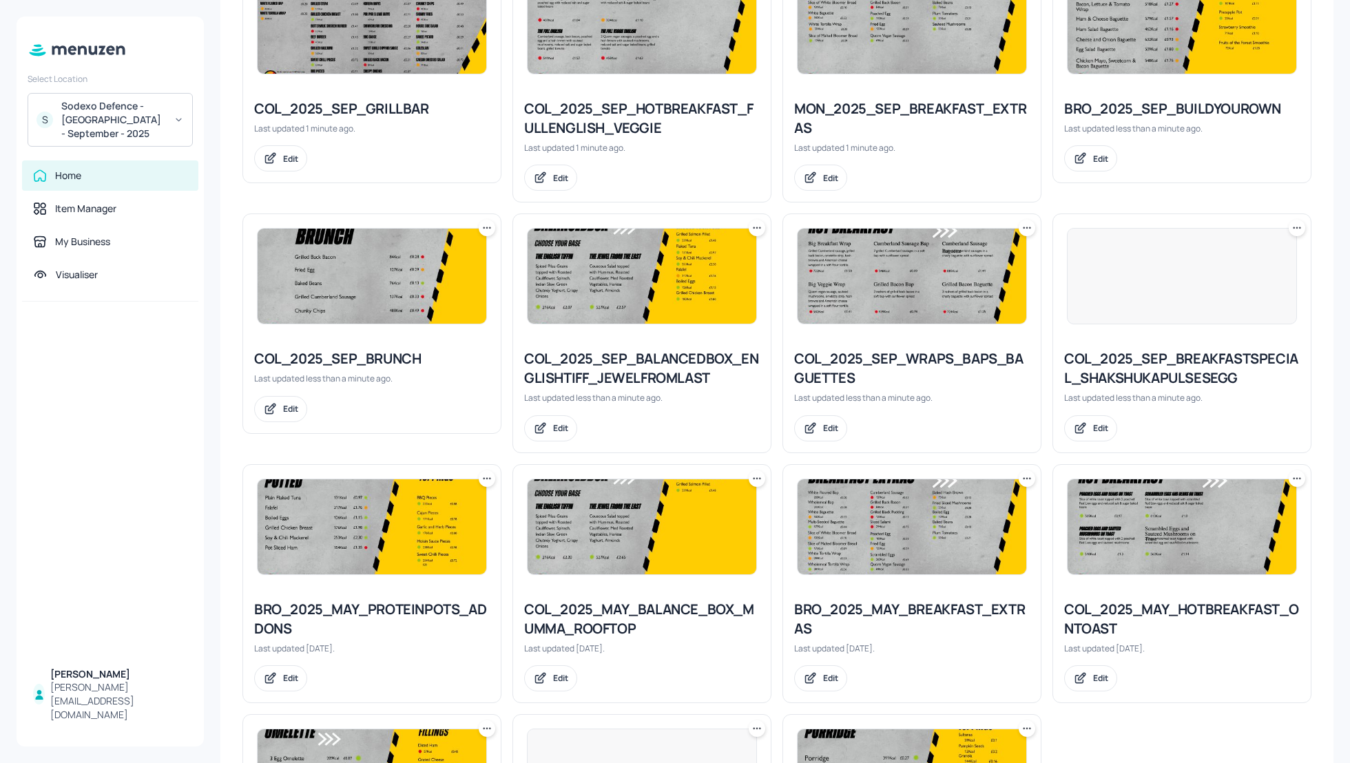
scroll to position [441, 0]
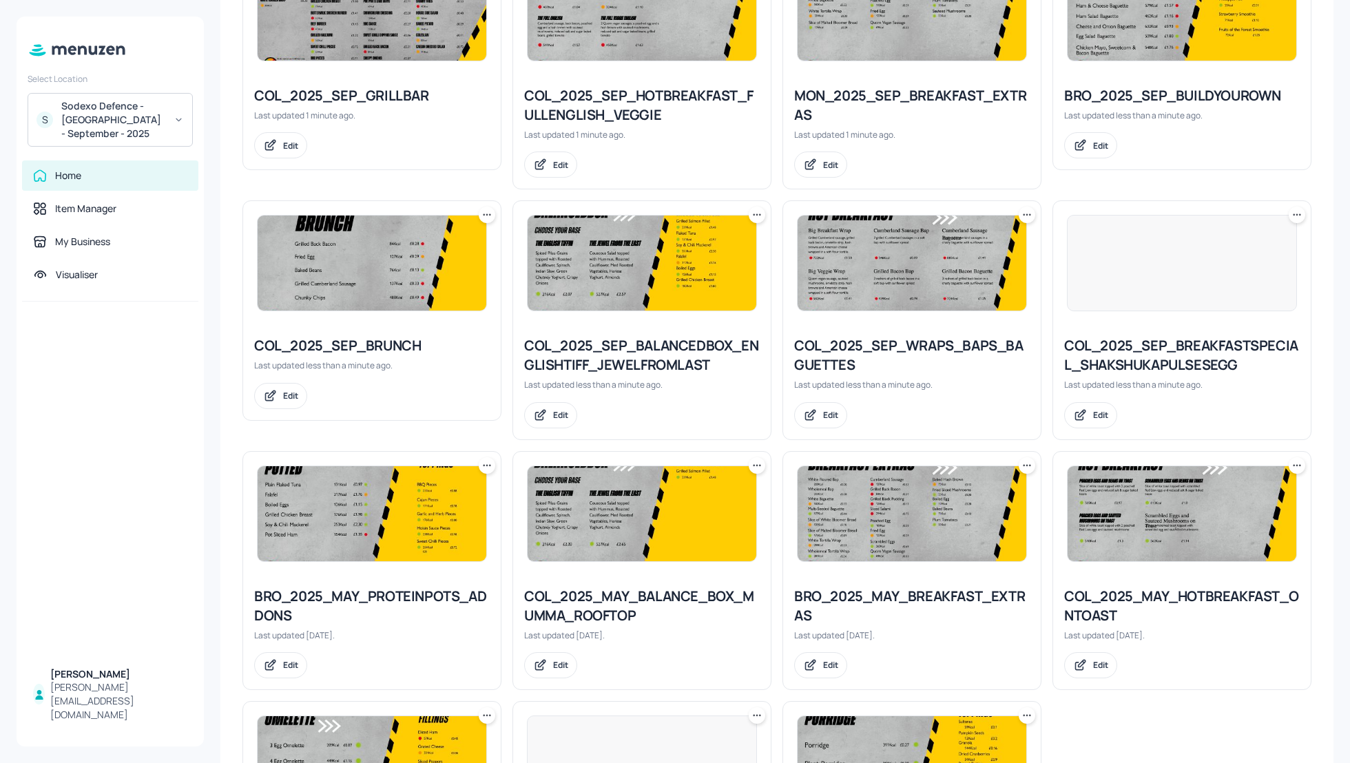
click at [484, 465] on icon at bounding box center [487, 466] width 14 height 14
click at [434, 493] on div "Rename" at bounding box center [434, 491] width 110 height 23
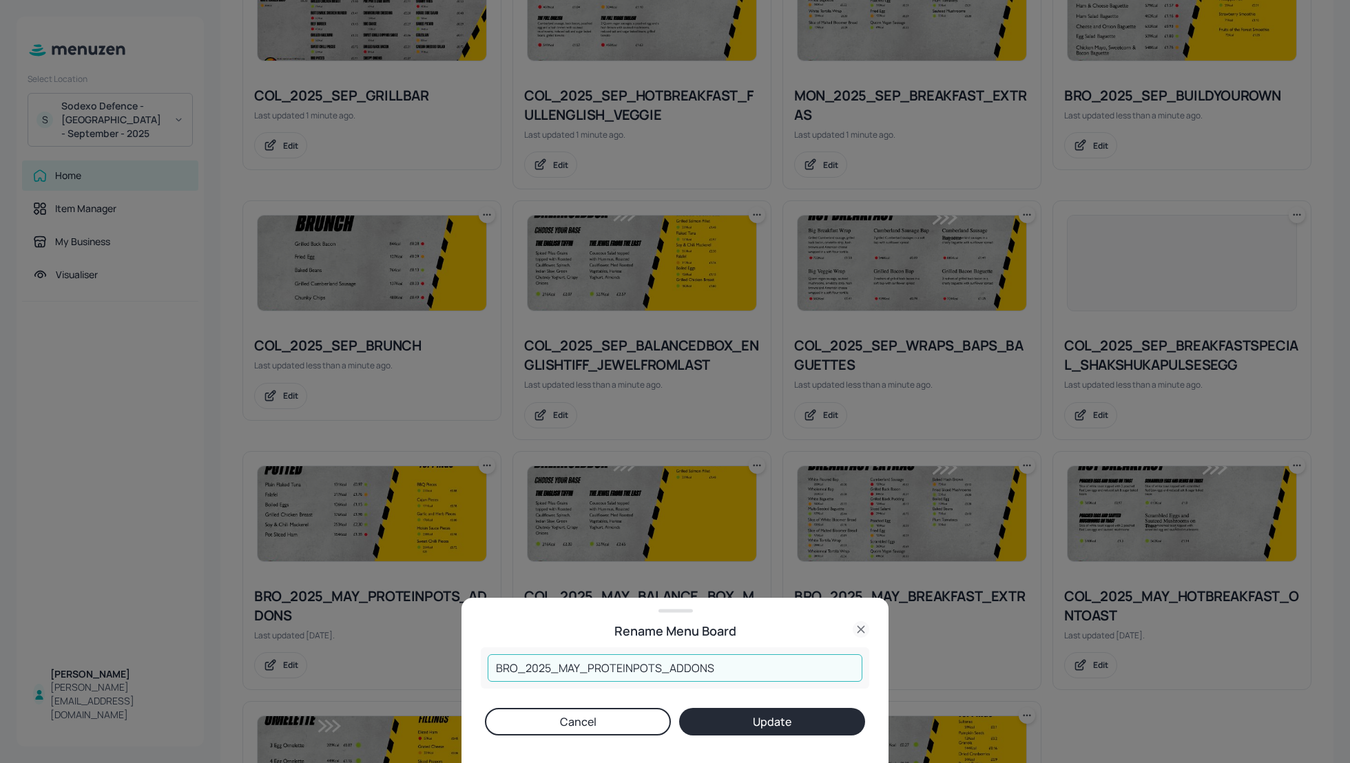
click at [578, 670] on input "BRO_2025_MAY_PROTEINPOTS_ADDONS" at bounding box center [675, 669] width 375 height 28
type input "BRO_2025_SEP_PROTEINPOTS_ADDONS"
click at [783, 726] on button "Update" at bounding box center [772, 722] width 186 height 28
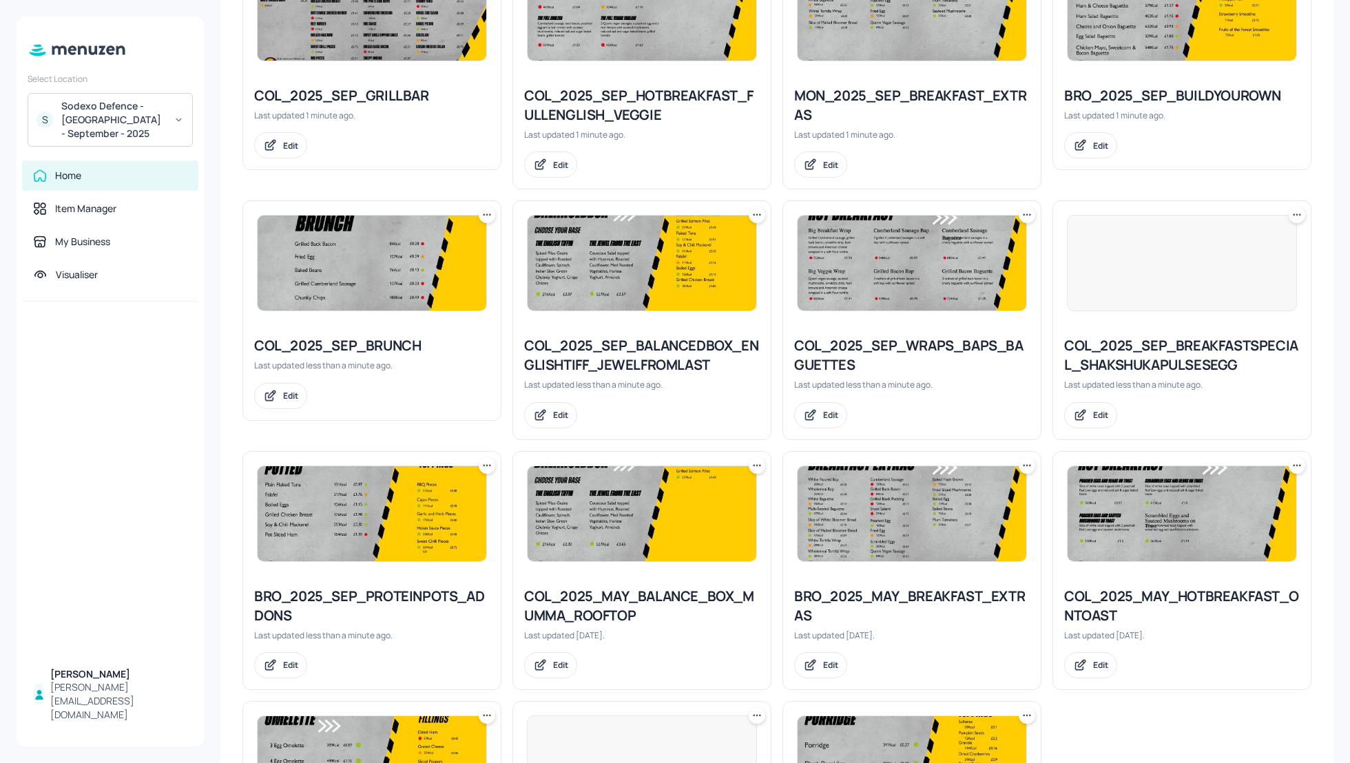
click at [754, 463] on icon at bounding box center [757, 466] width 14 height 14
click at [687, 487] on p "Rename" at bounding box center [684, 492] width 32 height 12
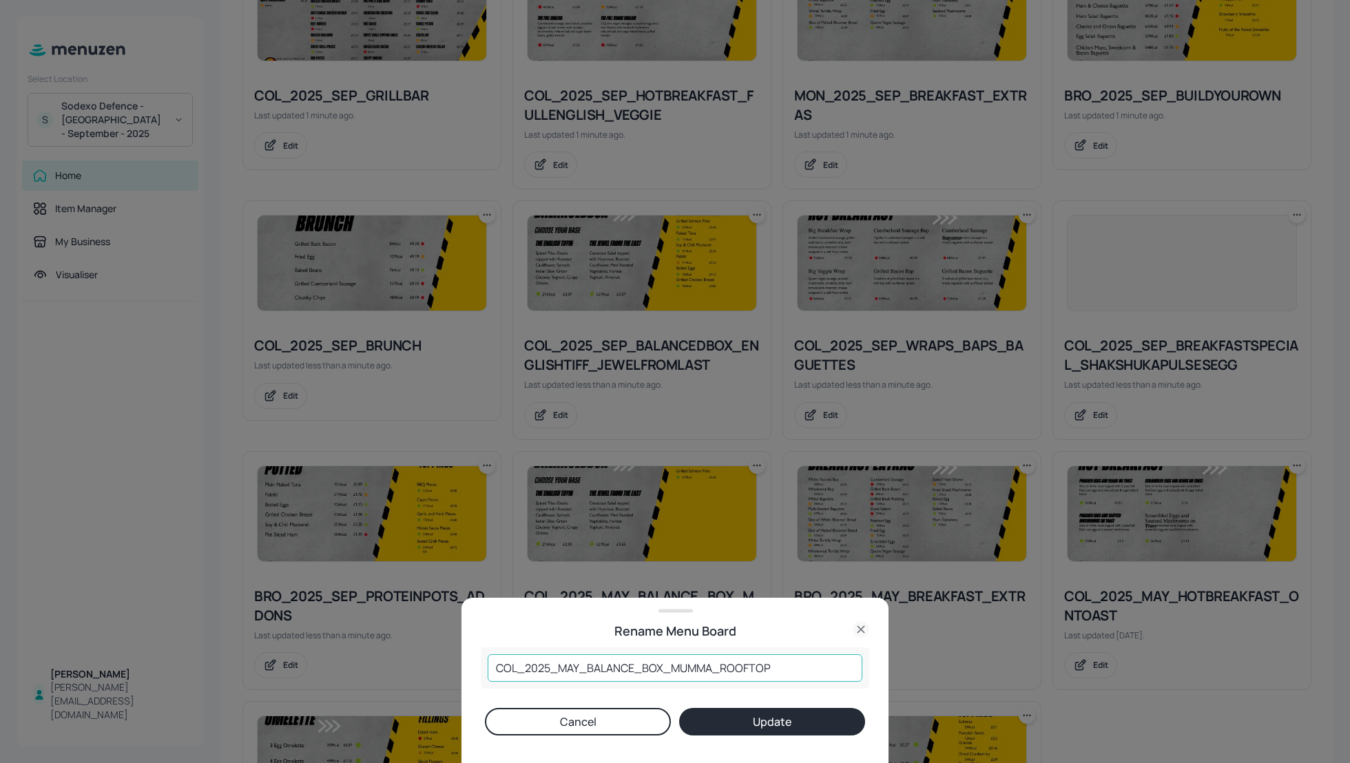
click at [578, 666] on input "COL_2025_MAY_BALANCE_BOX_MUMMA_ROOFTOP" at bounding box center [675, 669] width 375 height 28
type input "COL_2025_SEP_BALANCE_BOX_MUMMA_ROOFTOP"
click at [765, 730] on button "Update" at bounding box center [772, 722] width 186 height 28
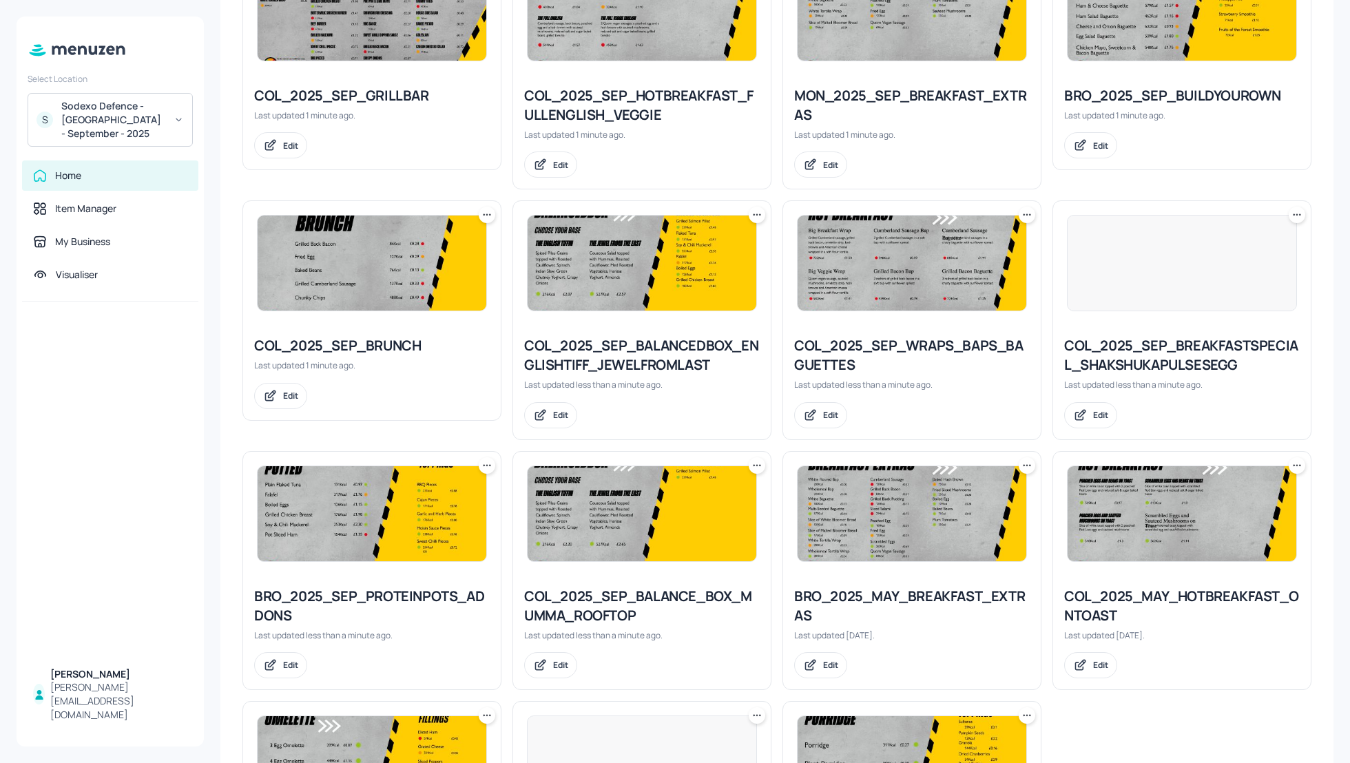
click at [1027, 464] on icon at bounding box center [1028, 465] width 2 height 2
click at [978, 492] on div "Rename" at bounding box center [972, 491] width 110 height 23
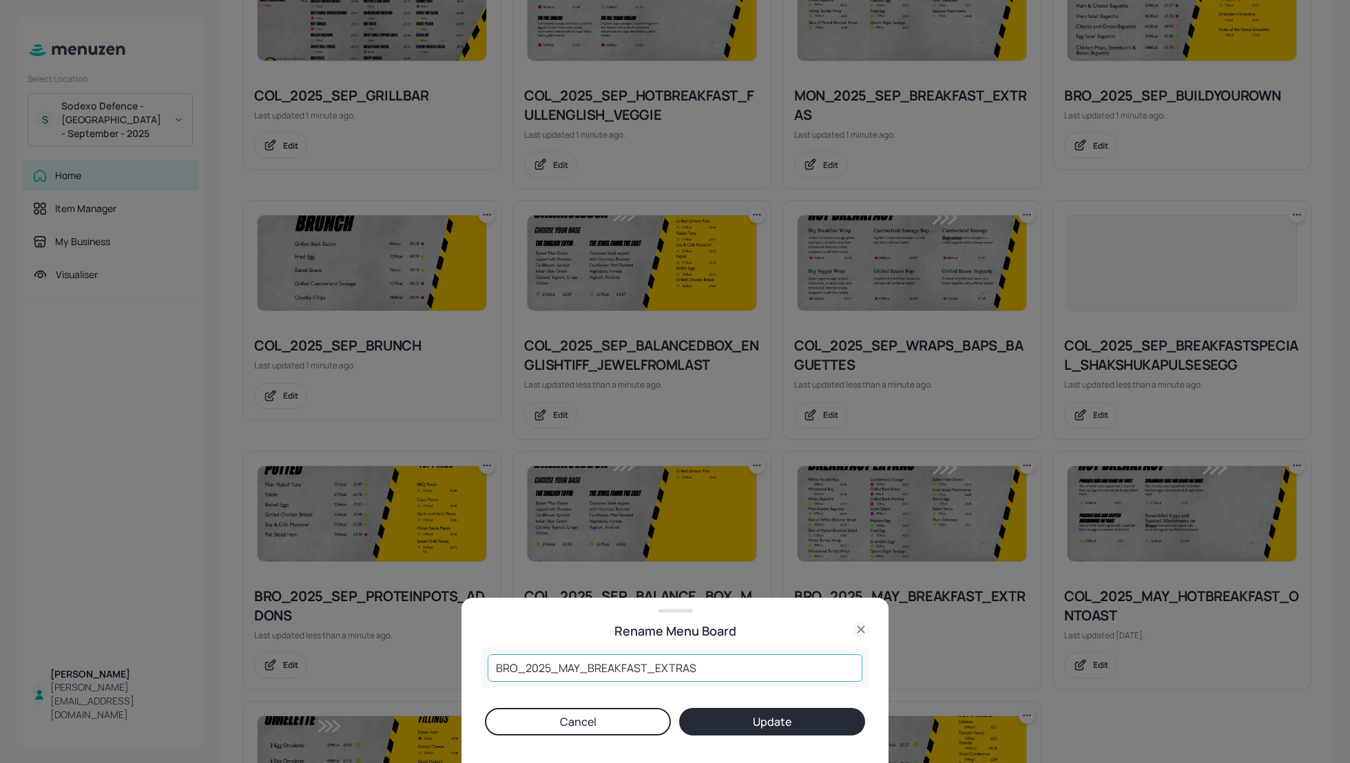
click at [579, 669] on input "BRO_2025_MAY_BREAKFAST_EXTRAS" at bounding box center [675, 669] width 375 height 28
type input "BRO_2025_SEP_BREAKFAST_EXTRAS"
click at [761, 718] on button "Update" at bounding box center [772, 722] width 186 height 28
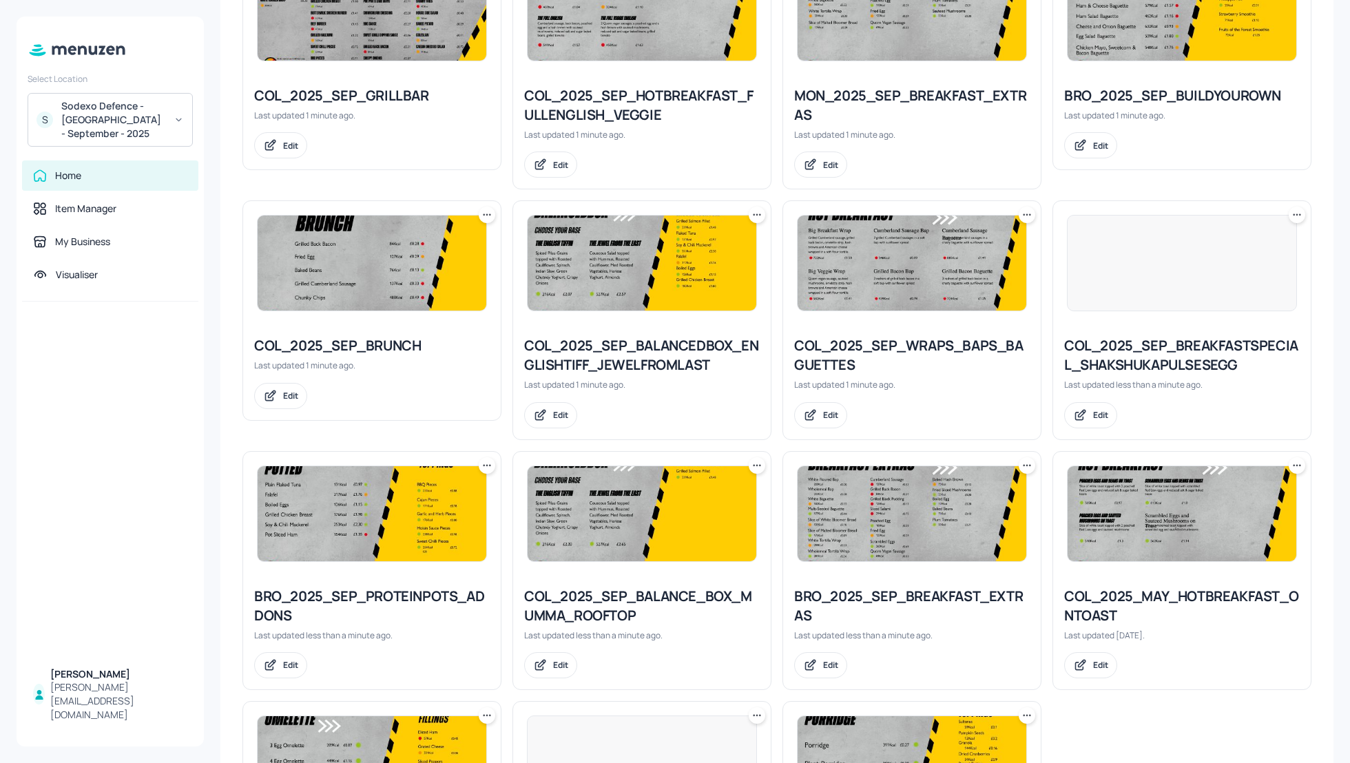
click at [1293, 464] on icon at bounding box center [1294, 465] width 2 height 2
click at [1245, 489] on div "Rename" at bounding box center [1241, 491] width 110 height 23
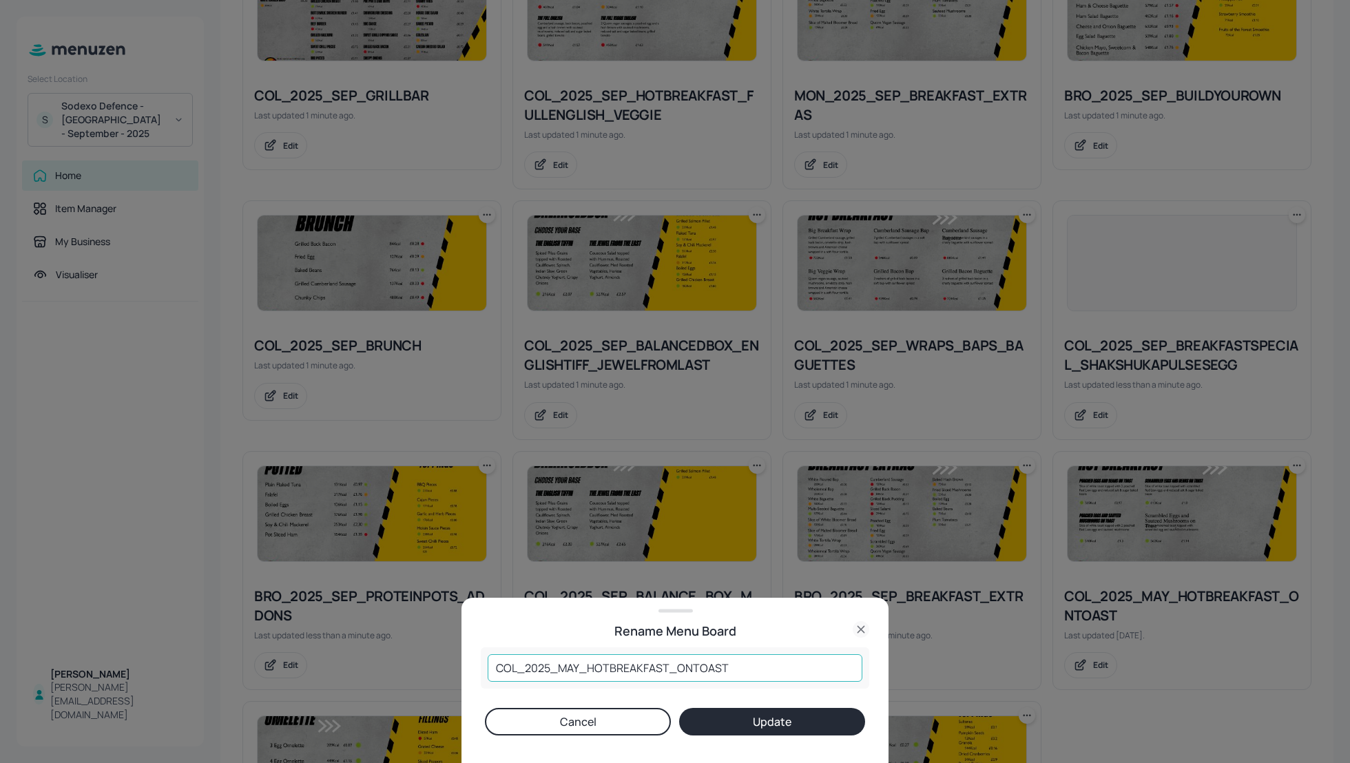
click at [578, 667] on input "COL_2025_MAY_HOTBREAKFAST_ONTOAST" at bounding box center [675, 669] width 375 height 28
type input "COL_2025_SEP_HOTBREAKFAST_ONTOAST"
click at [741, 722] on button "Update" at bounding box center [772, 722] width 186 height 28
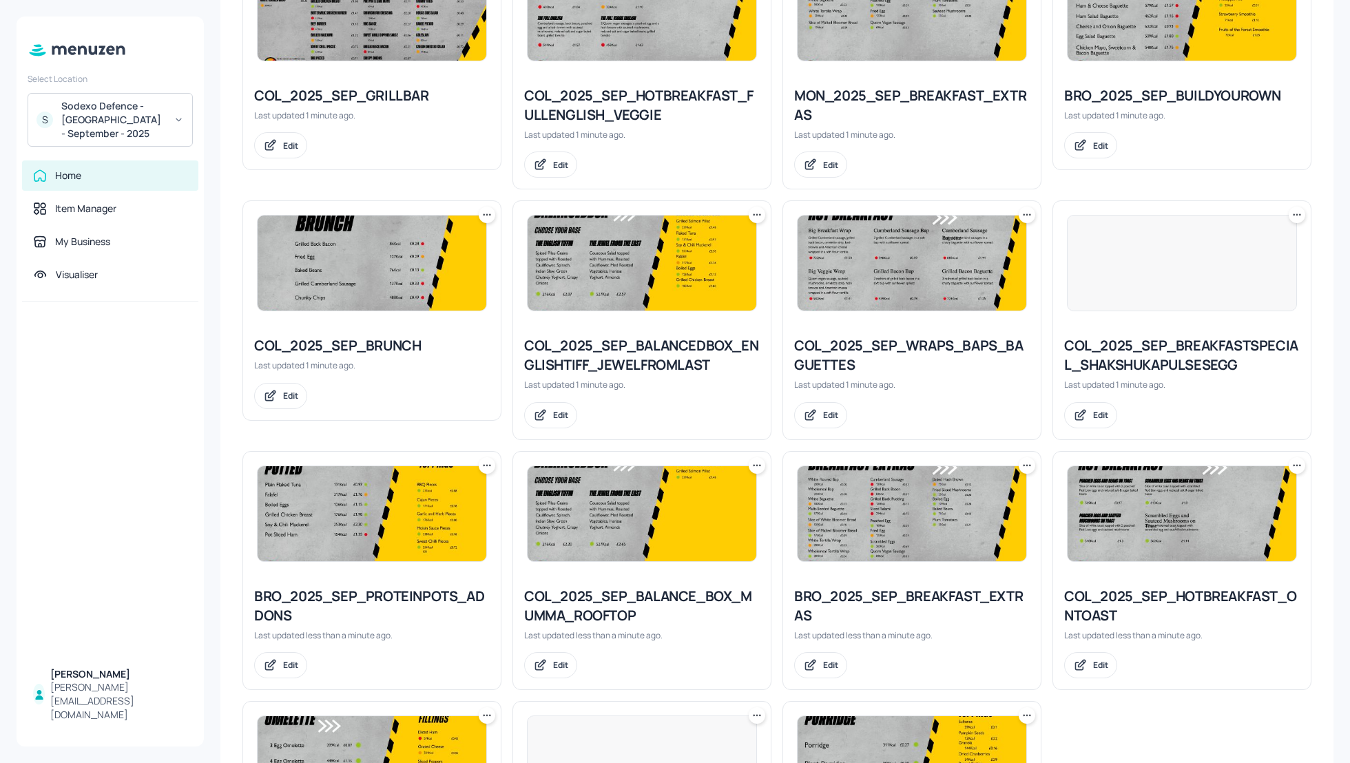
click at [1206, 719] on div "COL_2025_SEP_GRILLBAR Last updated 1 minute ago. Edit COL_2025_SEP_HOTBREAKFAST…" at bounding box center [771, 430] width 1080 height 982
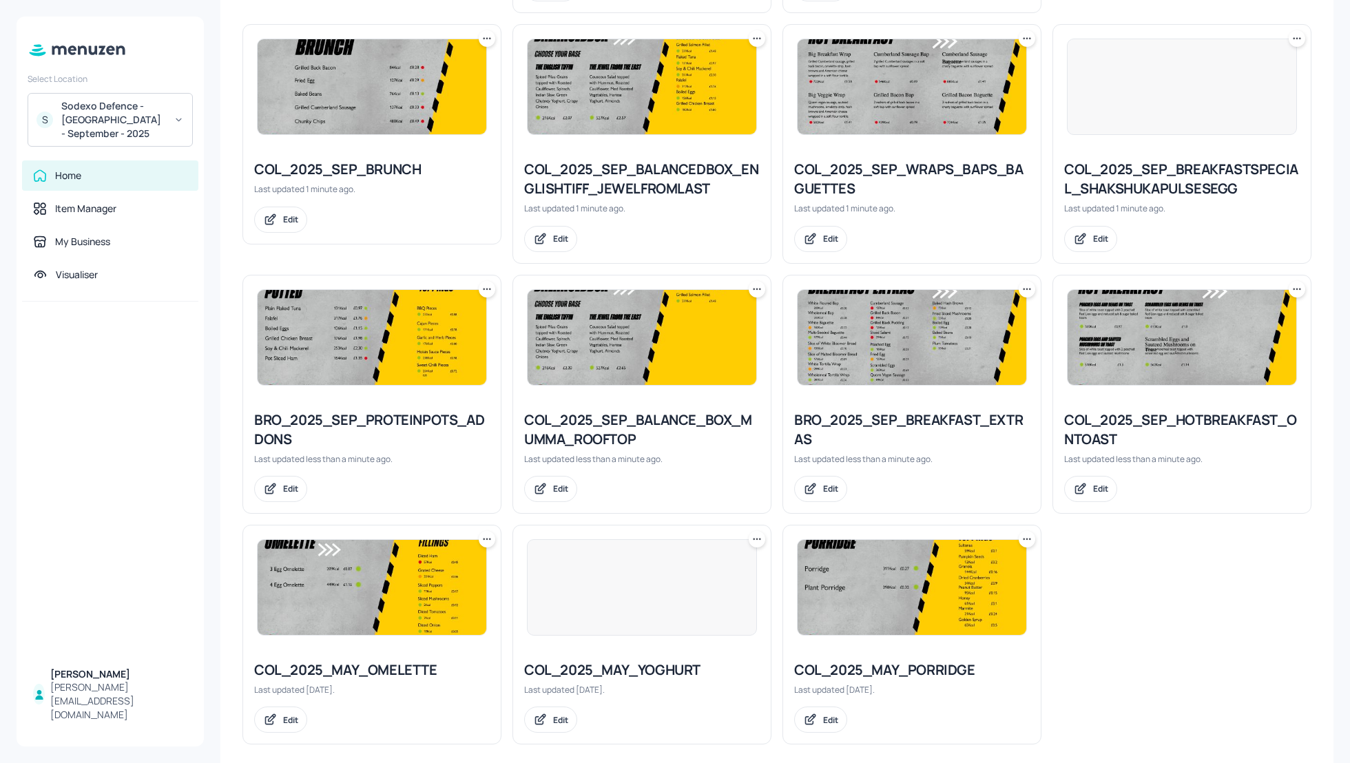
scroll to position [624, 0]
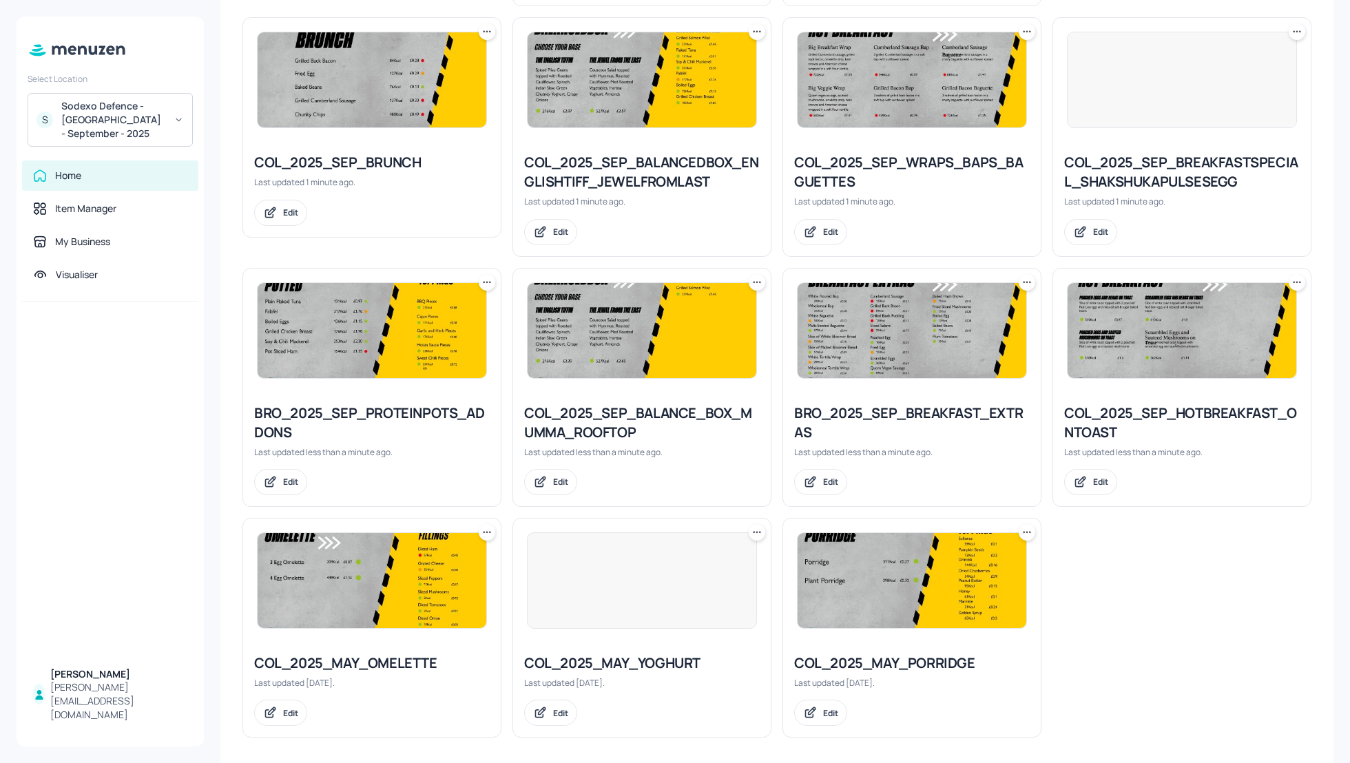
click at [486, 533] on icon at bounding box center [487, 533] width 14 height 14
click at [436, 562] on div "Rename" at bounding box center [434, 557] width 110 height 23
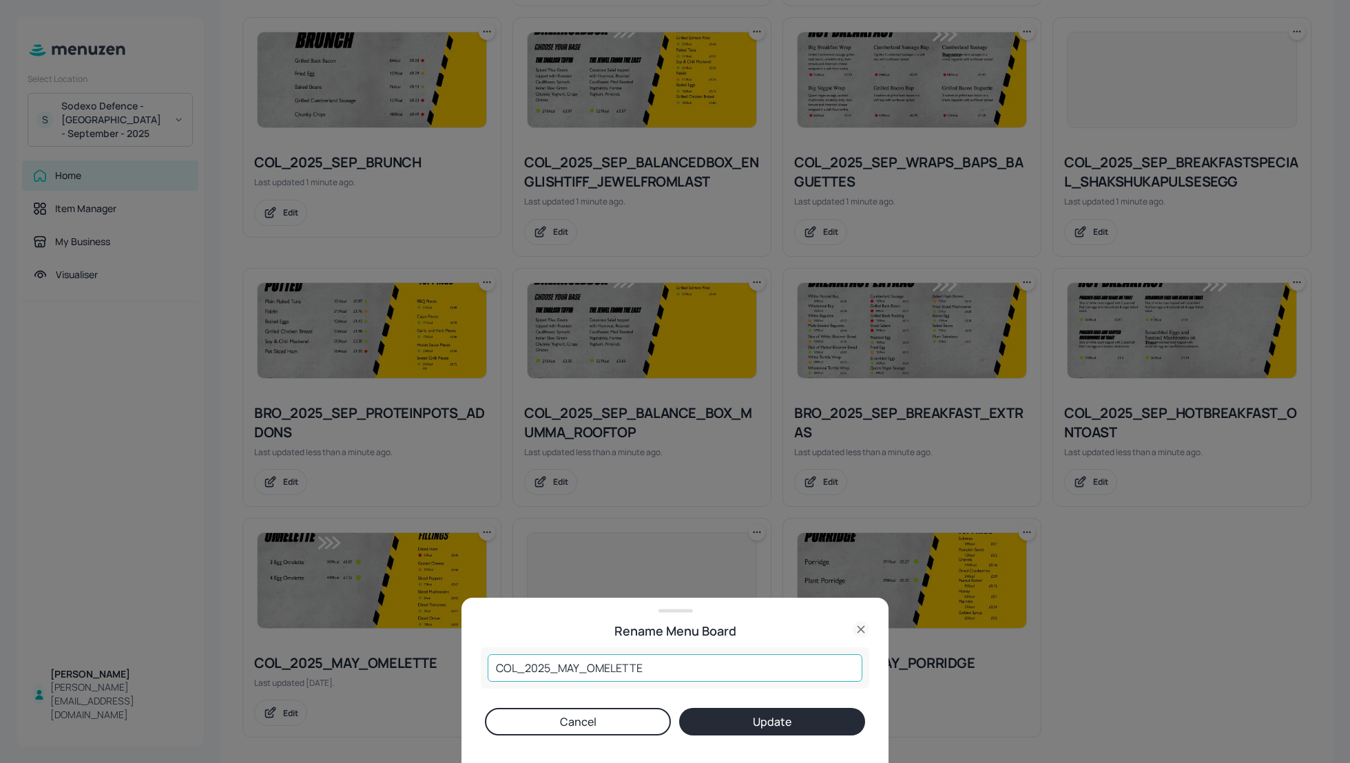
click at [580, 672] on input "COL_2025_MAY_OMELETTE" at bounding box center [675, 669] width 375 height 28
type input "COL_2025_SEP_OMELETTE"
click at [756, 713] on button "Update" at bounding box center [772, 722] width 186 height 28
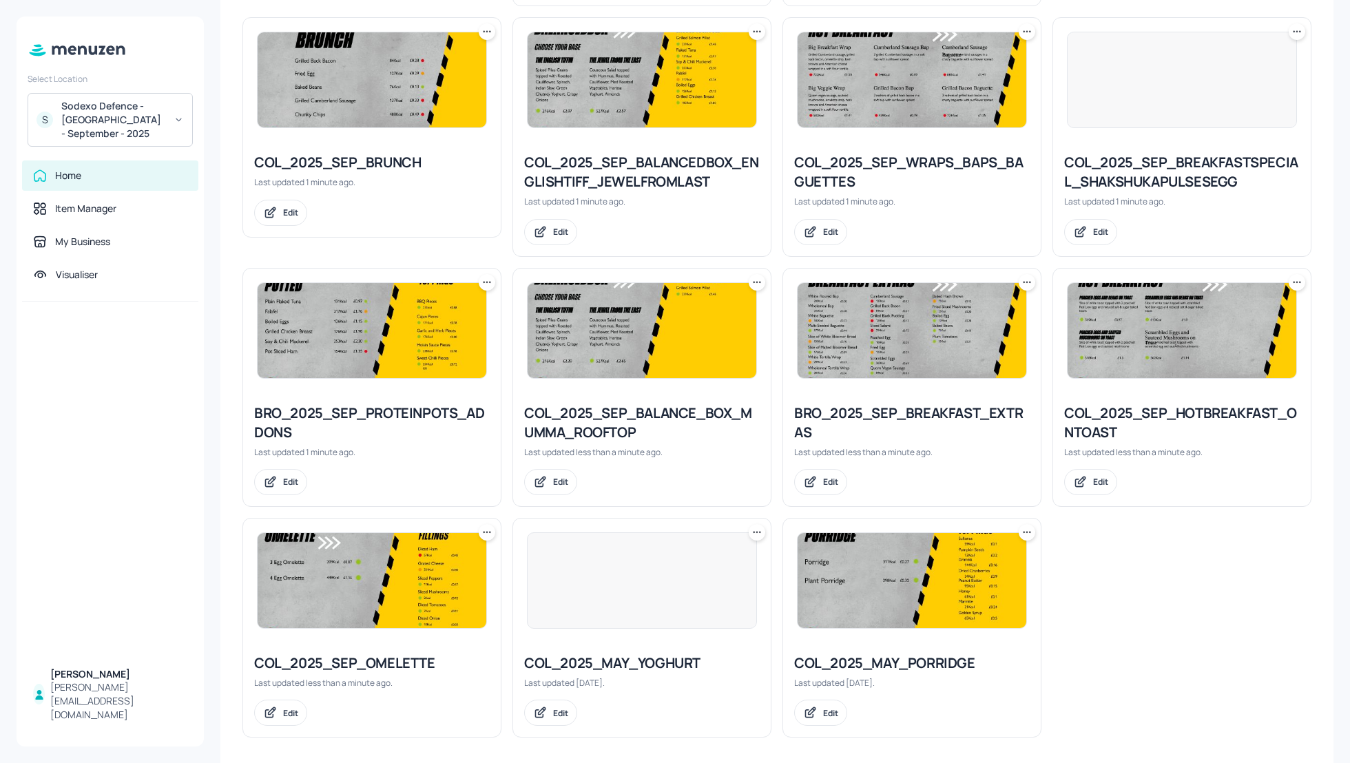
click at [753, 531] on icon at bounding box center [757, 533] width 14 height 14
click at [699, 556] on p "Rename" at bounding box center [684, 557] width 32 height 12
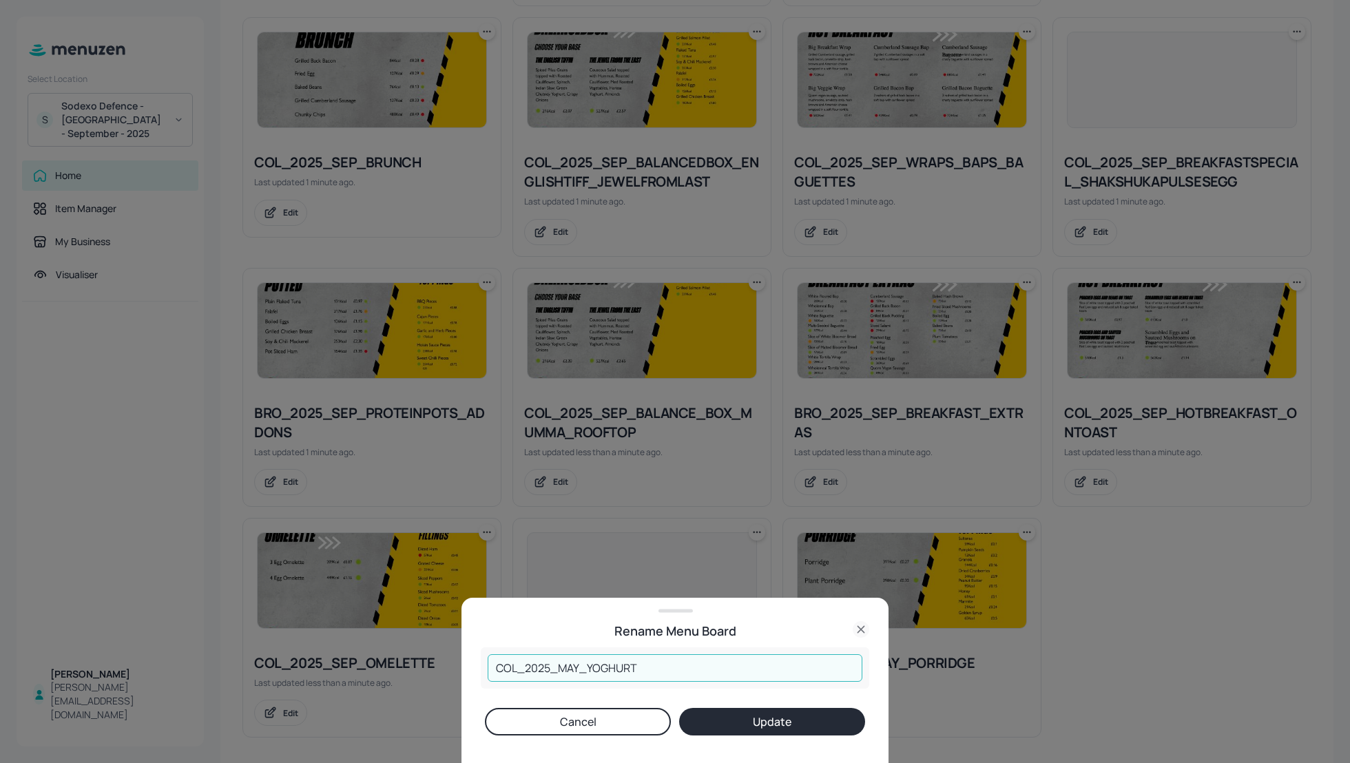
click at [579, 667] on input "COL_2025_MAY_YOGHURT" at bounding box center [675, 669] width 375 height 28
type input "COL_2025_SEP_YOGHURT"
click at [774, 719] on button "Update" at bounding box center [772, 722] width 186 height 28
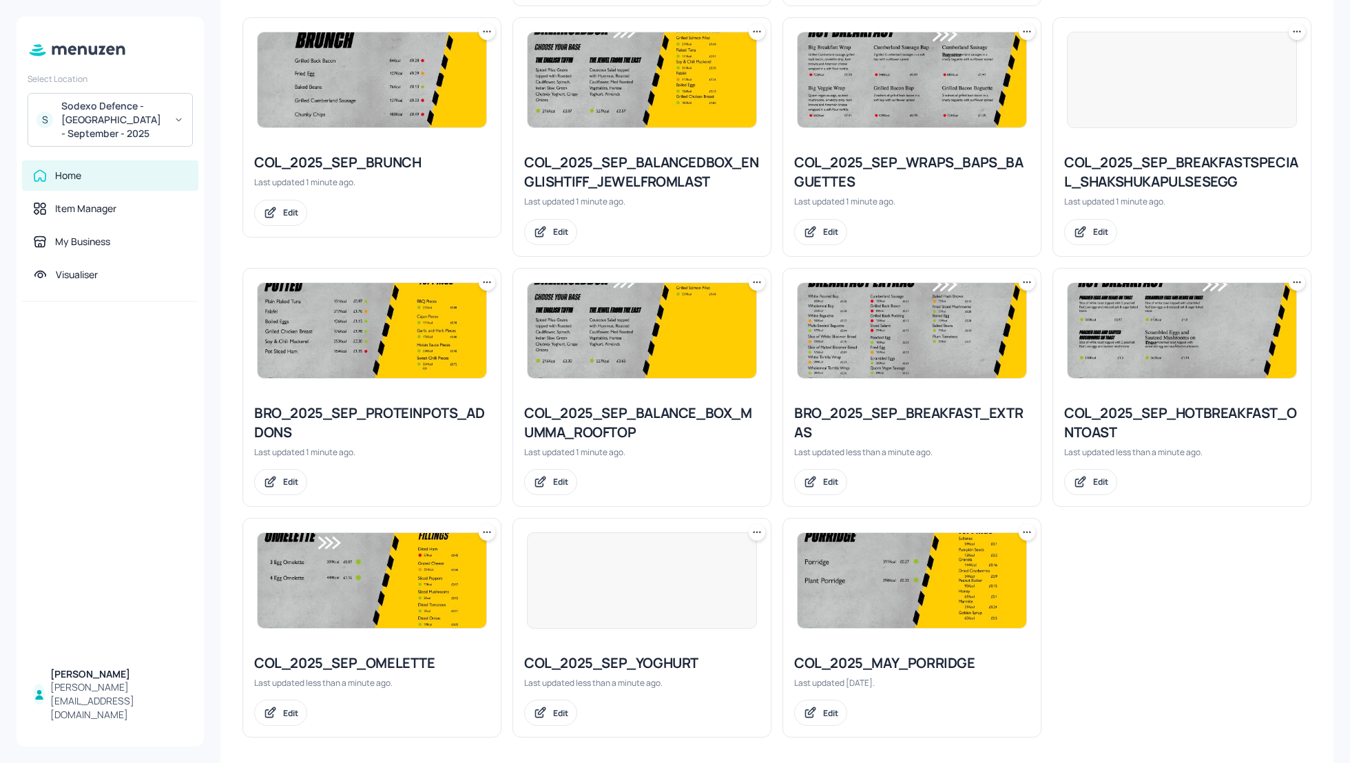
click at [1025, 533] on icon at bounding box center [1027, 533] width 14 height 14
click at [994, 547] on div "Rename" at bounding box center [972, 557] width 110 height 23
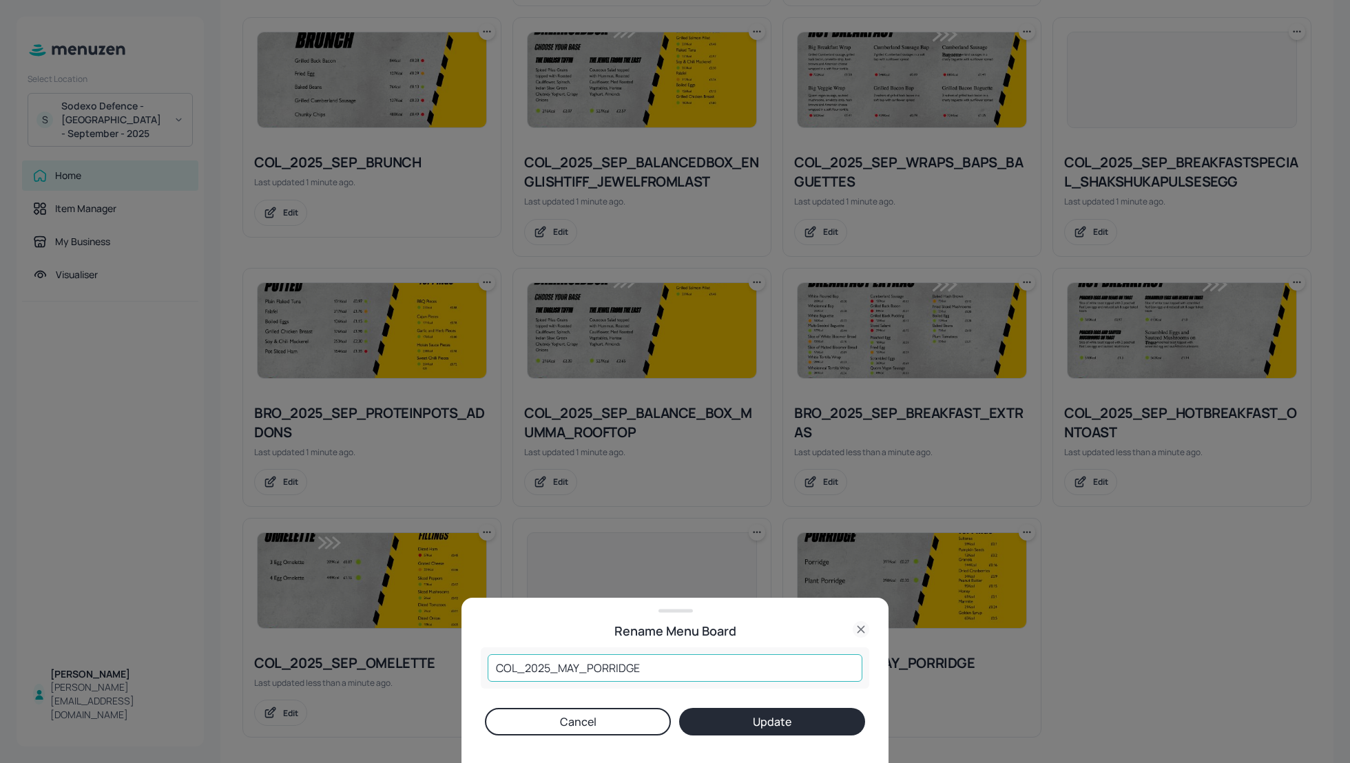
click at [580, 664] on input "COL_2025_MAY_PORRIDGE" at bounding box center [675, 669] width 375 height 28
type input "COL_2025_SEP_PORRIDGE"
click at [781, 733] on button "Update" at bounding box center [772, 722] width 186 height 28
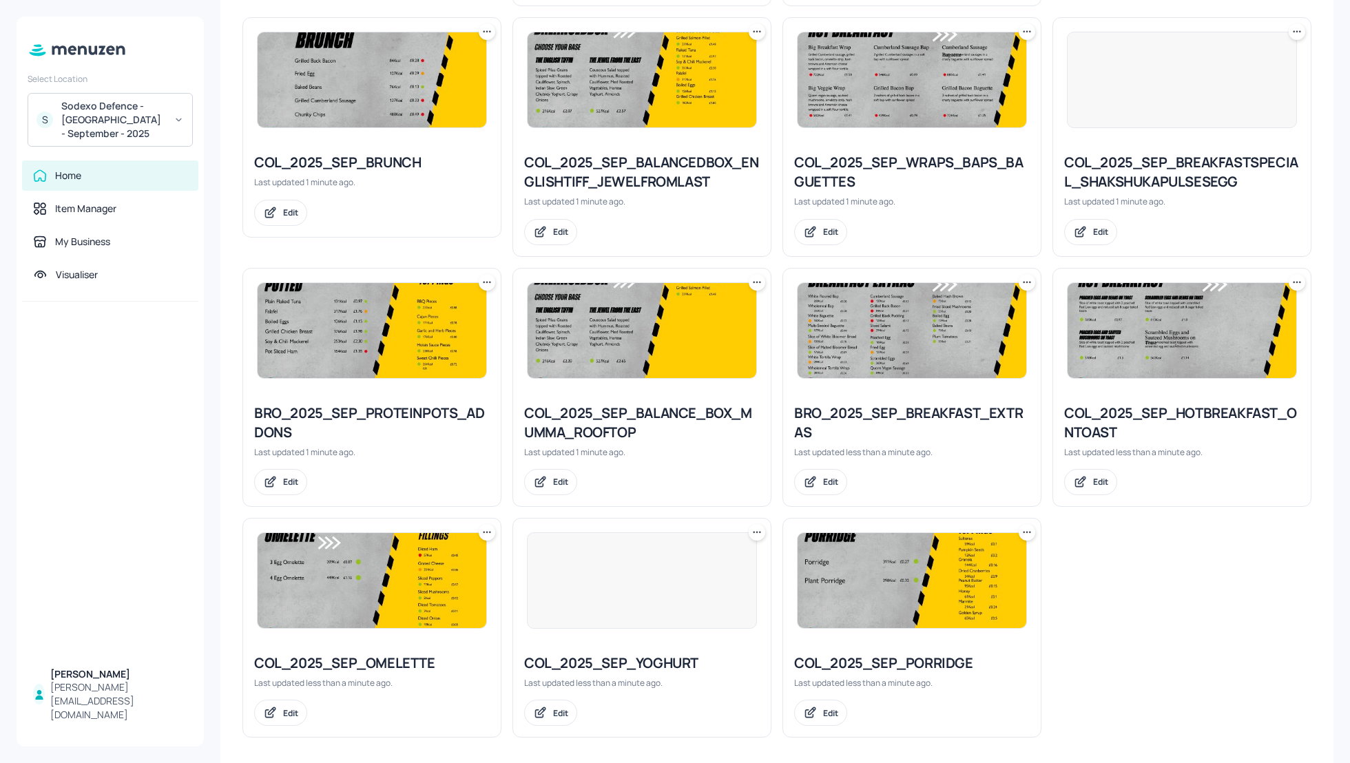
click at [1176, 644] on div "COL_2025_SEP_GRILLBAR Last updated 2 minutes ago. Edit COL_2025_SEP_HOTBREAKFAS…" at bounding box center [771, 247] width 1080 height 982
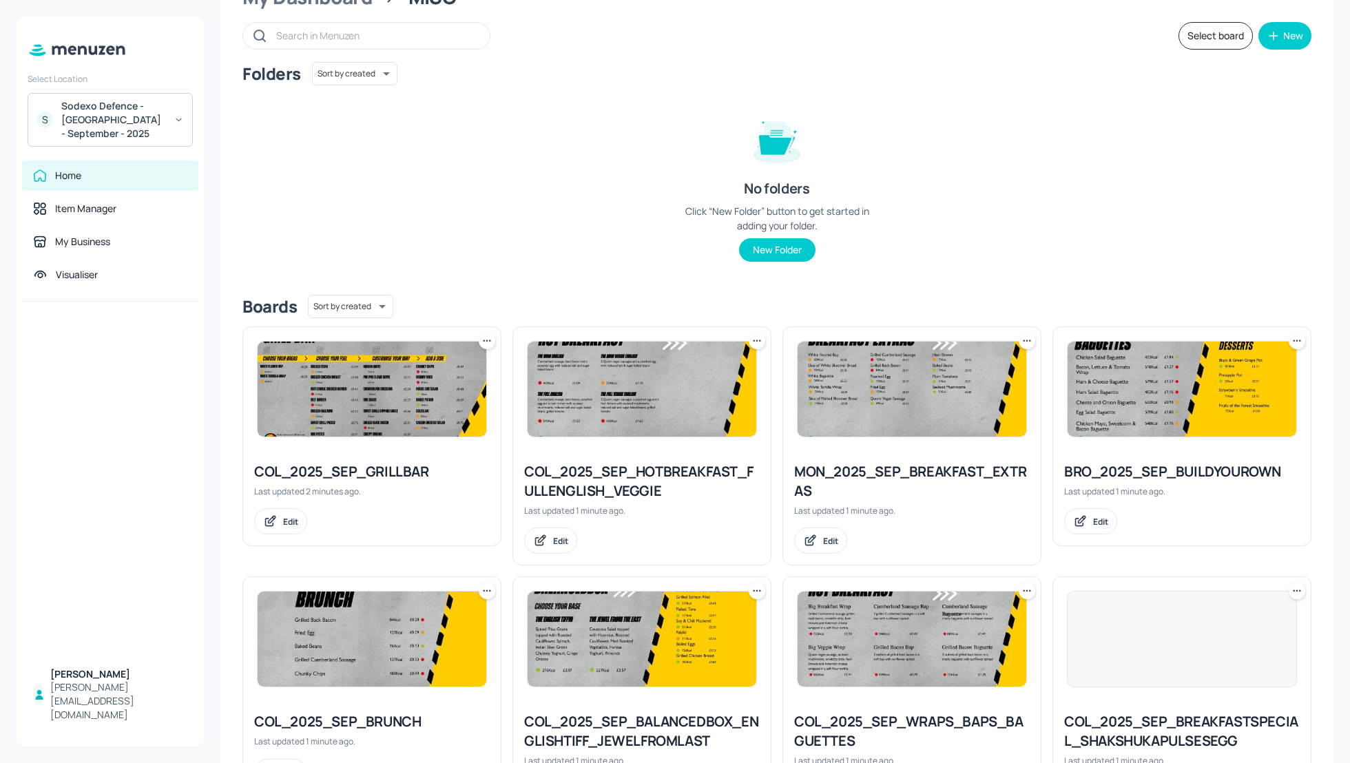
scroll to position [0, 0]
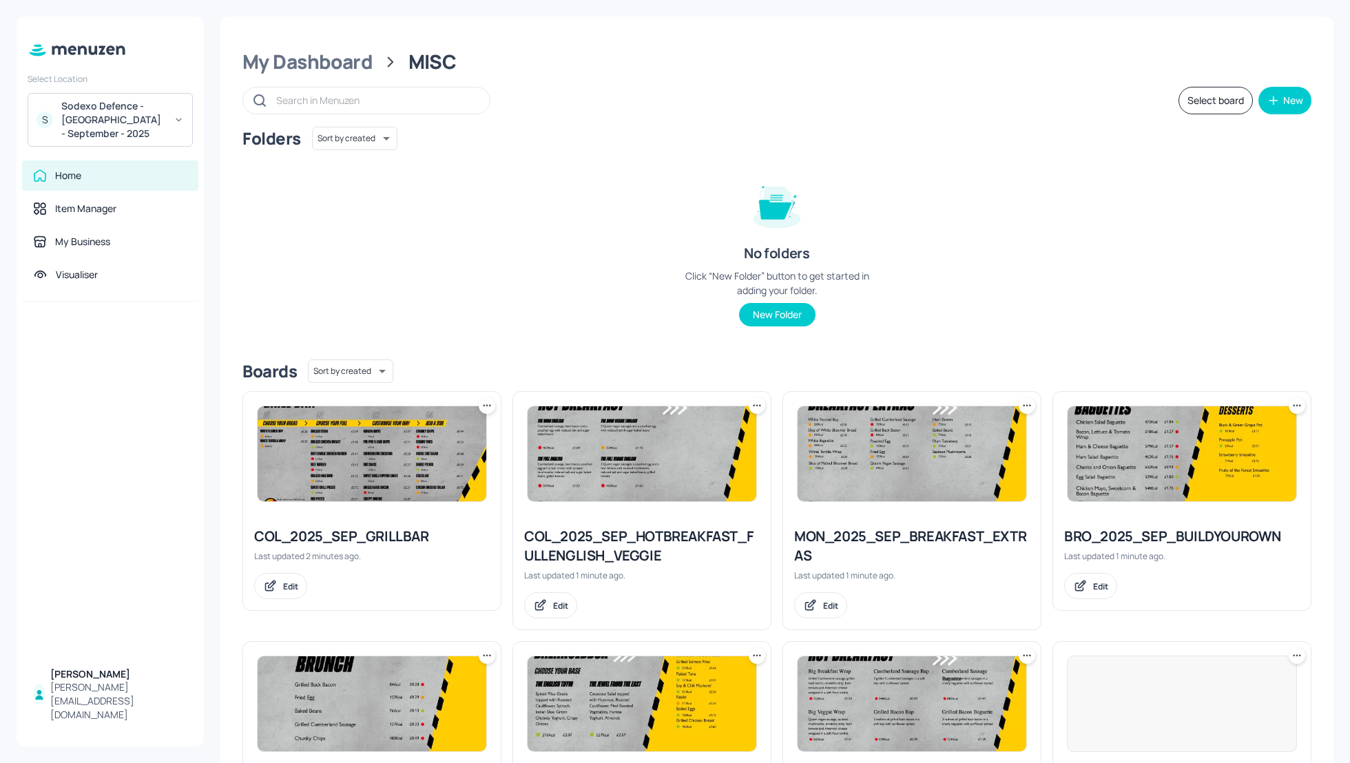
click at [1187, 94] on button "Select board" at bounding box center [1216, 101] width 74 height 28
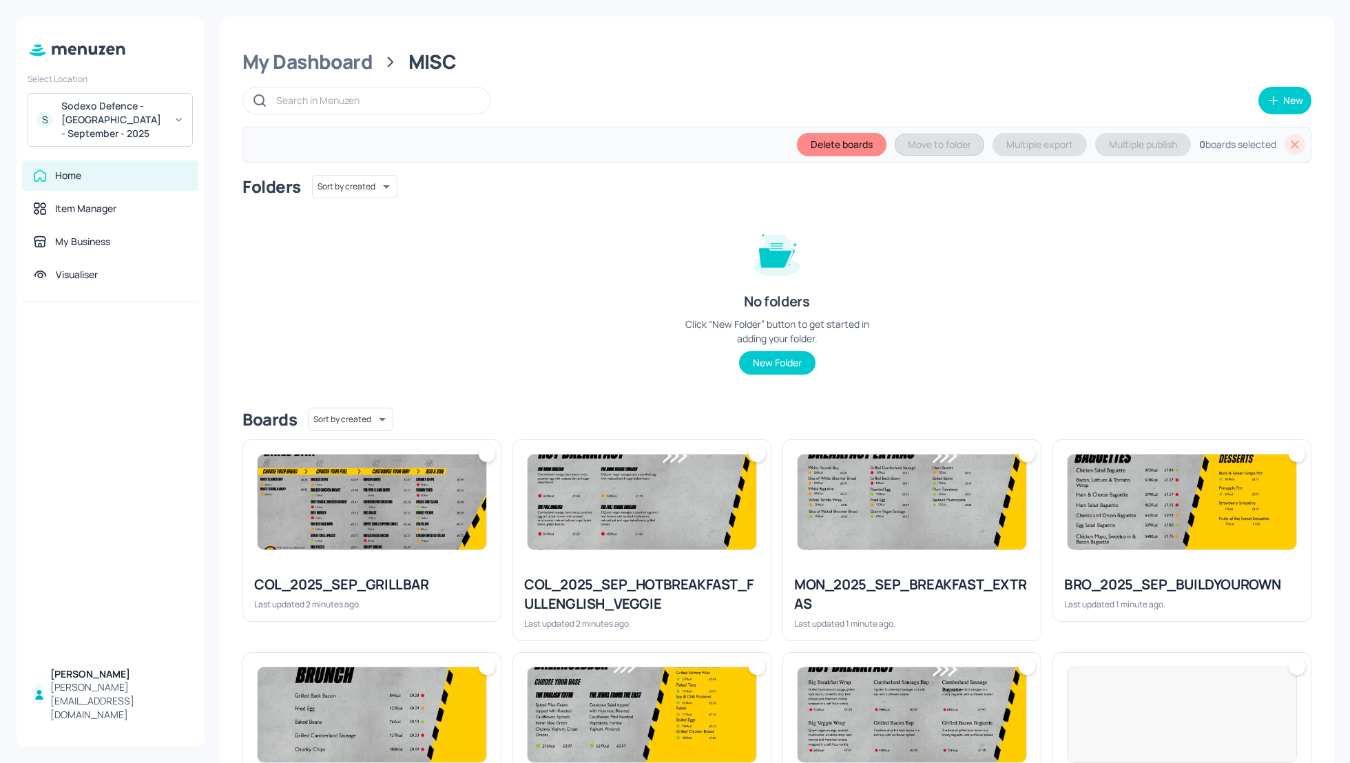
click at [447, 518] on img at bounding box center [372, 502] width 229 height 95
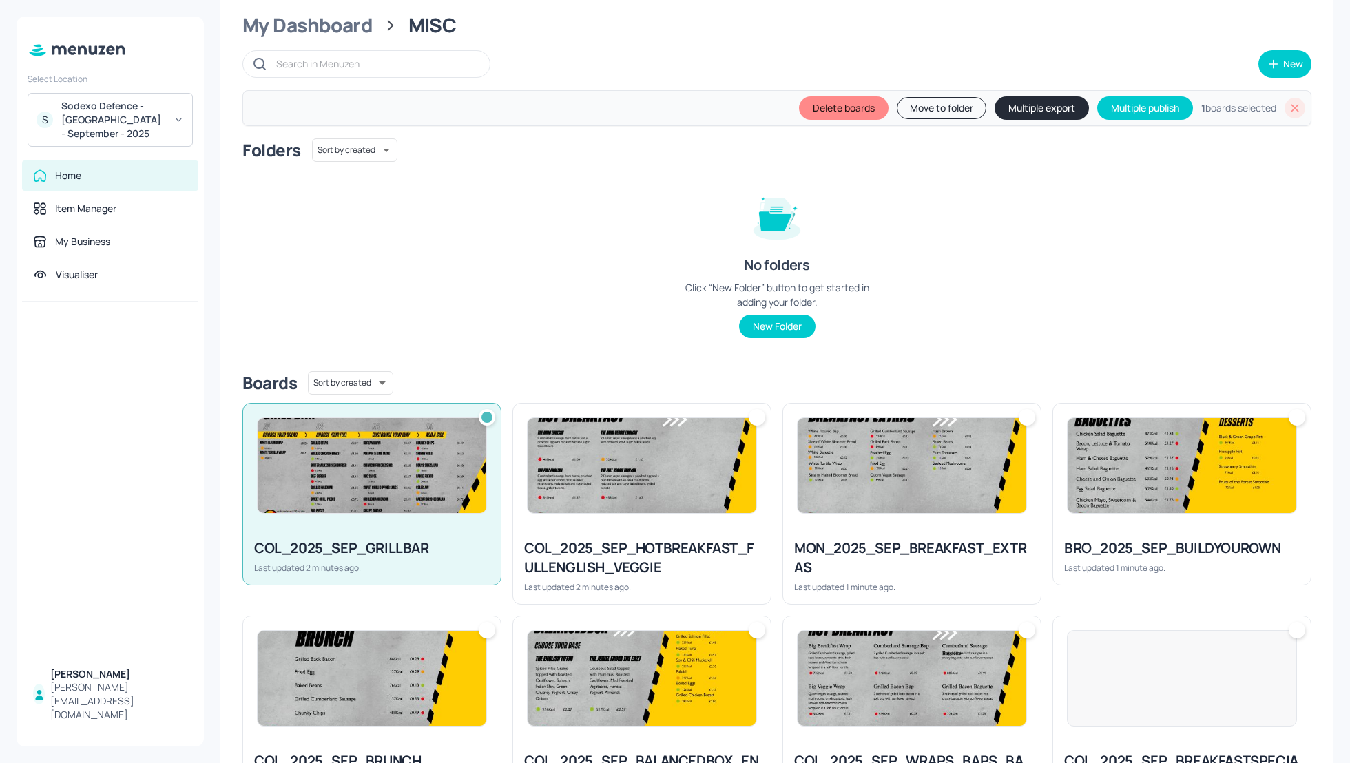
click at [992, 515] on div at bounding box center [912, 466] width 258 height 124
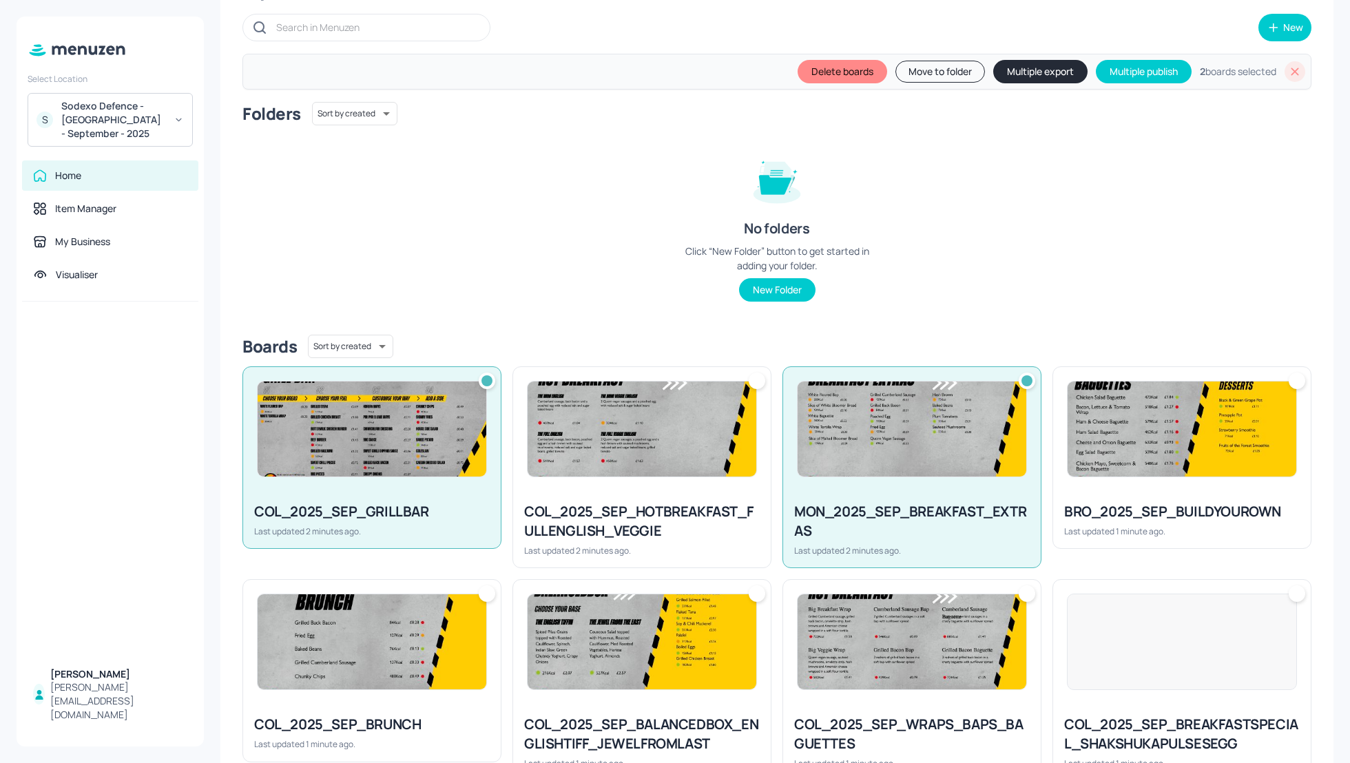
click at [1232, 492] on div "BRO_2025_SEP_BUILDYOUROWN Last updated 1 minute ago." at bounding box center [1182, 519] width 258 height 57
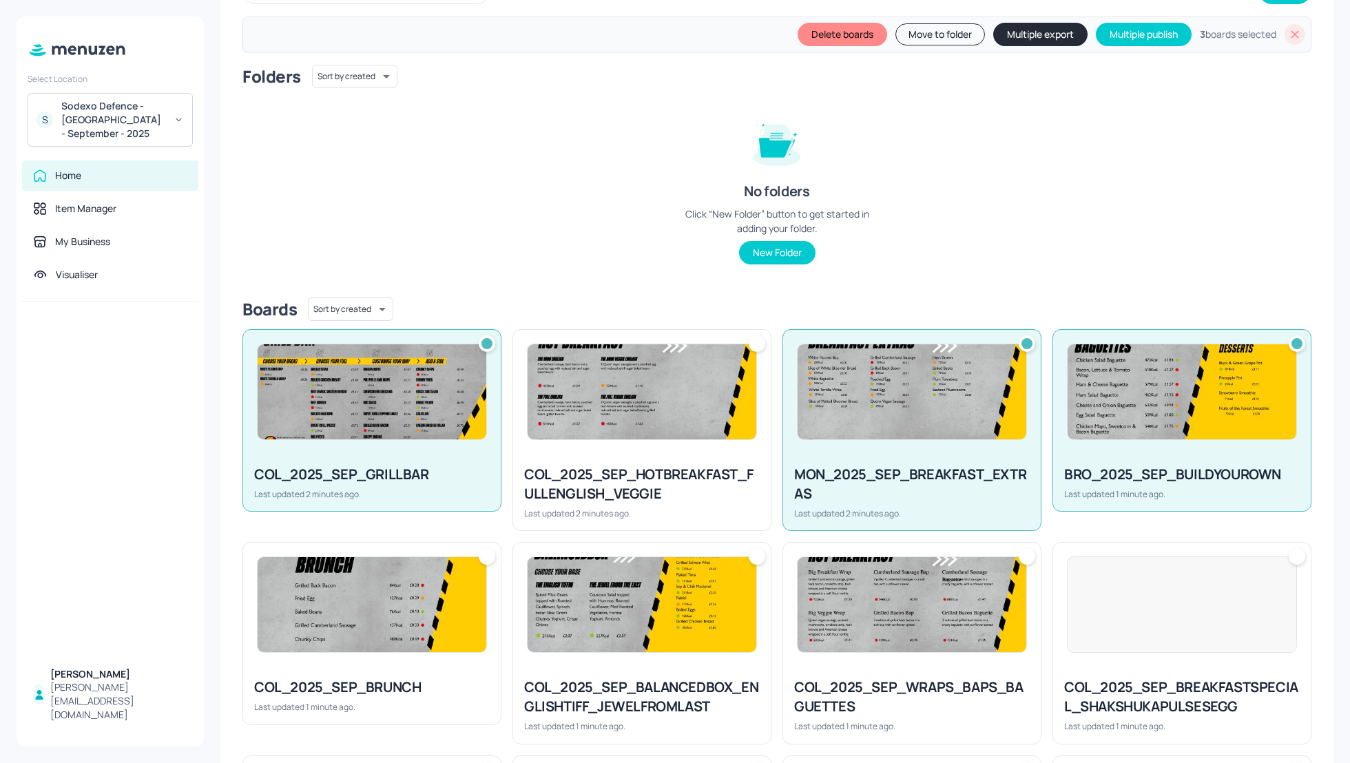
click at [652, 451] on div at bounding box center [642, 392] width 258 height 124
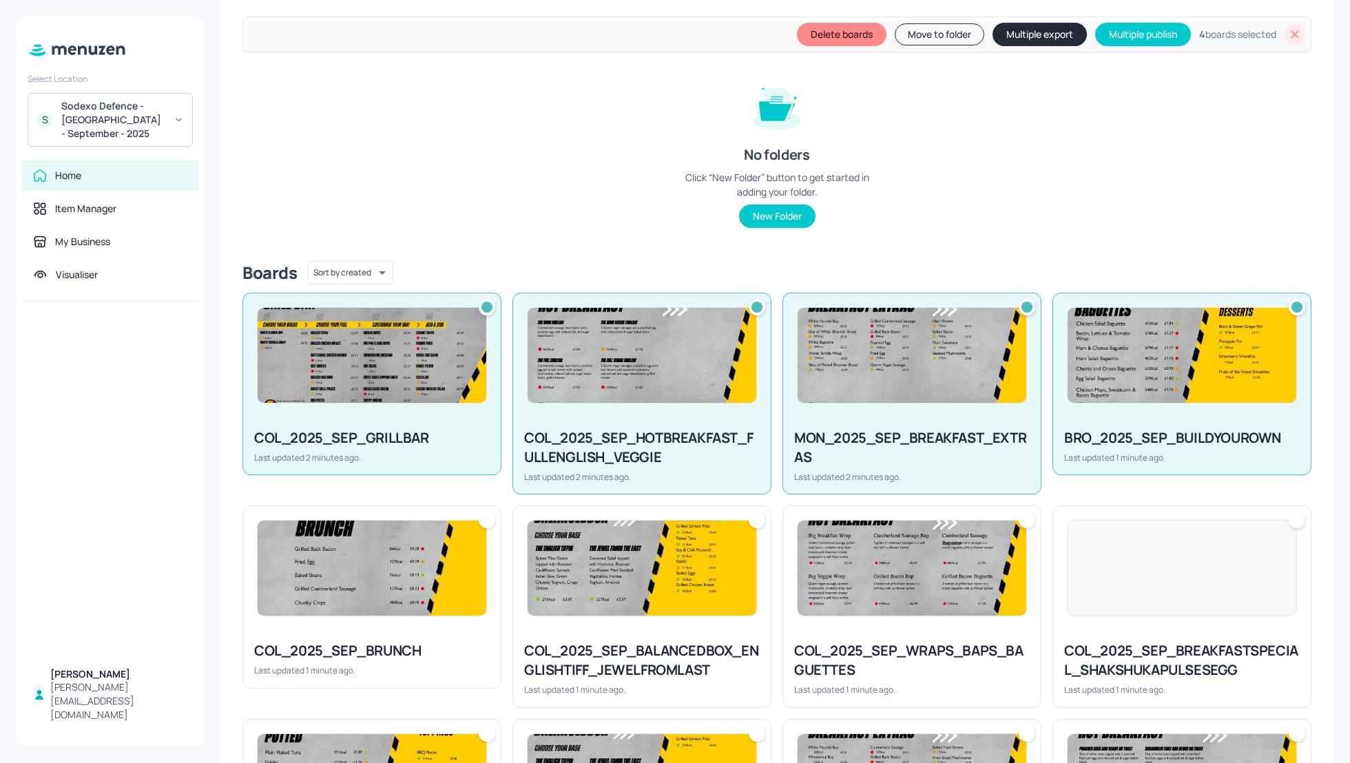
click at [649, 576] on img at bounding box center [642, 568] width 229 height 95
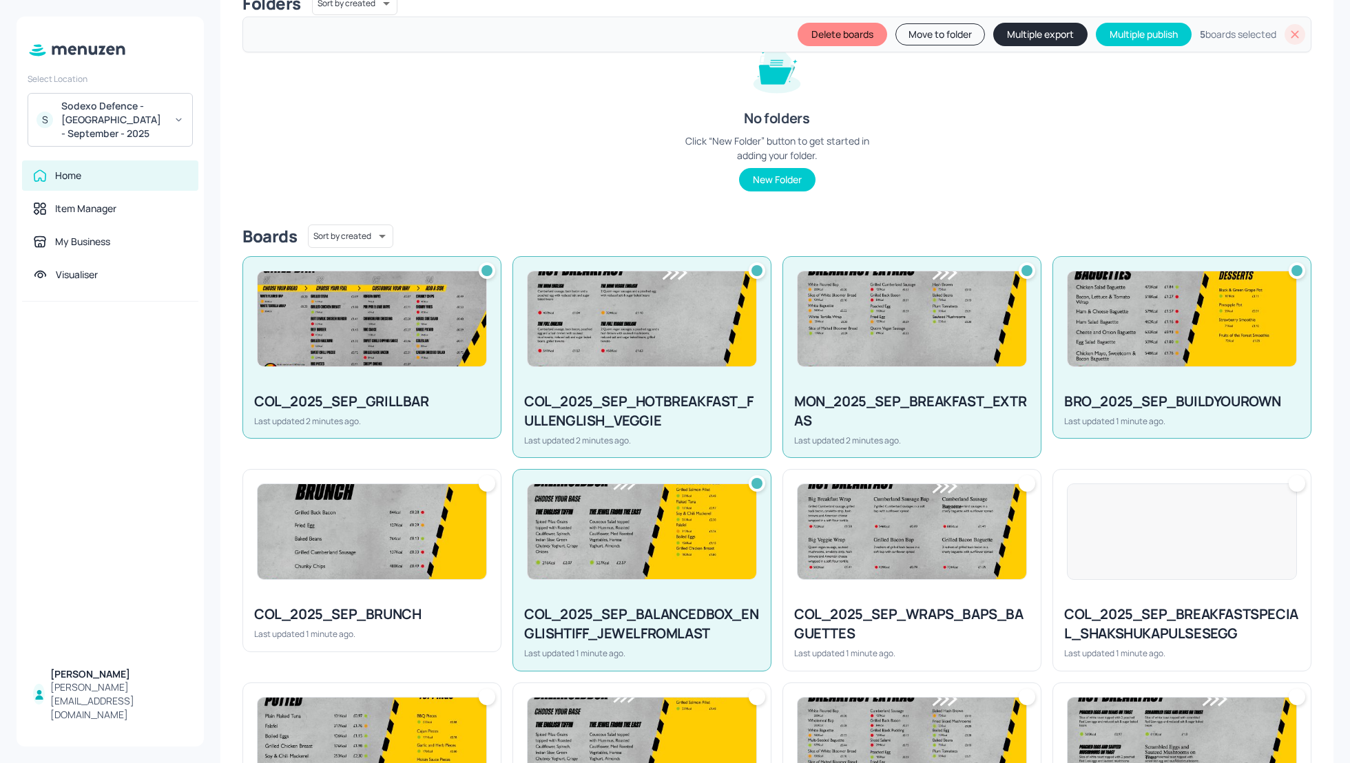
click at [919, 594] on div "COL_2025_SEP_WRAPS_BAPS_BAGUETTES Last updated 1 minute ago." at bounding box center [912, 632] width 258 height 76
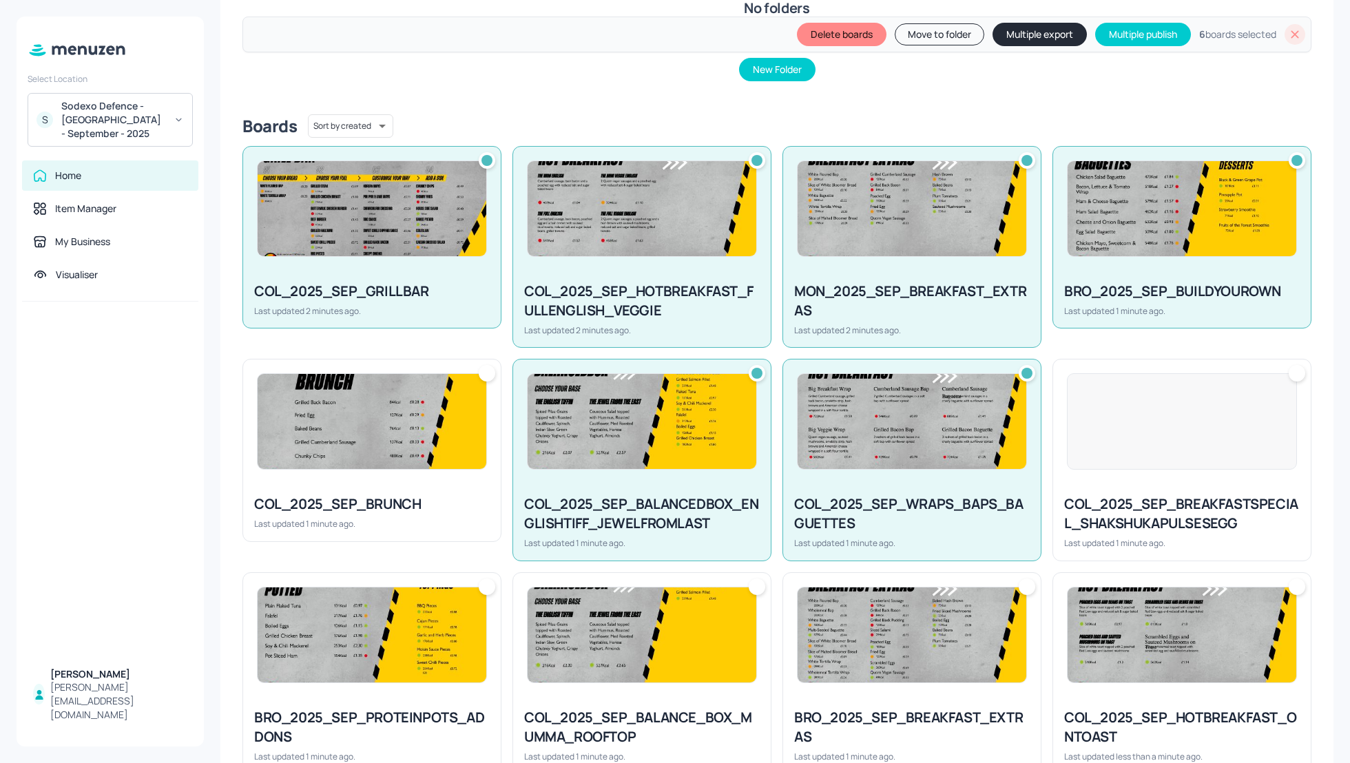
click at [374, 468] on div at bounding box center [372, 421] width 230 height 96
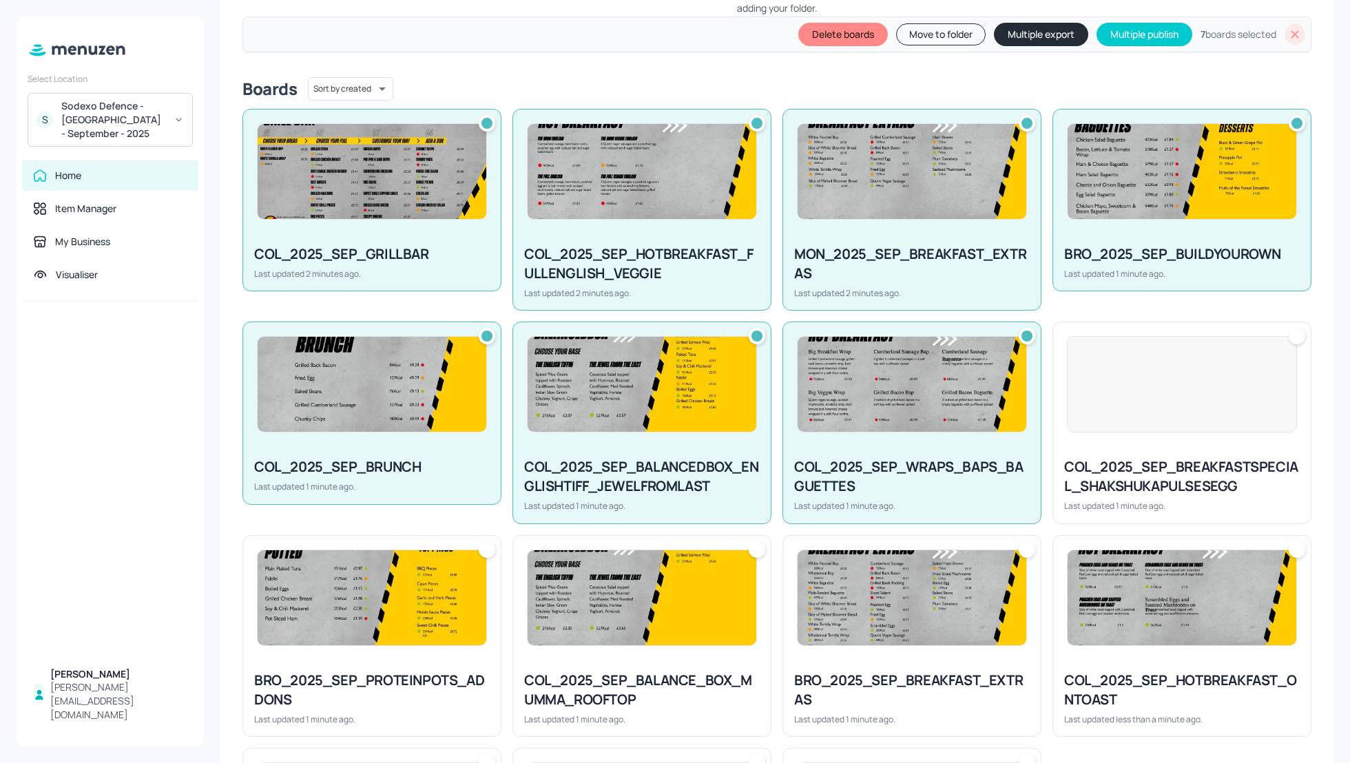
click at [378, 621] on img at bounding box center [372, 597] width 229 height 95
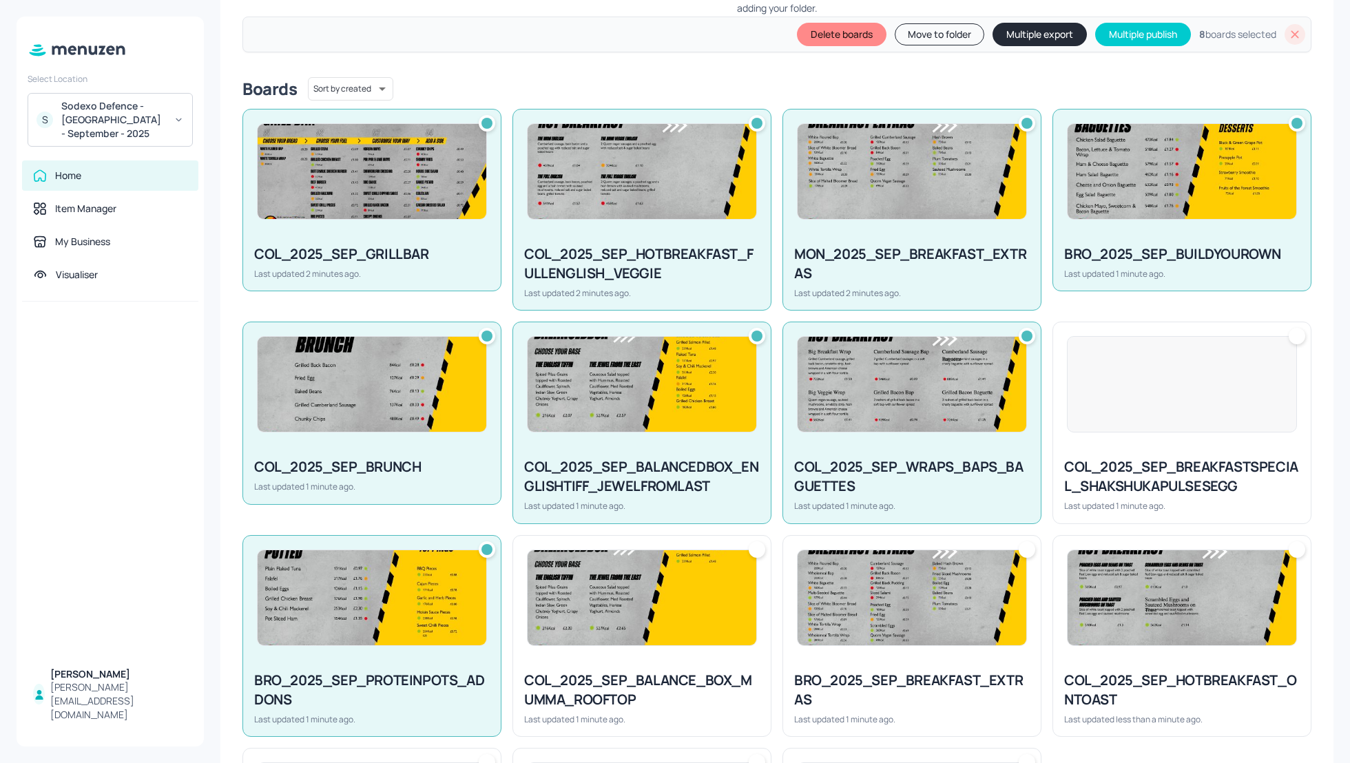
click at [679, 666] on div "COL_2025_SEP_BALANCE_BOX_MUMMA_ROOFTOP Last updated 1 minute ago." at bounding box center [642, 698] width 258 height 76
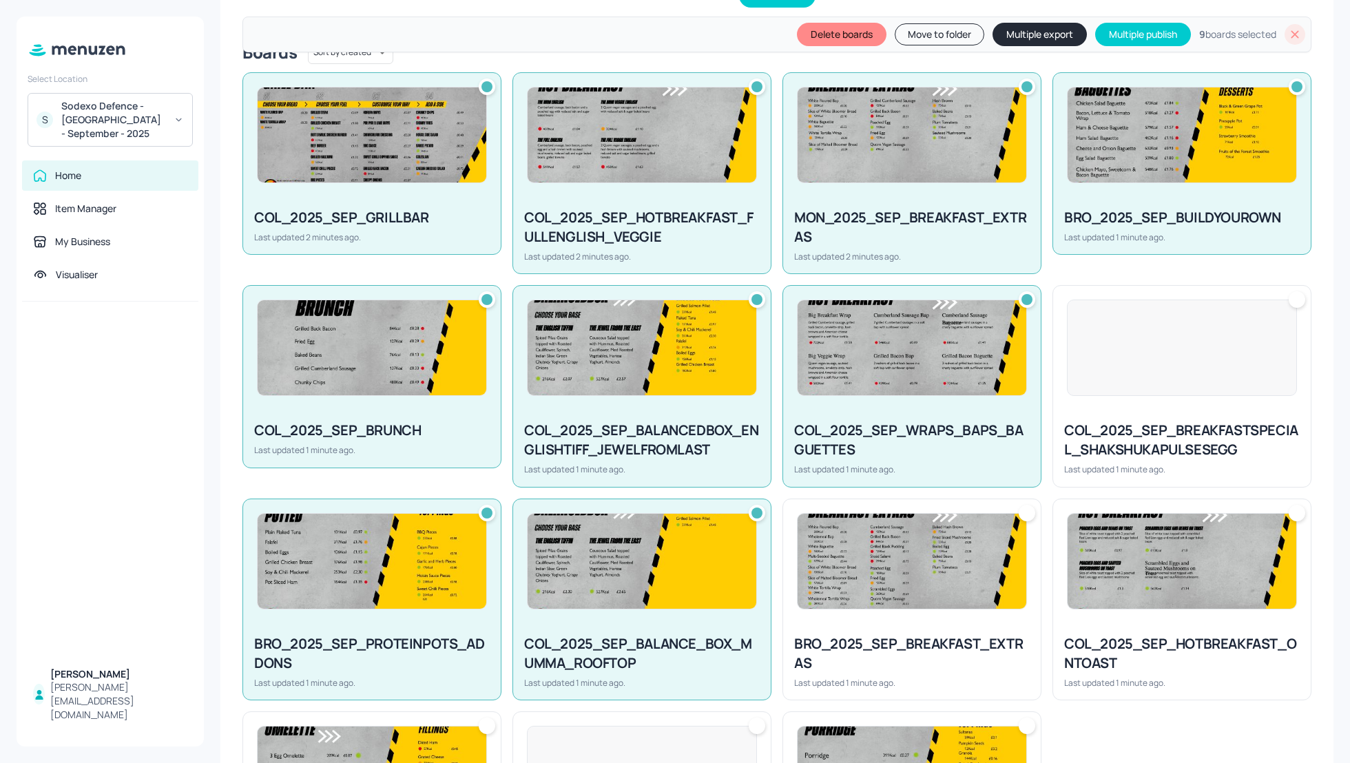
click at [957, 641] on div "BRO_2025_SEP_BREAKFAST_EXTRAS" at bounding box center [912, 654] width 236 height 39
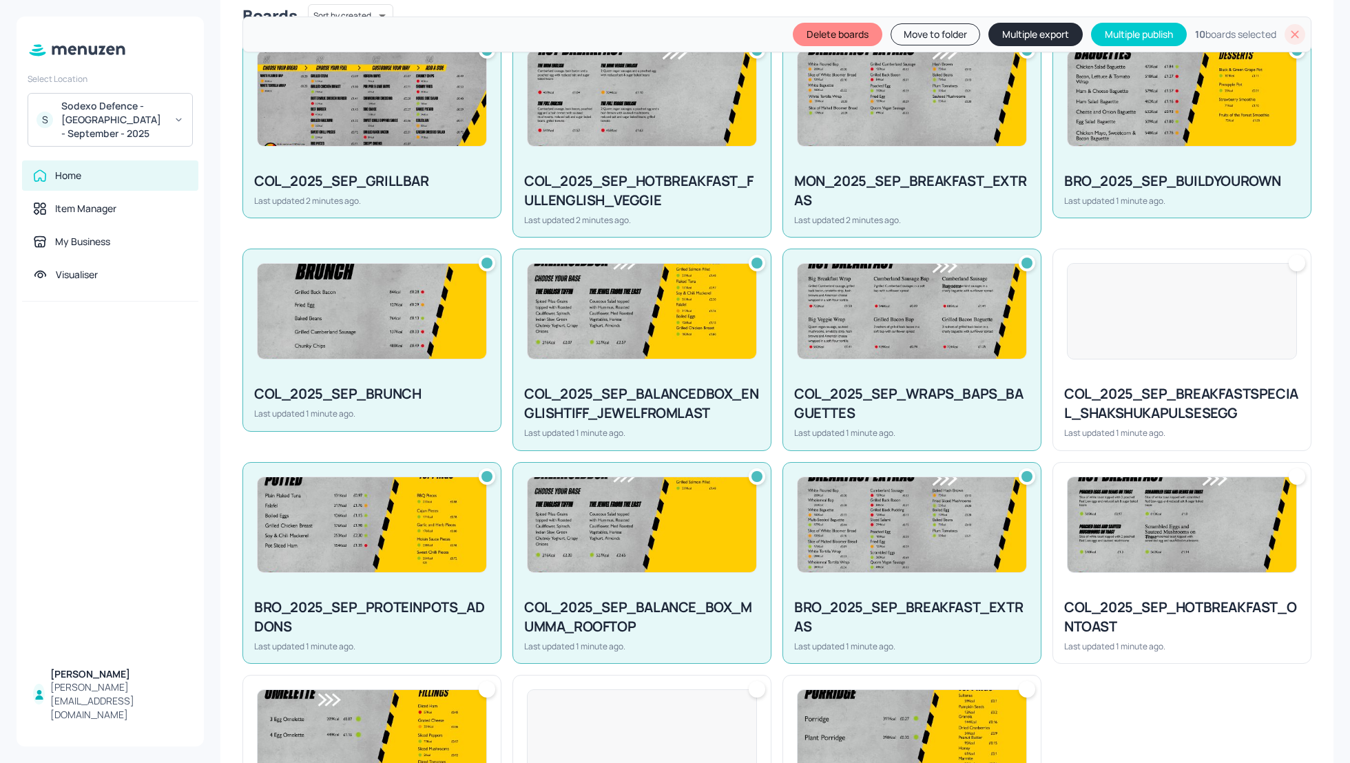
click at [1166, 606] on div "COL_2025_SEP_HOTBREAKFAST_ONTOAST" at bounding box center [1182, 617] width 236 height 39
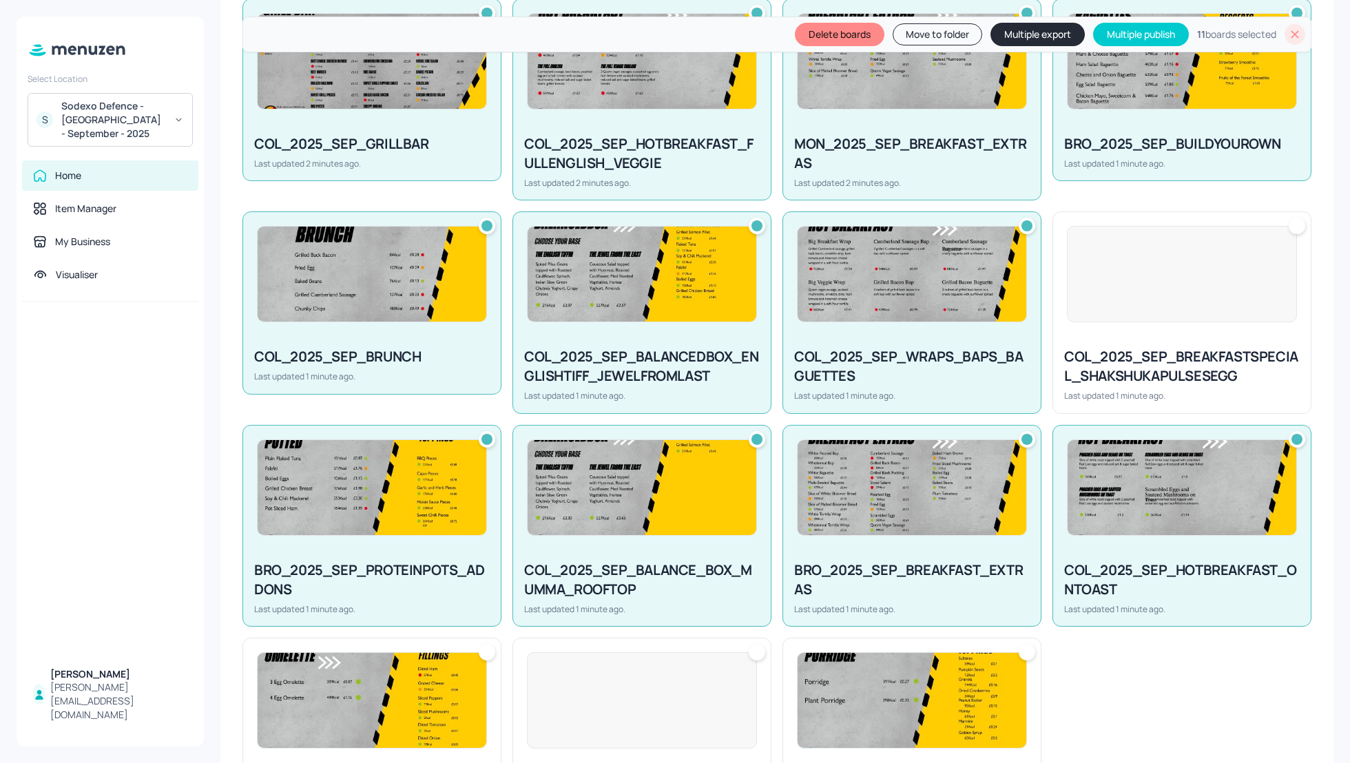
click at [897, 690] on img at bounding box center [912, 700] width 229 height 95
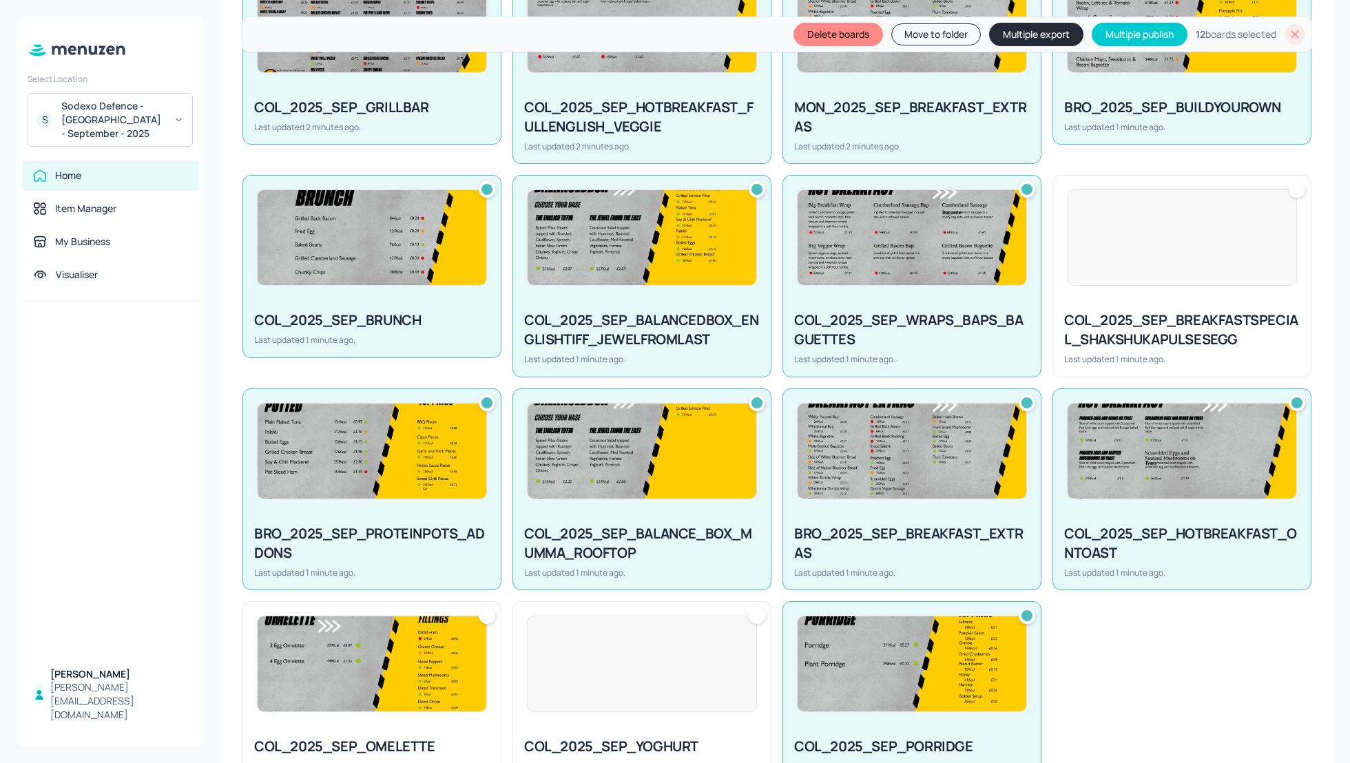
click at [639, 671] on div at bounding box center [642, 664] width 230 height 96
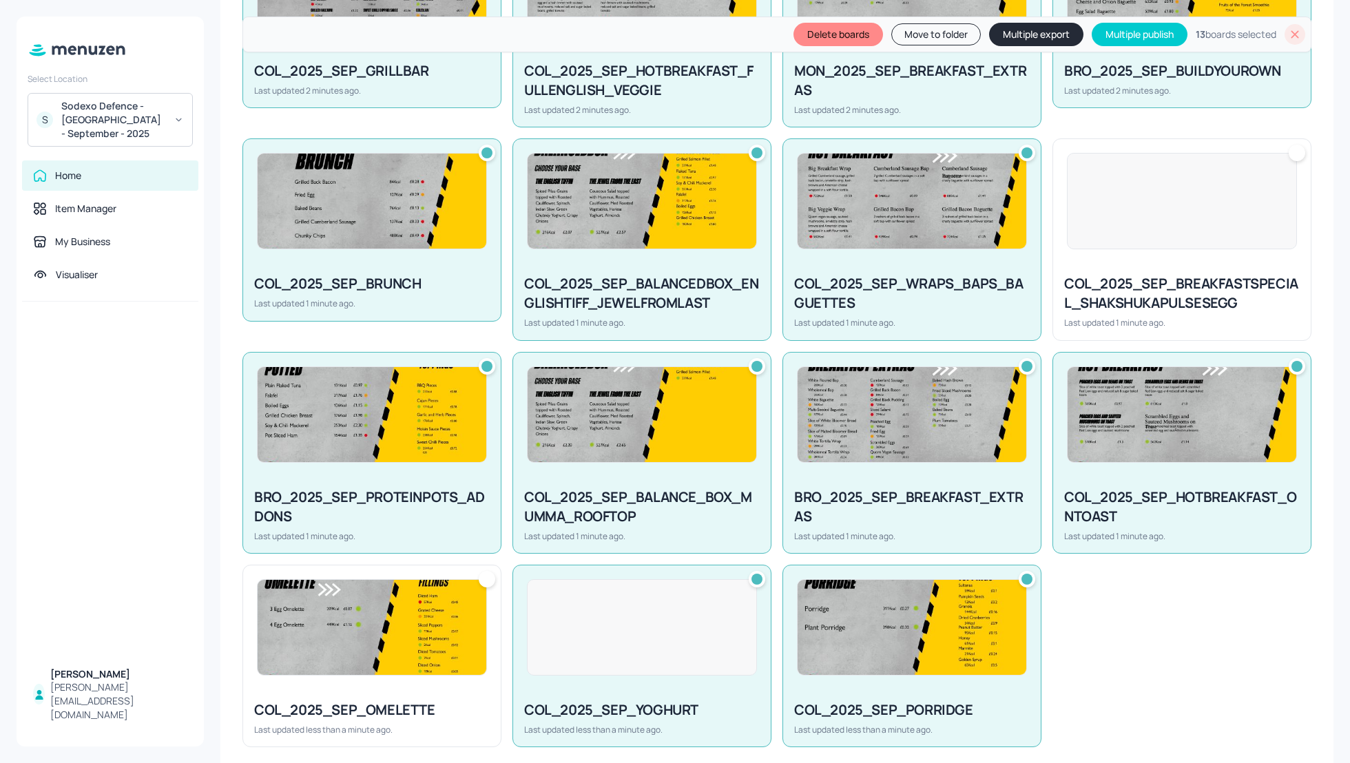
click at [408, 644] on img at bounding box center [372, 627] width 229 height 95
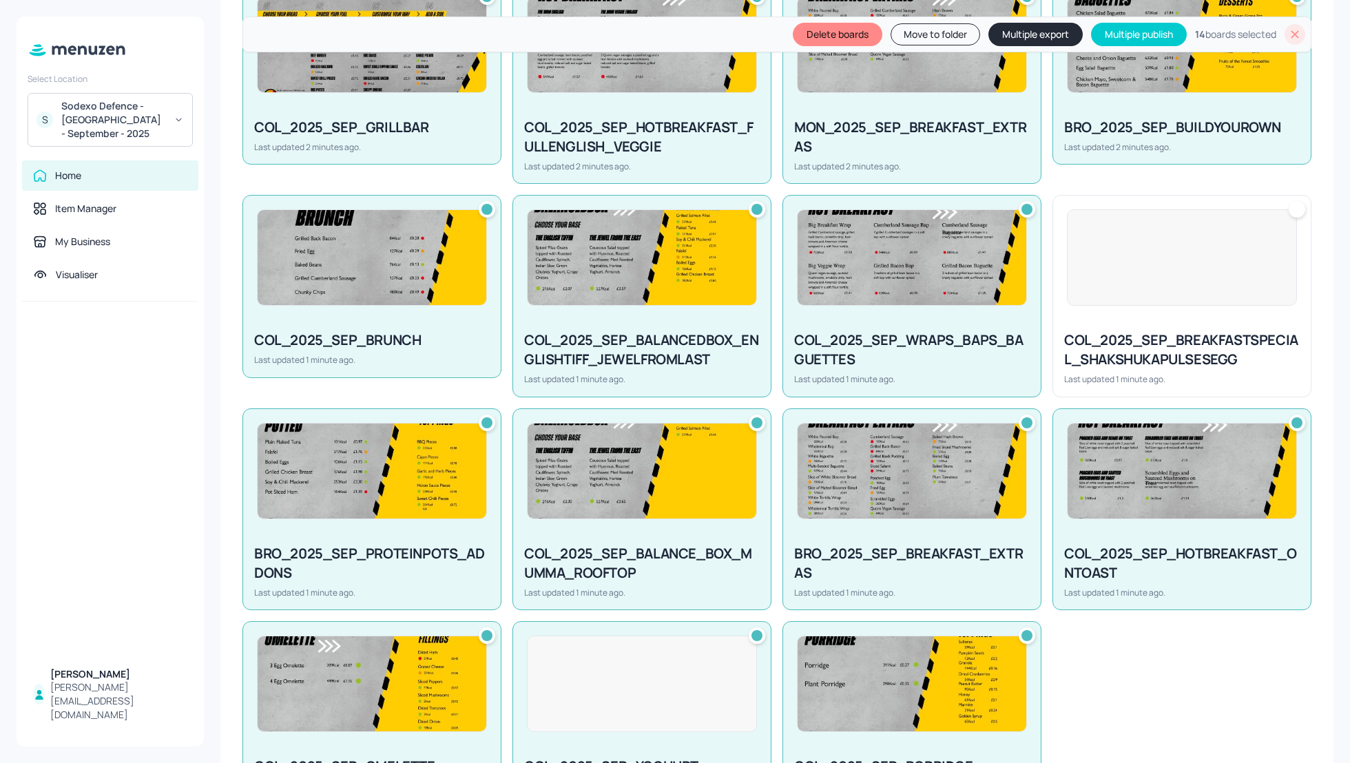
scroll to position [455, 0]
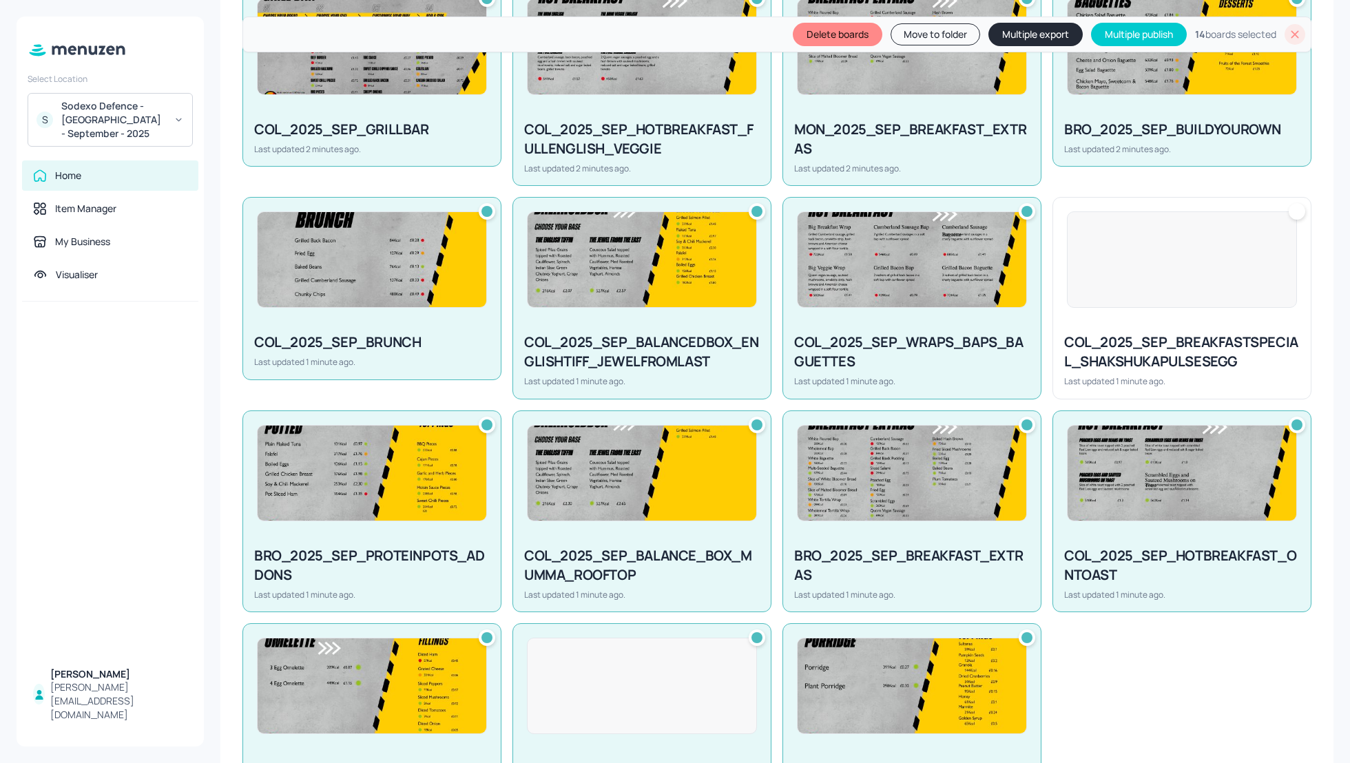
click at [1025, 36] on button "Multiple export" at bounding box center [1036, 34] width 94 height 23
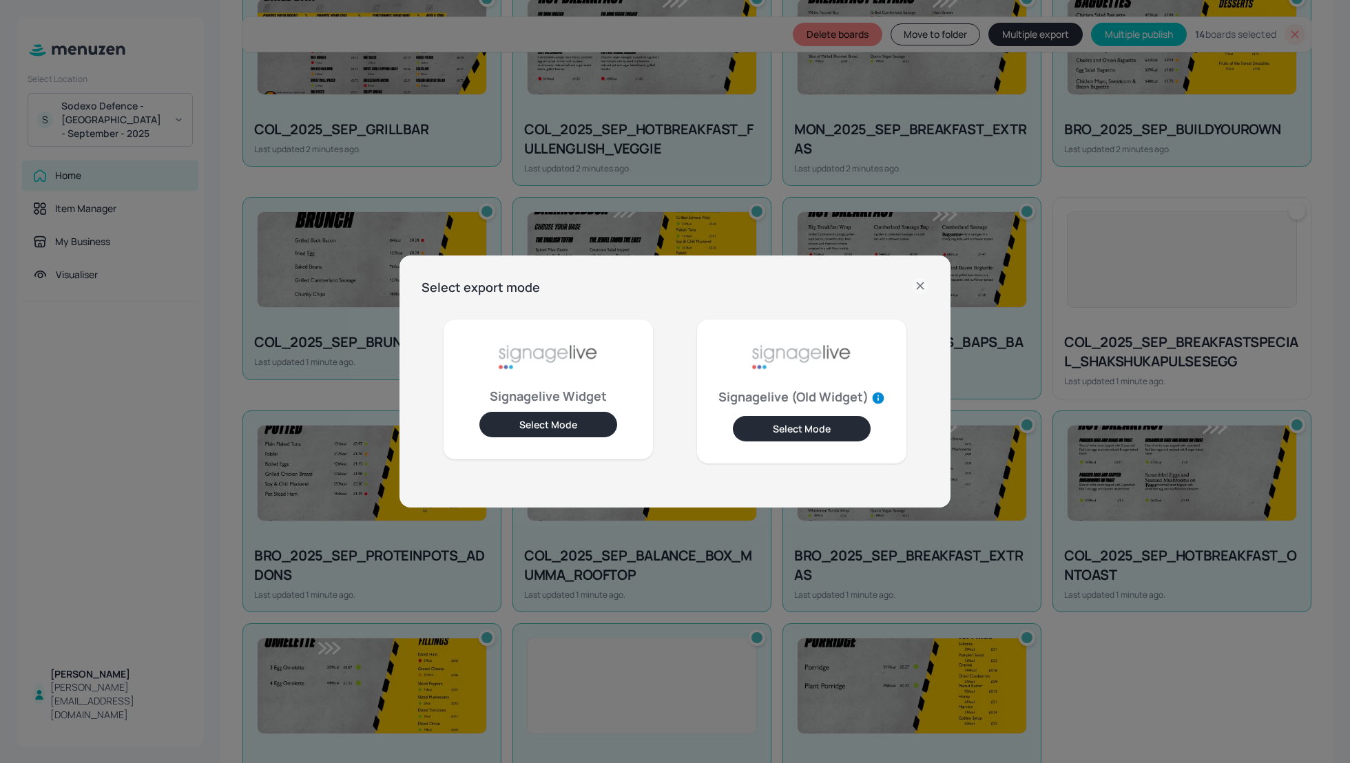
click at [584, 420] on button "Select Mode" at bounding box center [549, 424] width 138 height 25
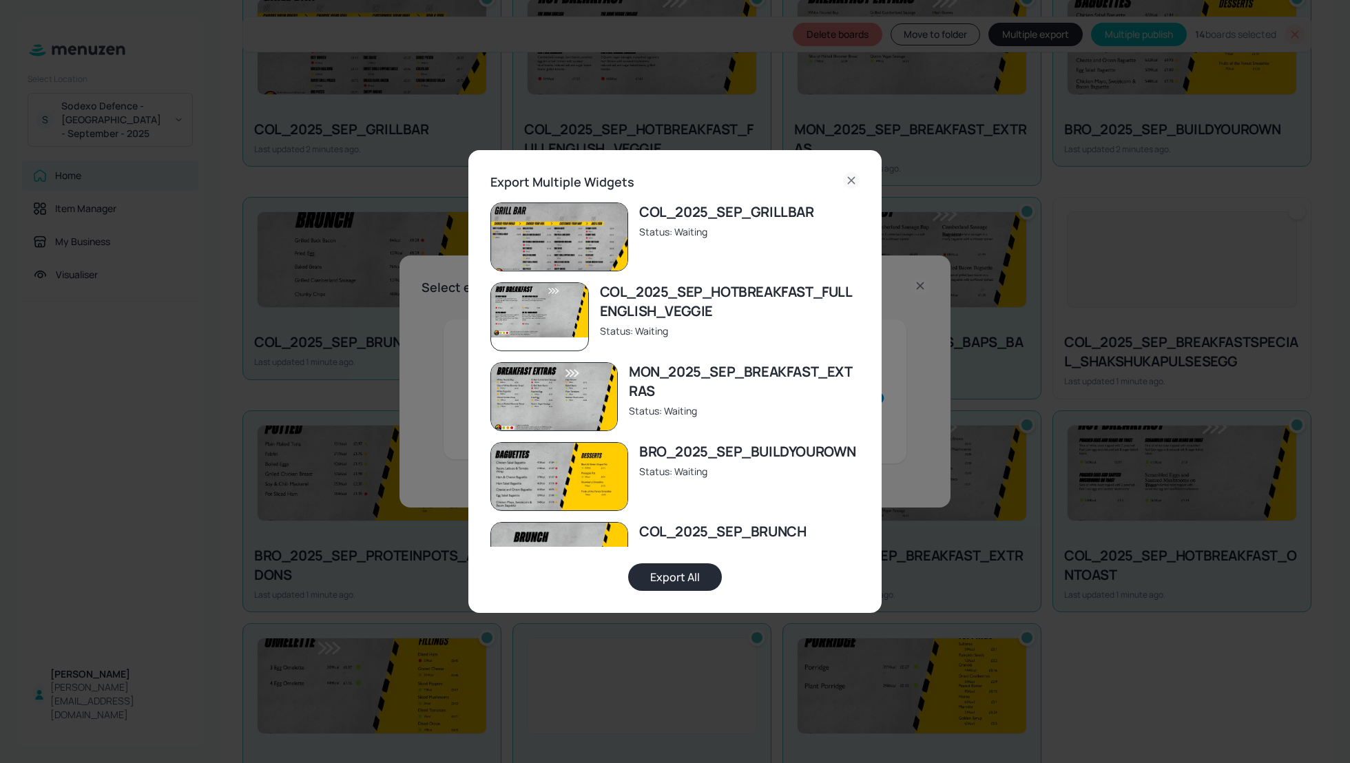
click at [694, 581] on button "Export All" at bounding box center [675, 578] width 94 height 28
click at [854, 178] on icon at bounding box center [851, 180] width 17 height 17
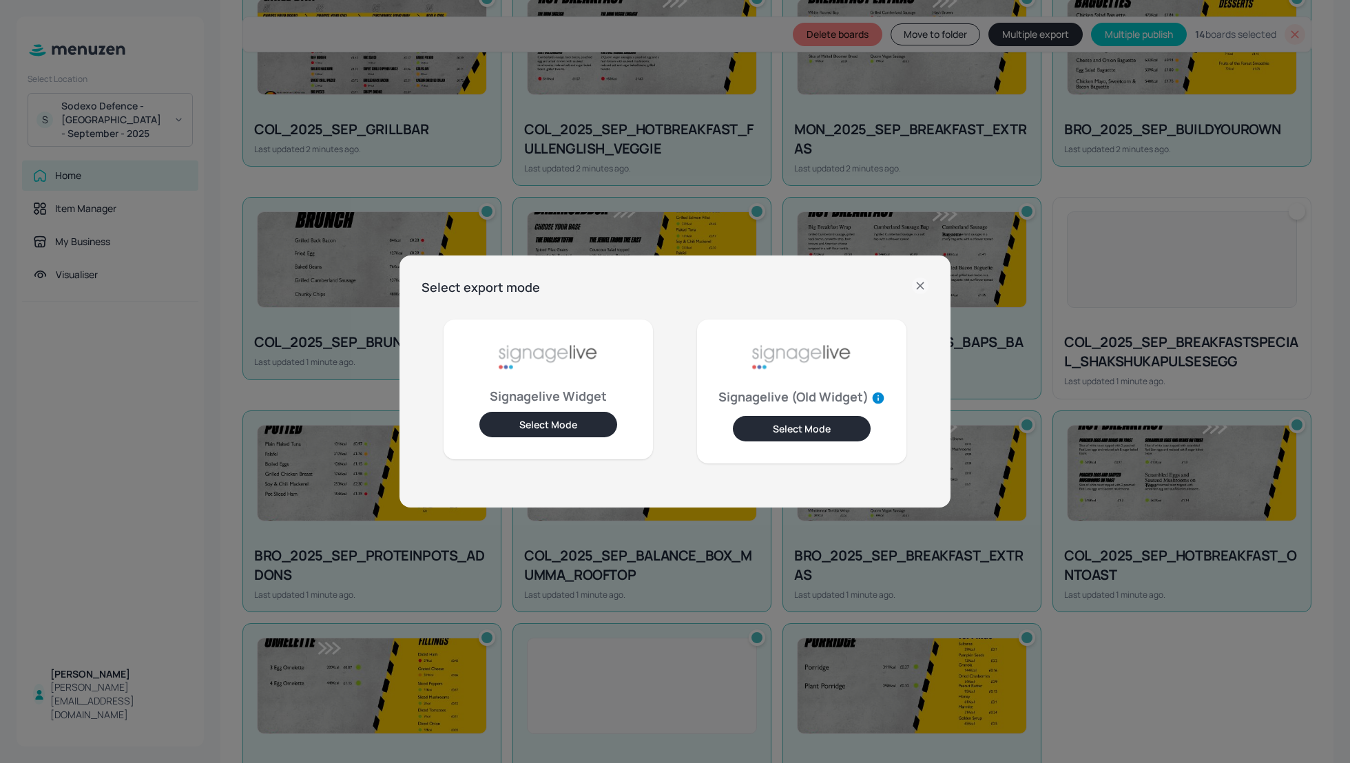
click at [922, 281] on icon at bounding box center [920, 286] width 17 height 17
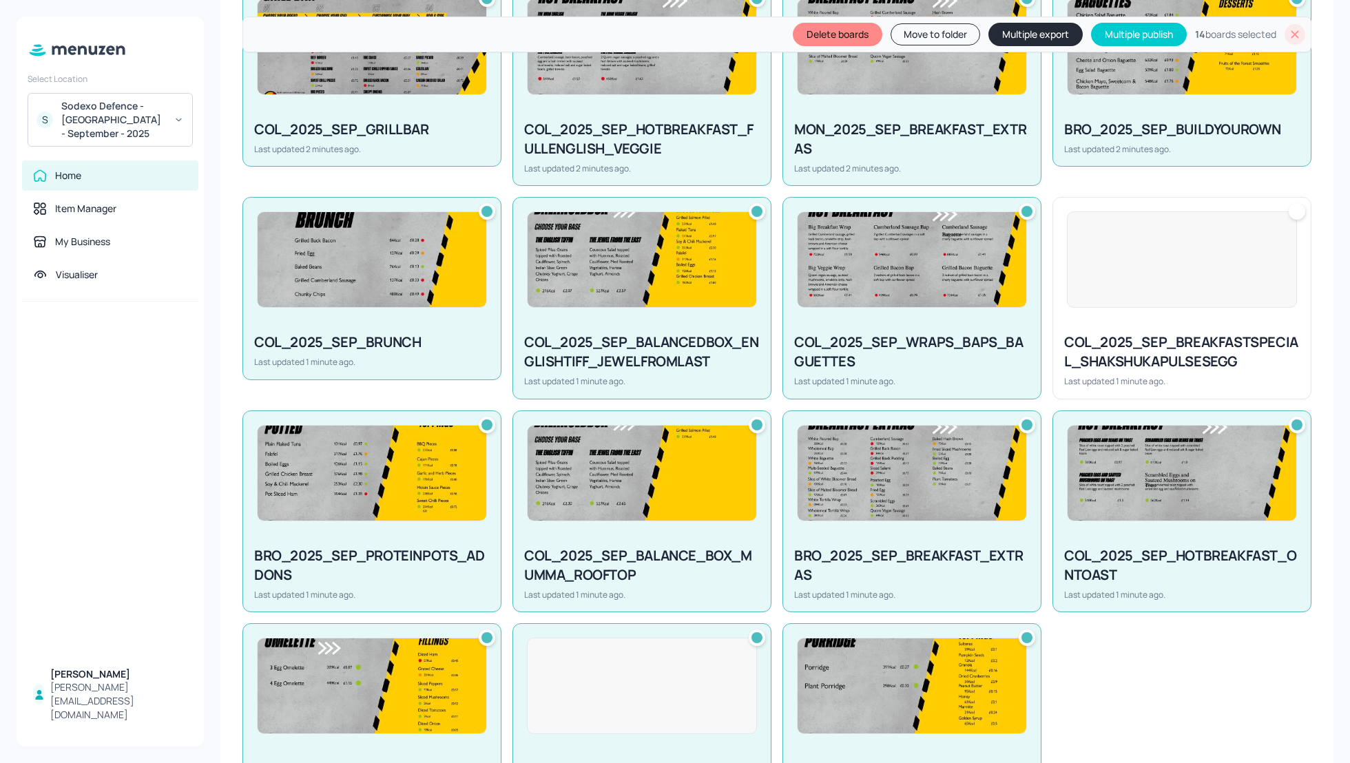
click at [225, 226] on div "My Dashboard MISC New Delete boards Move to folder Multiple export Multiple pub…" at bounding box center [776, 200] width 1113 height 1278
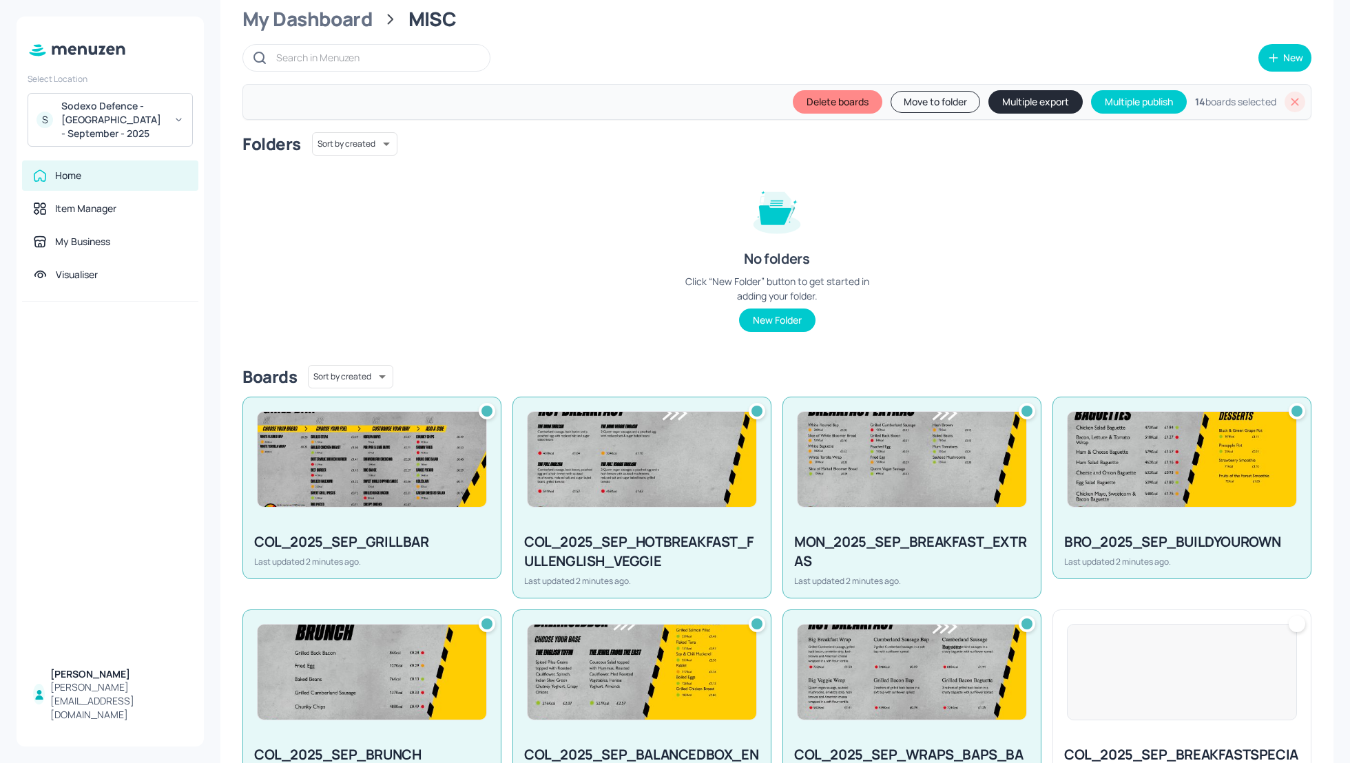
scroll to position [0, 0]
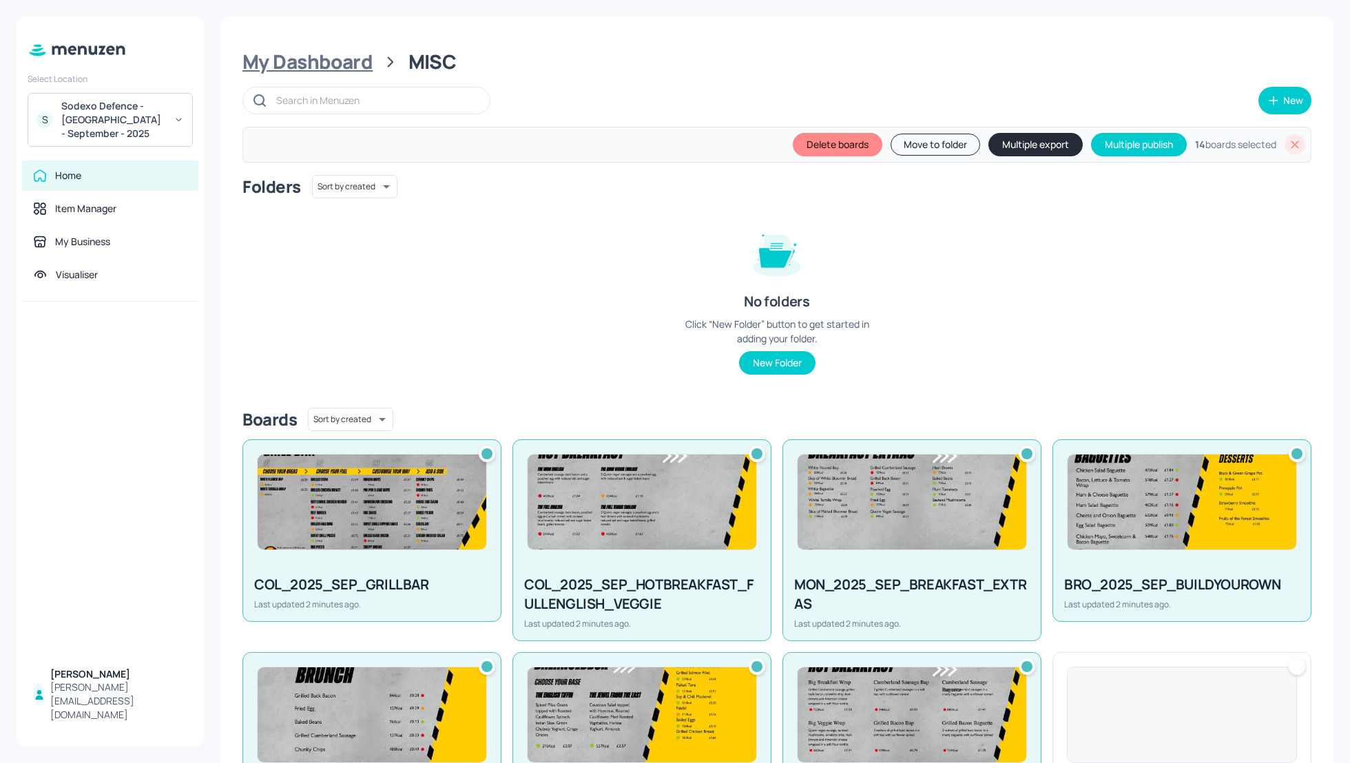
click at [307, 62] on div "My Dashboard" at bounding box center [308, 62] width 130 height 25
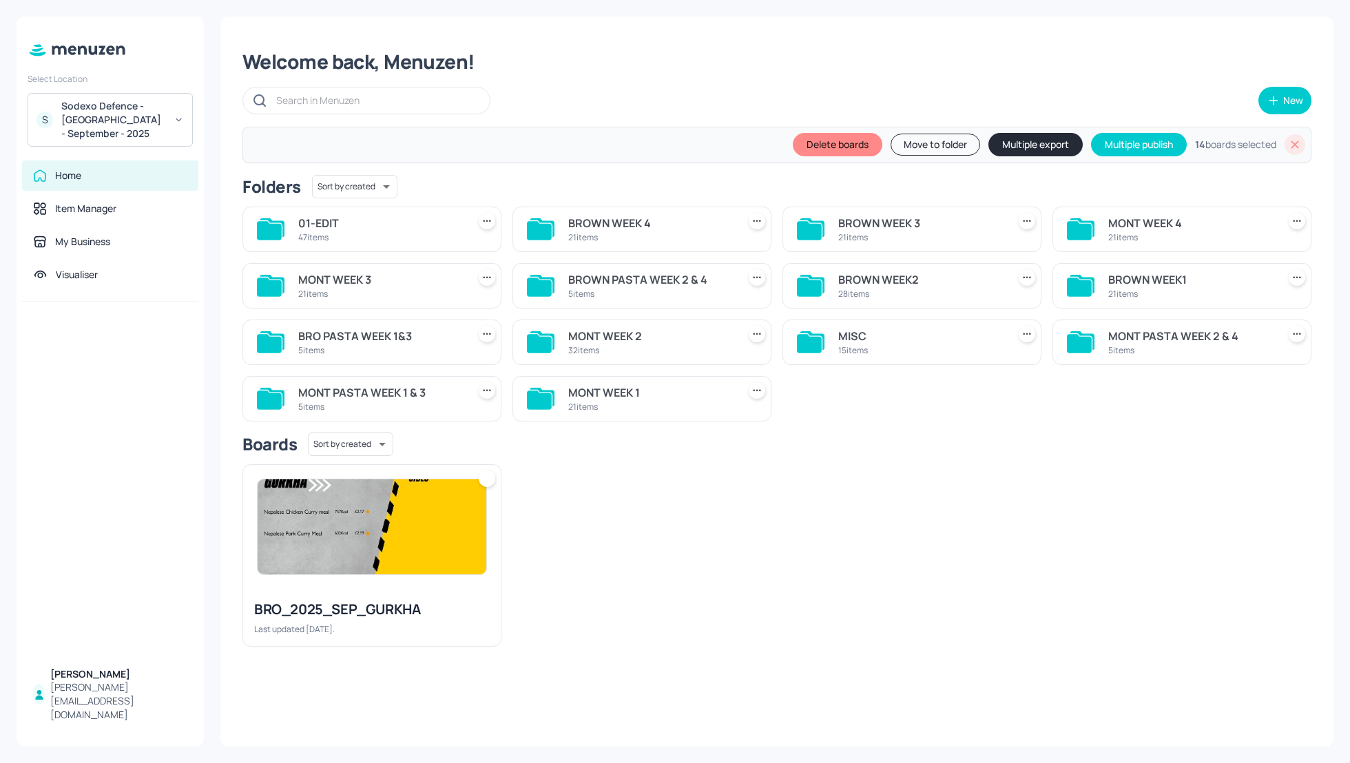
click at [1293, 145] on icon at bounding box center [1295, 145] width 14 height 14
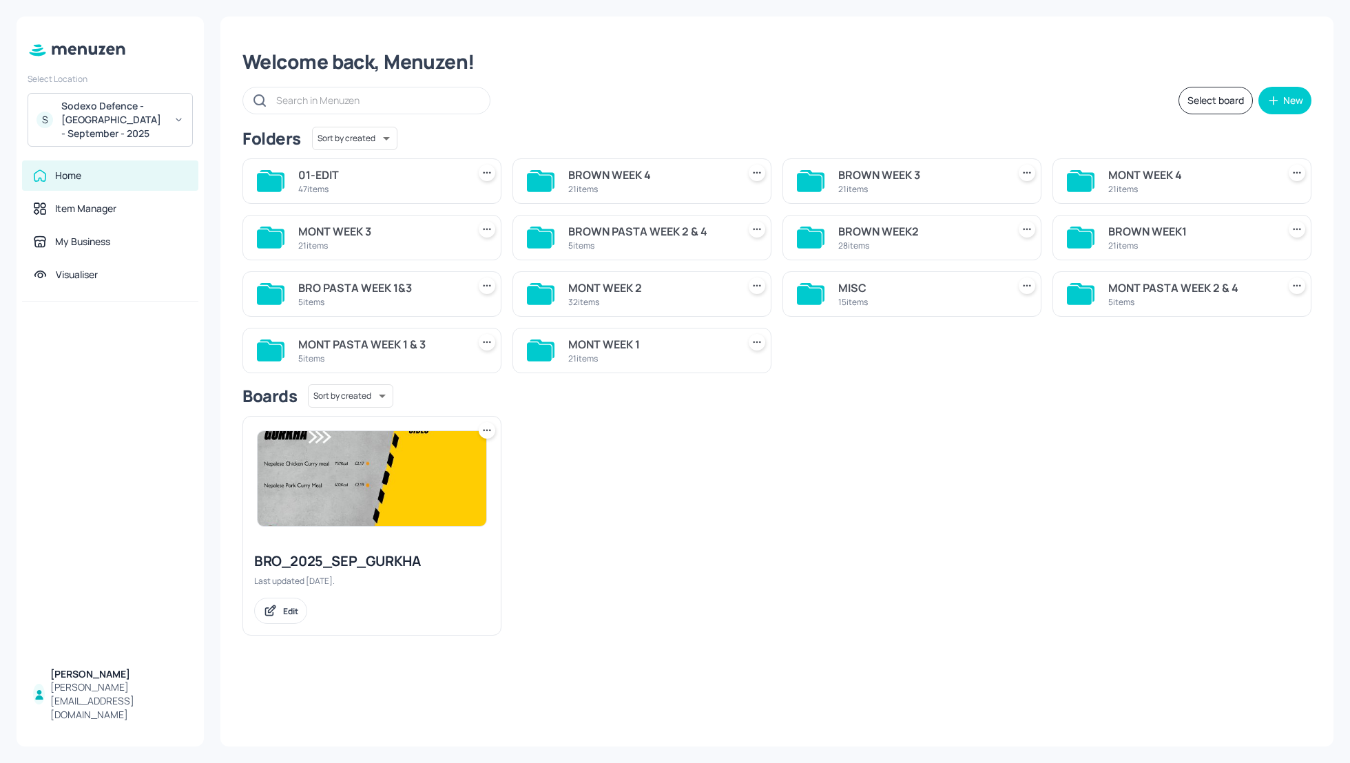
click at [115, 109] on div "Sodexo Defence - Colchester - September - 2025" at bounding box center [113, 119] width 104 height 41
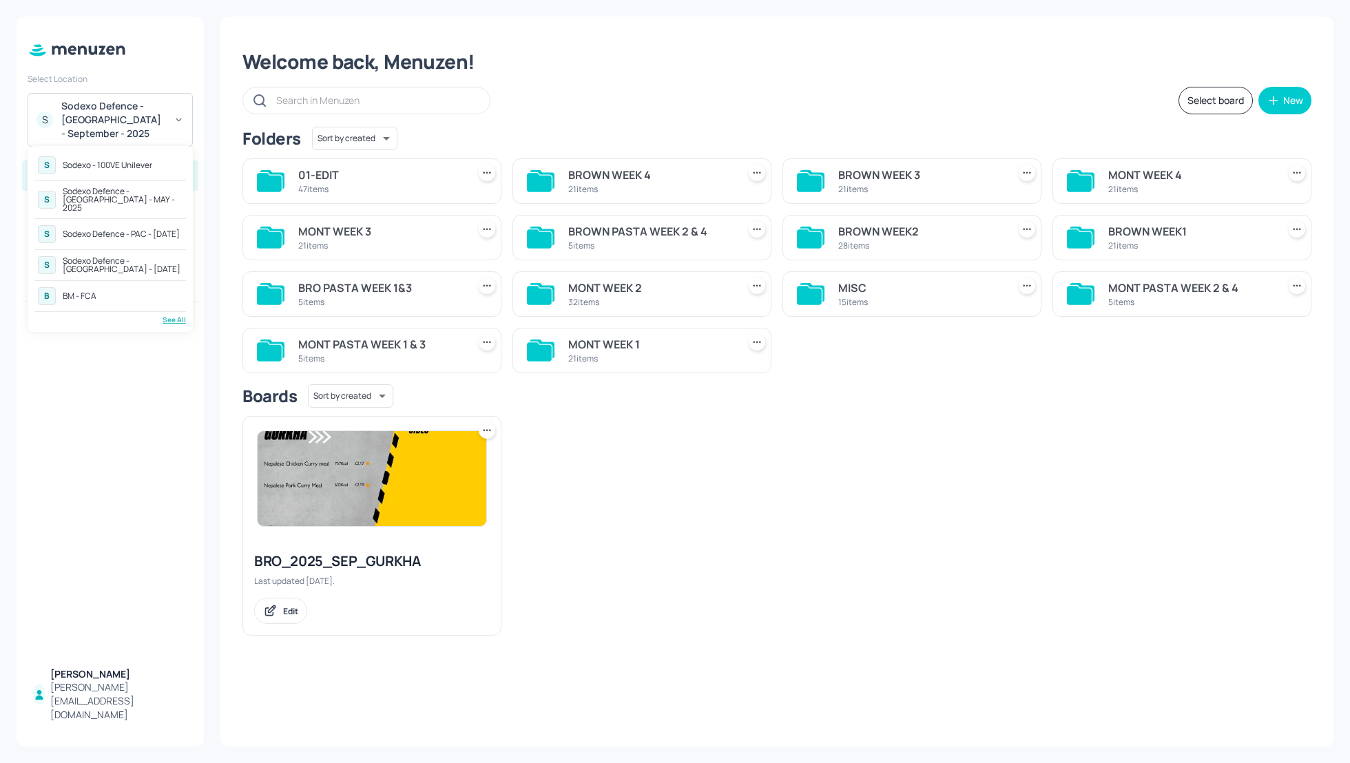
click at [124, 257] on div "Sodexo Defence - [GEOGRAPHIC_DATA] - [DATE]" at bounding box center [123, 265] width 120 height 17
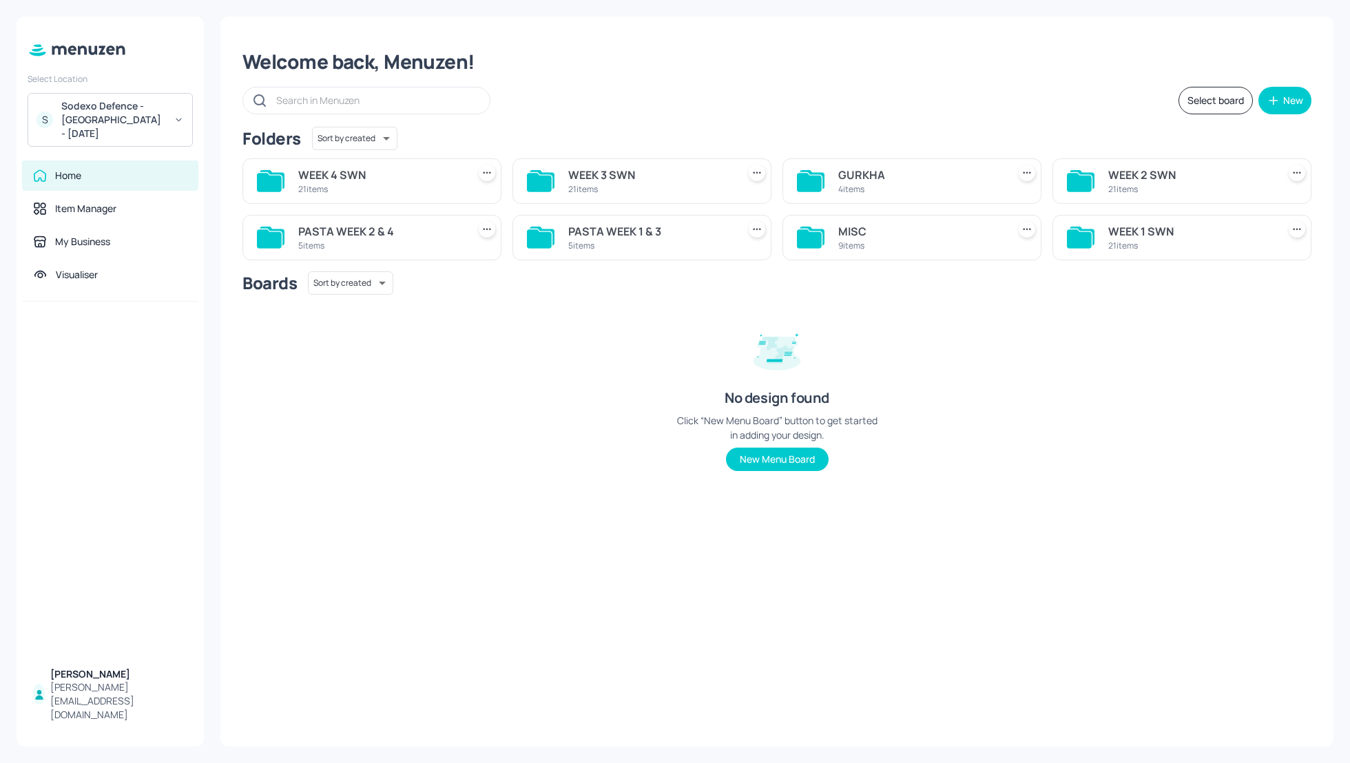
click at [590, 173] on div "WEEK 3 SWN" at bounding box center [650, 175] width 164 height 17
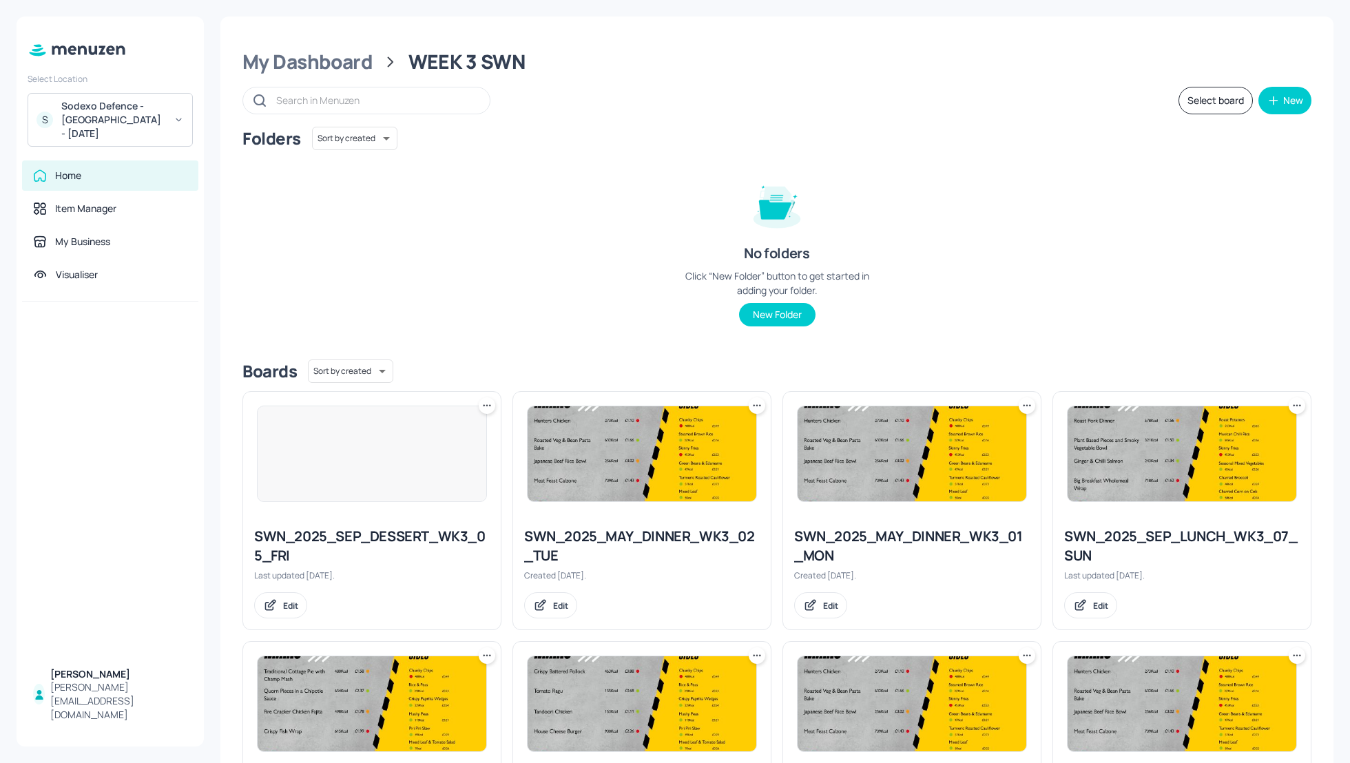
click at [1017, 238] on div "Folders Sort by created id ​ No folders Click “New Folder” button to get starte…" at bounding box center [777, 238] width 1069 height 222
click at [1195, 96] on button "Select board" at bounding box center [1216, 101] width 74 height 28
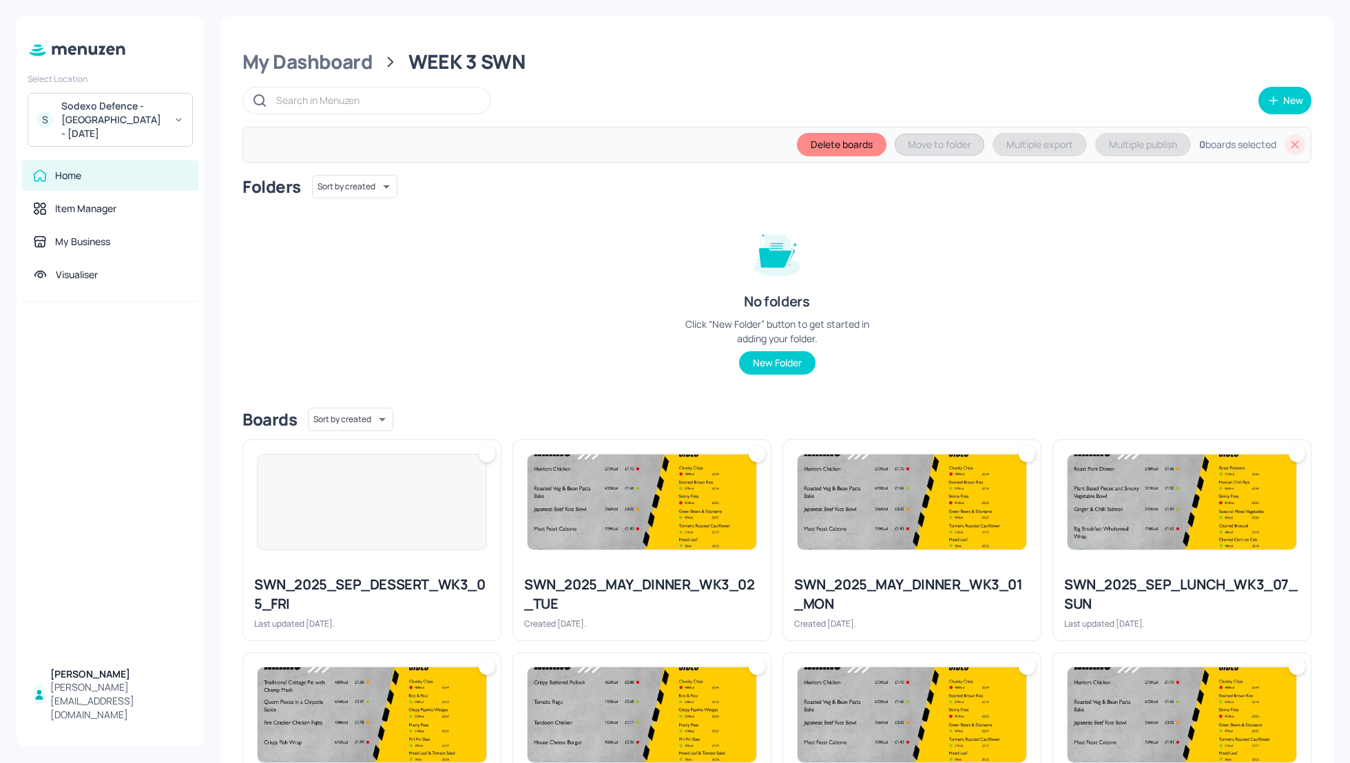
click at [1235, 273] on div "Folders Sort by created id ​ No folders Click “New Folder” button to get starte…" at bounding box center [777, 286] width 1069 height 222
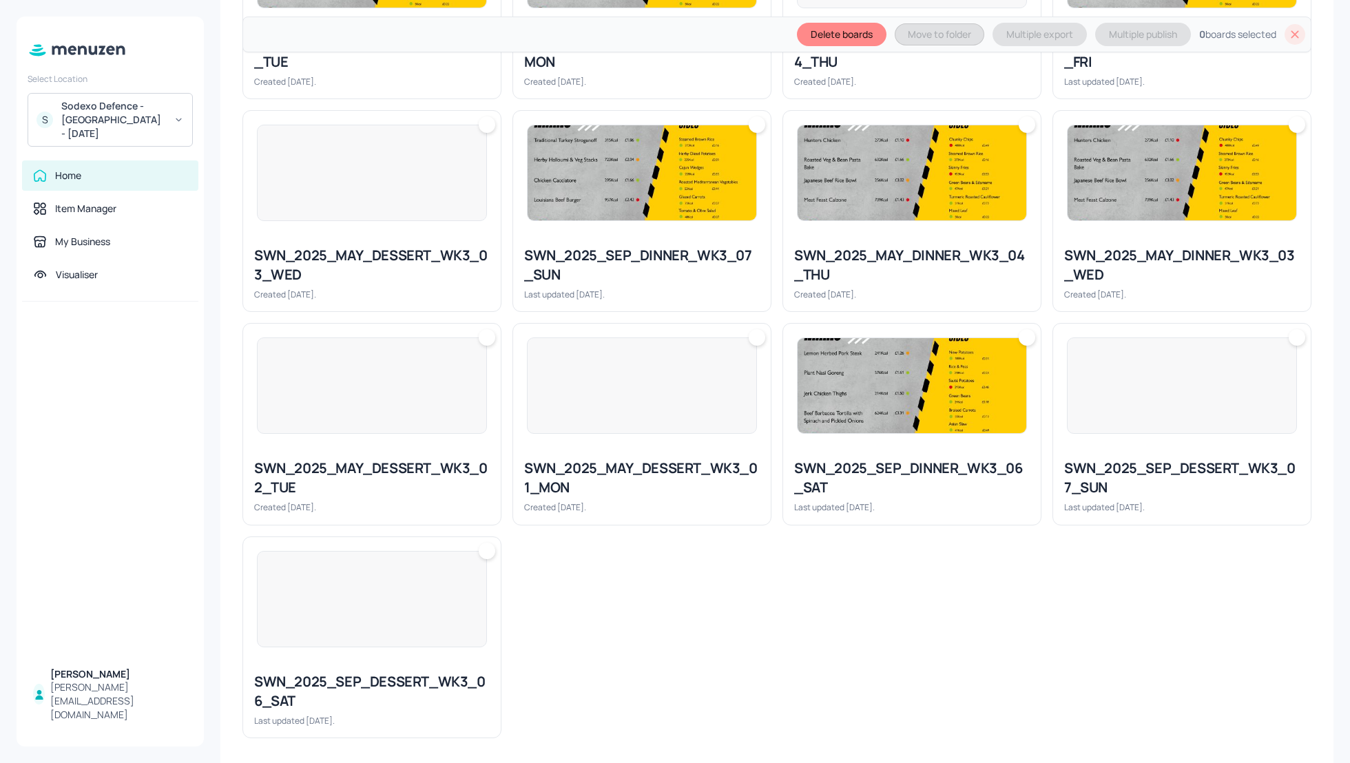
scroll to position [974, 0]
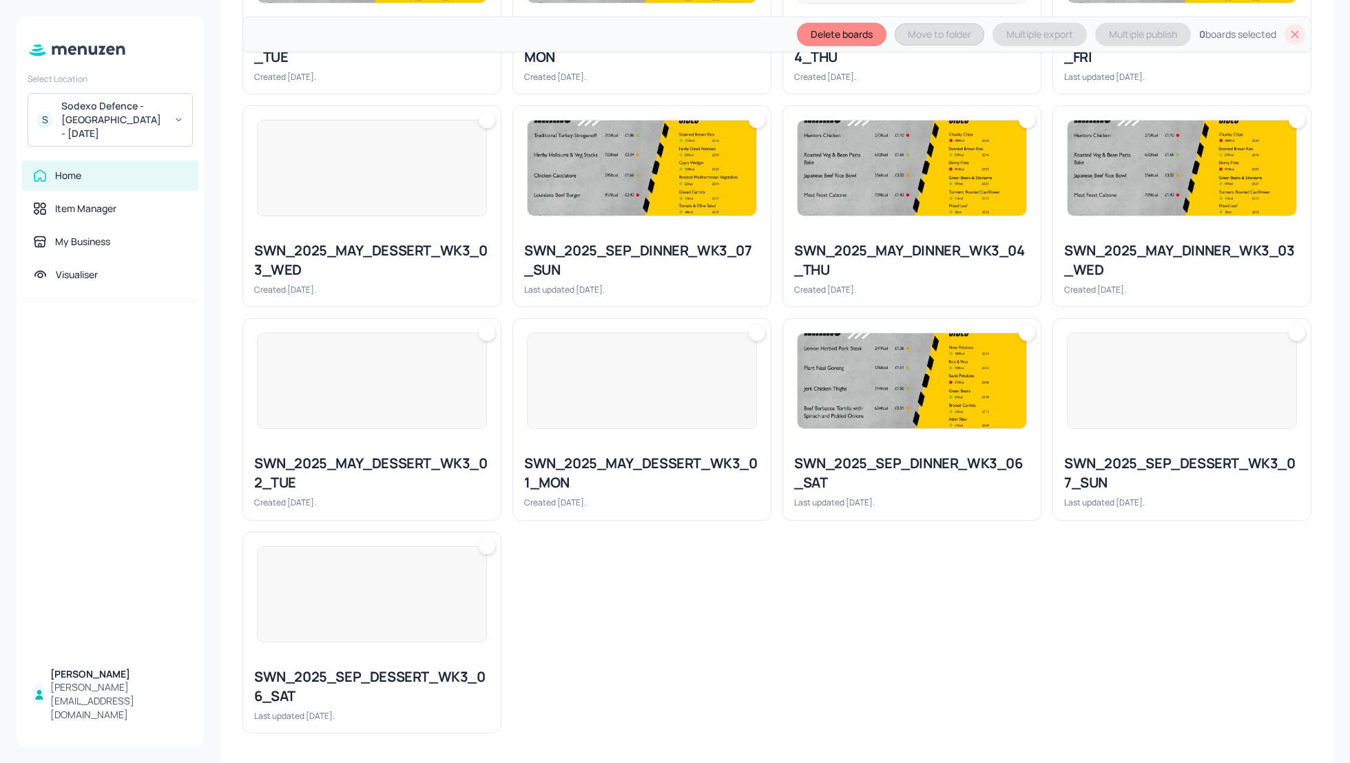
click at [898, 466] on div "SWN_2025_SEP_DINNER_WK3_06_SAT" at bounding box center [912, 473] width 236 height 39
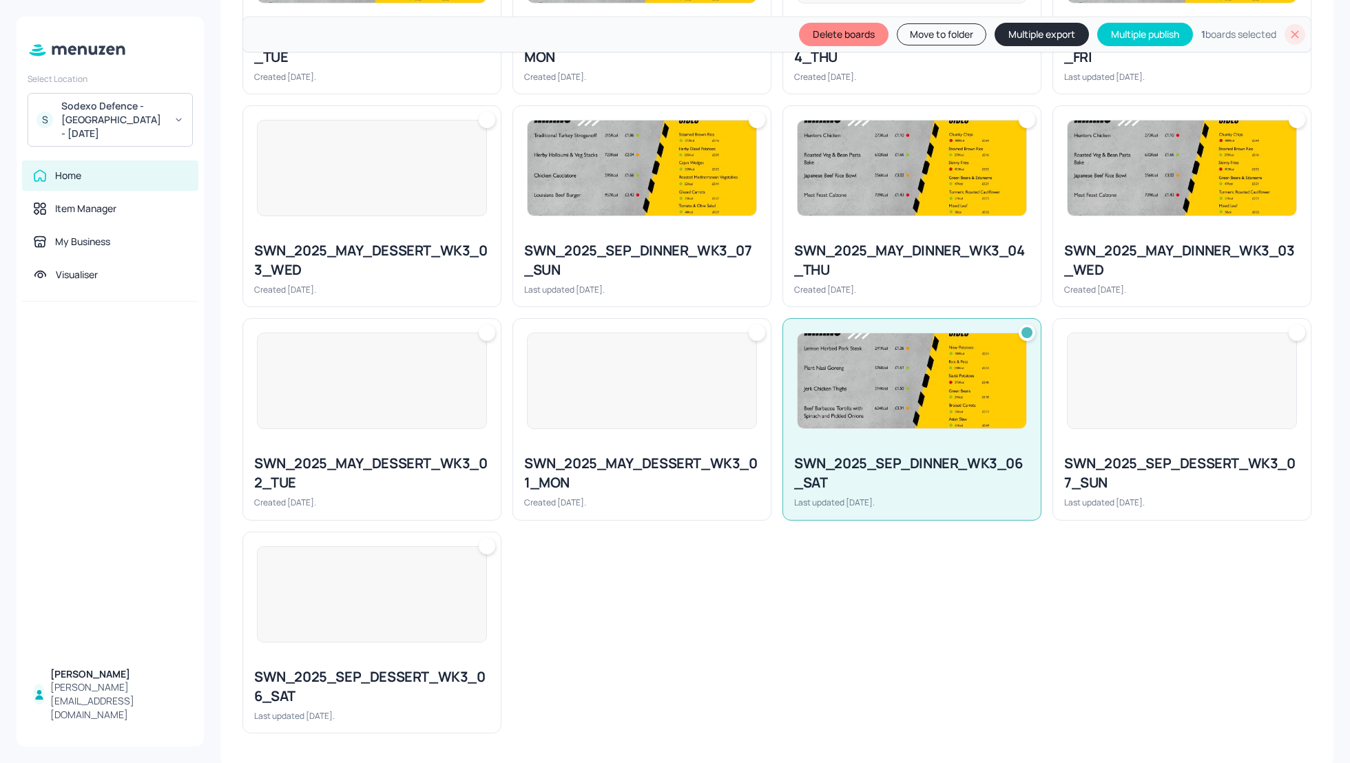
click at [623, 585] on div "SWN_2025_SEP_DESSERT_WK3_05_FRI Last updated [DATE]. SWN_2025_MAY_DINNER_WK3_02…" at bounding box center [771, 94] width 1080 height 1279
click at [356, 660] on div "SWN_2025_SEP_DESSERT_WK3_06_SAT Last updated [DATE]." at bounding box center [372, 695] width 258 height 76
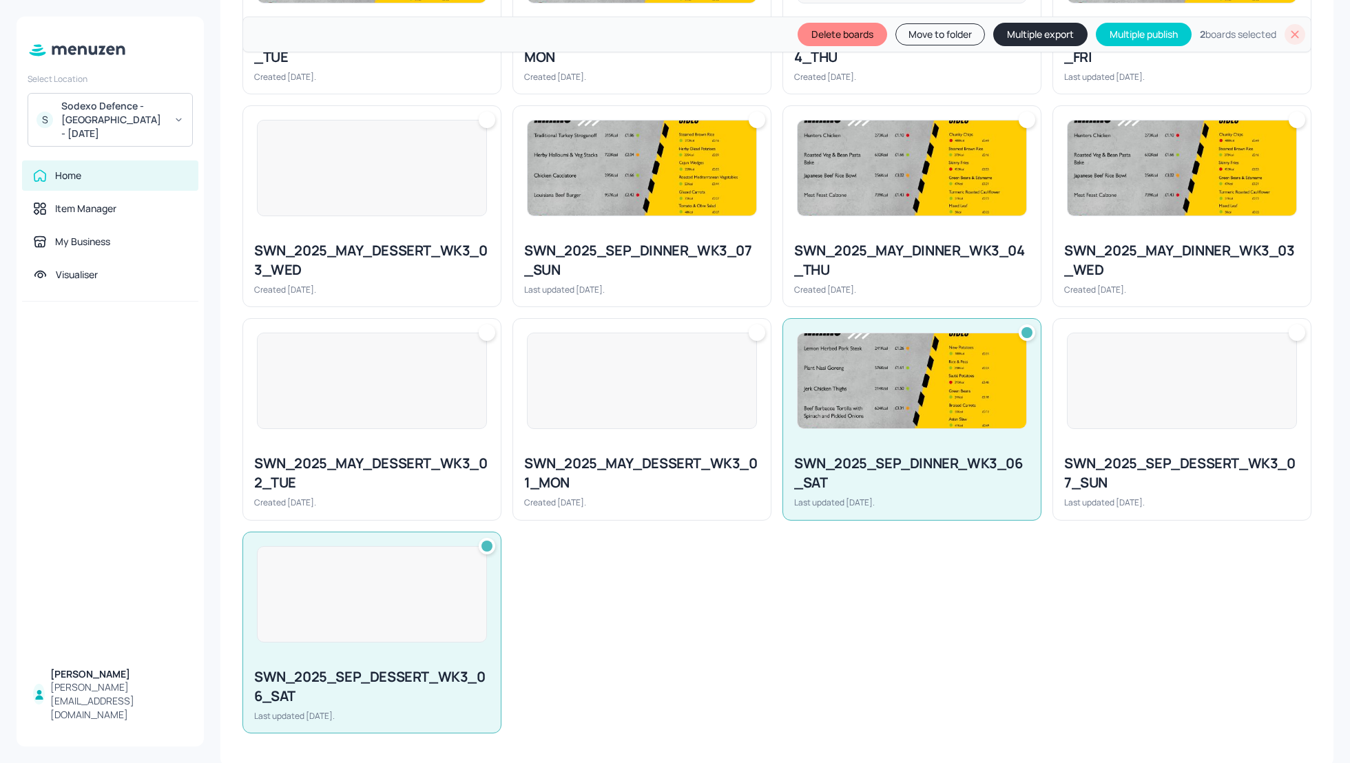
click at [777, 598] on div "SWN_2025_SEP_DESSERT_WK3_05_FRI Last updated [DATE]. SWN_2025_MAY_DINNER_WK3_02…" at bounding box center [771, 94] width 1080 height 1279
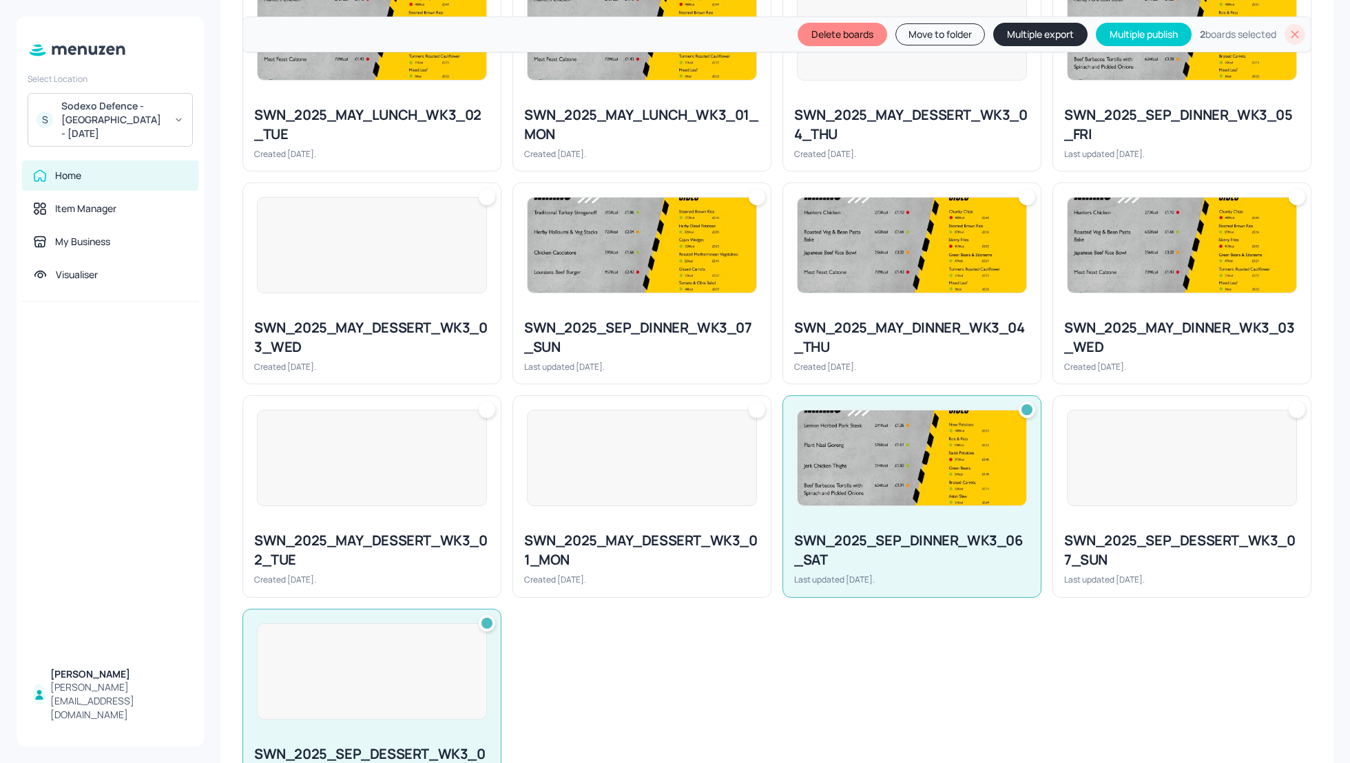
scroll to position [863, 0]
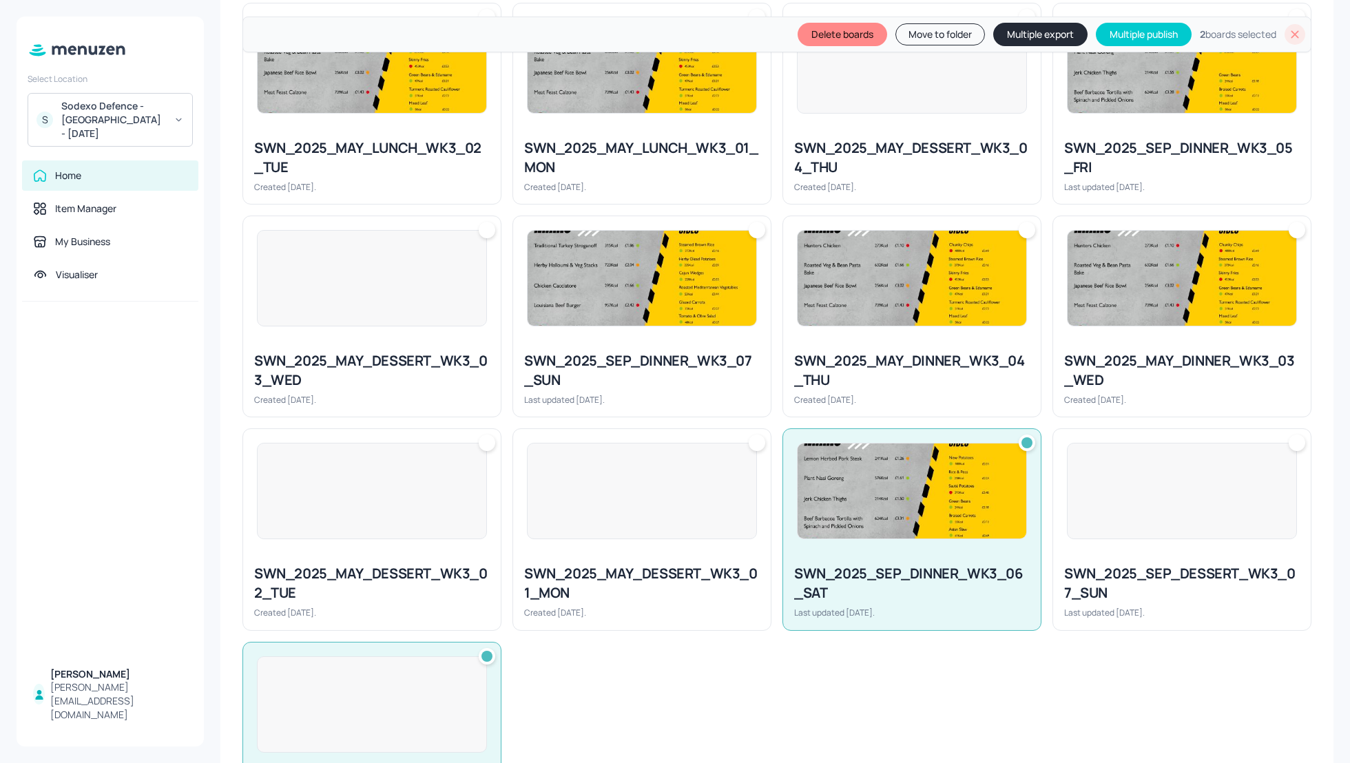
click at [632, 348] on div "SWN_2025_SEP_DINNER_WK3_07_SUN Last updated [DATE]." at bounding box center [642, 378] width 258 height 76
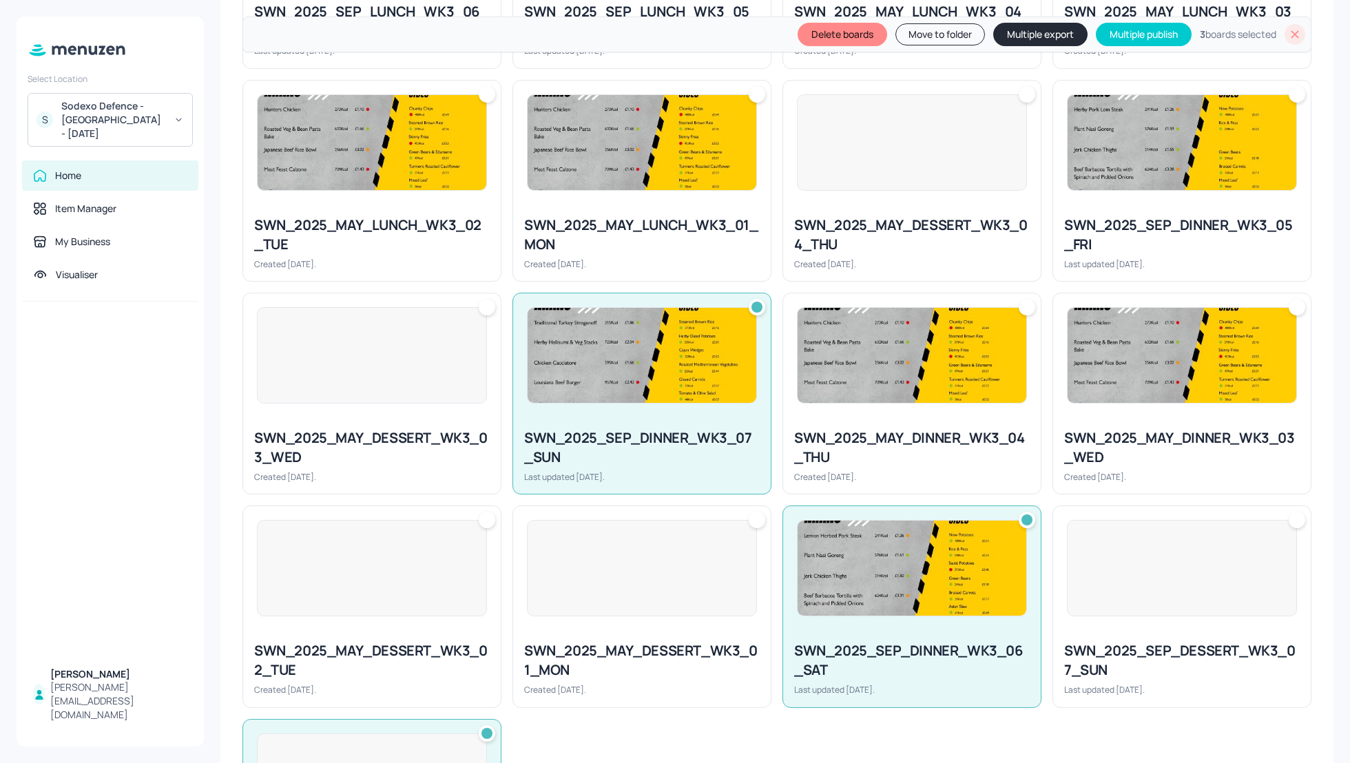
scroll to position [753, 0]
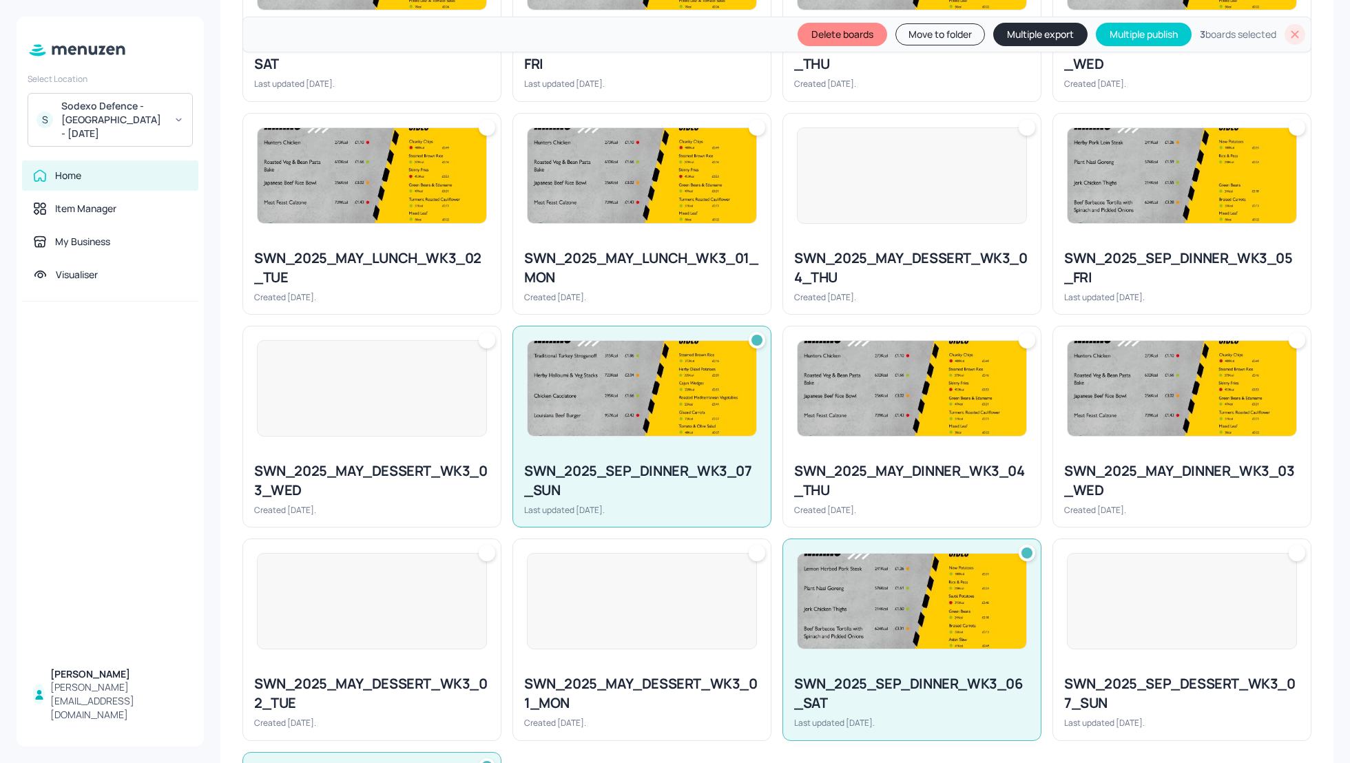
click at [1192, 262] on div "SWN_2025_SEP_DINNER_WK3_05_FRI" at bounding box center [1182, 268] width 236 height 39
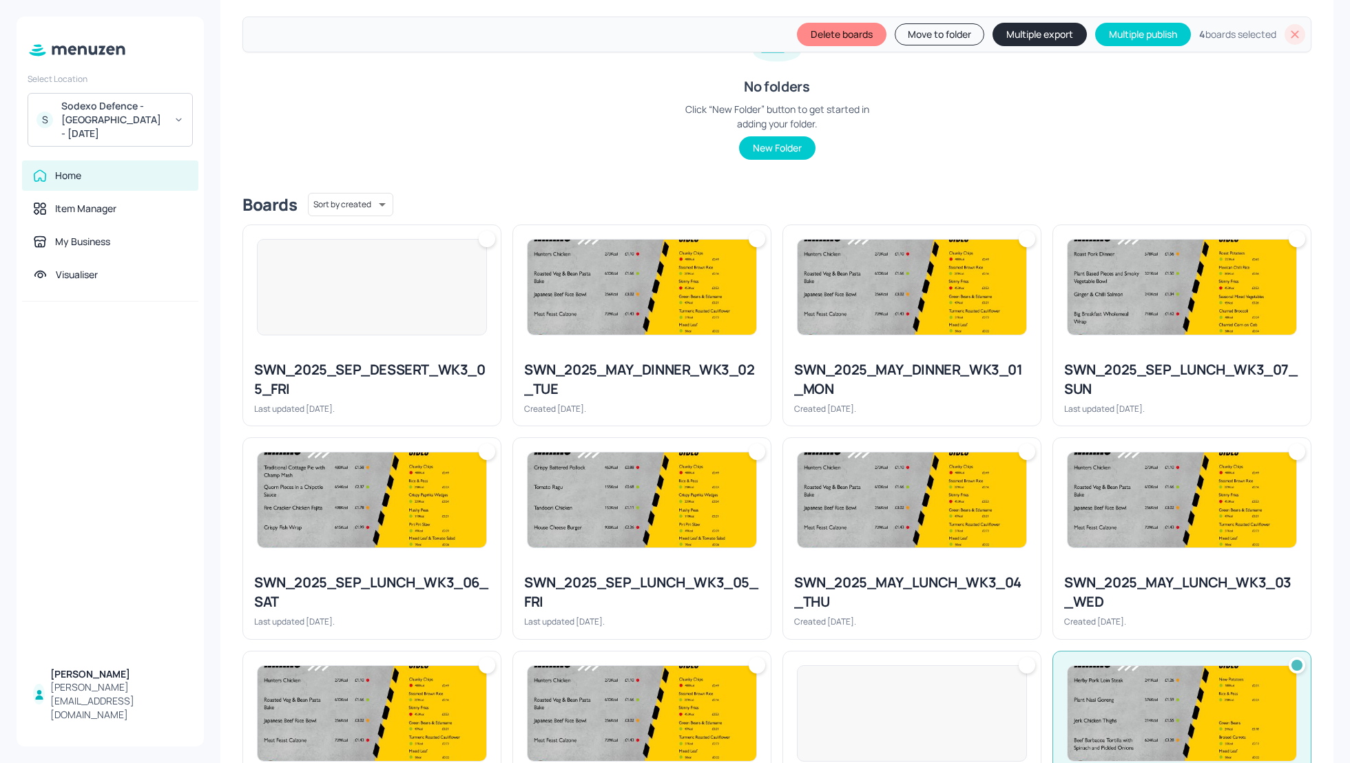
scroll to position [202, 0]
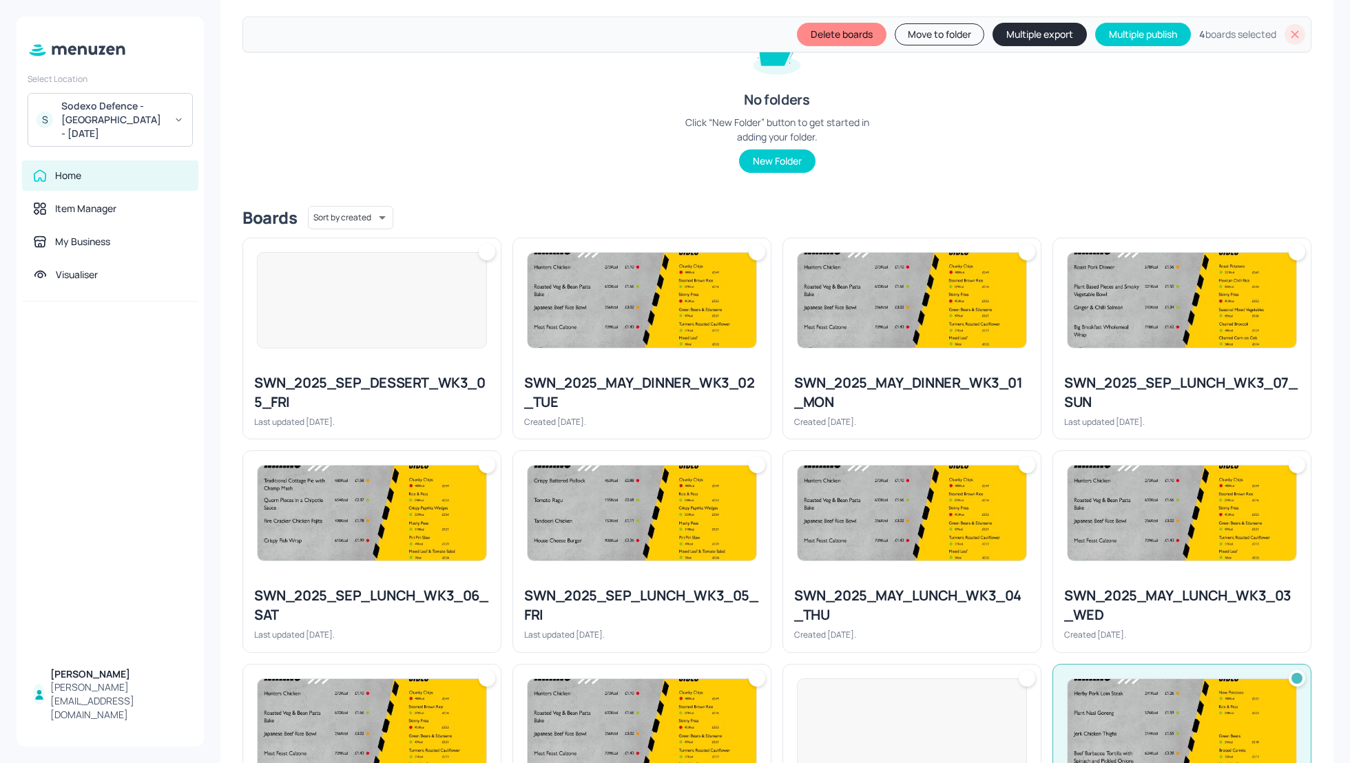
click at [361, 347] on div at bounding box center [372, 300] width 230 height 96
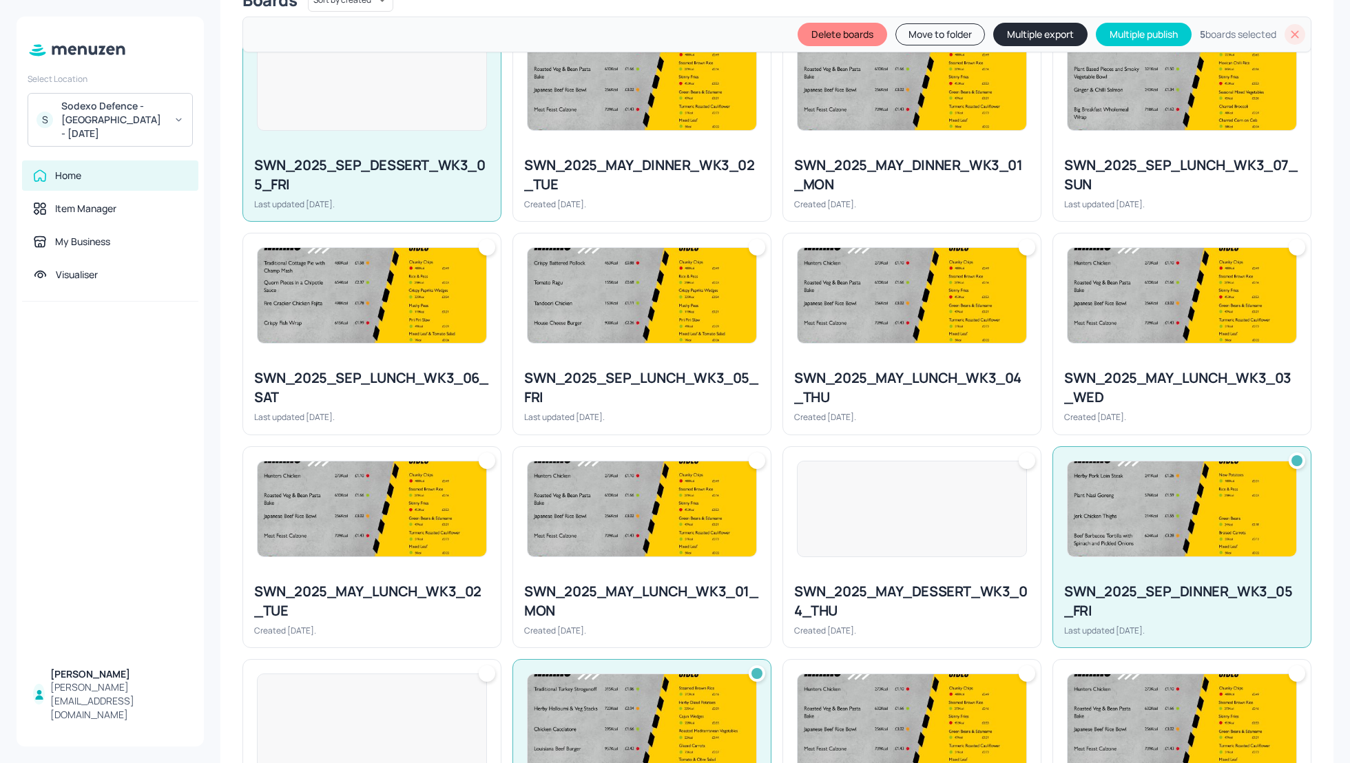
scroll to position [422, 0]
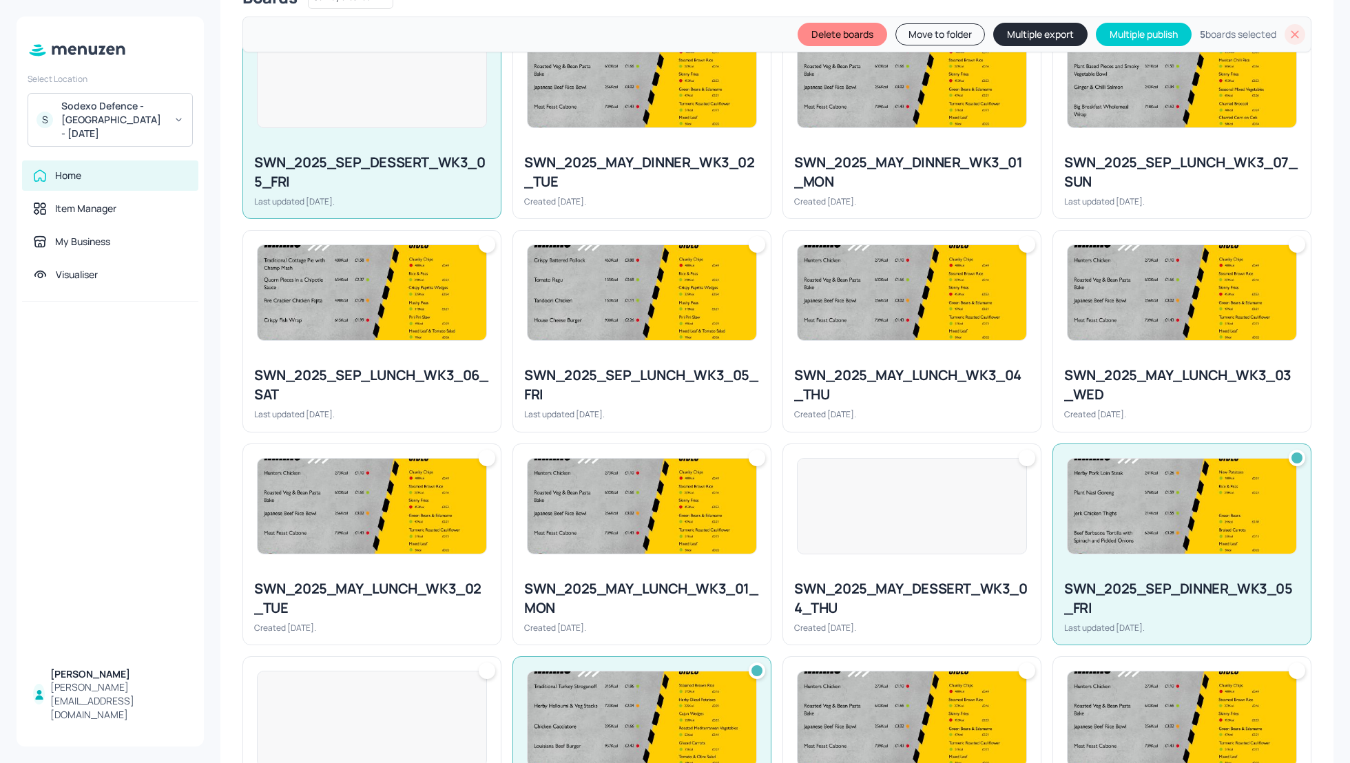
click at [356, 322] on img at bounding box center [372, 292] width 229 height 95
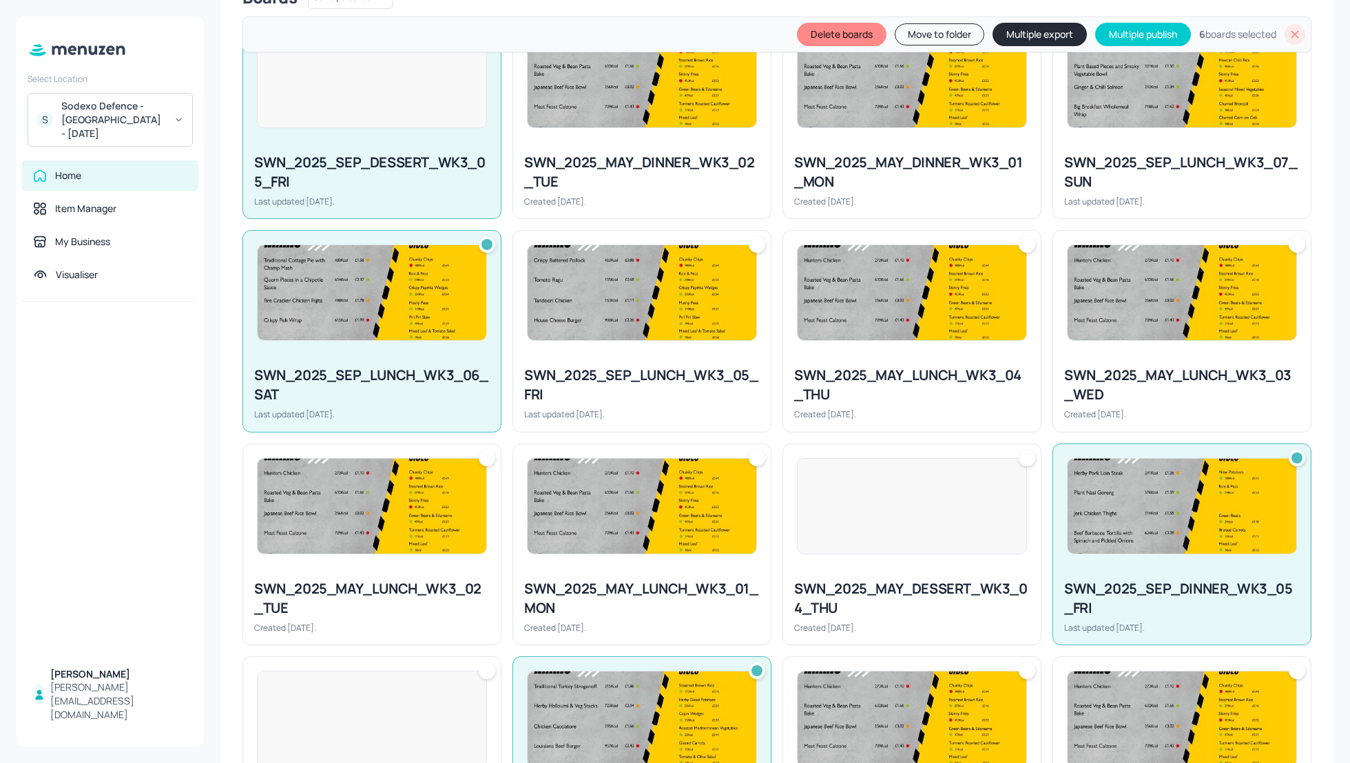
click at [679, 336] on img at bounding box center [642, 292] width 229 height 95
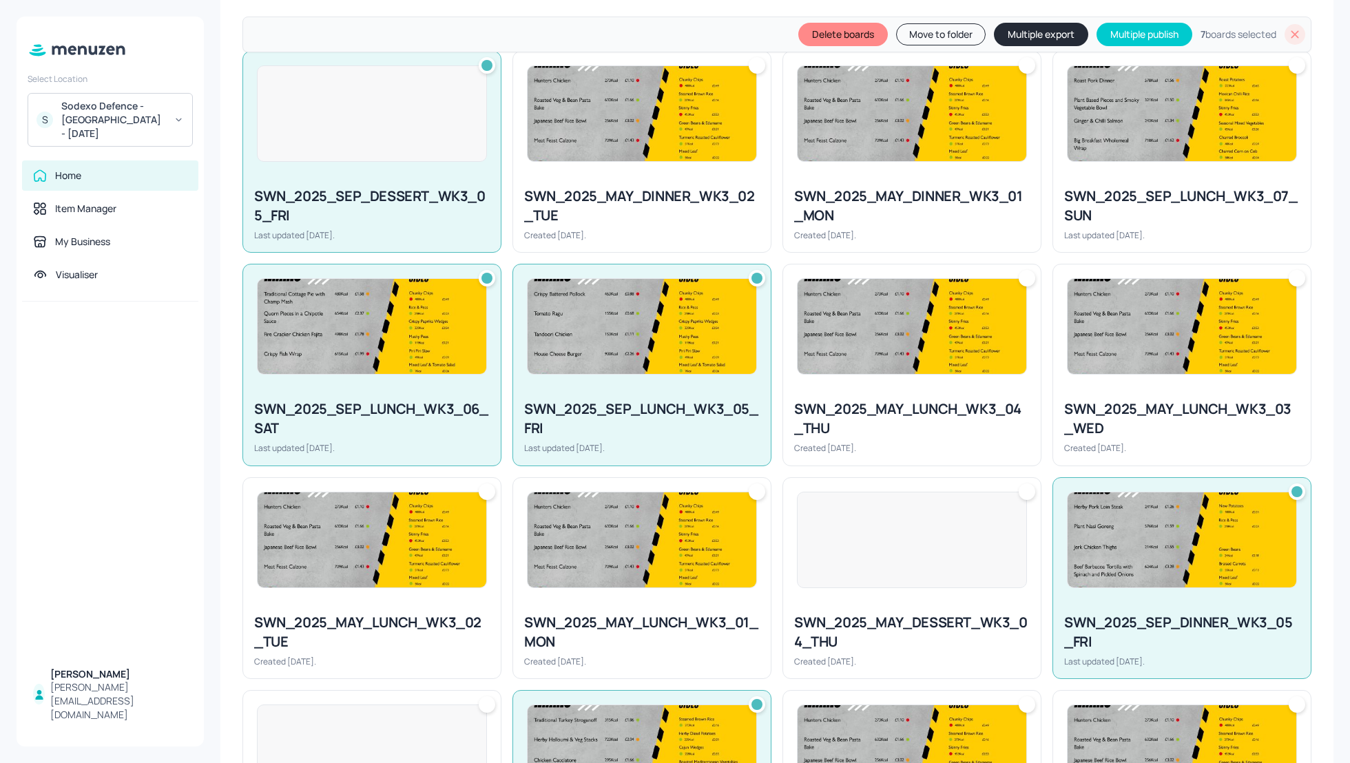
scroll to position [386, 0]
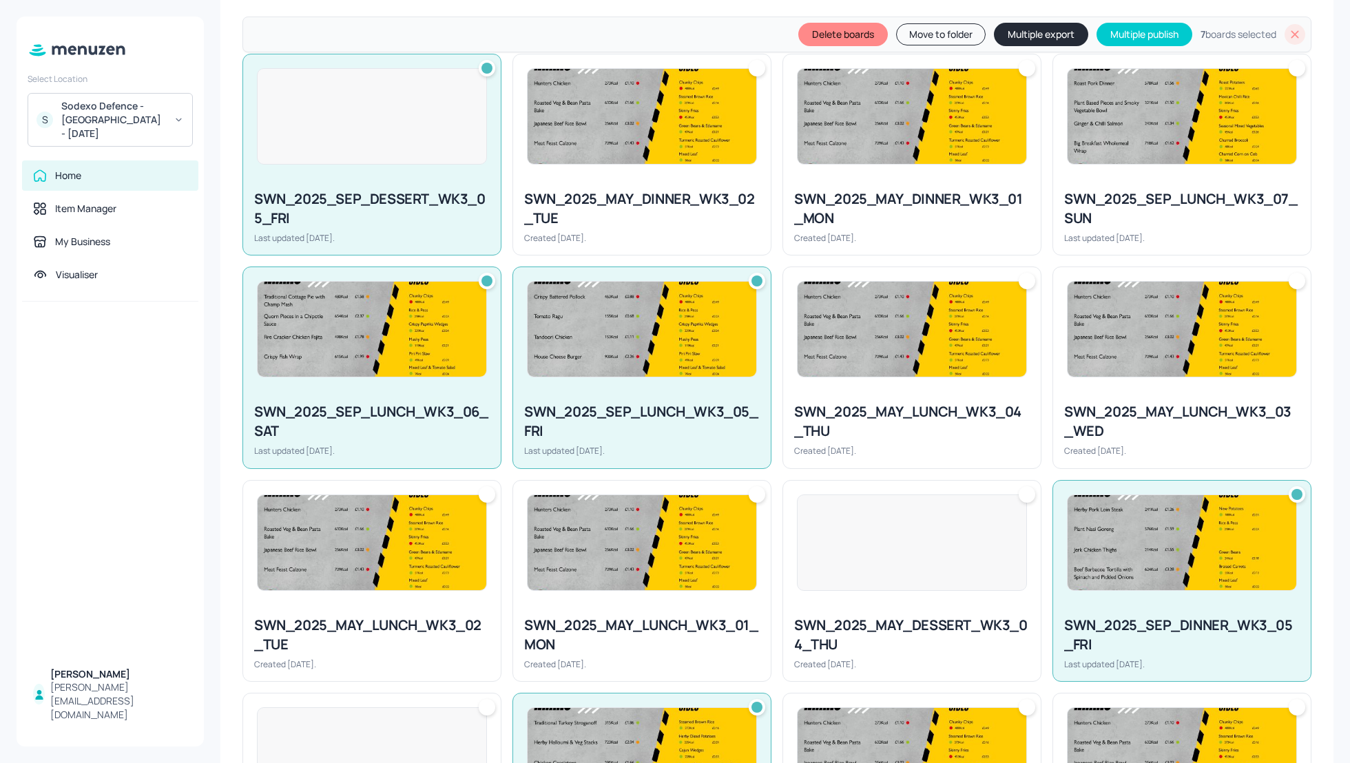
click at [1124, 216] on div "SWN_2025_SEP_LUNCH_WK3_07_SUN" at bounding box center [1182, 208] width 236 height 39
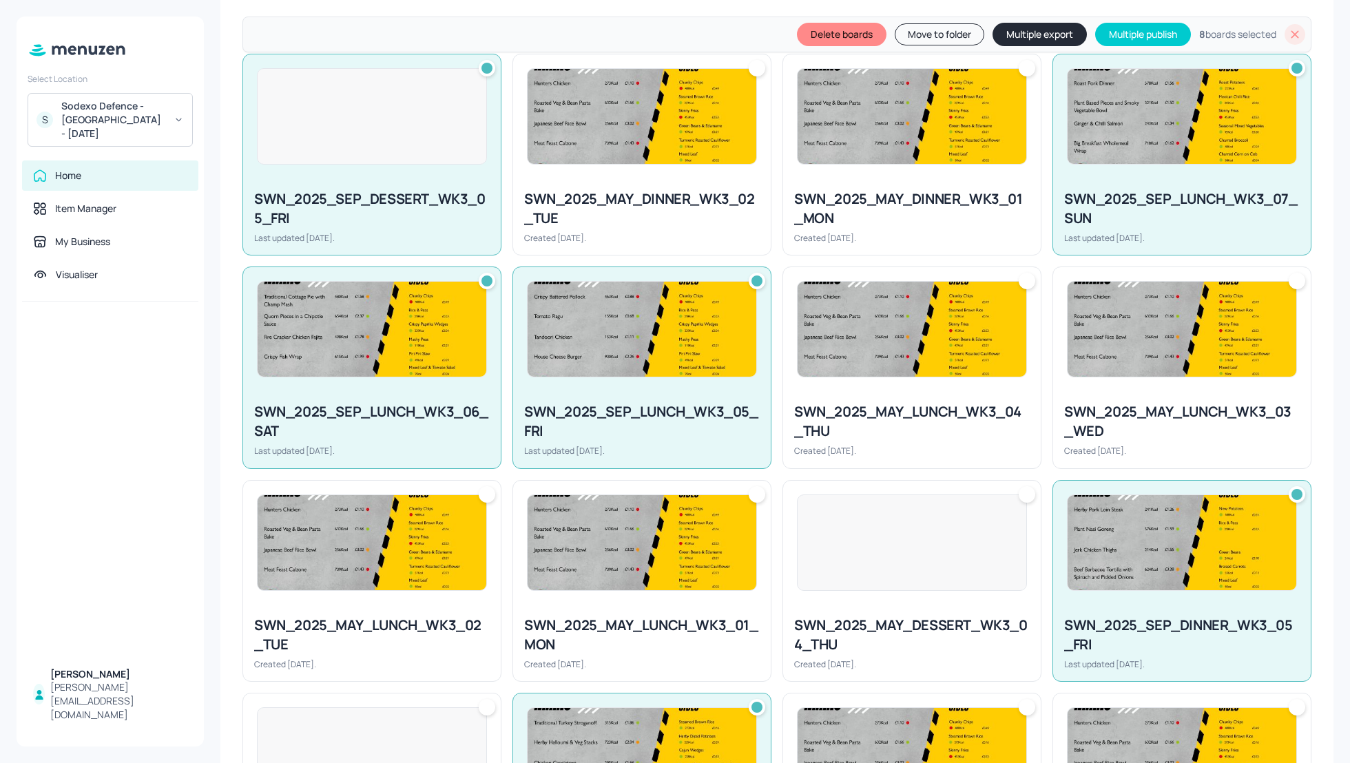
click at [1001, 34] on button "Multiple export" at bounding box center [1040, 34] width 94 height 23
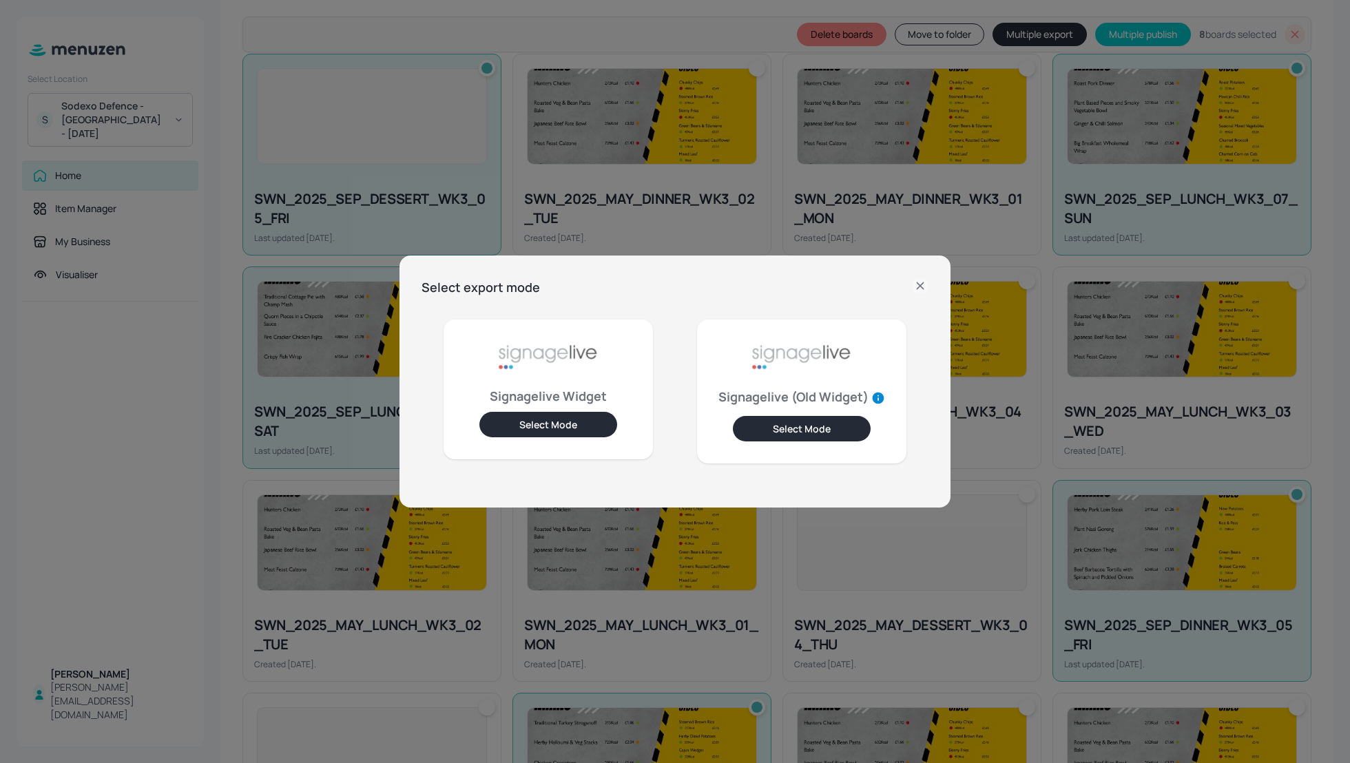
click at [570, 419] on button "Select Mode" at bounding box center [549, 424] width 138 height 25
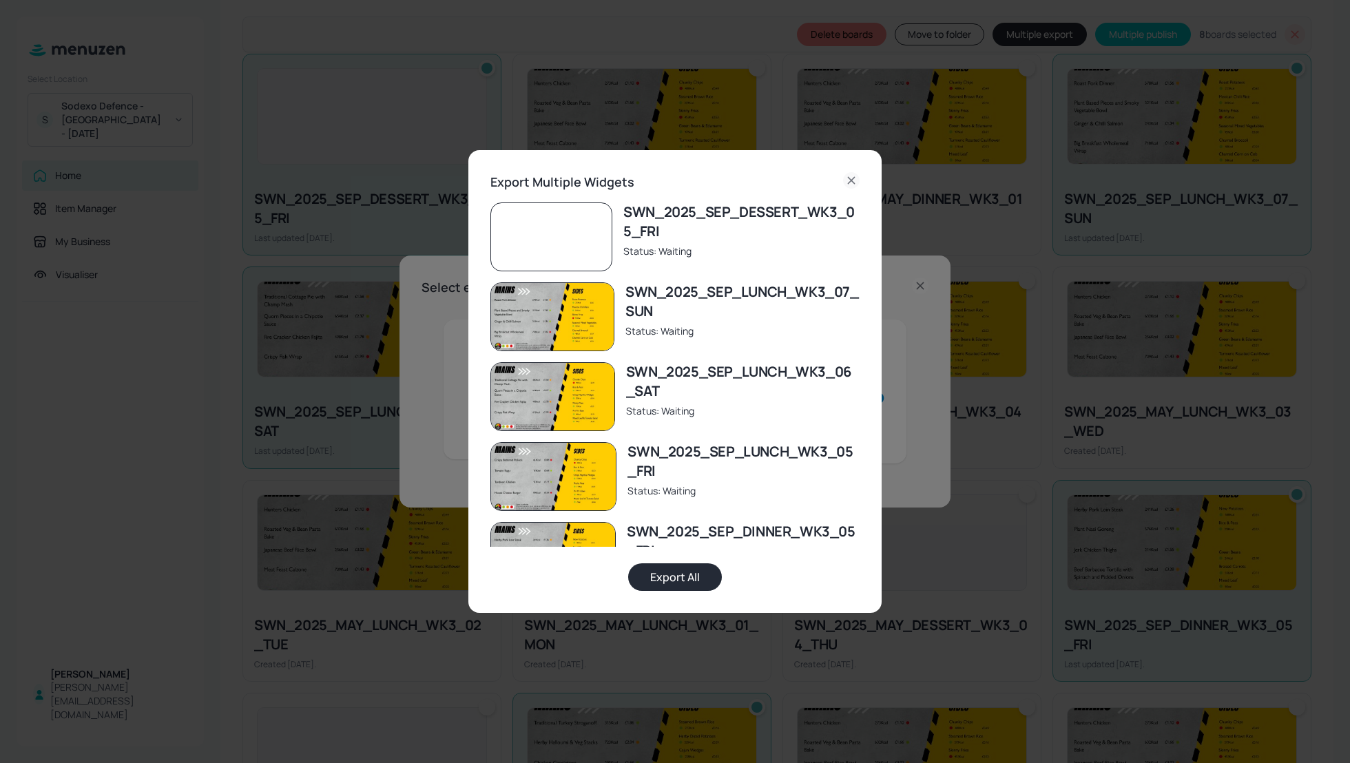
click at [682, 578] on button "Export All" at bounding box center [675, 578] width 94 height 28
click at [845, 180] on icon at bounding box center [851, 180] width 17 height 17
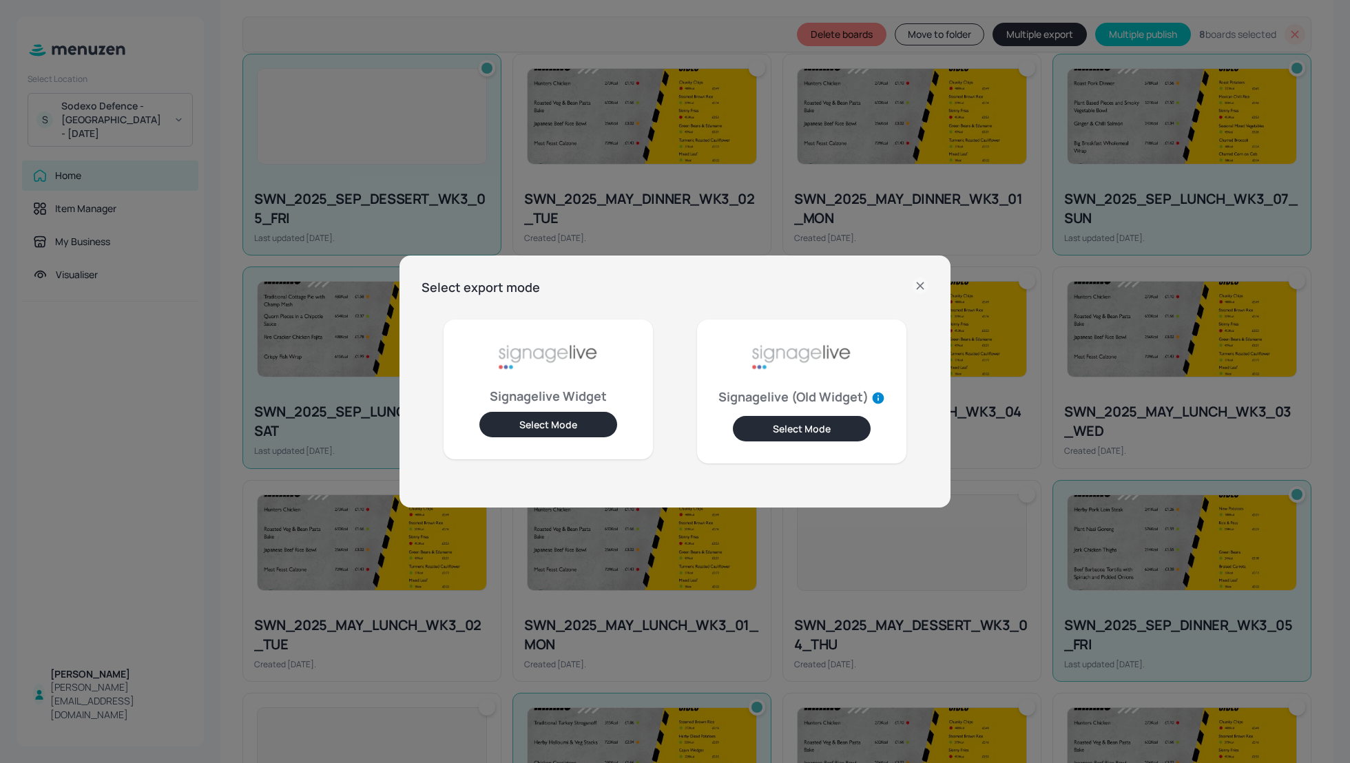
click at [919, 283] on icon at bounding box center [920, 286] width 17 height 17
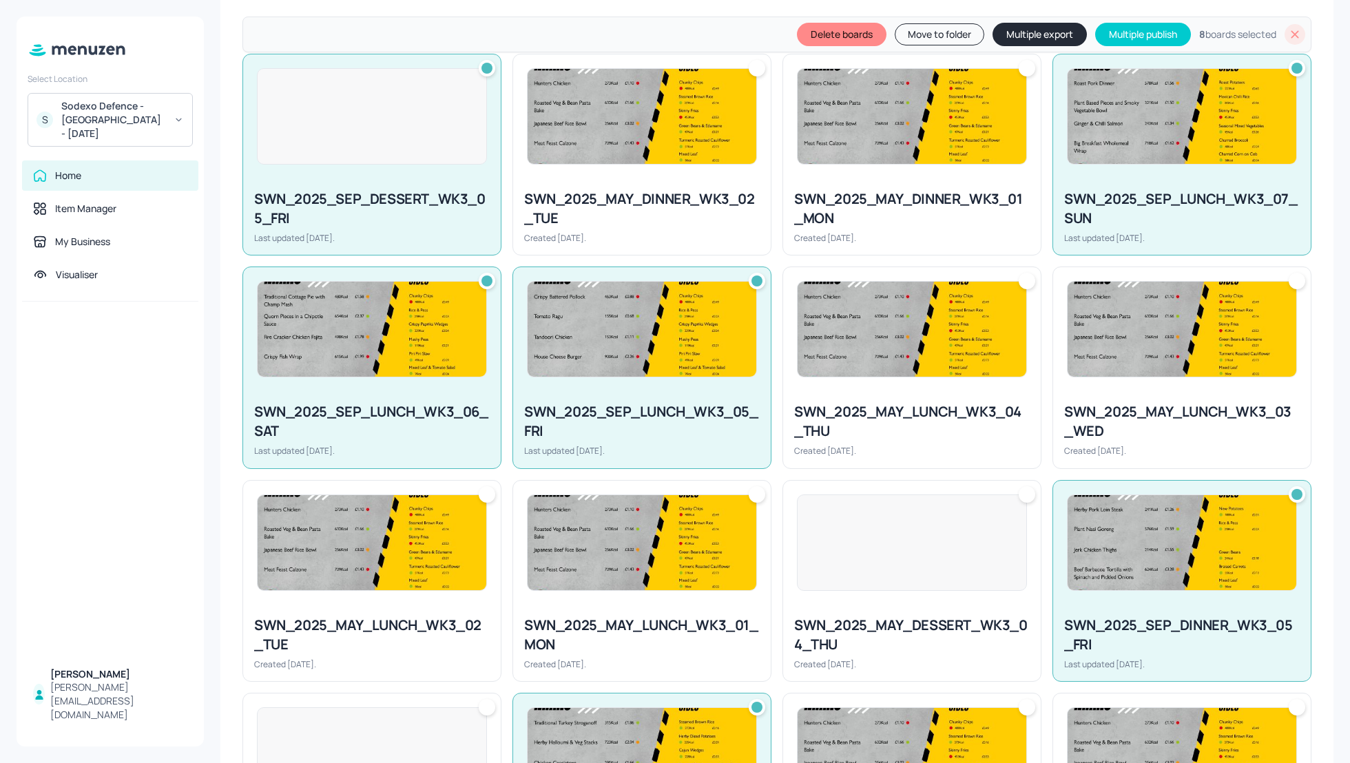
click at [211, 88] on div "My Dashboard WEEK 3 SWN New Delete boards Move to folder Multiple export Multip…" at bounding box center [777, 381] width 1146 height 763
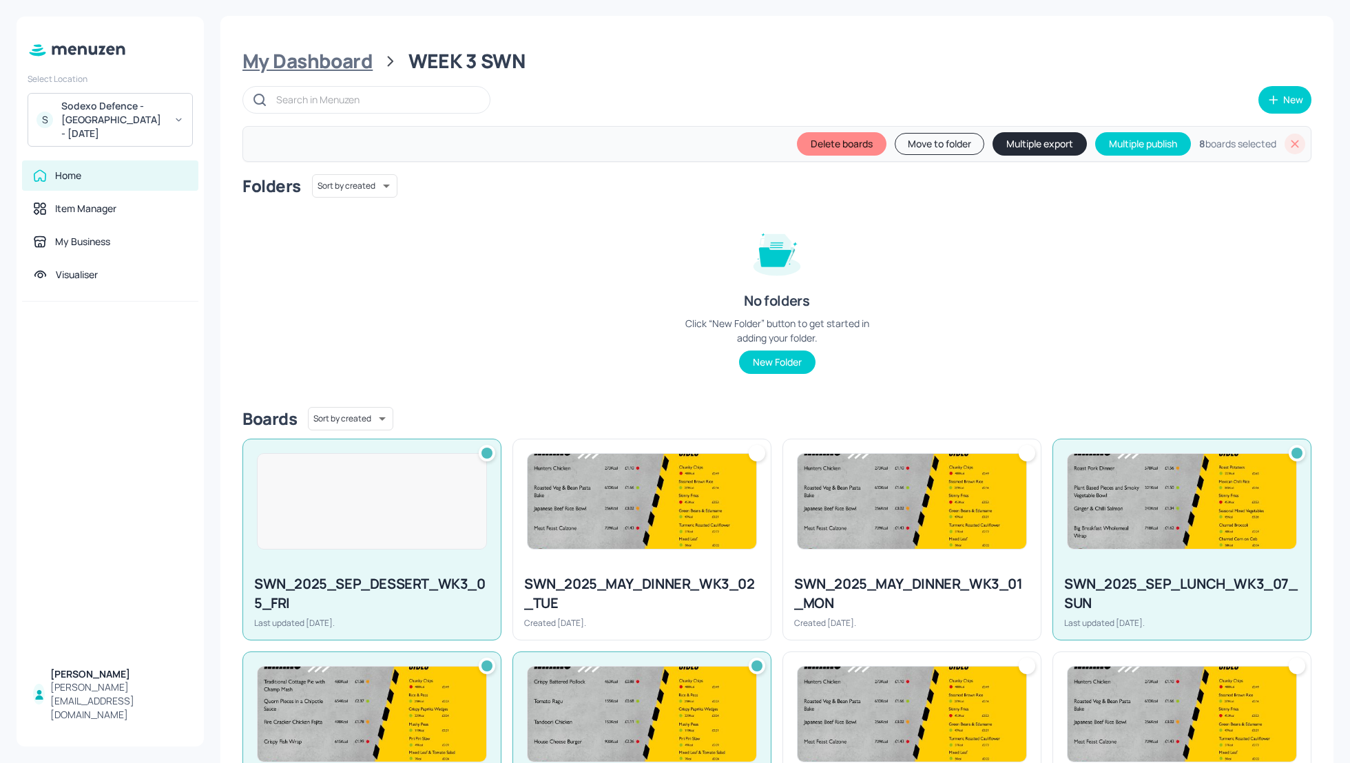
scroll to position [0, 0]
click at [297, 54] on div "My Dashboard" at bounding box center [308, 62] width 130 height 25
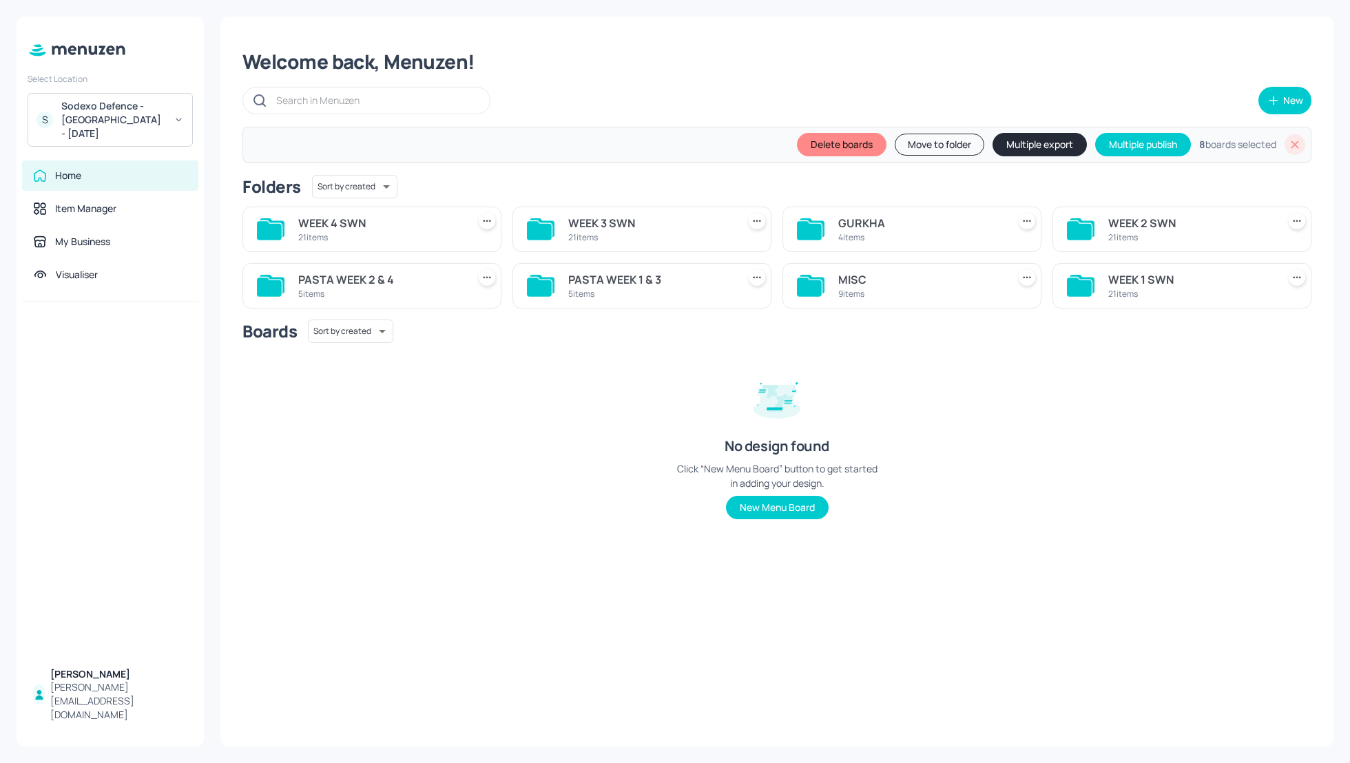
click at [769, 67] on div "Welcome back, Menuzen!" at bounding box center [777, 62] width 1069 height 25
click at [750, 41] on div "Welcome back, Menuzen! New Delete boards Move to folder Multiple export Multipl…" at bounding box center [776, 382] width 1113 height 730
click at [664, 128] on div "Delete boards Move to folder Multiple export Multiple publish 8 boards selected" at bounding box center [777, 145] width 1069 height 36
click at [1286, 142] on div at bounding box center [1295, 144] width 21 height 21
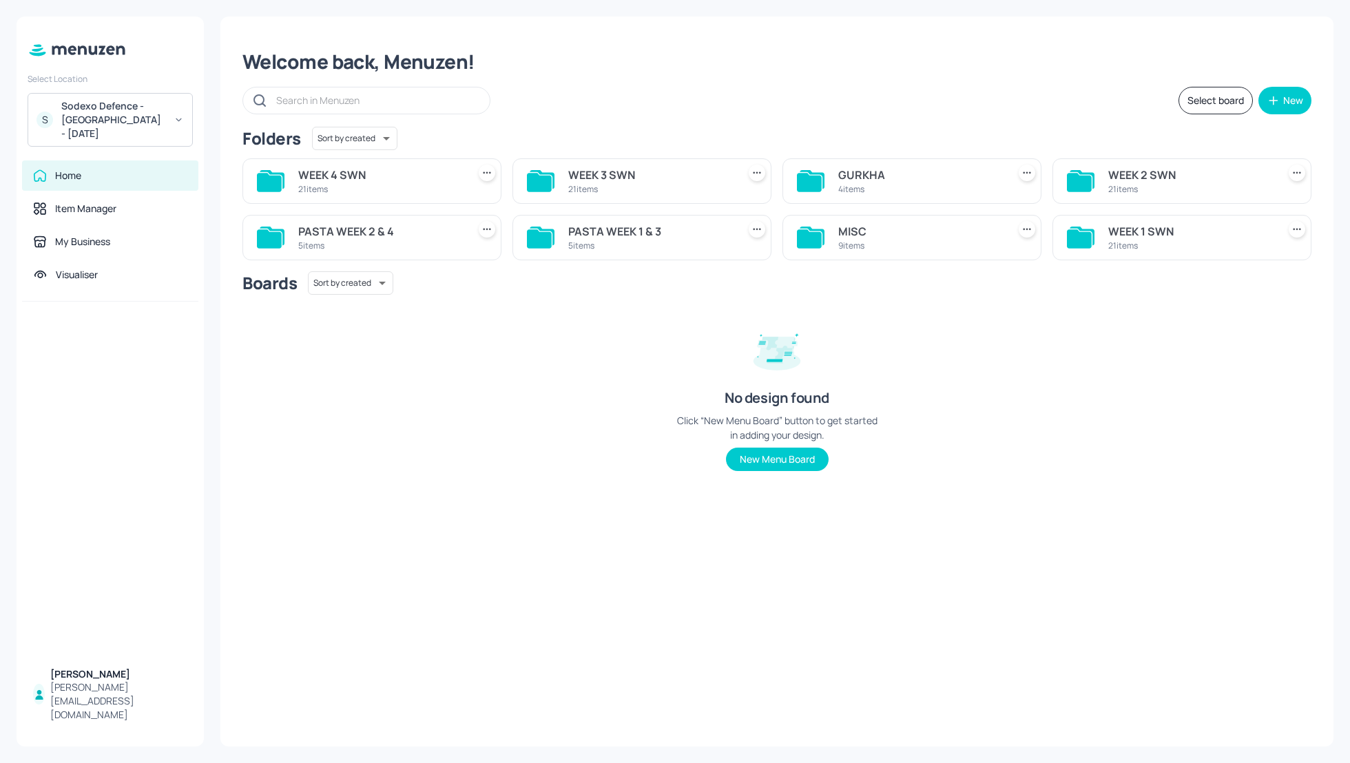
click at [645, 231] on div "PASTA WEEK 1 & 3" at bounding box center [650, 231] width 164 height 17
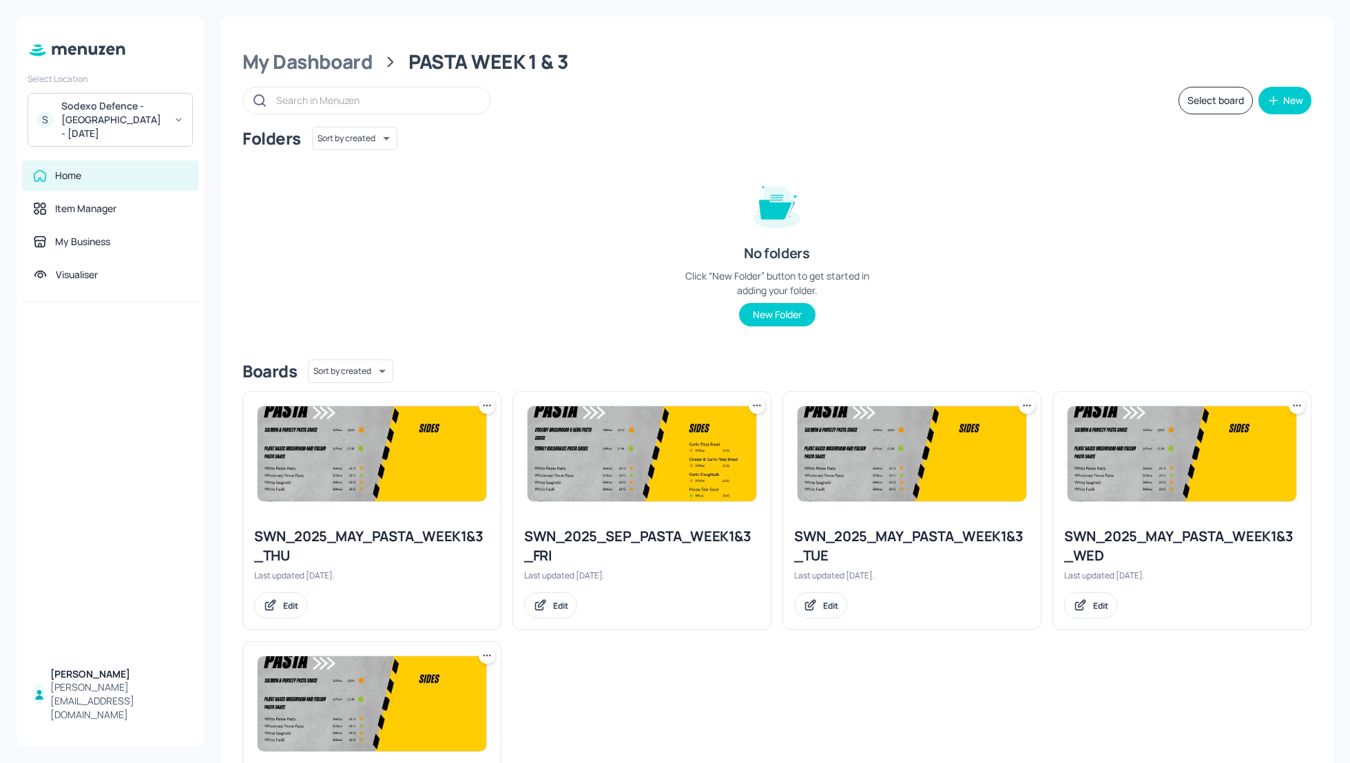
click at [1222, 103] on button "Select board" at bounding box center [1216, 101] width 74 height 28
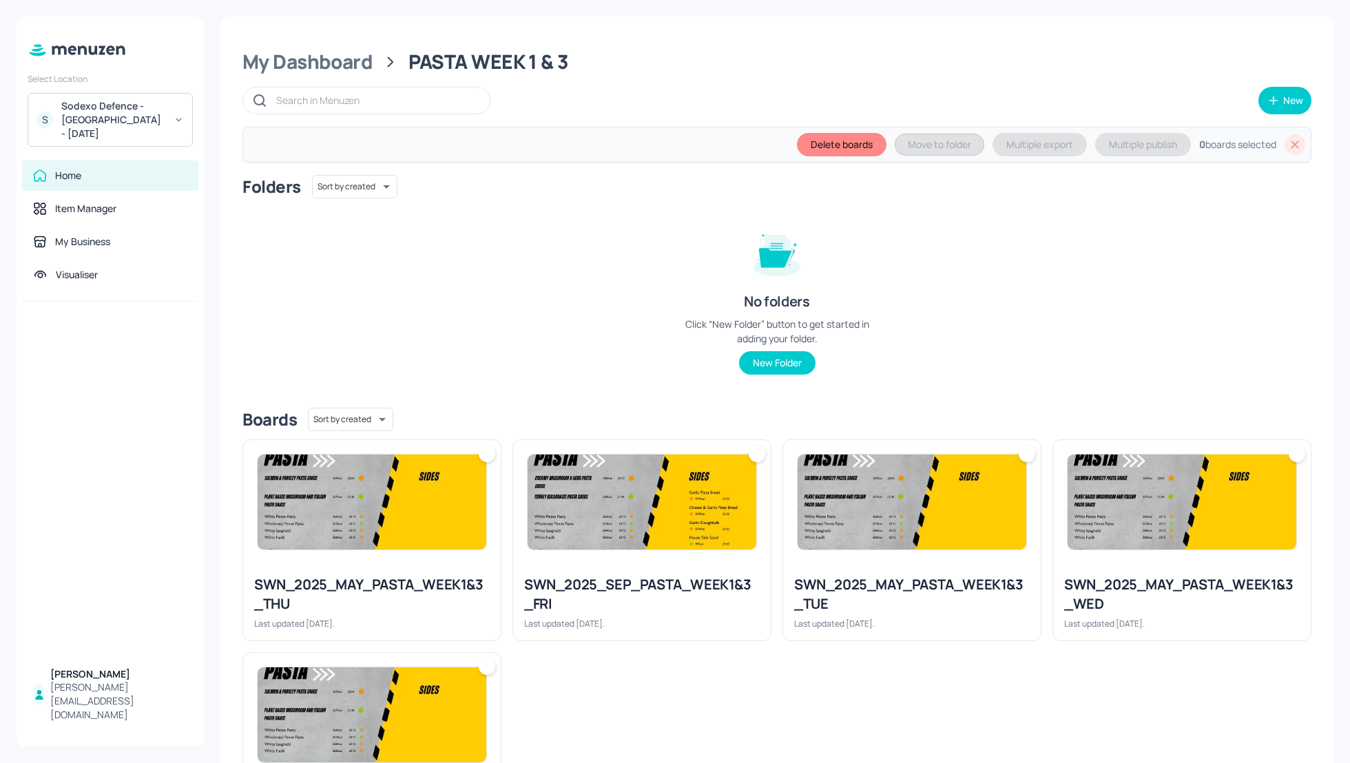
click at [1151, 317] on div "Folders Sort by created id ​ No folders Click “New Folder” button to get starte…" at bounding box center [777, 286] width 1069 height 222
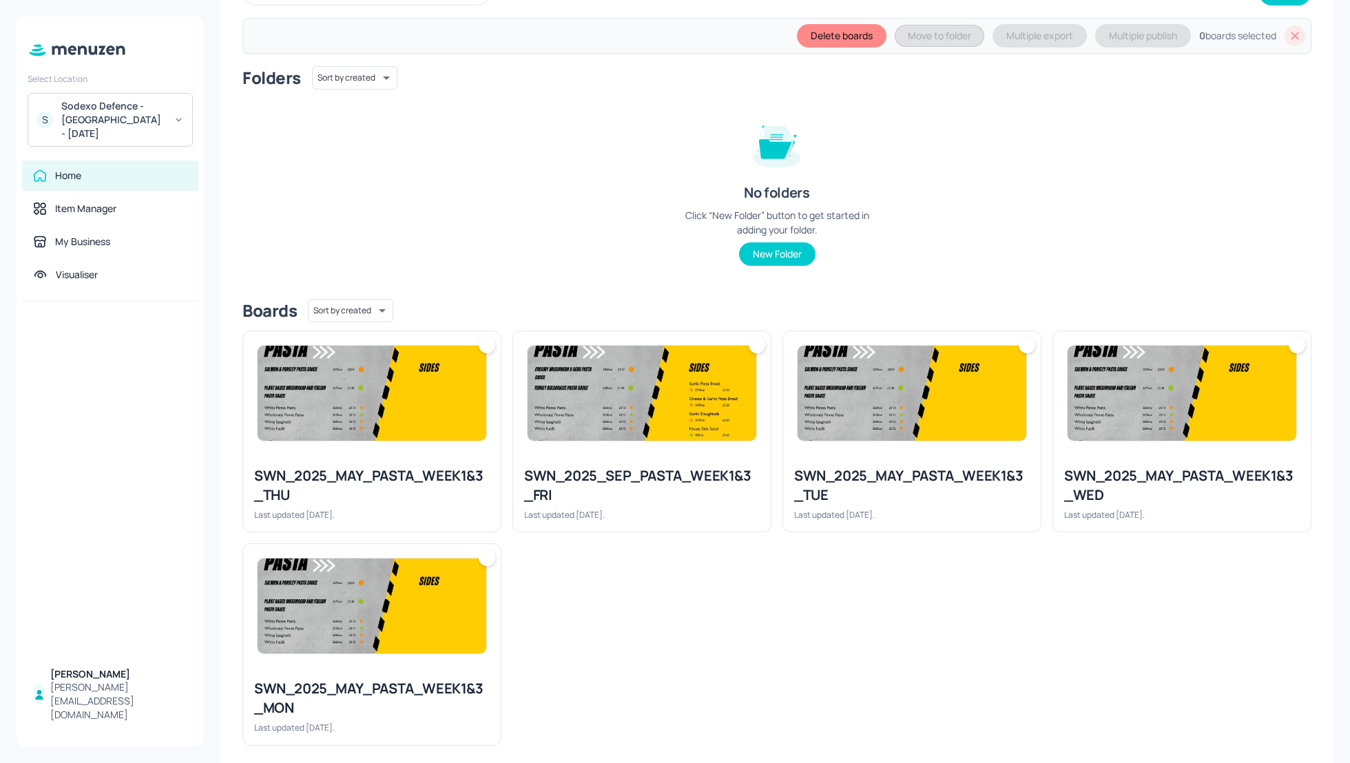
scroll to position [110, 0]
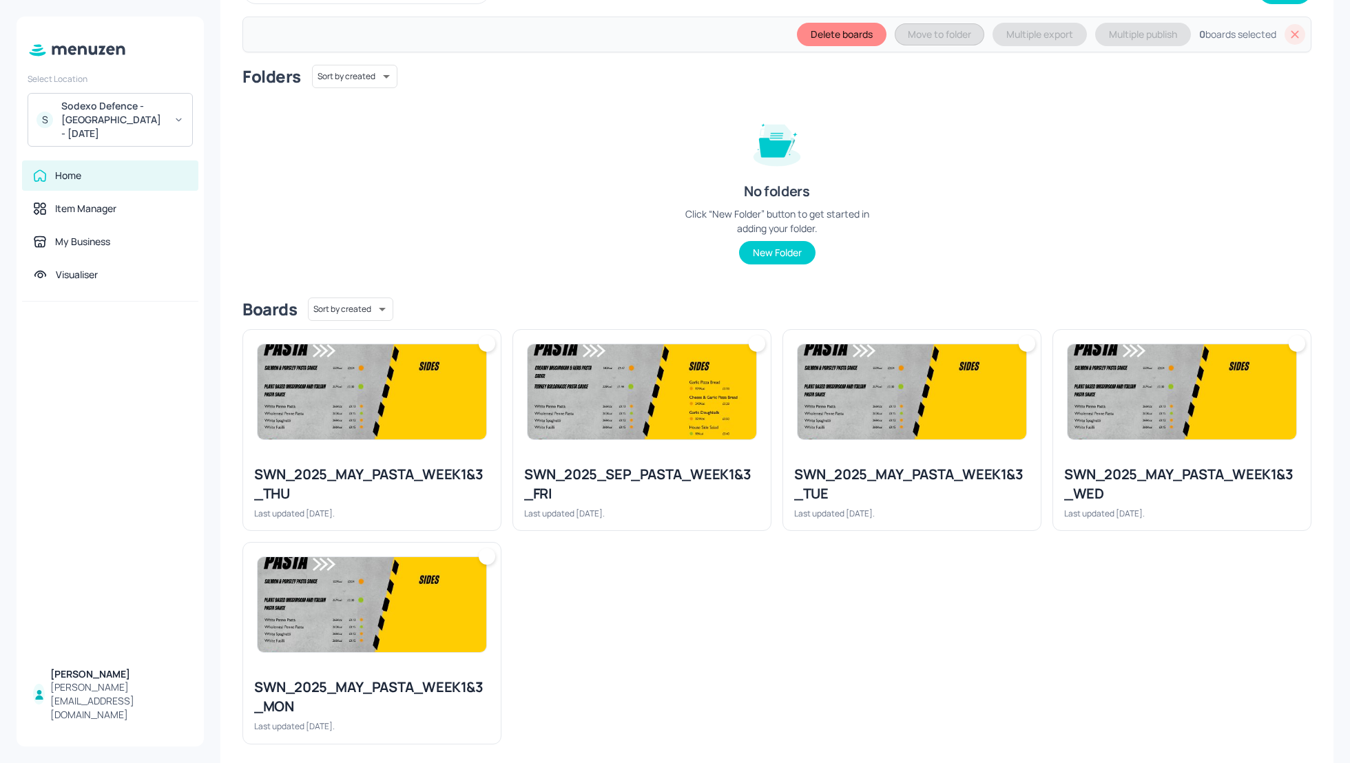
click at [1288, 33] on icon at bounding box center [1295, 35] width 14 height 14
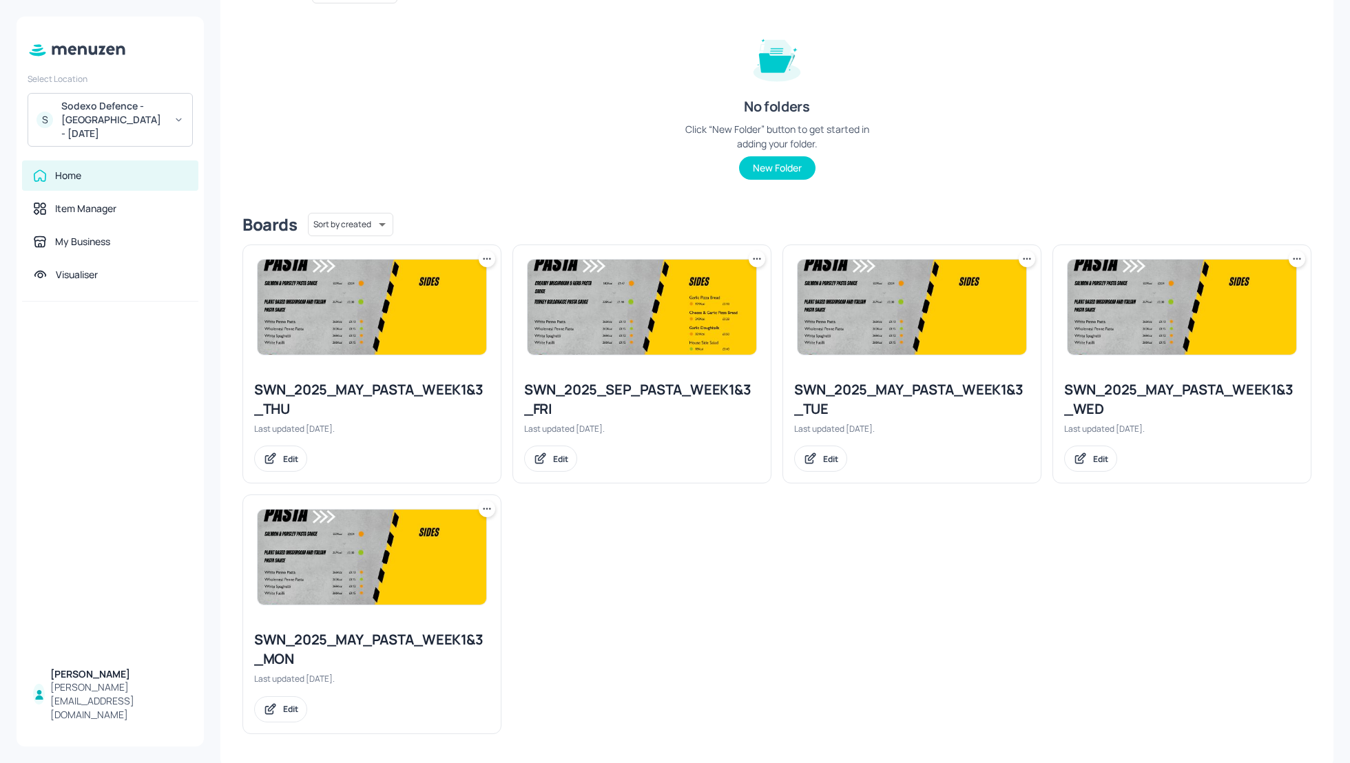
scroll to position [149, 0]
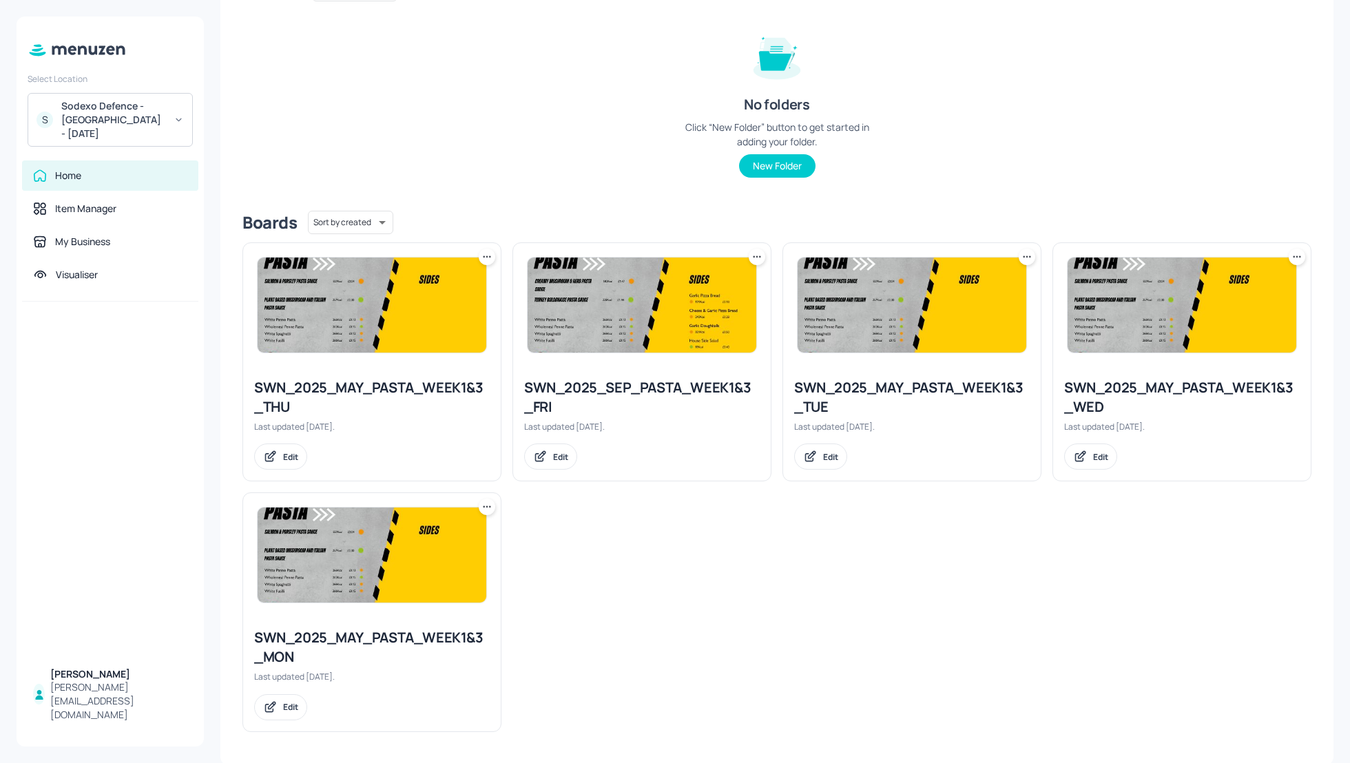
click at [542, 386] on div "SWN_2025_SEP_PASTA_WEEK1&3_FRI" at bounding box center [642, 397] width 236 height 39
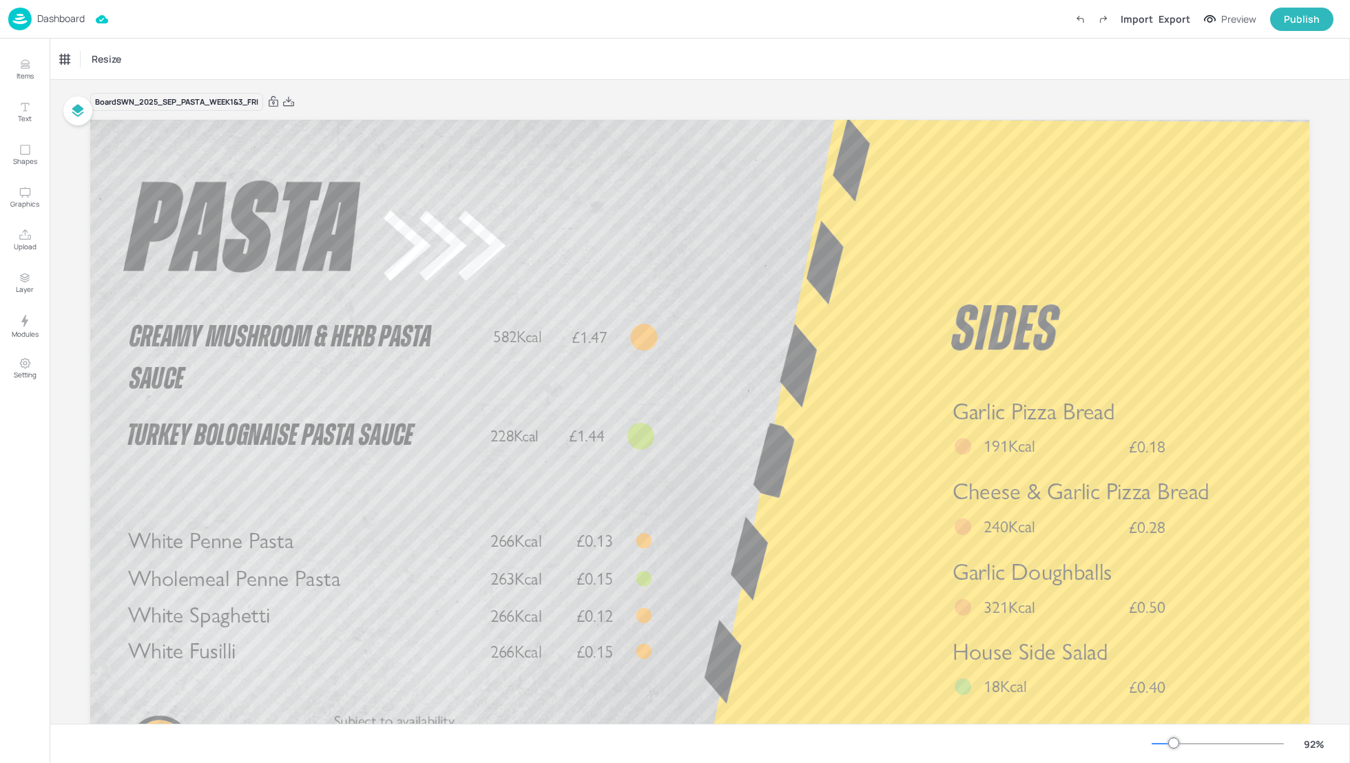
scroll to position [3, 0]
click at [1164, 19] on div "Export" at bounding box center [1175, 19] width 32 height 14
